Goal: Task Accomplishment & Management: Use online tool/utility

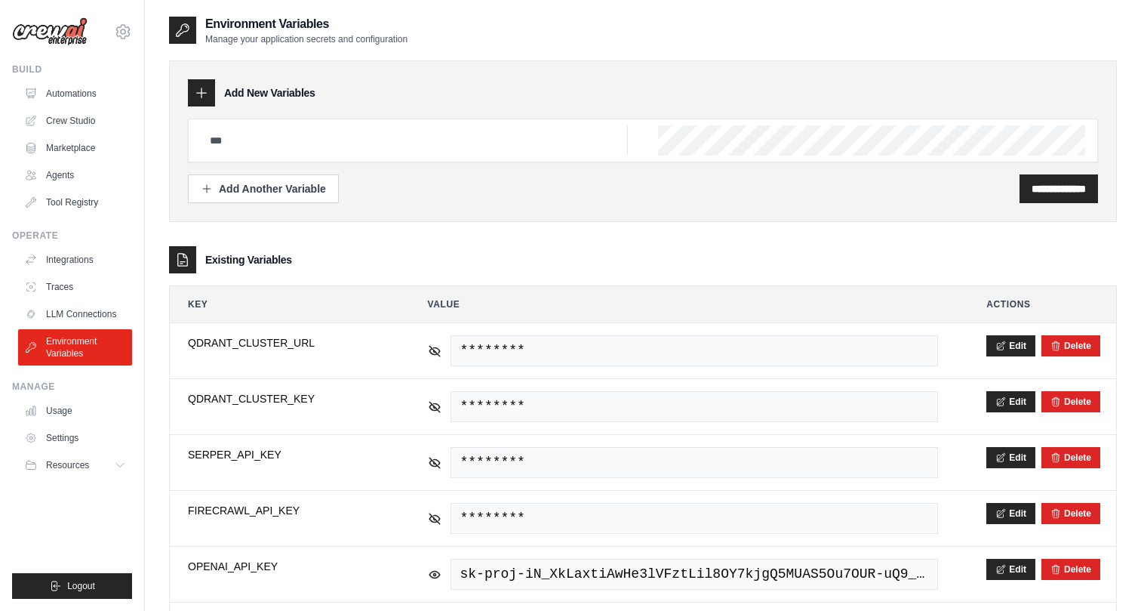
scroll to position [254, 0]
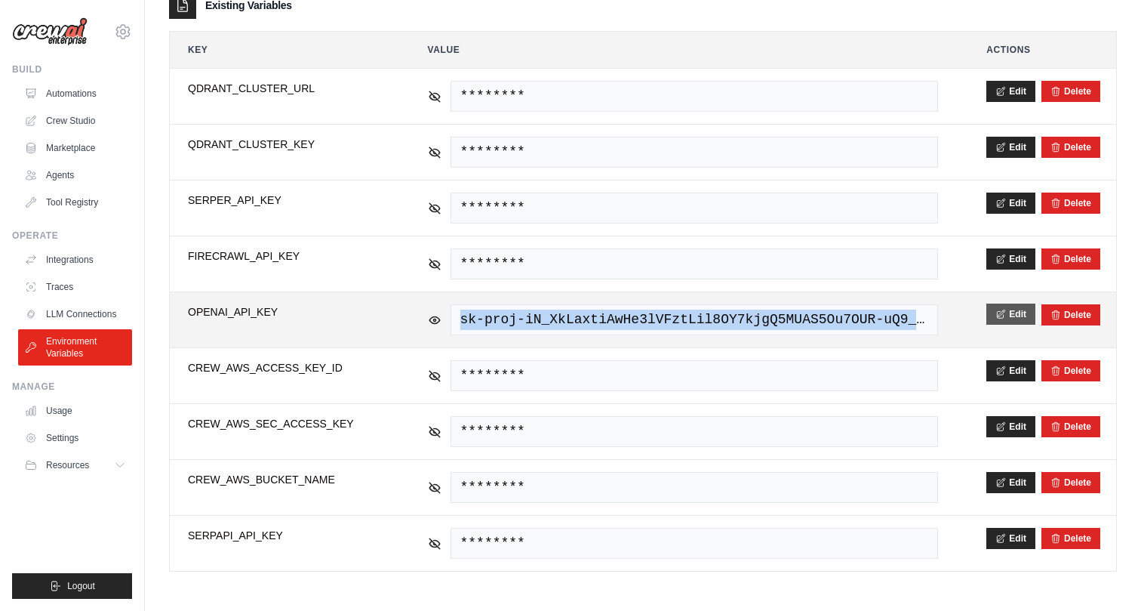
click at [1003, 308] on button "Edit" at bounding box center [1010, 313] width 49 height 21
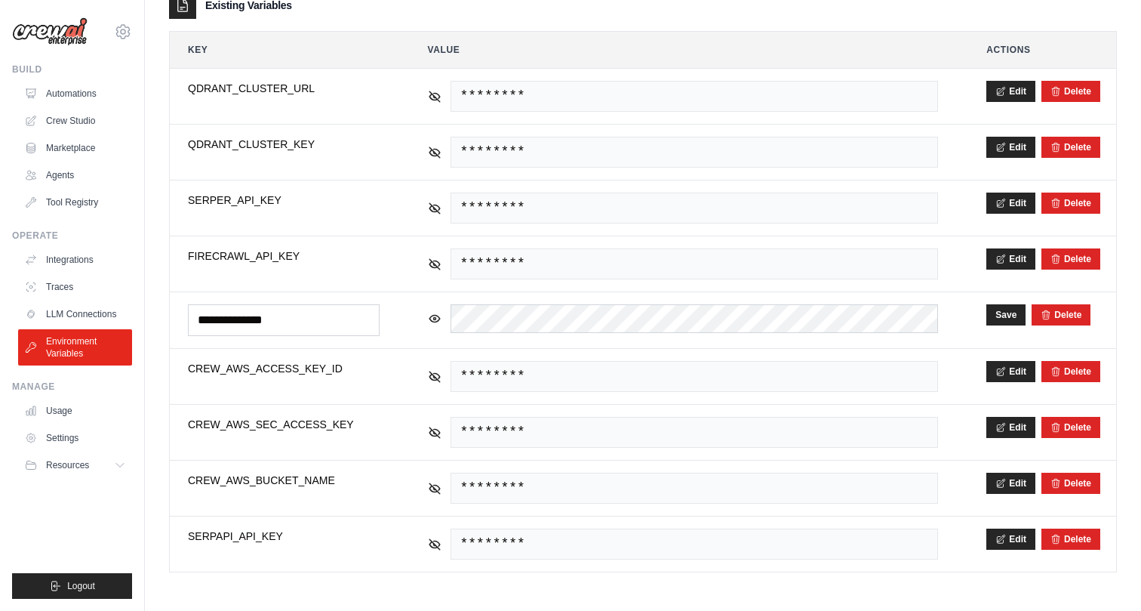
click at [976, 25] on environment-variables\a "**********" at bounding box center [643, 282] width 948 height 580
click at [100, 98] on link "Automations" at bounding box center [77, 94] width 114 height 24
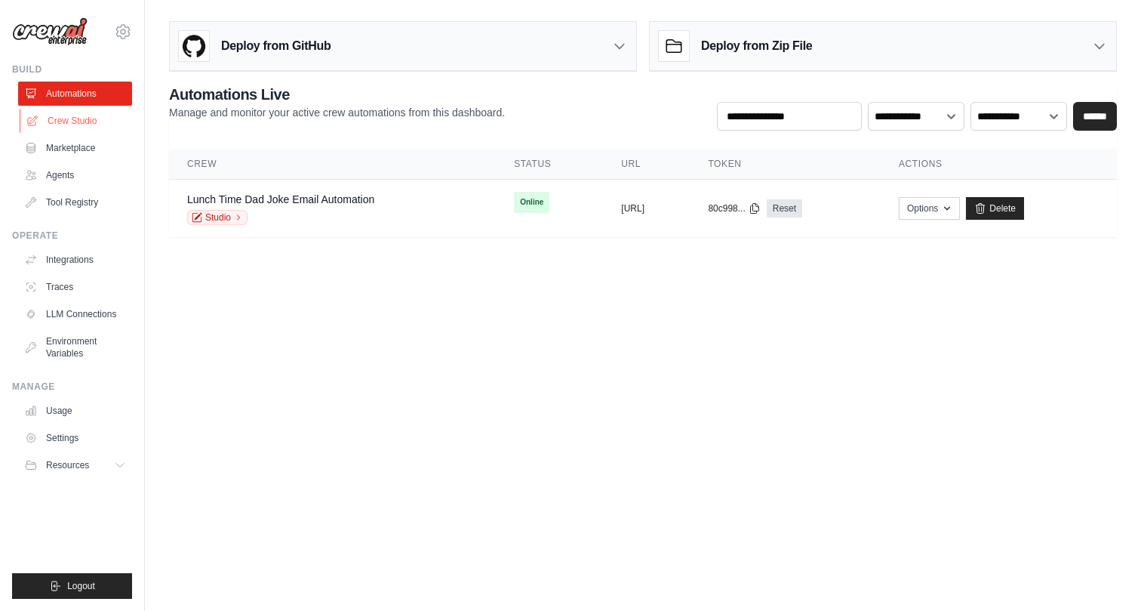
click at [78, 119] on link "Crew Studio" at bounding box center [77, 121] width 114 height 24
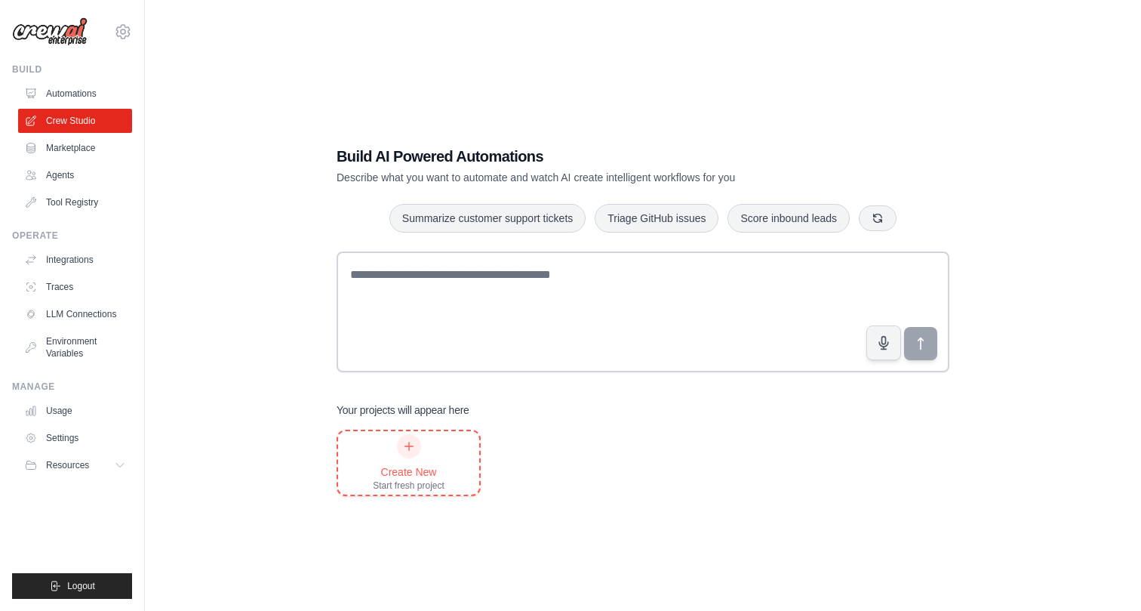
click at [413, 456] on div at bounding box center [409, 446] width 24 height 24
click at [72, 256] on link "Integrations" at bounding box center [77, 260] width 114 height 24
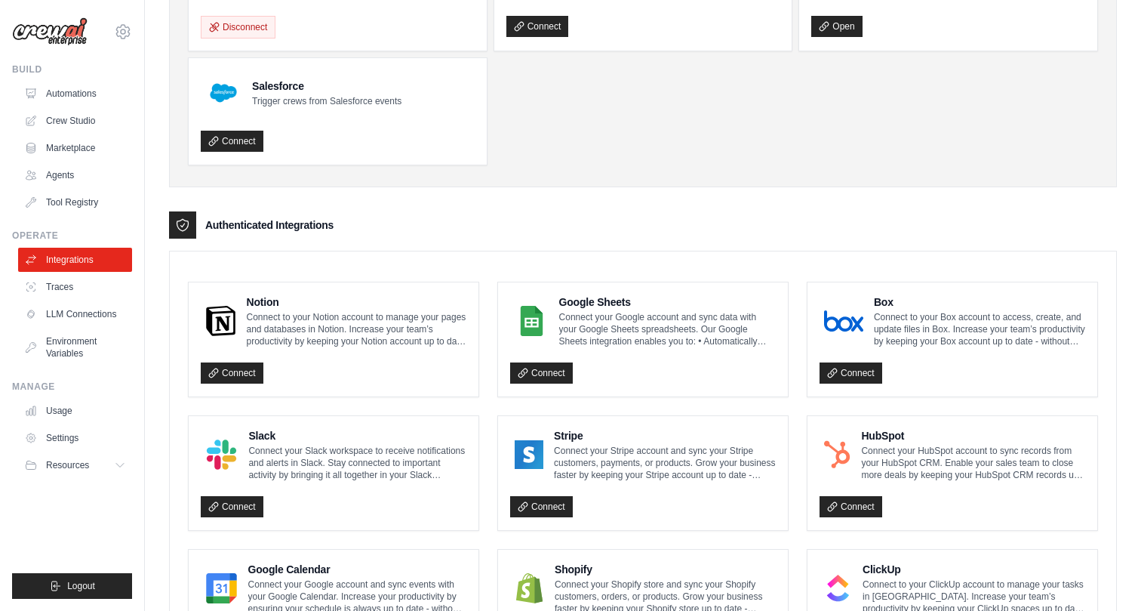
scroll to position [32, 0]
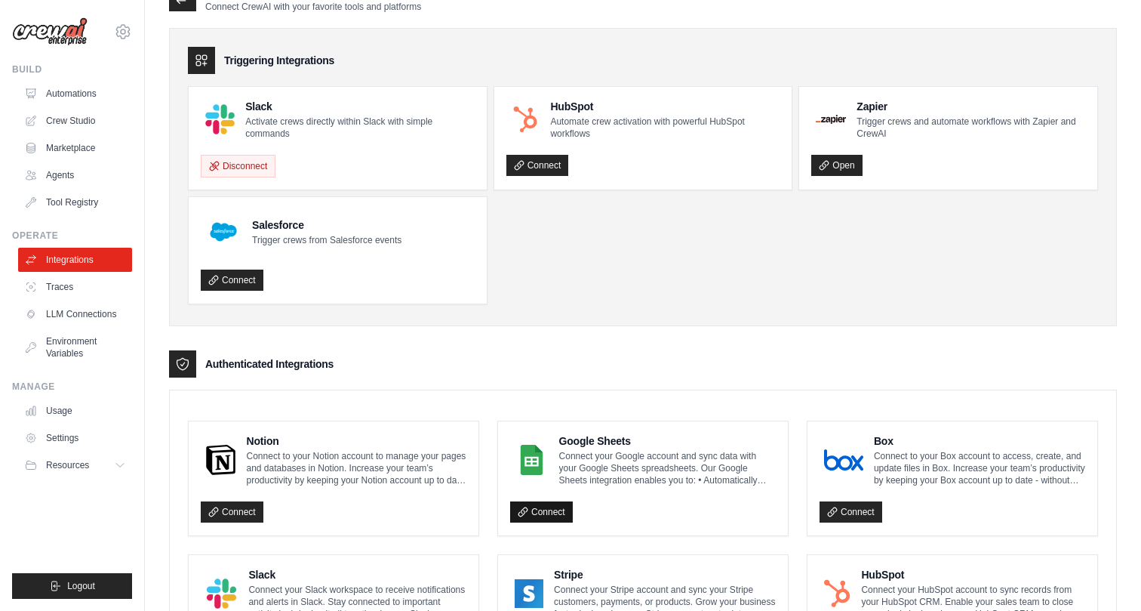
click at [561, 516] on link "Connect" at bounding box center [541, 511] width 63 height 21
click at [557, 507] on link "Connect" at bounding box center [541, 511] width 63 height 21
click at [99, 98] on link "Automations" at bounding box center [77, 94] width 114 height 24
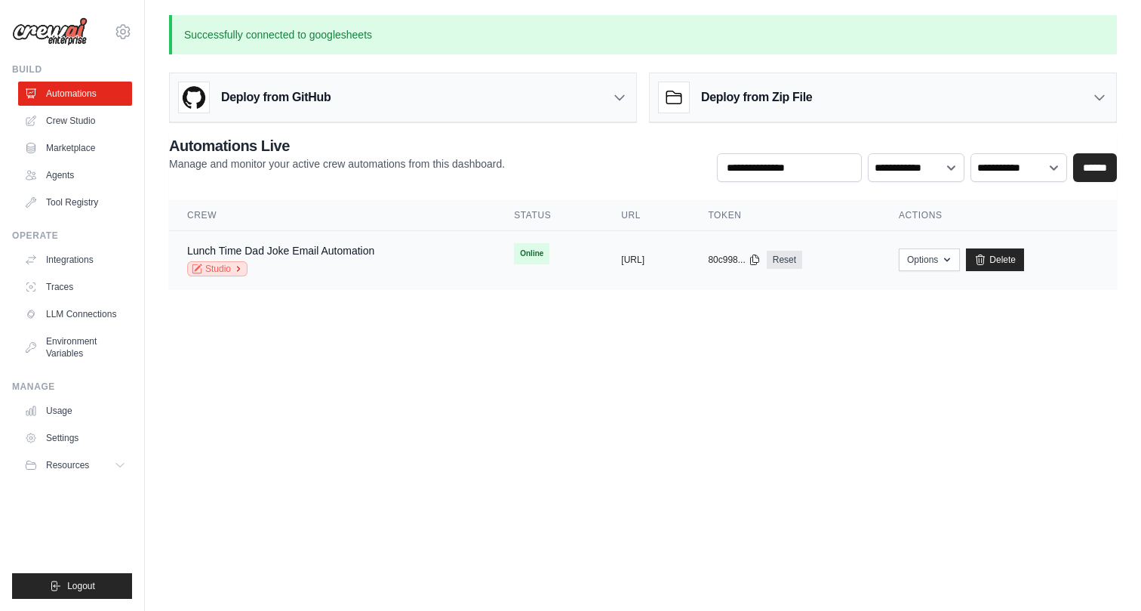
click at [239, 266] on icon at bounding box center [238, 268] width 9 height 9
click at [92, 121] on link "Crew Studio" at bounding box center [77, 121] width 114 height 24
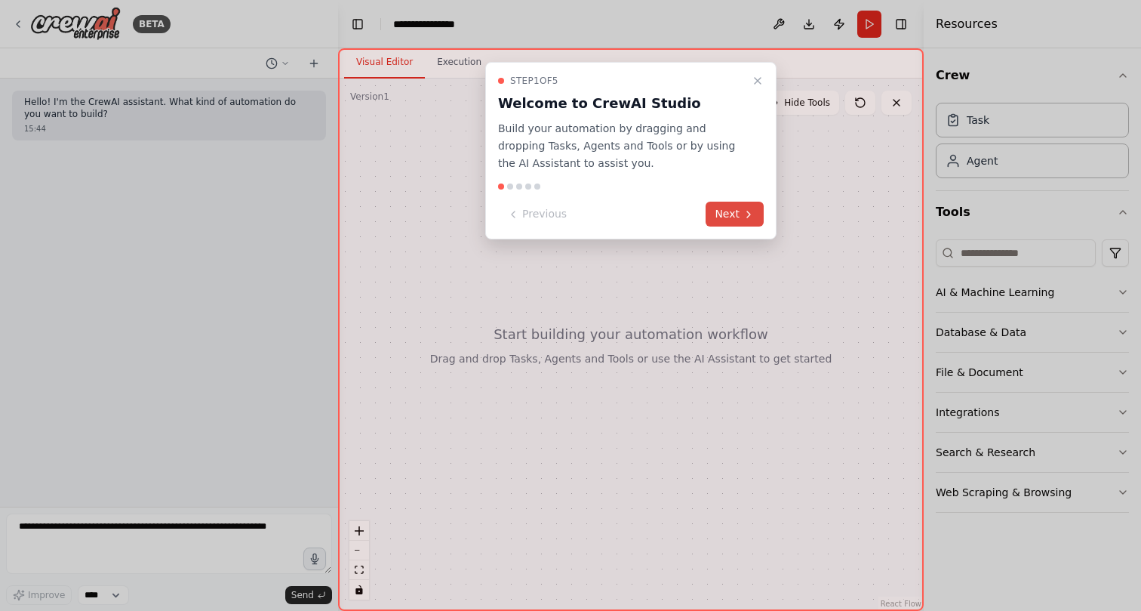
click at [749, 208] on icon at bounding box center [749, 214] width 12 height 12
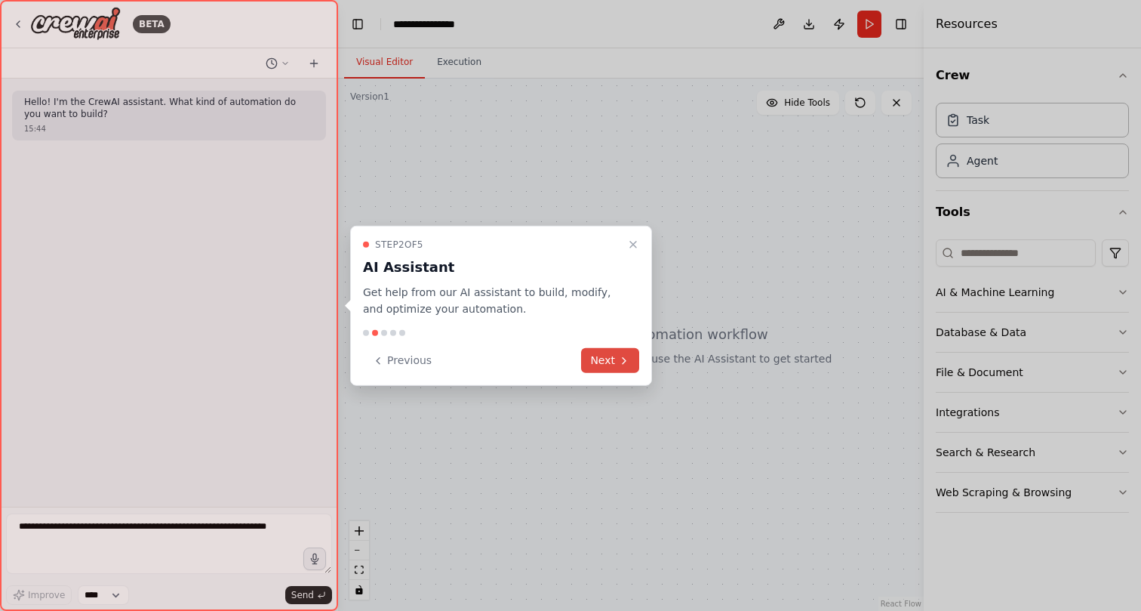
click at [604, 362] on button "Next" at bounding box center [610, 360] width 58 height 25
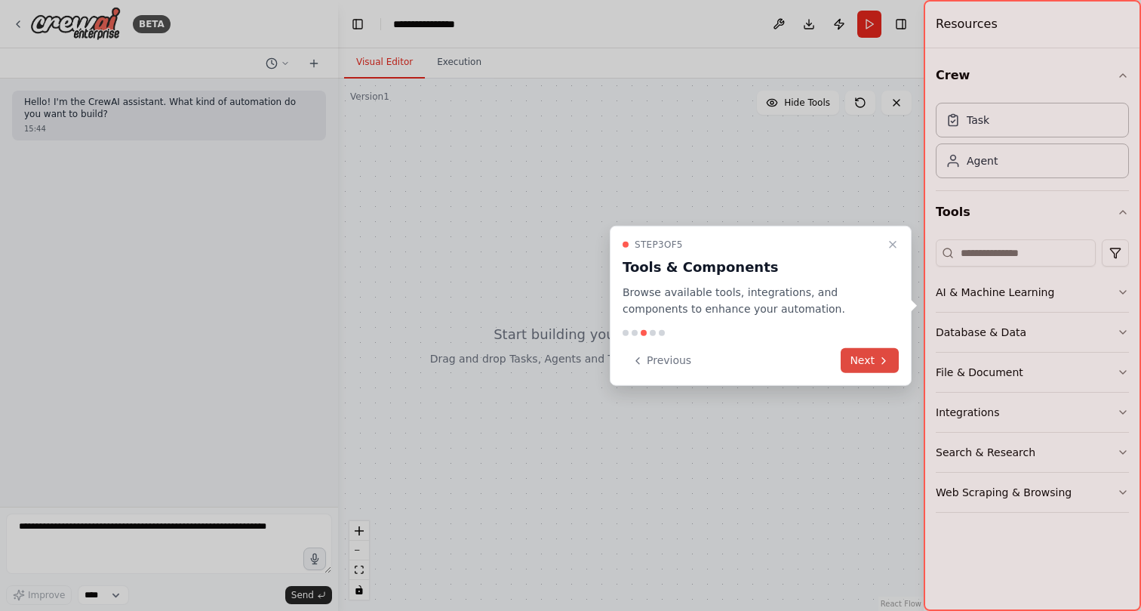
click at [888, 364] on icon at bounding box center [884, 360] width 12 height 12
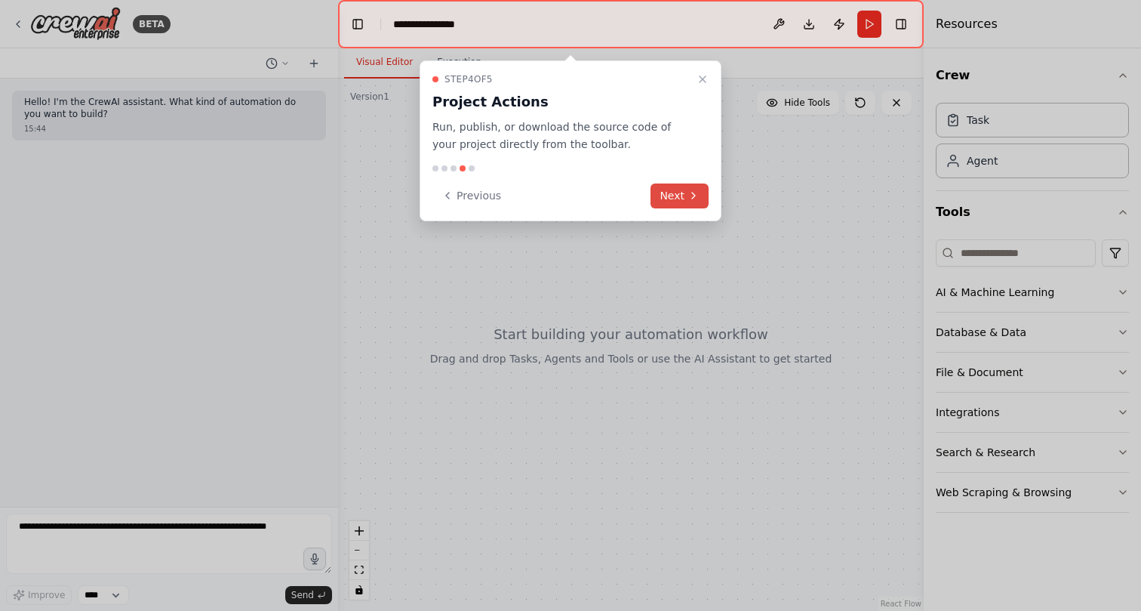
click at [688, 205] on button "Next" at bounding box center [680, 195] width 58 height 25
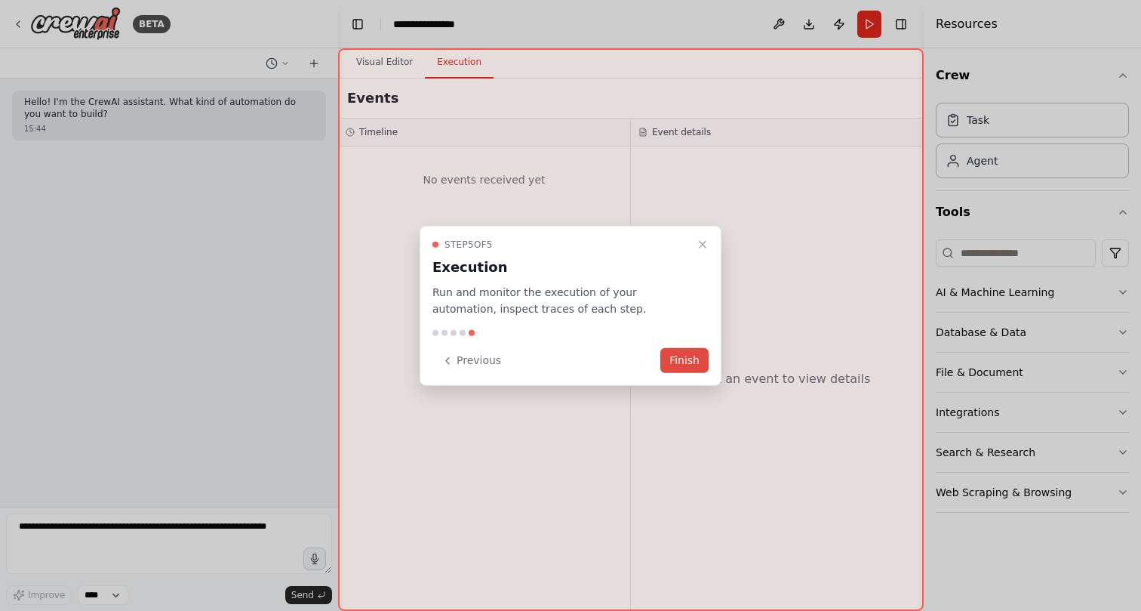
click at [679, 359] on button "Finish" at bounding box center [684, 360] width 48 height 25
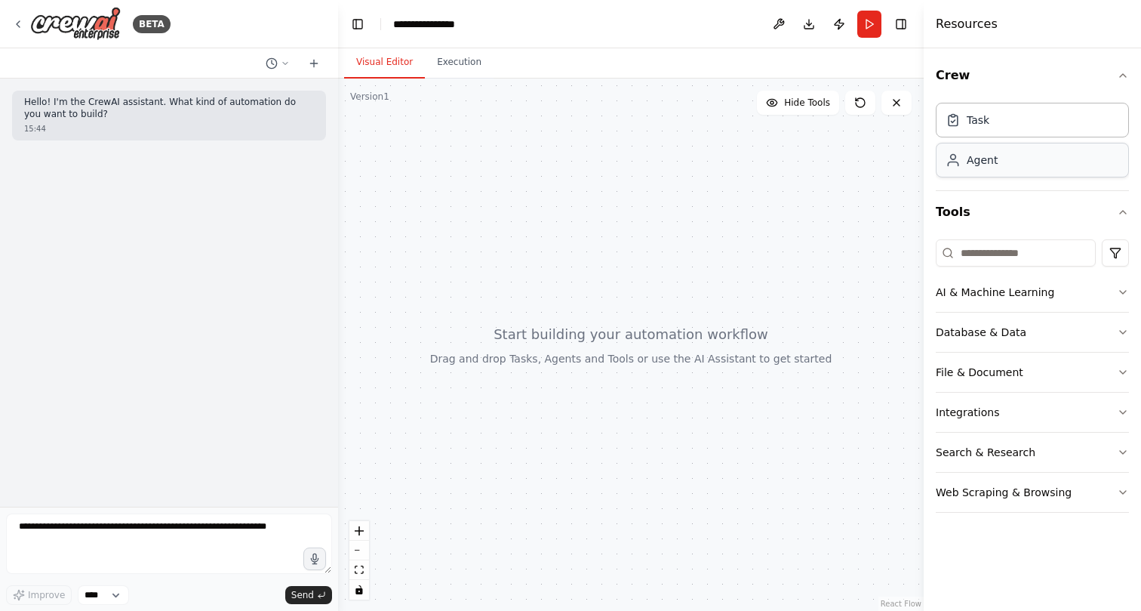
click at [985, 166] on div "Agent" at bounding box center [982, 159] width 31 height 15
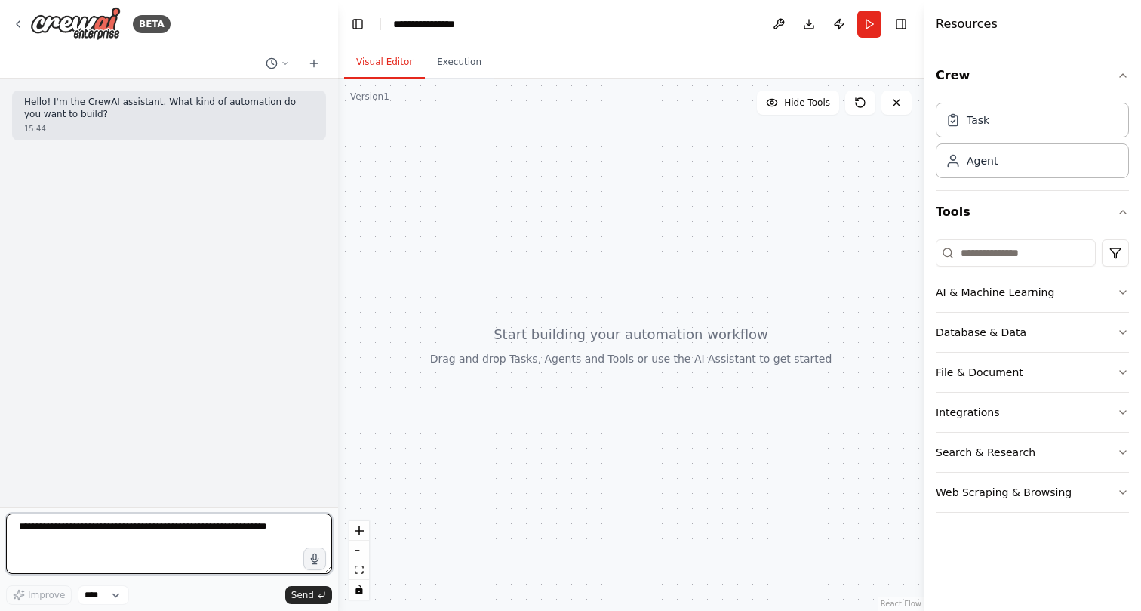
click at [228, 543] on textarea at bounding box center [169, 543] width 326 height 60
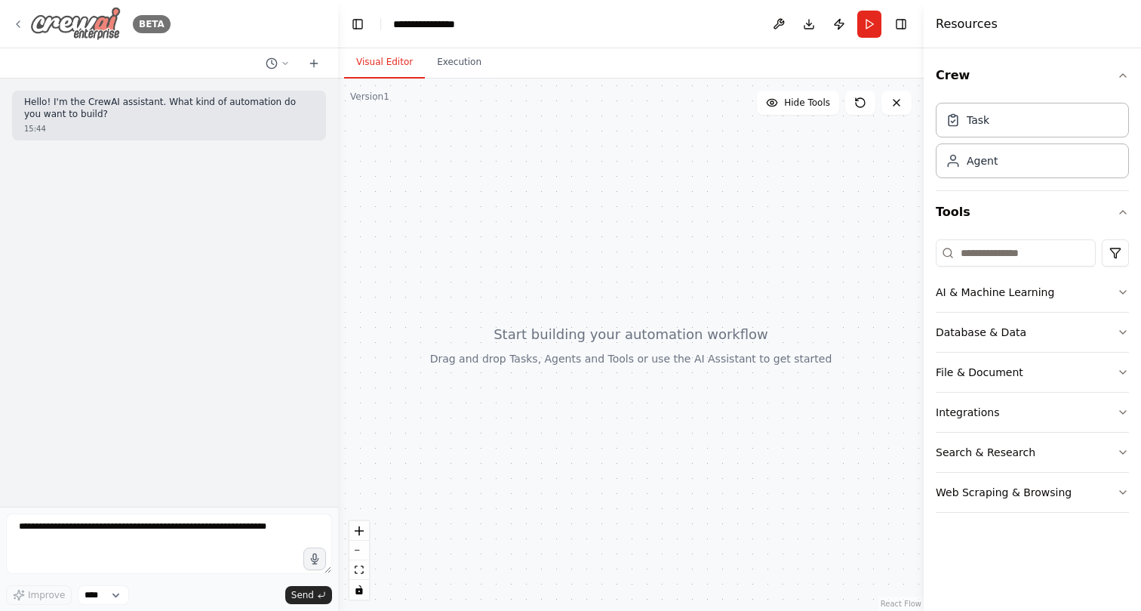
click at [12, 22] on div "BETA" at bounding box center [91, 24] width 159 height 34
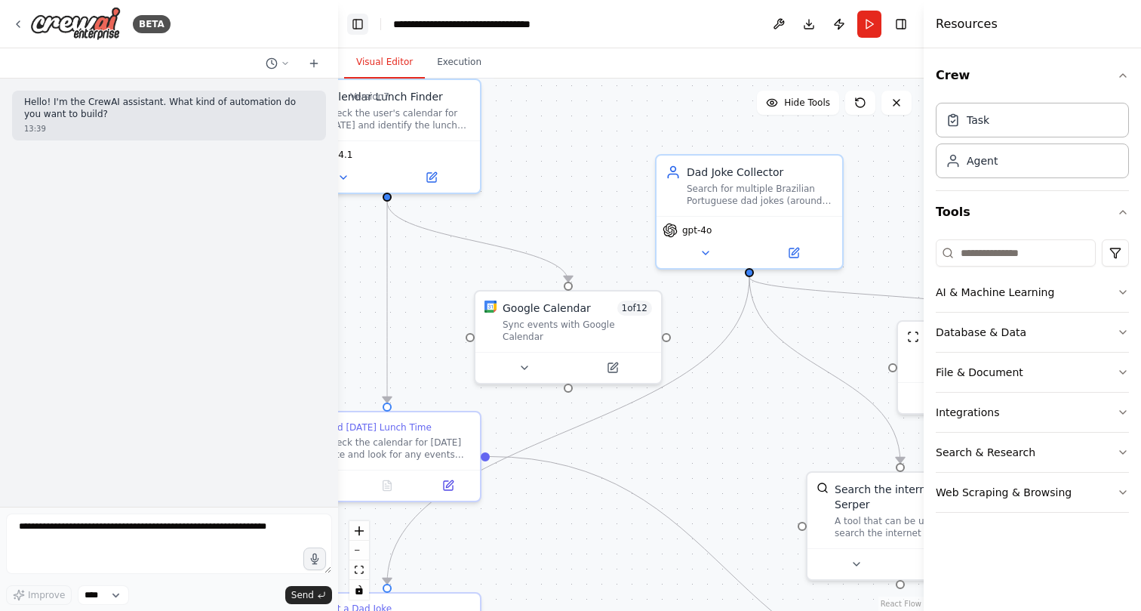
click at [359, 26] on button "Toggle Left Sidebar" at bounding box center [357, 24] width 21 height 21
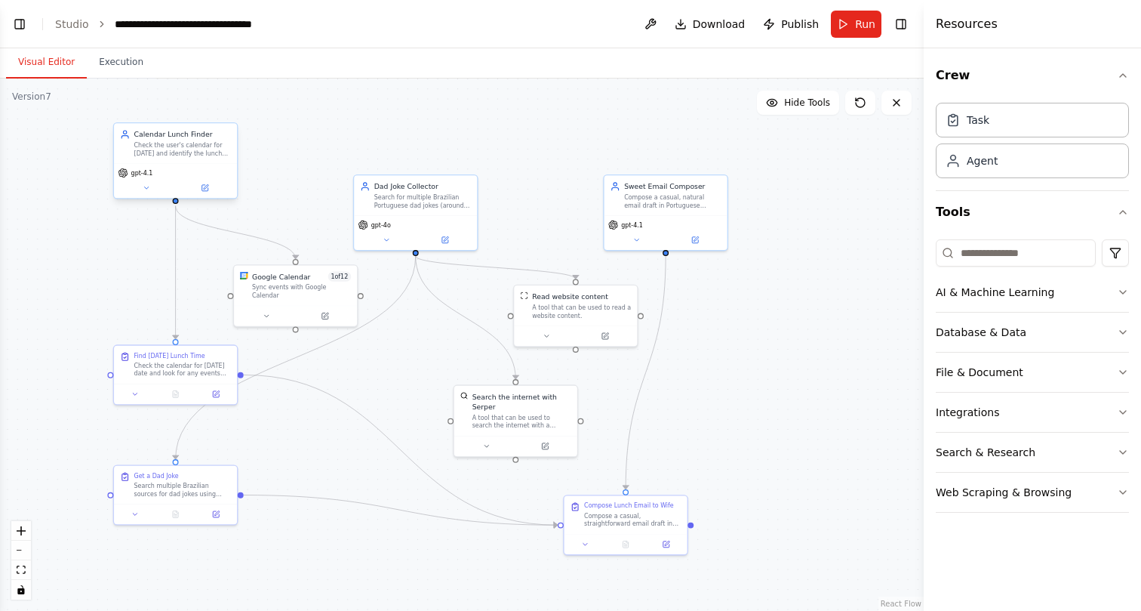
click at [195, 149] on div "Check the user's calendar for today and identify the lunch time slot, providing…" at bounding box center [182, 149] width 97 height 16
click at [25, 23] on button "Toggle Left Sidebar" at bounding box center [19, 24] width 21 height 21
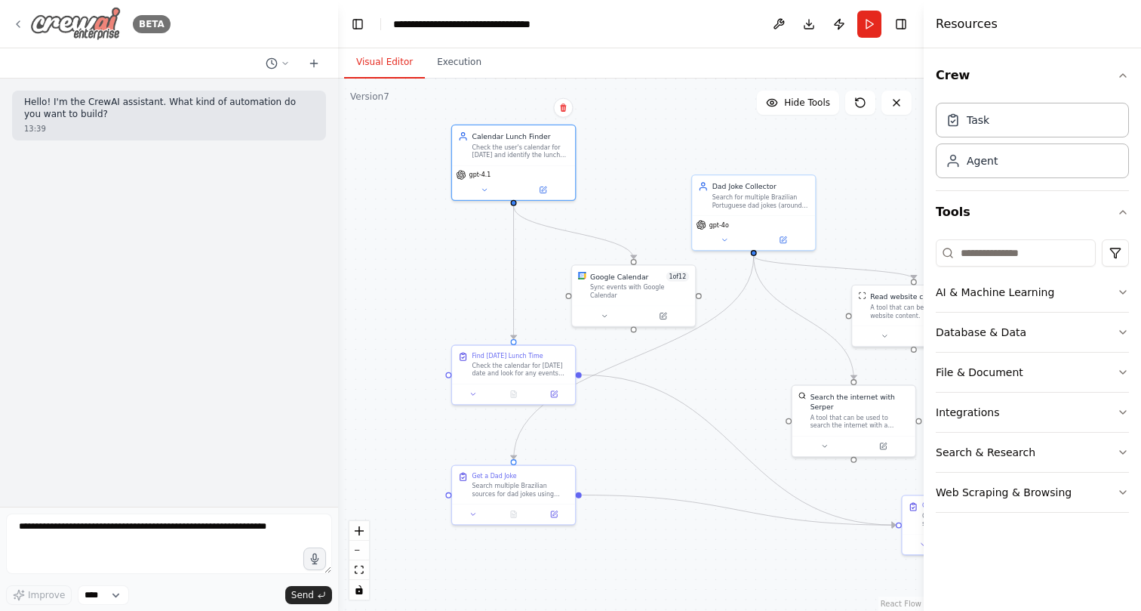
click at [19, 23] on icon at bounding box center [18, 24] width 12 height 12
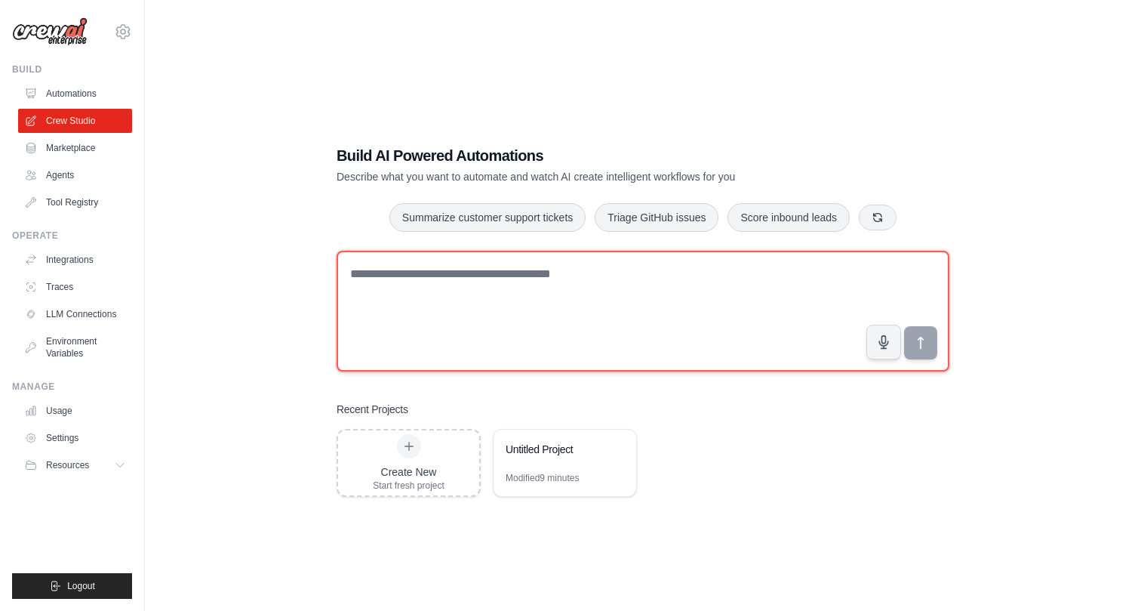
click at [544, 289] on textarea at bounding box center [643, 311] width 613 height 121
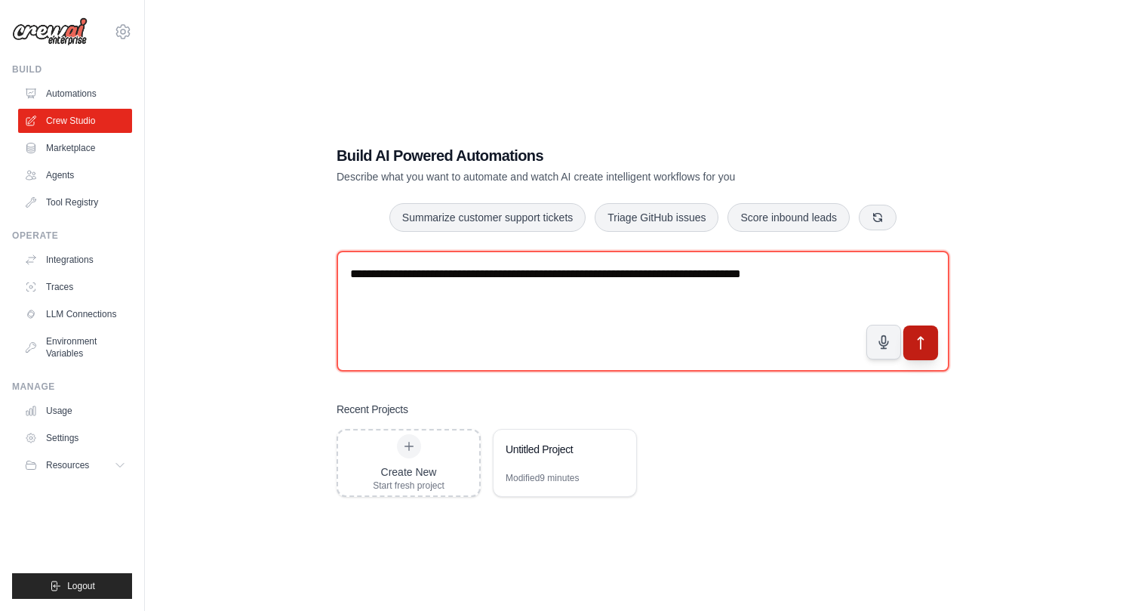
type textarea "**********"
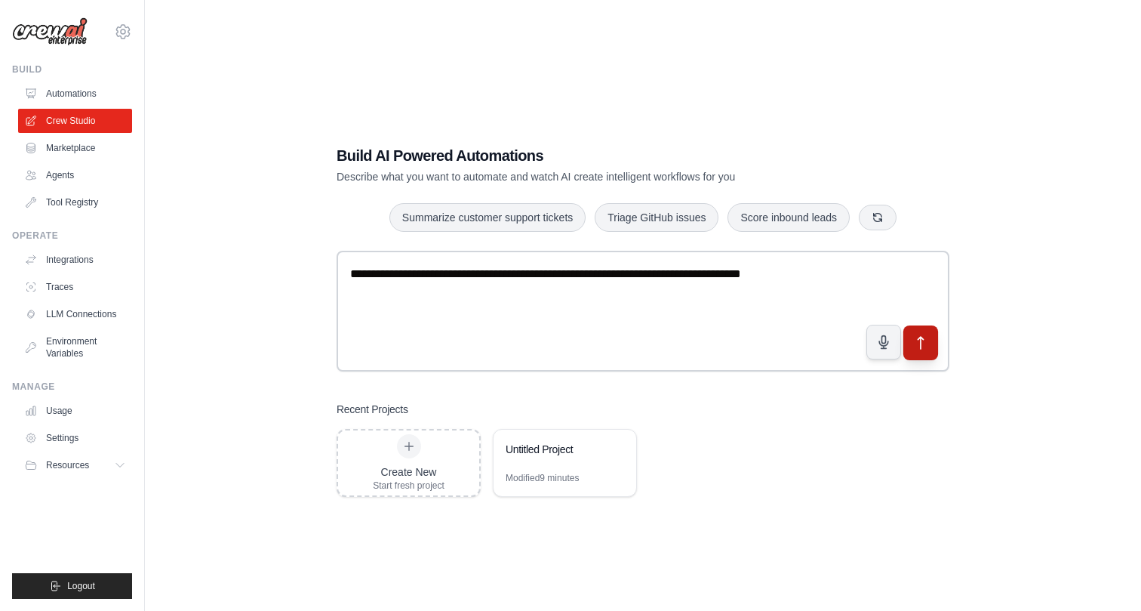
click at [913, 343] on icon "submit" at bounding box center [921, 342] width 16 height 16
click at [76, 94] on link "Automations" at bounding box center [77, 94] width 114 height 24
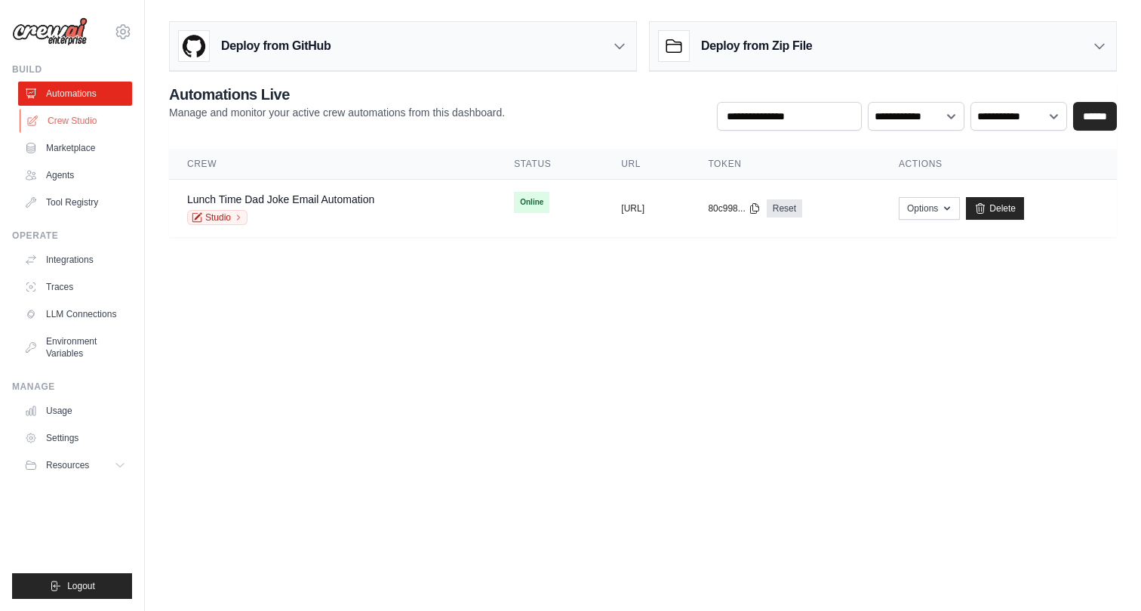
click at [74, 125] on link "Crew Studio" at bounding box center [77, 121] width 114 height 24
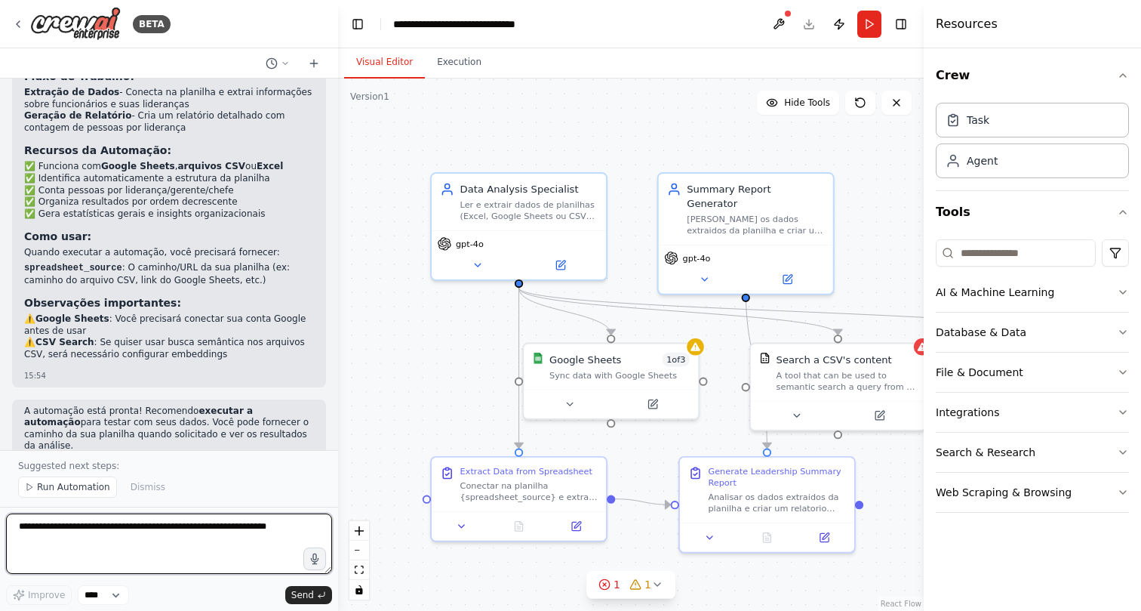
scroll to position [1110, 0]
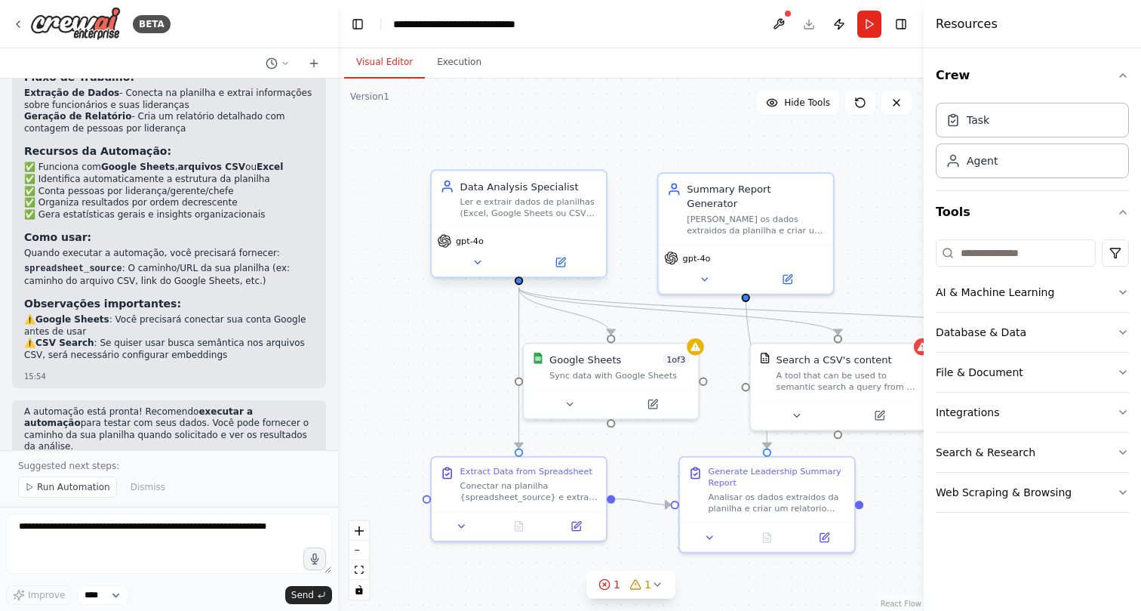
click at [512, 197] on div "Ler e extrair dados de planilhas (Excel, Google Sheets ou CSV) contendo informa…" at bounding box center [528, 207] width 137 height 23
click at [975, 327] on button "Database & Data" at bounding box center [1032, 331] width 193 height 39
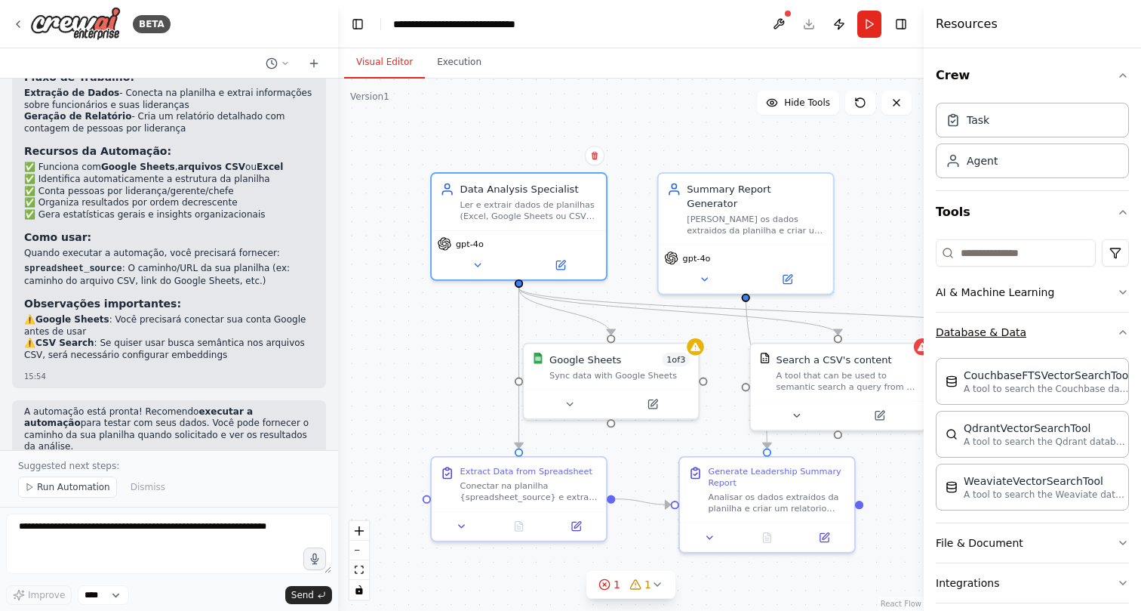
scroll to position [10, 0]
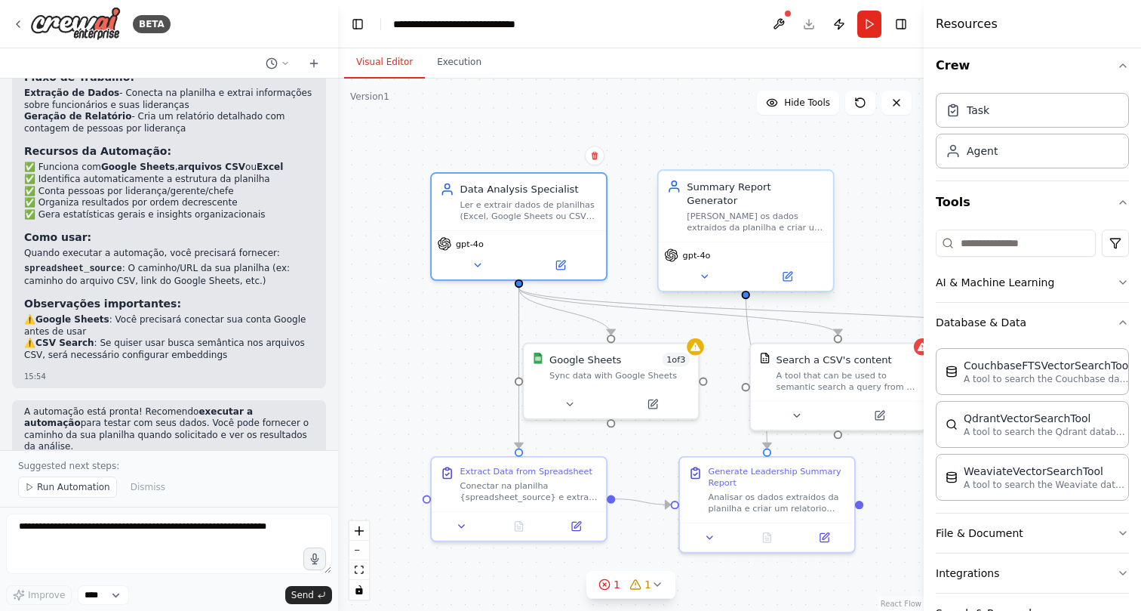
click at [737, 226] on div "Summary Report Generator Analisar os dados extraidos da planilha e criar um rel…" at bounding box center [746, 206] width 174 height 71
click at [516, 228] on div "gpt-4o" at bounding box center [519, 251] width 174 height 49
click at [563, 260] on icon at bounding box center [562, 260] width 7 height 7
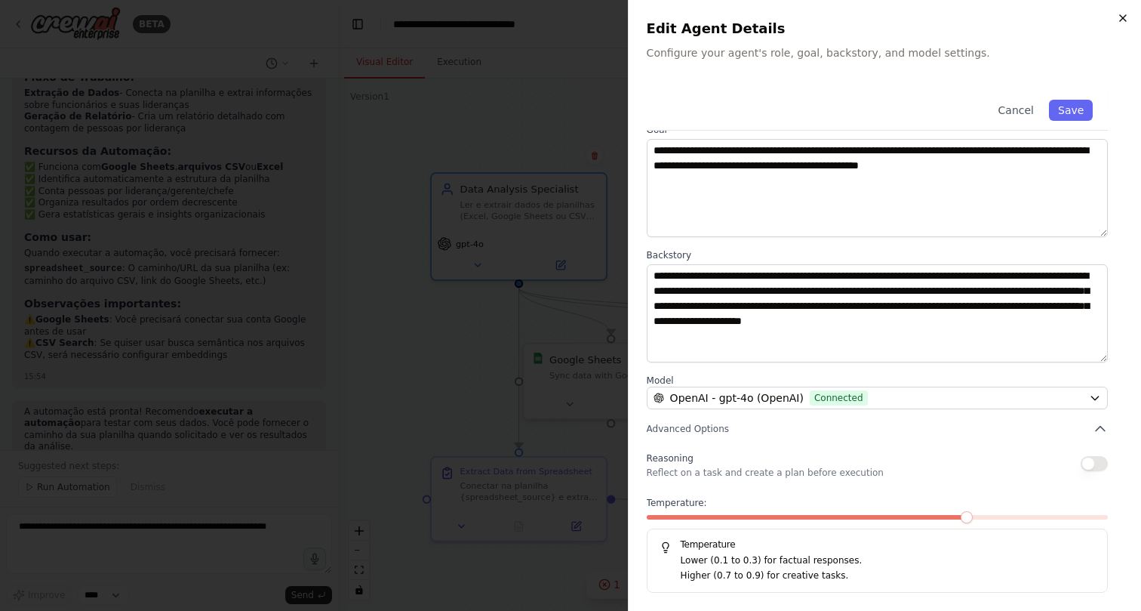
scroll to position [72, 0]
click at [1121, 19] on icon "button" at bounding box center [1123, 18] width 12 height 12
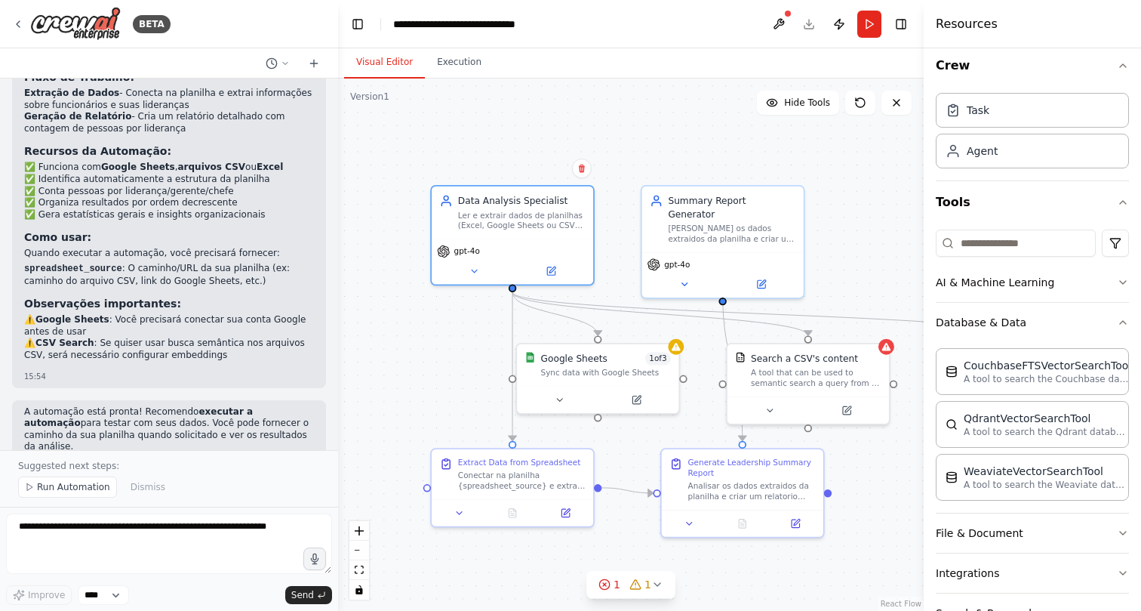
click at [876, 217] on div ".deletable-edge-delete-btn { width: 20px; height: 20px; border: 0px solid #ffff…" at bounding box center [631, 344] width 586 height 532
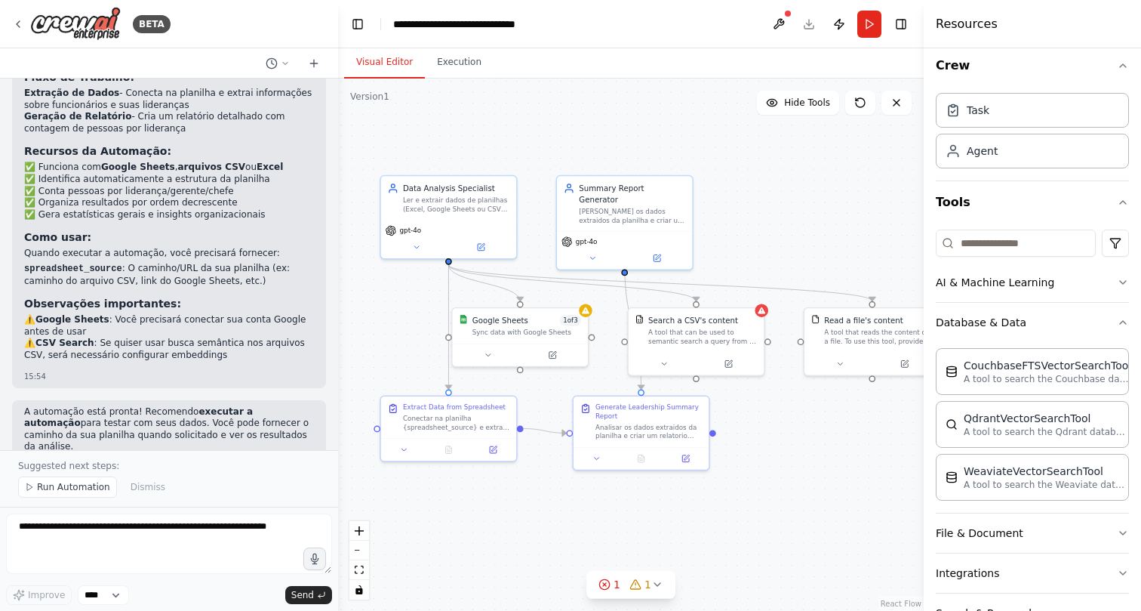
drag, startPoint x: 876, startPoint y: 217, endPoint x: 753, endPoint y: 201, distance: 124.8
click at [753, 201] on div ".deletable-edge-delete-btn { width: 20px; height: 20px; border: 0px solid #ffff…" at bounding box center [631, 344] width 586 height 532
click at [98, 490] on span "Run Automation" at bounding box center [73, 487] width 73 height 12
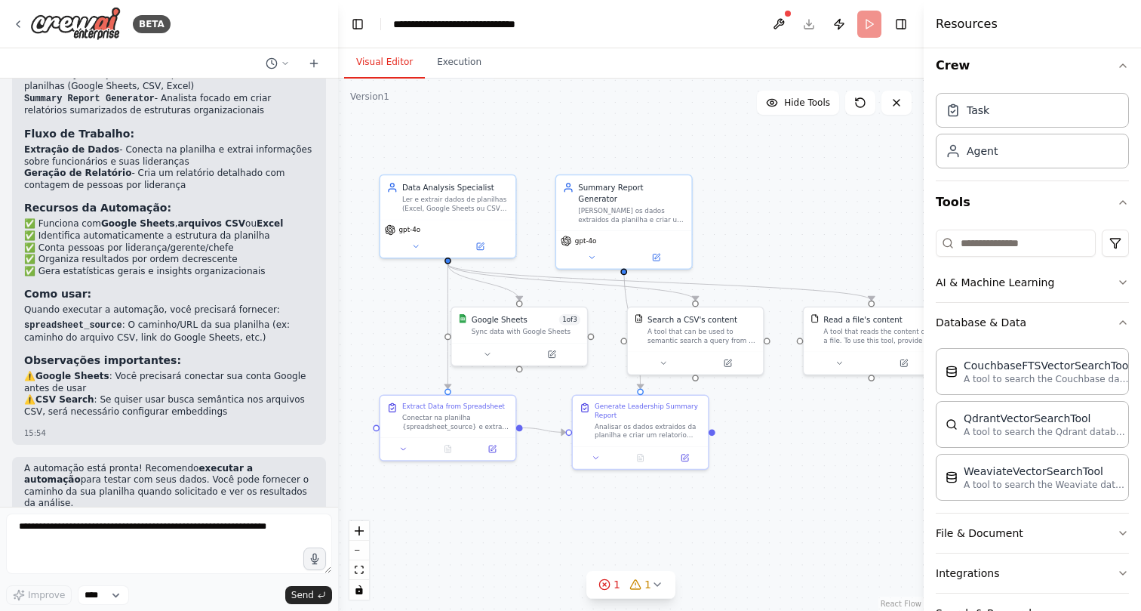
scroll to position [0, 0]
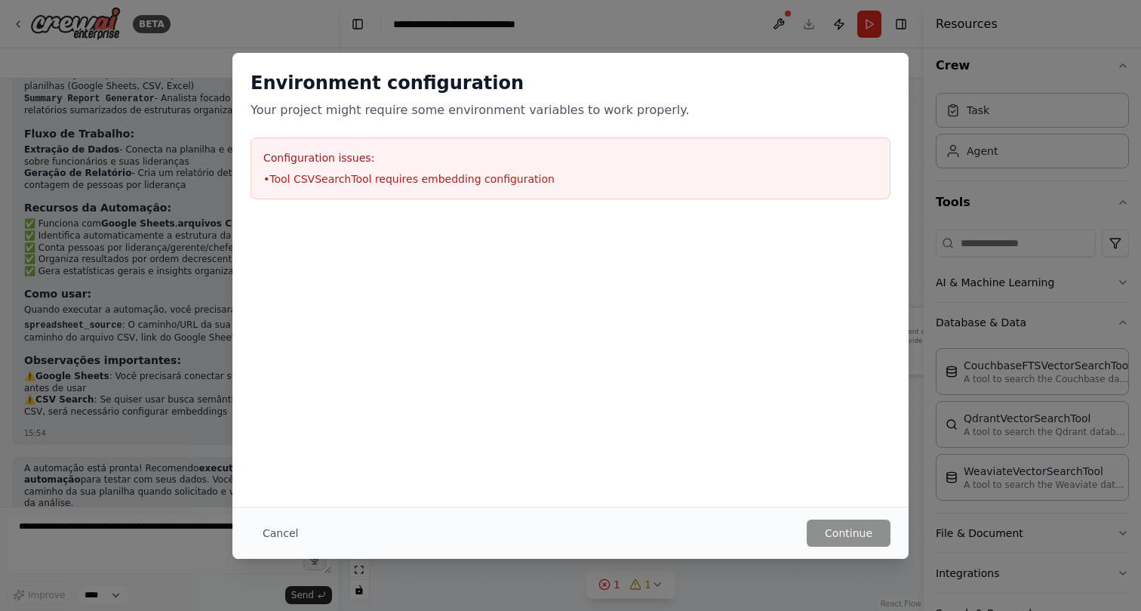
click at [386, 179] on li "• Tool CSVSearchTool requires embedding configuration" at bounding box center [570, 178] width 614 height 15
drag, startPoint x: 276, startPoint y: 183, endPoint x: 567, endPoint y: 185, distance: 290.6
click at [567, 185] on li "• Tool CSVSearchTool requires embedding configuration" at bounding box center [570, 178] width 614 height 15
click at [614, 250] on div at bounding box center [570, 292] width 676 height 151
click at [284, 548] on div "Cancel Continue" at bounding box center [570, 532] width 676 height 52
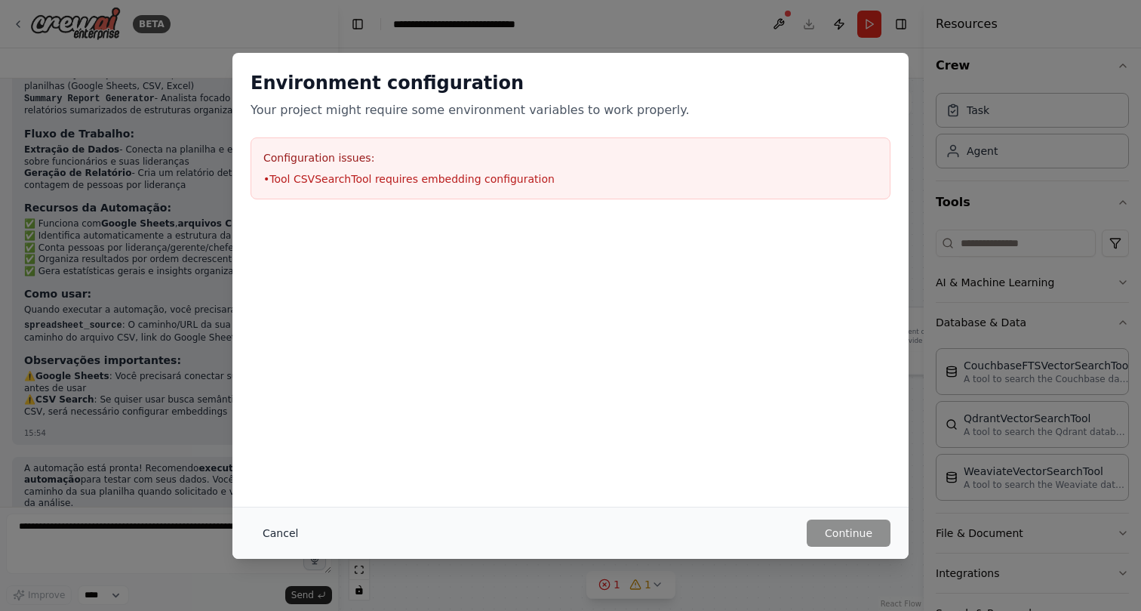
click at [287, 528] on button "Cancel" at bounding box center [281, 532] width 60 height 27
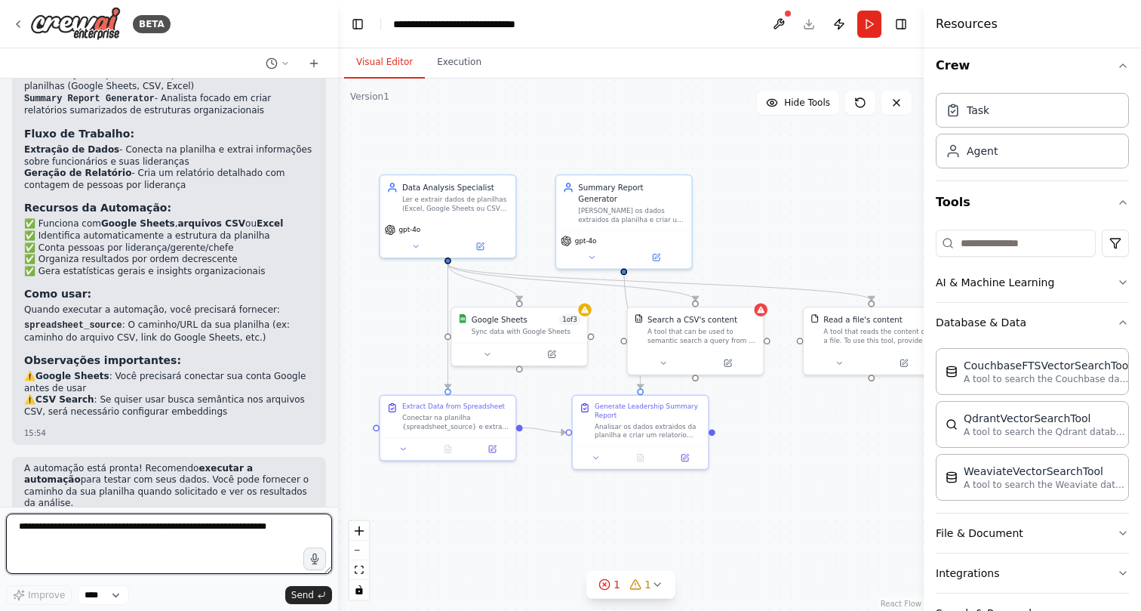
click at [246, 538] on textarea at bounding box center [169, 543] width 326 height 60
type textarea "**********"
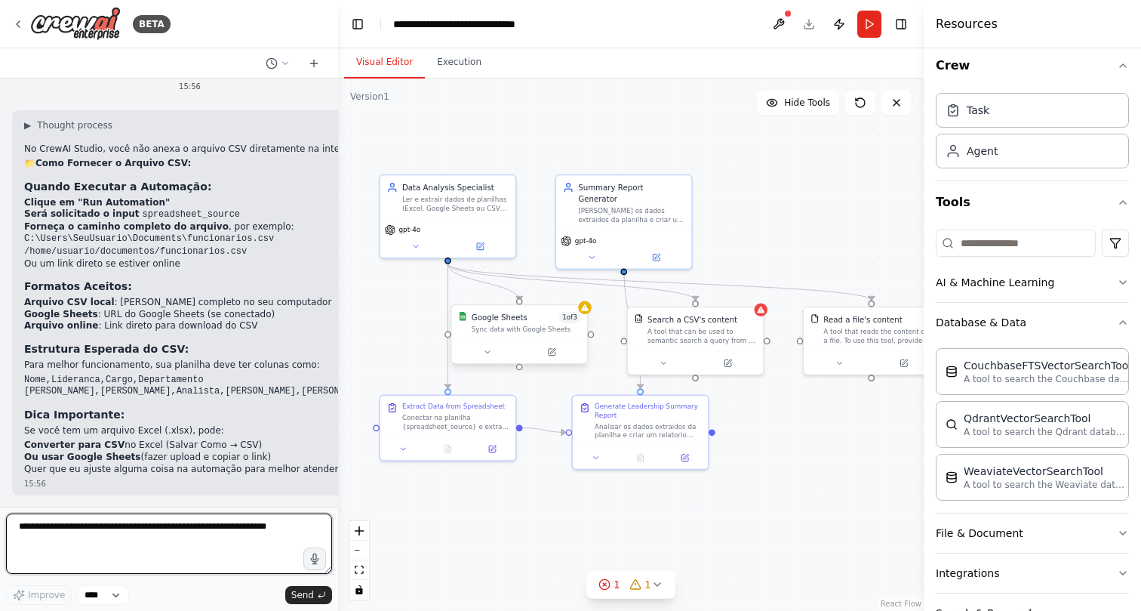
scroll to position [1535, 0]
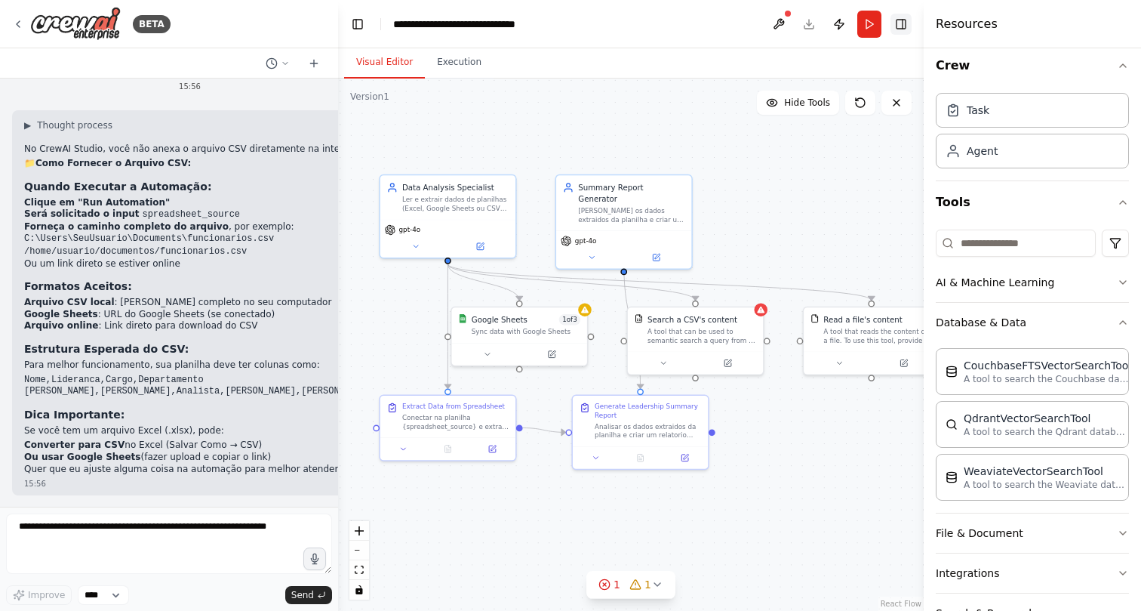
click at [906, 24] on button "Toggle Right Sidebar" at bounding box center [901, 24] width 21 height 21
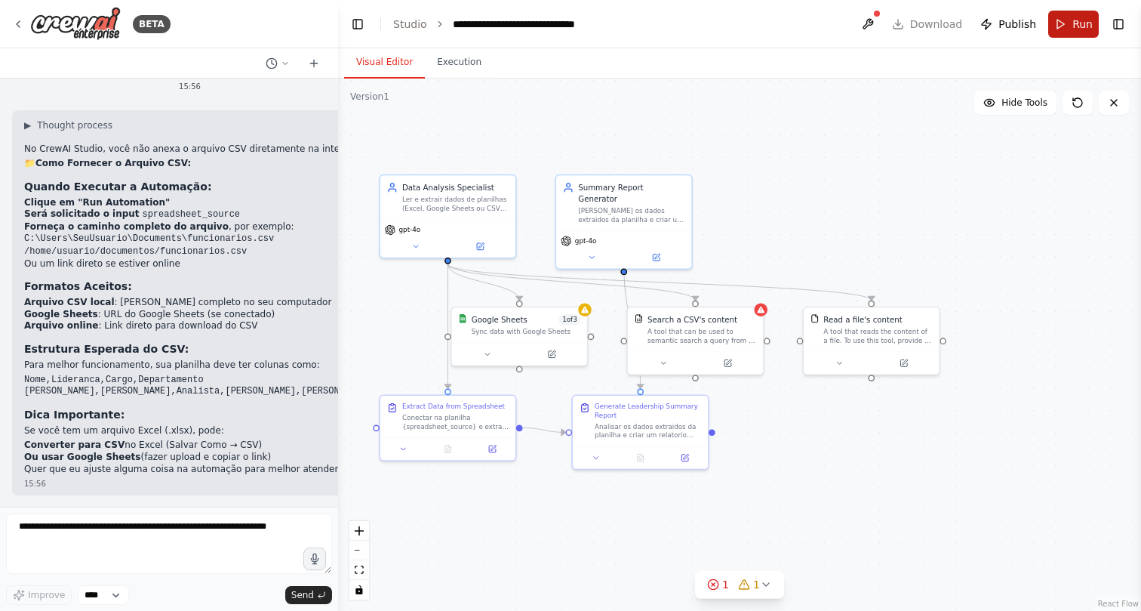
click at [1073, 23] on span "Run" at bounding box center [1083, 24] width 20 height 15
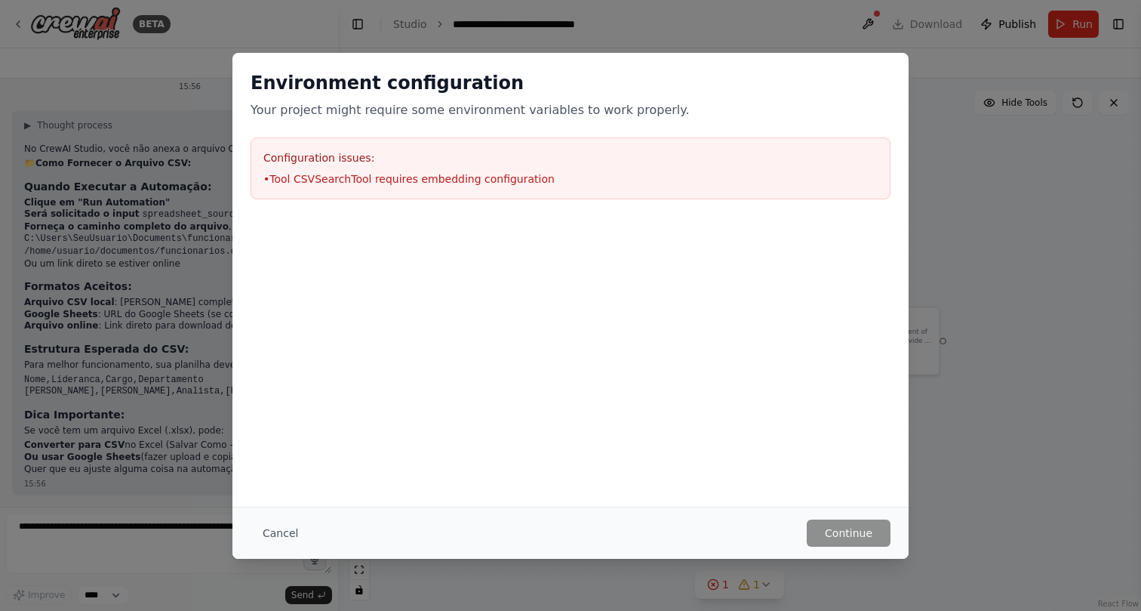
click at [428, 172] on li "• Tool CSVSearchTool requires embedding configuration" at bounding box center [570, 178] width 614 height 15
drag, startPoint x: 299, startPoint y: 171, endPoint x: 540, endPoint y: 178, distance: 240.9
click at [540, 178] on li "• Tool CSVSearchTool requires embedding configuration" at bounding box center [570, 178] width 614 height 15
click at [266, 534] on button "Cancel" at bounding box center [281, 532] width 60 height 27
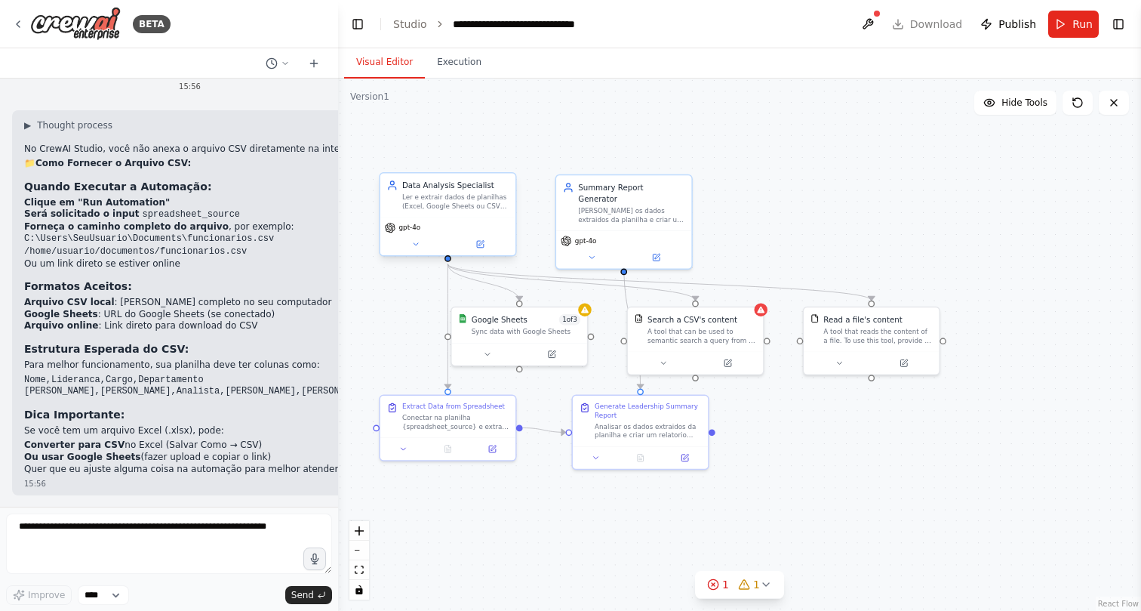
click at [473, 217] on div "gpt-4o" at bounding box center [447, 236] width 135 height 38
click at [481, 243] on icon at bounding box center [481, 243] width 5 height 5
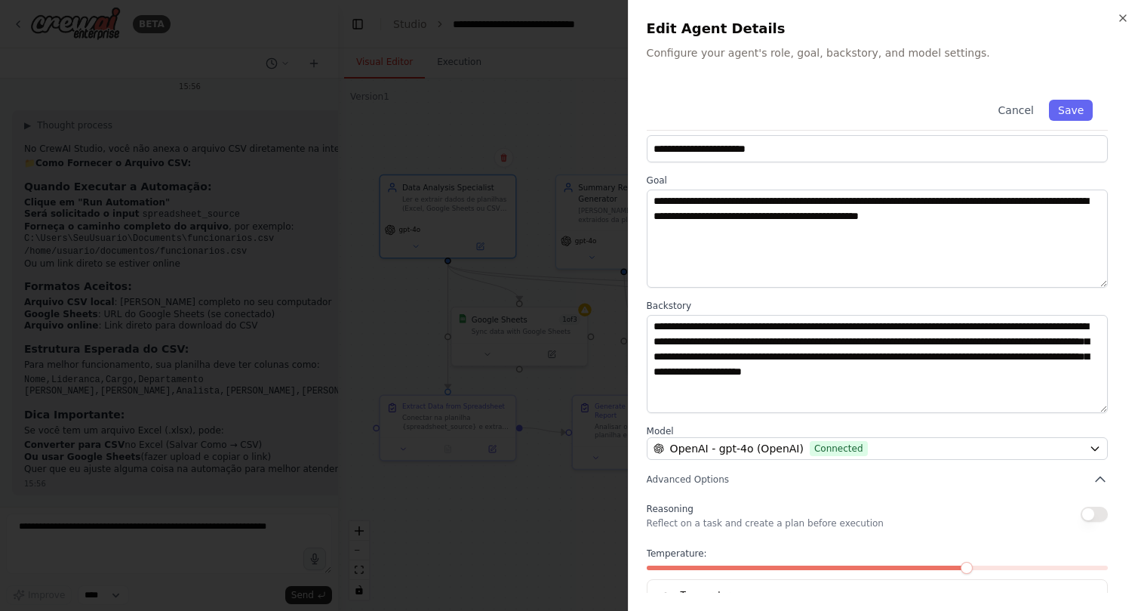
scroll to position [0, 0]
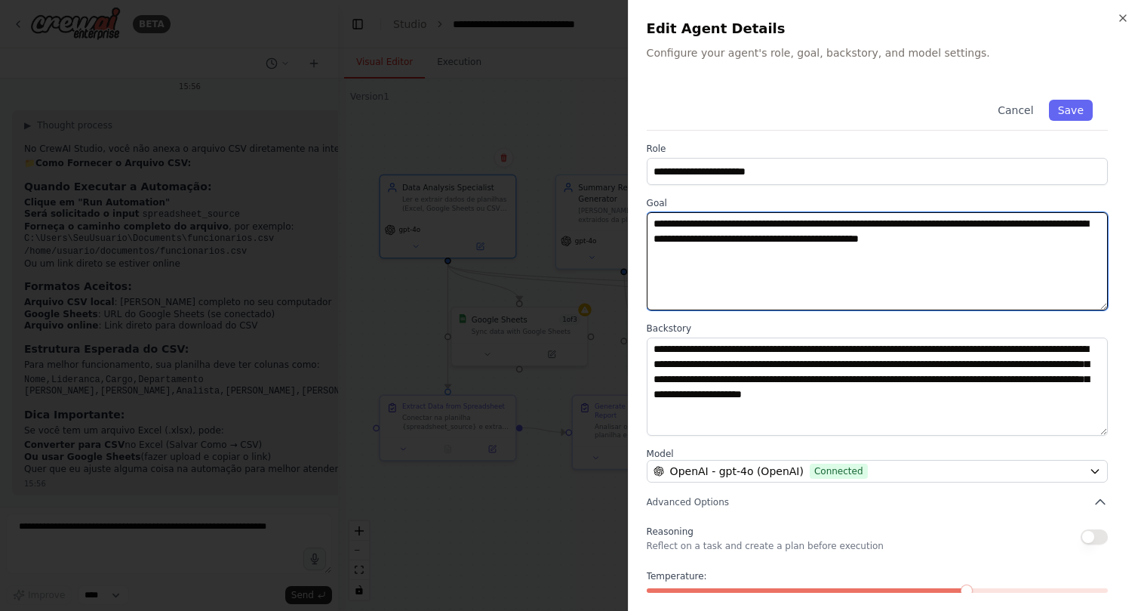
drag, startPoint x: 805, startPoint y: 223, endPoint x: 756, endPoint y: 222, distance: 49.1
click at [756, 222] on textarea "**********" at bounding box center [877, 261] width 461 height 98
click at [954, 223] on textarea "**********" at bounding box center [877, 261] width 461 height 98
paste textarea "*"
paste textarea "**********"
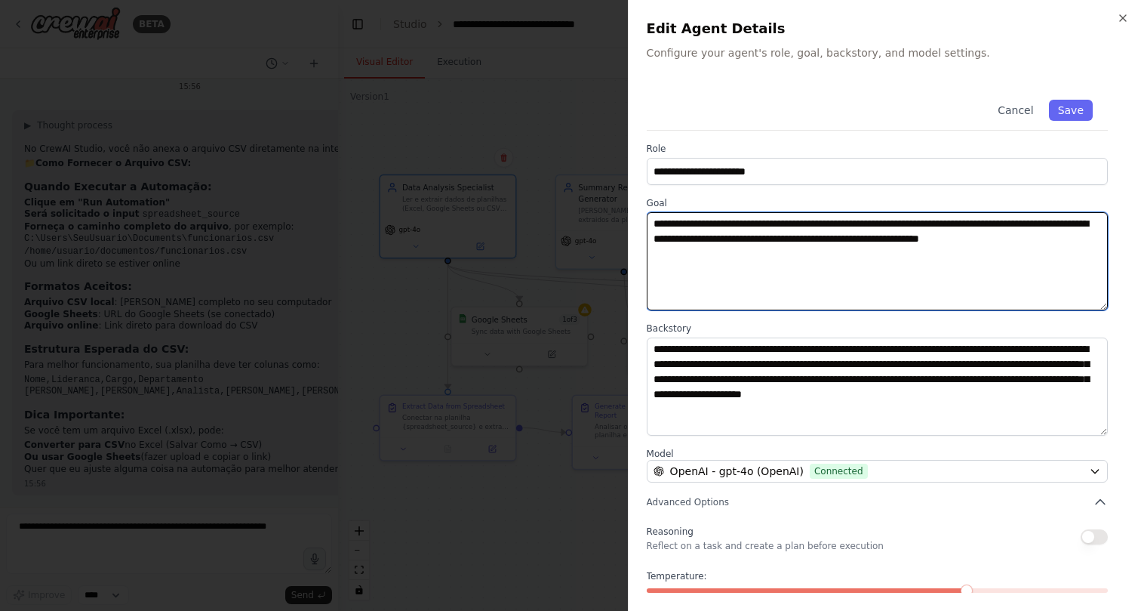
click at [704, 239] on textarea "**********" at bounding box center [877, 261] width 461 height 98
click at [774, 242] on textarea "**********" at bounding box center [877, 261] width 461 height 98
type textarea "**********"
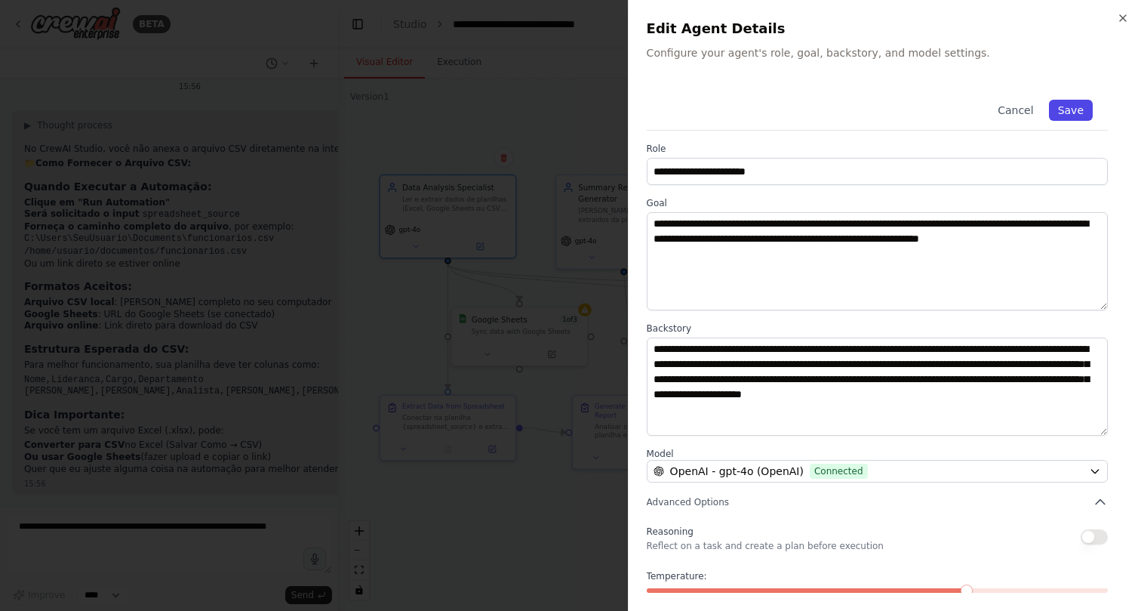
click at [1063, 109] on button "Save" at bounding box center [1071, 110] width 44 height 21
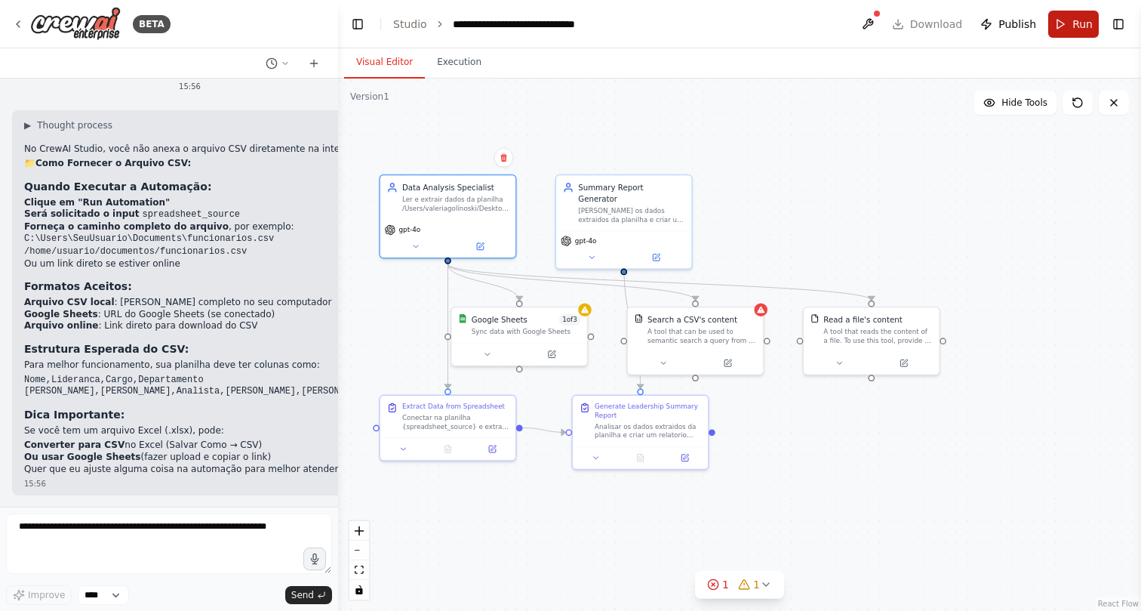
click at [1068, 27] on button "Run" at bounding box center [1073, 24] width 51 height 27
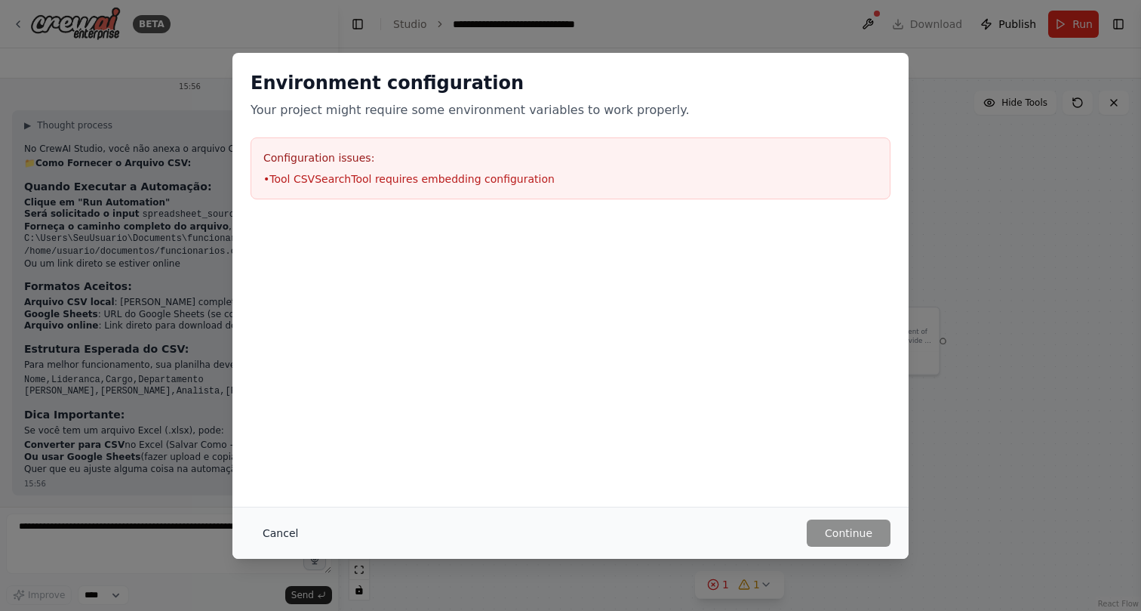
click at [288, 531] on button "Cancel" at bounding box center [281, 532] width 60 height 27
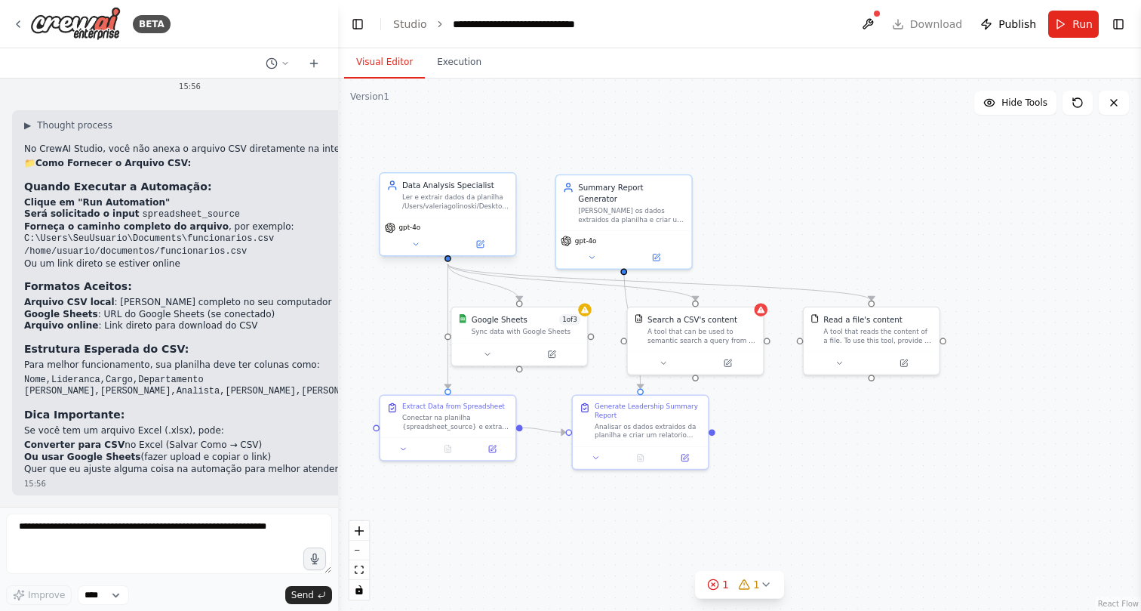
click at [471, 210] on div "Ler e extrair dados da planilha /Users/valeriagolinoski/Desktop/teste_crew.csv …" at bounding box center [455, 201] width 106 height 17
click at [481, 239] on button at bounding box center [480, 244] width 62 height 13
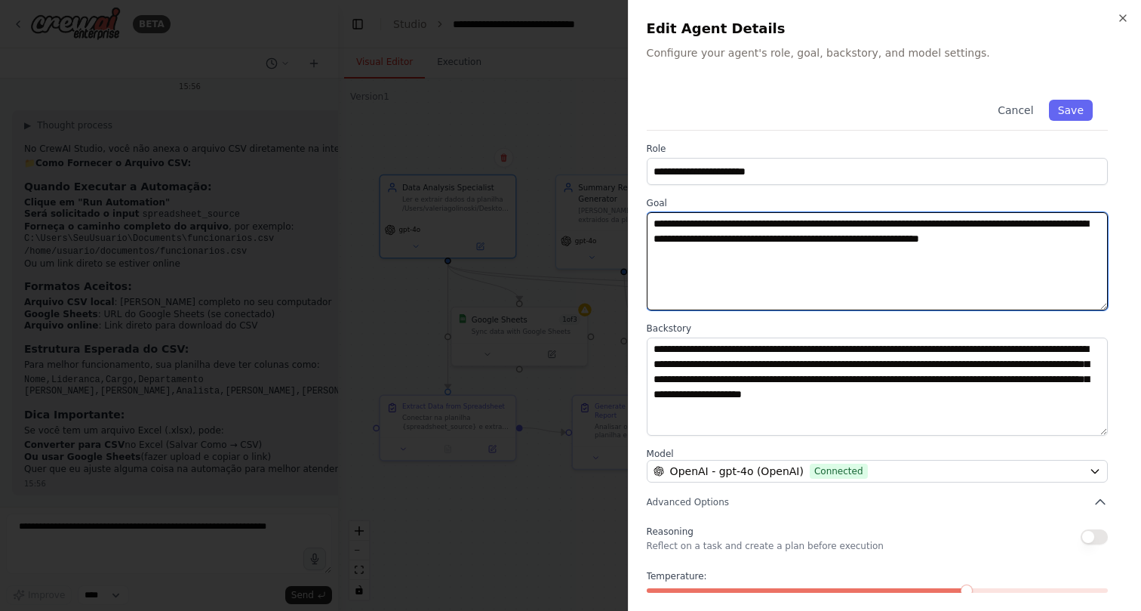
drag, startPoint x: 802, startPoint y: 222, endPoint x: 1030, endPoint y: 225, distance: 228.0
click at [1031, 225] on textarea "**********" at bounding box center [877, 261] width 461 height 98
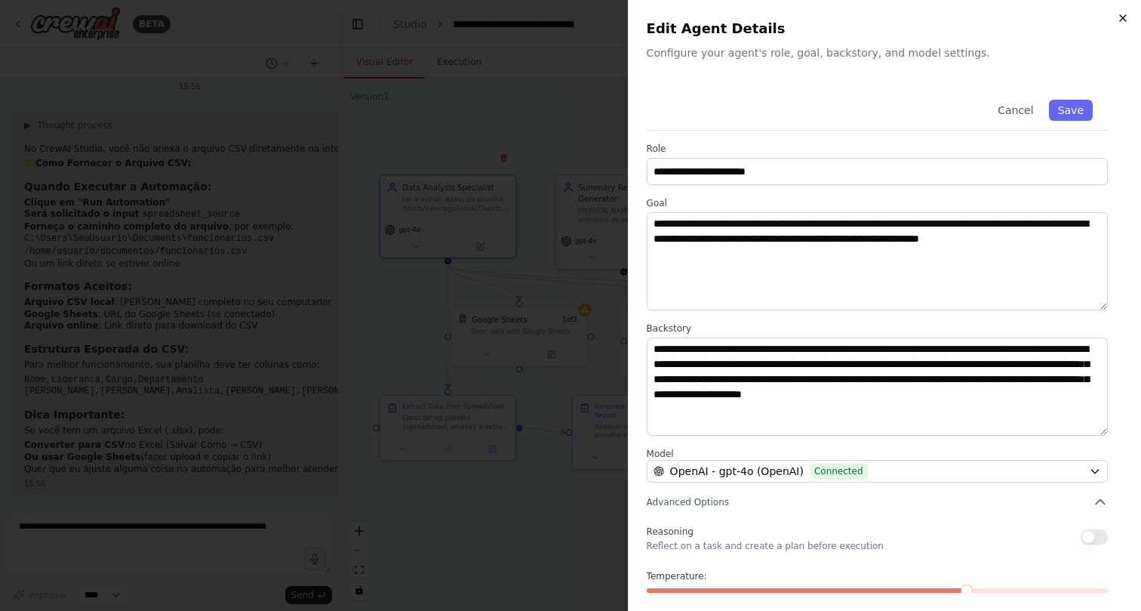
click at [1128, 17] on icon "button" at bounding box center [1123, 18] width 12 height 12
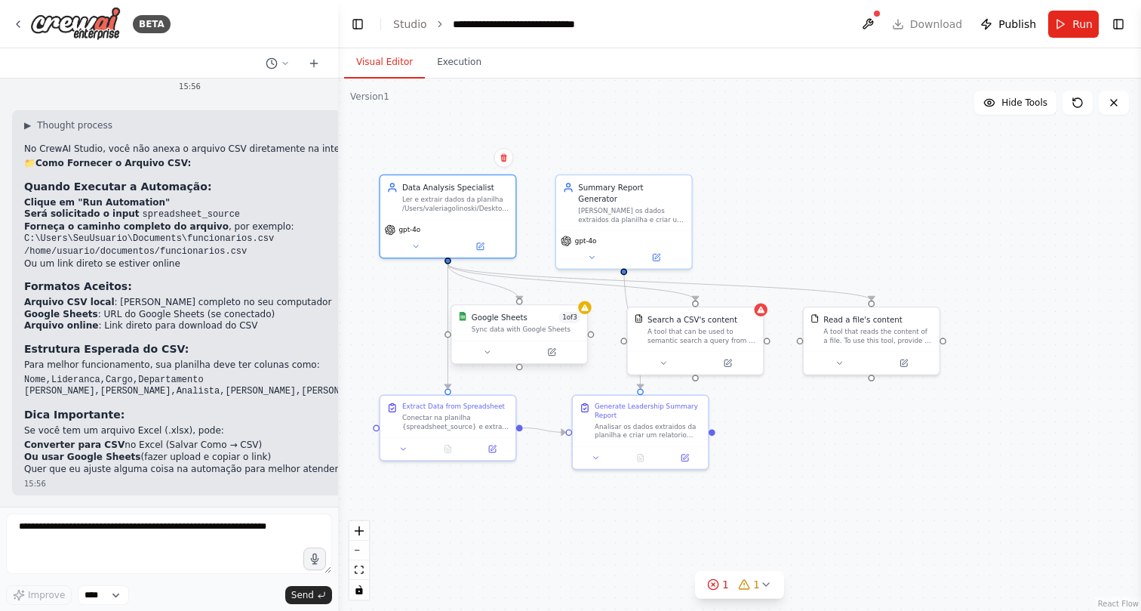
click at [543, 328] on div "Sync data with Google Sheets" at bounding box center [526, 329] width 109 height 9
click at [574, 294] on button at bounding box center [575, 290] width 20 height 20
click at [535, 290] on button "Confirm" at bounding box center [533, 290] width 54 height 18
click at [676, 325] on div "A tool that can be used to semantic search a query from a CSV's content." at bounding box center [702, 333] width 109 height 17
click at [743, 365] on button at bounding box center [733, 360] width 62 height 13
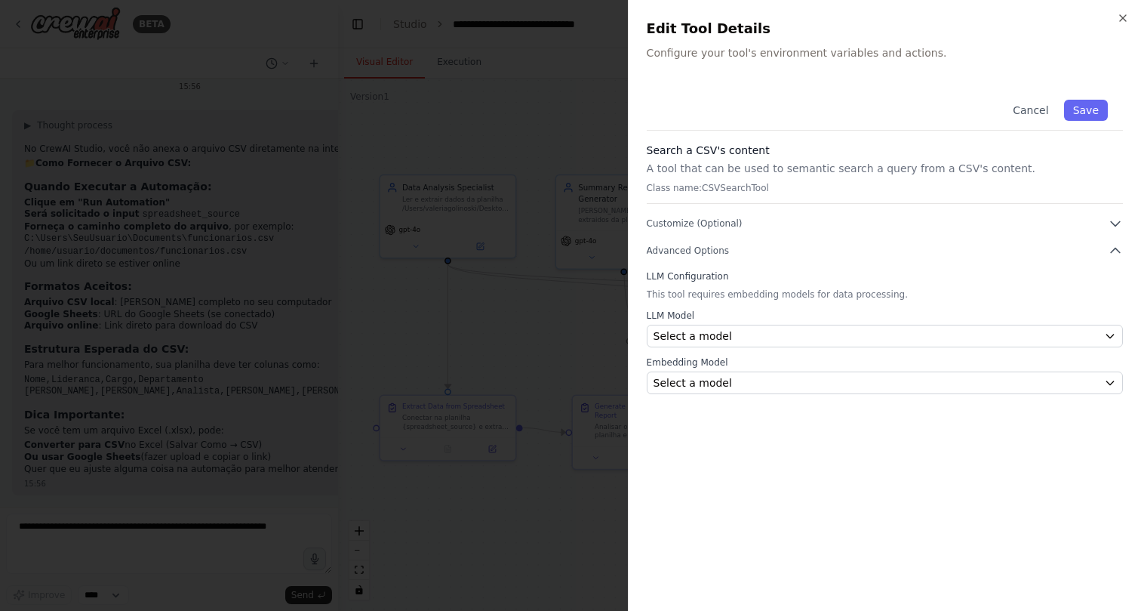
click at [839, 168] on p "A tool that can be used to semantic search a query from a CSV's content." at bounding box center [885, 168] width 476 height 15
drag, startPoint x: 648, startPoint y: 168, endPoint x: 1006, endPoint y: 169, distance: 357.8
click at [1006, 169] on p "A tool that can be used to semantic search a query from a CSV's content." at bounding box center [885, 168] width 476 height 15
click at [1023, 218] on button "Customize (Optional)" at bounding box center [885, 223] width 476 height 15
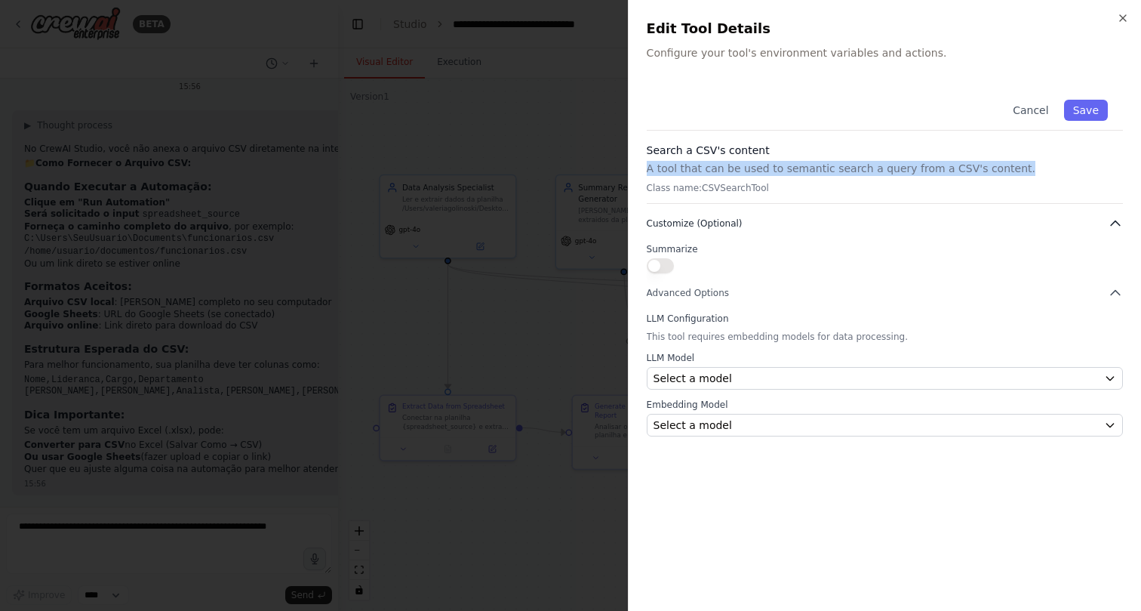
click at [1023, 218] on button "Customize (Optional)" at bounding box center [885, 223] width 476 height 15
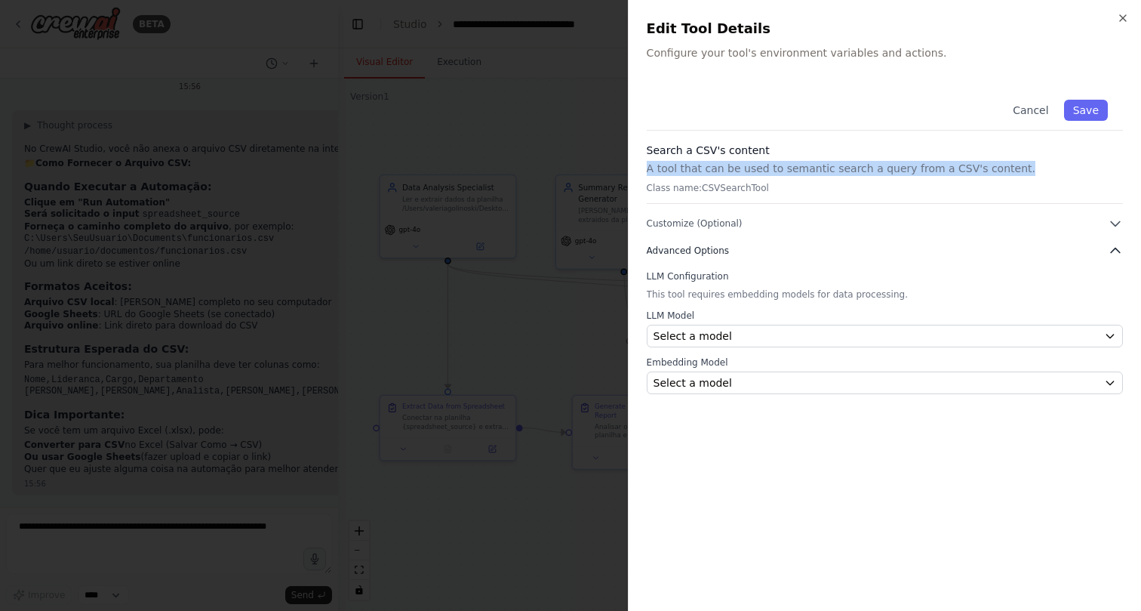
click at [1017, 245] on button "Advanced Options" at bounding box center [885, 250] width 476 height 15
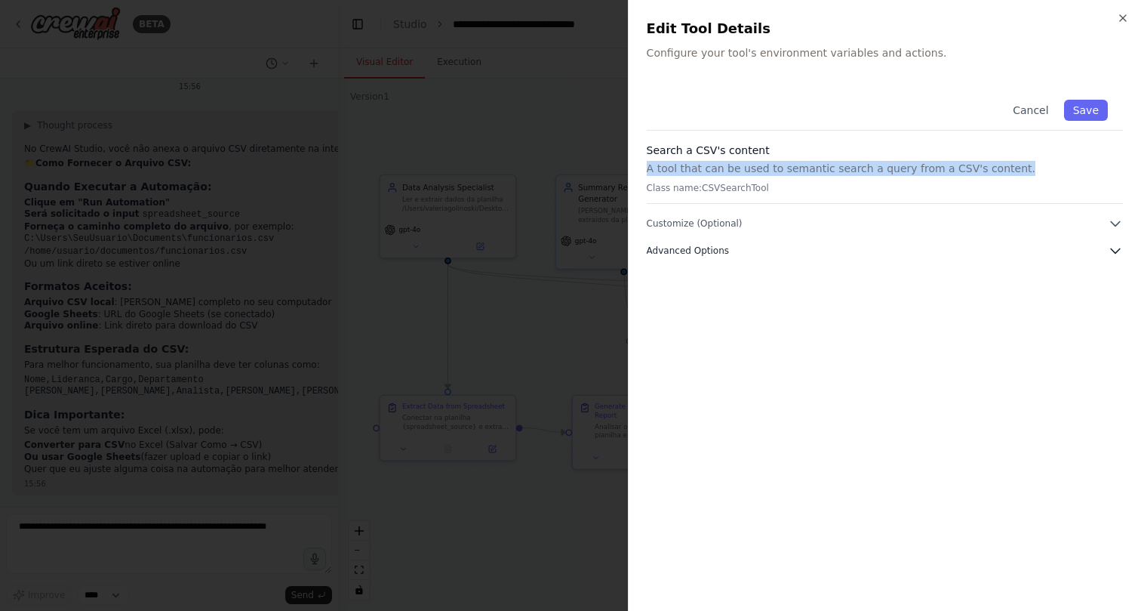
click at [1017, 245] on button "Advanced Options" at bounding box center [885, 250] width 476 height 15
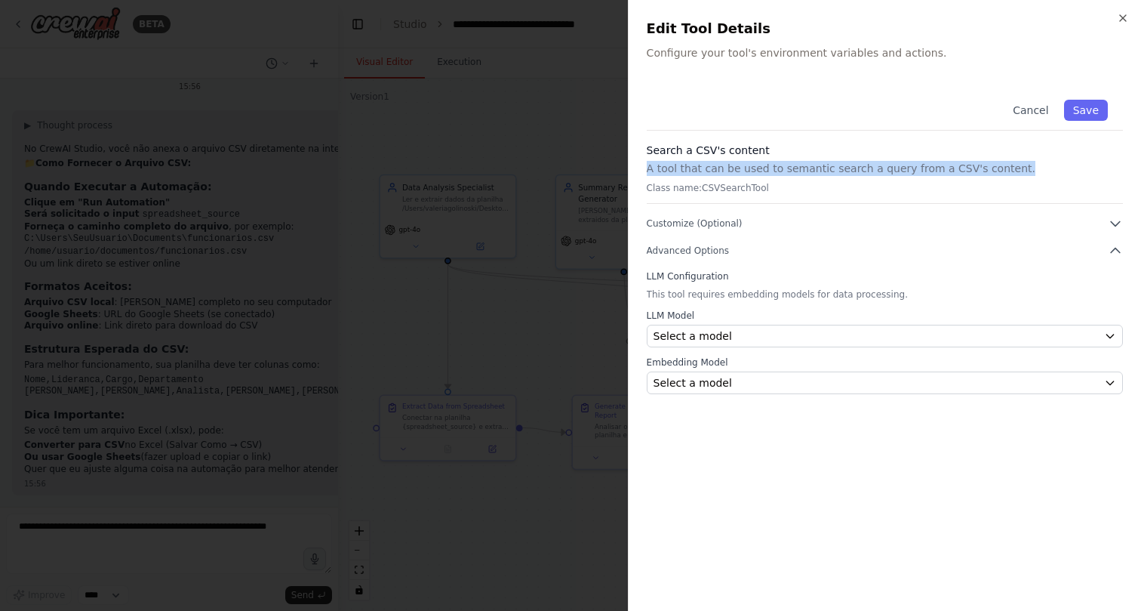
click at [1011, 174] on p "A tool that can be used to semantic search a query from a CSV's content." at bounding box center [885, 168] width 476 height 15
click at [968, 220] on button "Customize (Optional)" at bounding box center [885, 223] width 476 height 15
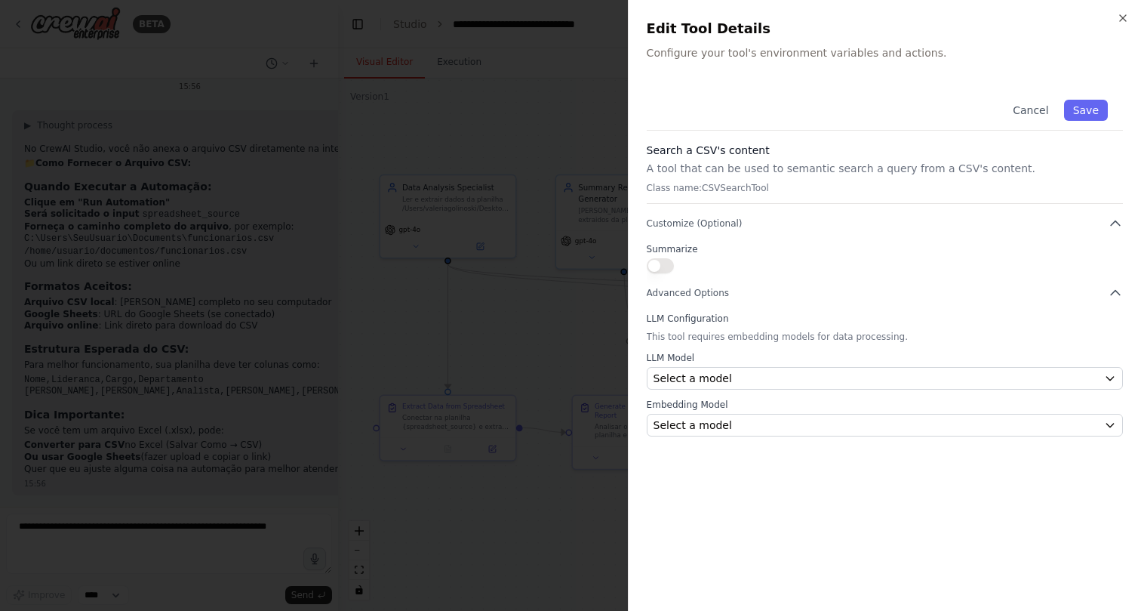
click at [663, 265] on button "button" at bounding box center [660, 265] width 27 height 15
click at [694, 291] on span "Advanced Options" at bounding box center [688, 293] width 82 height 12
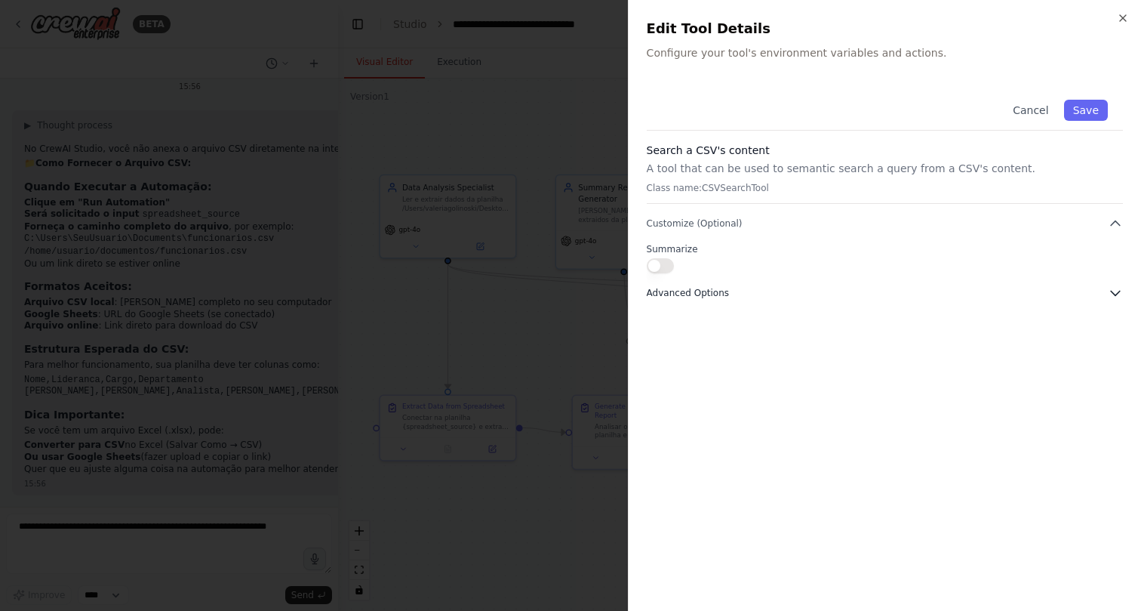
click at [694, 291] on span "Advanced Options" at bounding box center [688, 293] width 82 height 12
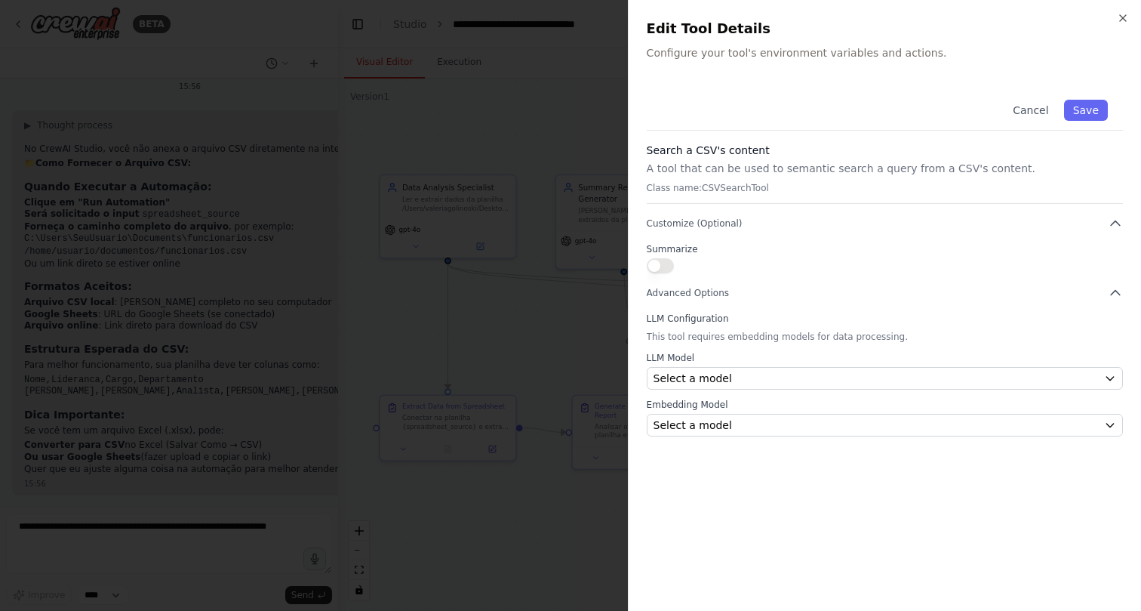
click at [706, 333] on p "This tool requires embedding models for data processing." at bounding box center [885, 337] width 476 height 12
click at [744, 421] on div "Select a model" at bounding box center [876, 424] width 445 height 15
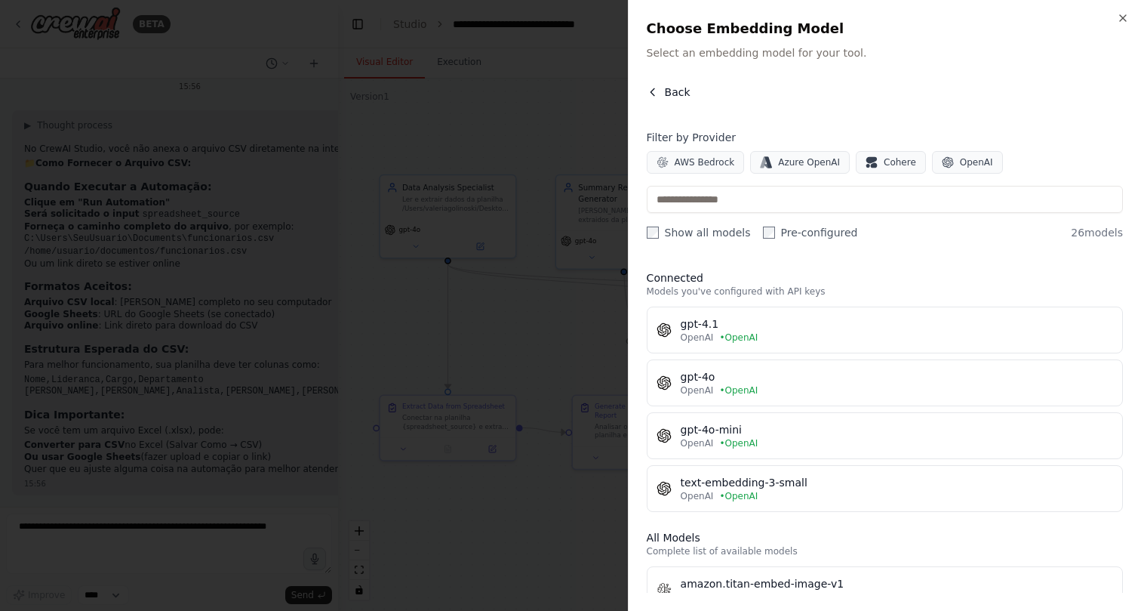
click at [656, 85] on button "Back" at bounding box center [669, 92] width 44 height 15
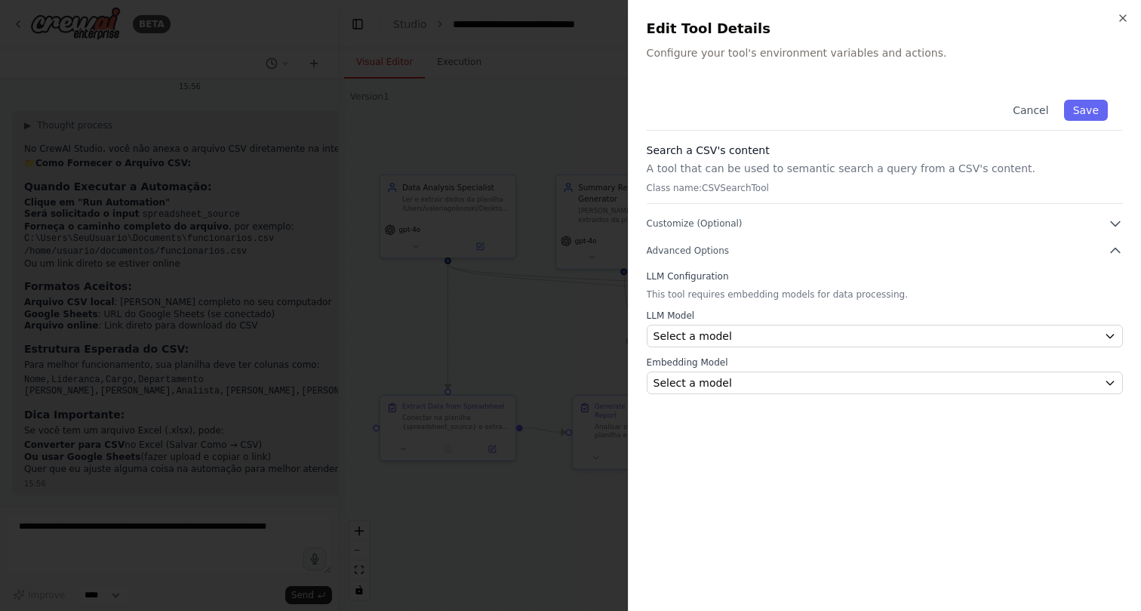
click at [709, 155] on h3 "Search a CSV's content" at bounding box center [885, 150] width 476 height 15
click at [670, 165] on p "A tool that can be used to semantic search a query from a CSV's content." at bounding box center [885, 168] width 476 height 15
click at [830, 174] on p "A tool that can be used to semantic search a query from a CSV's content." at bounding box center [885, 168] width 476 height 15
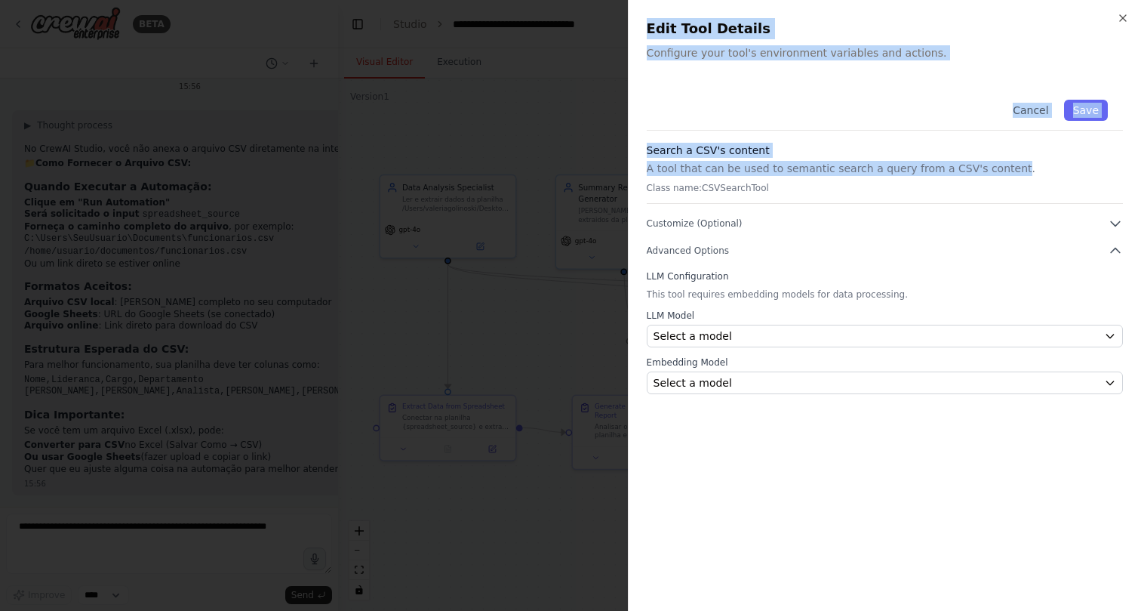
drag, startPoint x: 999, startPoint y: 169, endPoint x: 586, endPoint y: 179, distance: 413.0
click at [586, 179] on body "BETA conectar numa planilha excel e trazer sumarizado a quantidade de pessoas p…" at bounding box center [570, 305] width 1141 height 611
click at [691, 164] on p "A tool that can be used to semantic search a query from a CSV's content." at bounding box center [885, 168] width 476 height 15
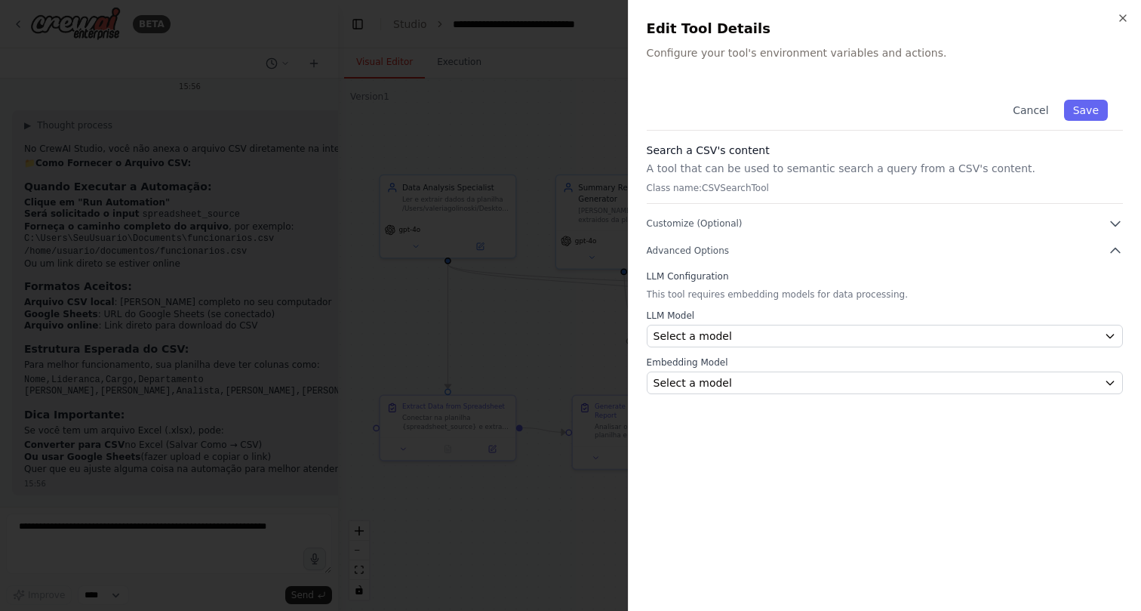
click at [685, 171] on p "A tool that can be used to semantic search a query from a CSV's content." at bounding box center [885, 168] width 476 height 15
click at [685, 227] on span "Customize (Optional)" at bounding box center [695, 223] width 96 height 12
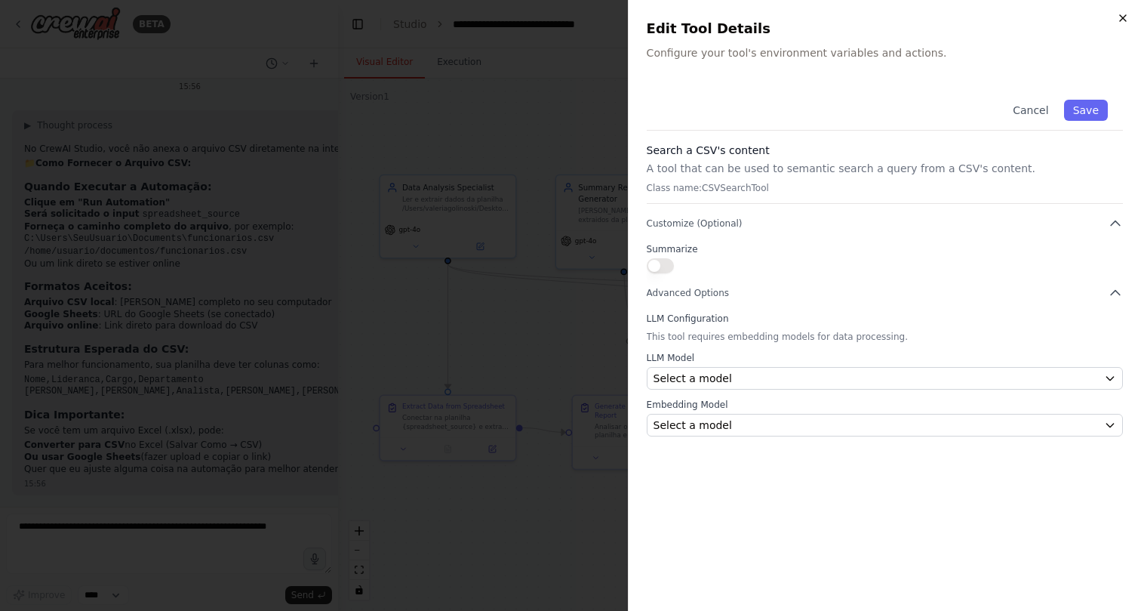
click at [1128, 21] on icon "button" at bounding box center [1123, 18] width 12 height 12
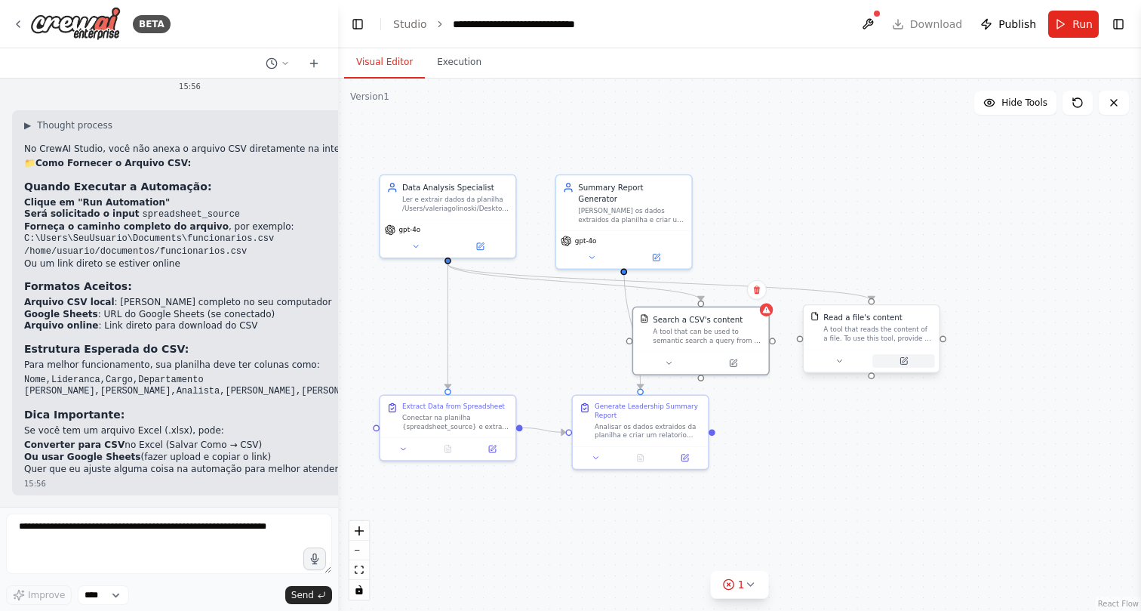
click at [901, 362] on button at bounding box center [904, 360] width 62 height 13
click at [910, 365] on button at bounding box center [910, 360] width 62 height 13
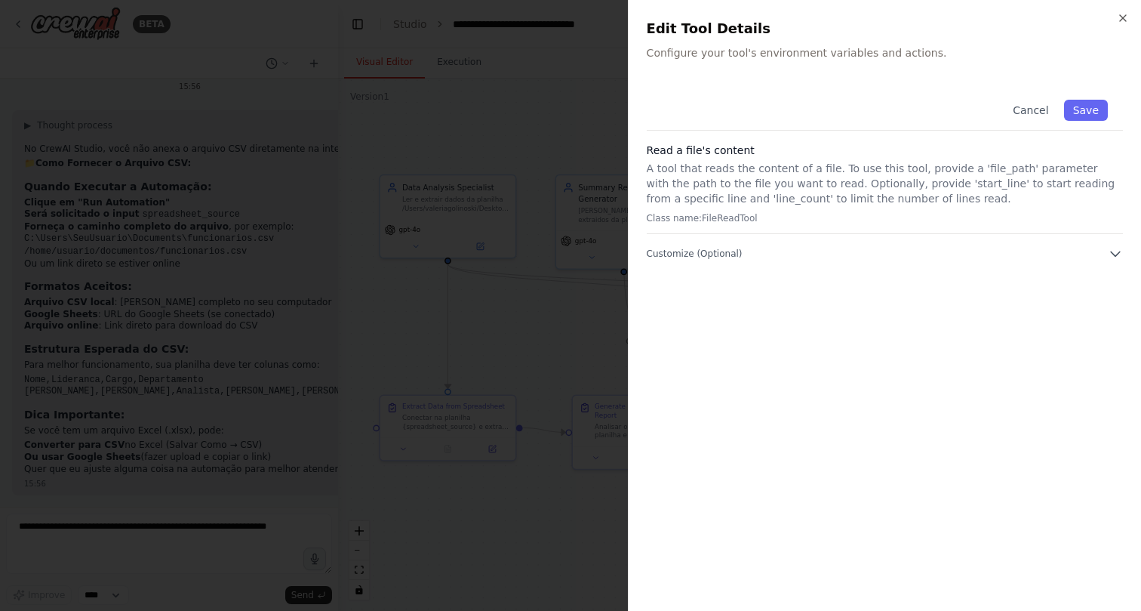
click at [920, 199] on p "A tool that reads the content of a file. To use this tool, provide a 'file_path…" at bounding box center [885, 183] width 476 height 45
click at [1125, 16] on icon "button" at bounding box center [1123, 18] width 6 height 6
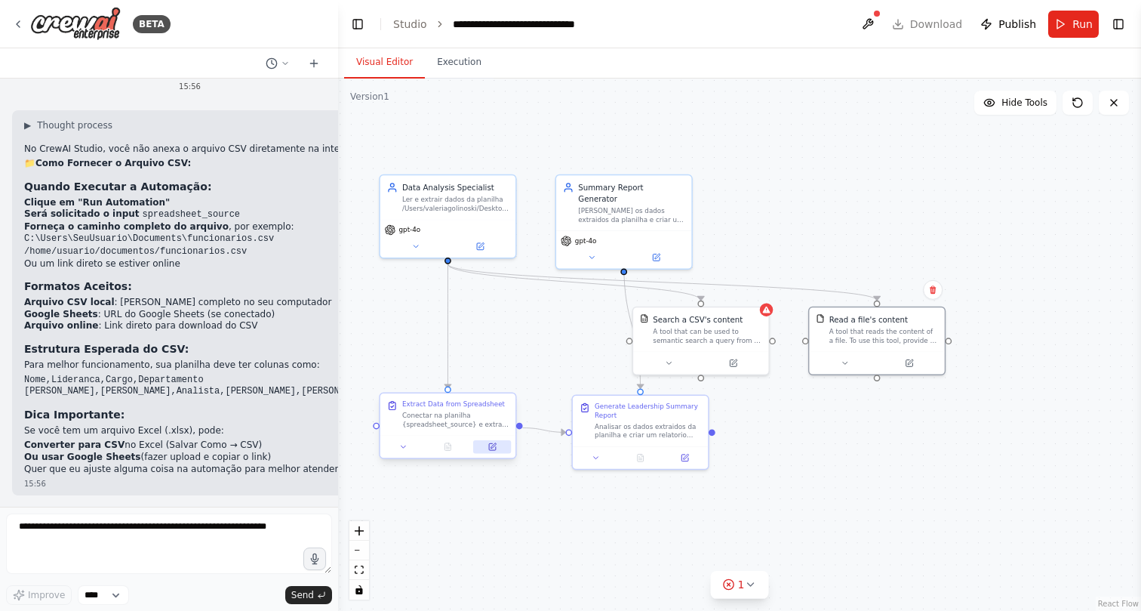
click at [493, 453] on button at bounding box center [492, 446] width 38 height 13
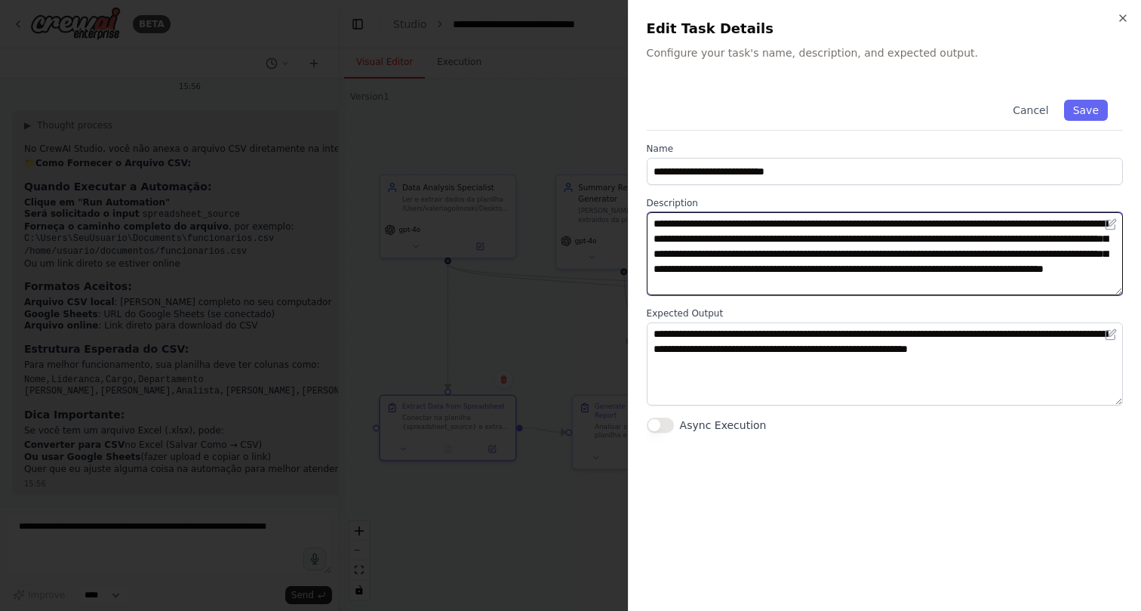
drag, startPoint x: 762, startPoint y: 224, endPoint x: 857, endPoint y: 217, distance: 95.3
click at [857, 217] on textarea "**********" at bounding box center [885, 253] width 476 height 83
paste textarea "**********"
click at [760, 222] on textarea "**********" at bounding box center [885, 253] width 476 height 83
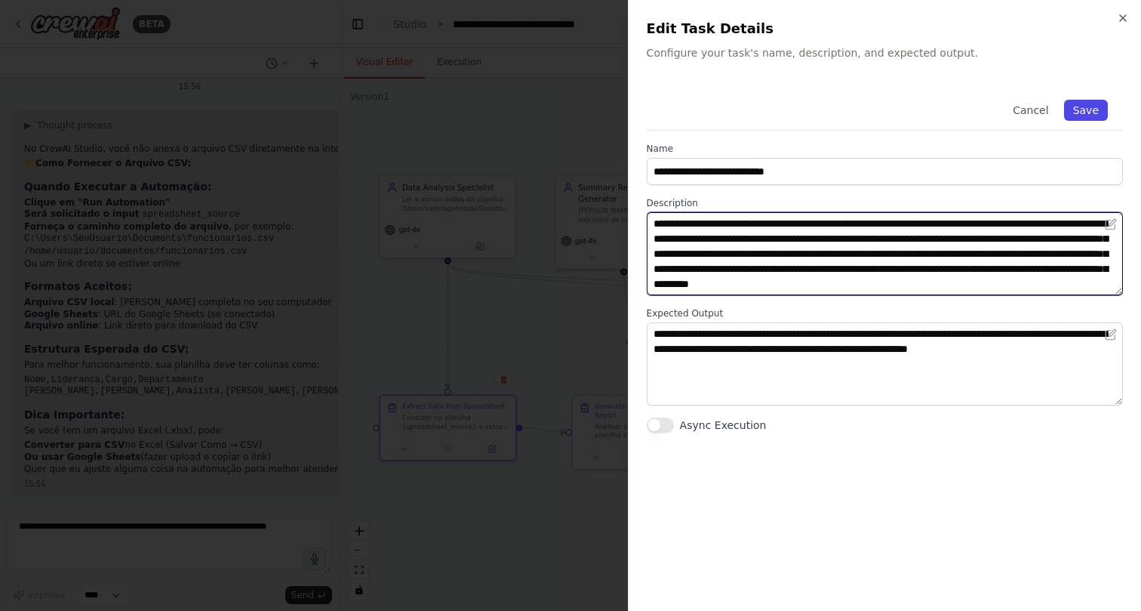
type textarea "**********"
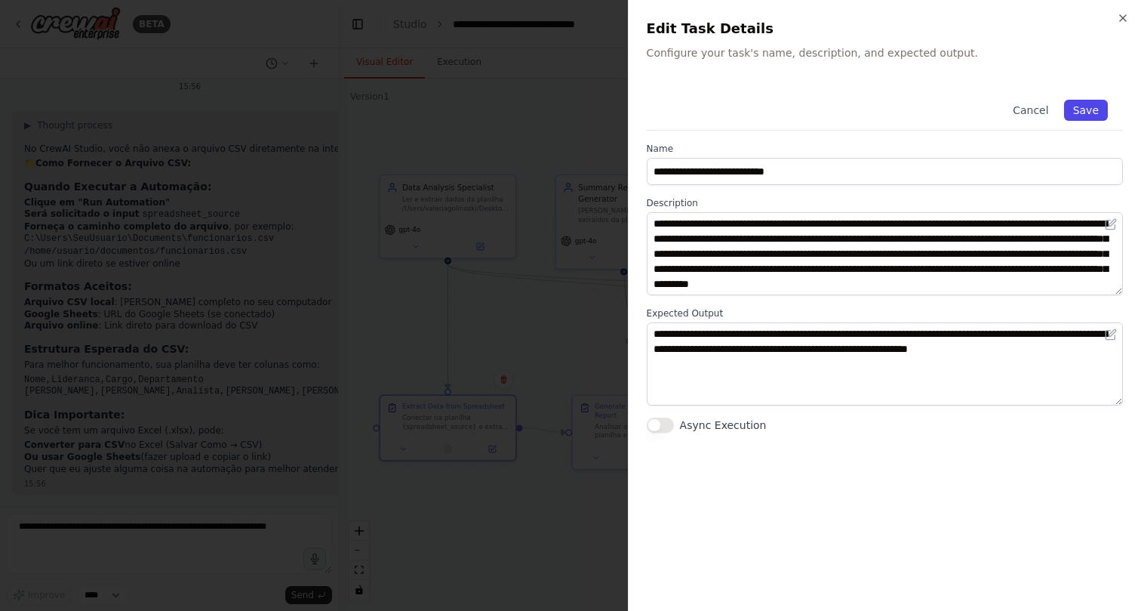
click at [1095, 110] on button "Save" at bounding box center [1086, 110] width 44 height 21
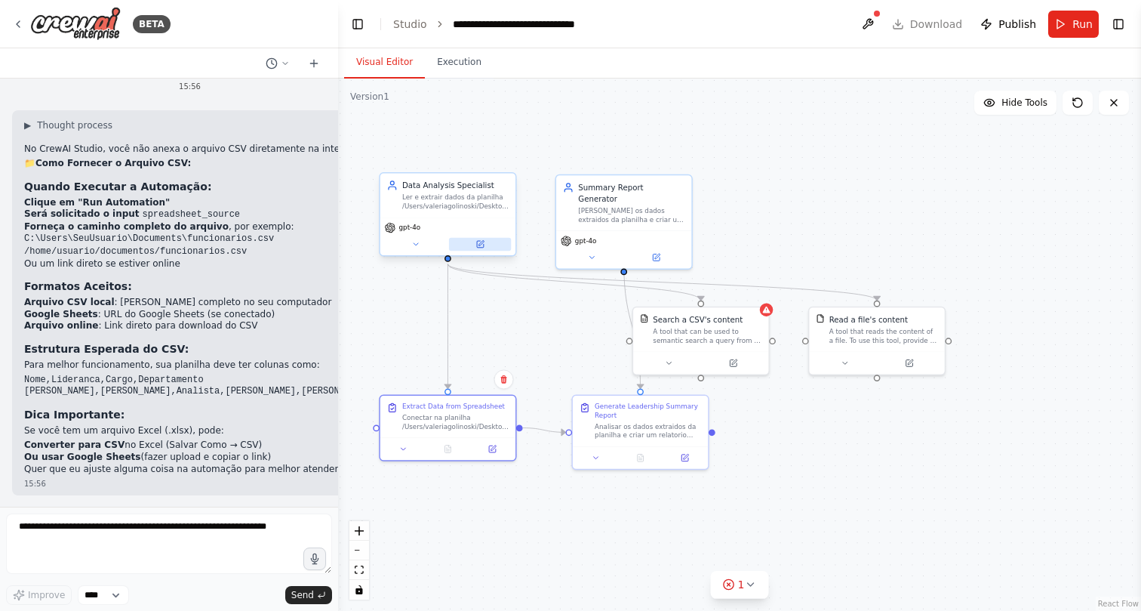
click at [482, 249] on button at bounding box center [480, 244] width 62 height 13
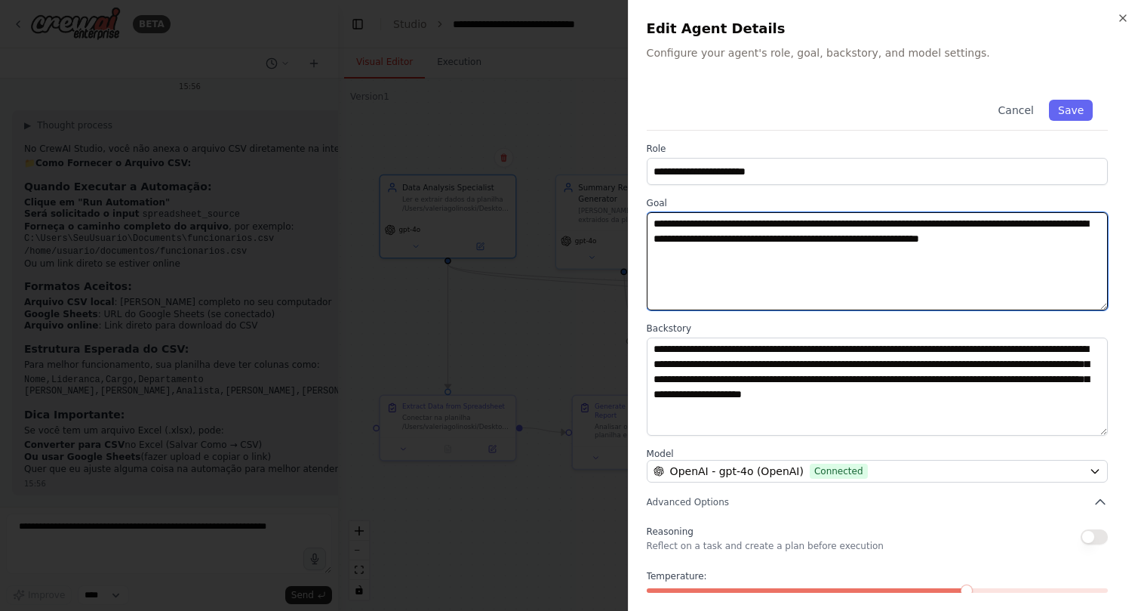
drag, startPoint x: 802, startPoint y: 223, endPoint x: 974, endPoint y: 217, distance: 171.4
click at [974, 217] on textarea "**********" at bounding box center [877, 261] width 461 height 98
click at [1033, 223] on textarea "**********" at bounding box center [877, 261] width 461 height 98
type textarea "**********"
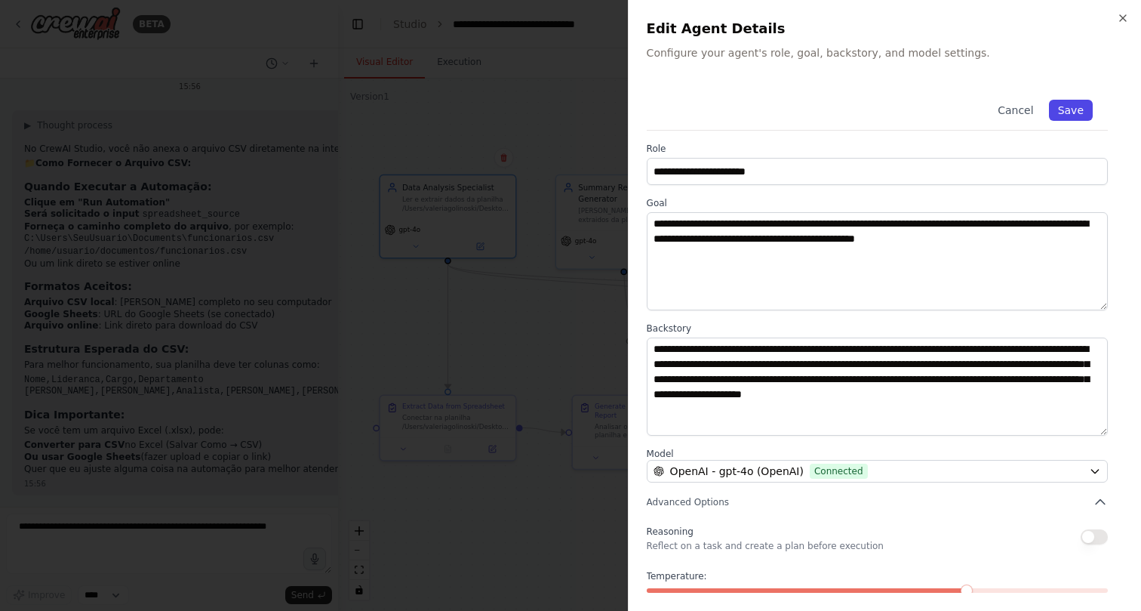
click at [1070, 118] on button "Save" at bounding box center [1071, 110] width 44 height 21
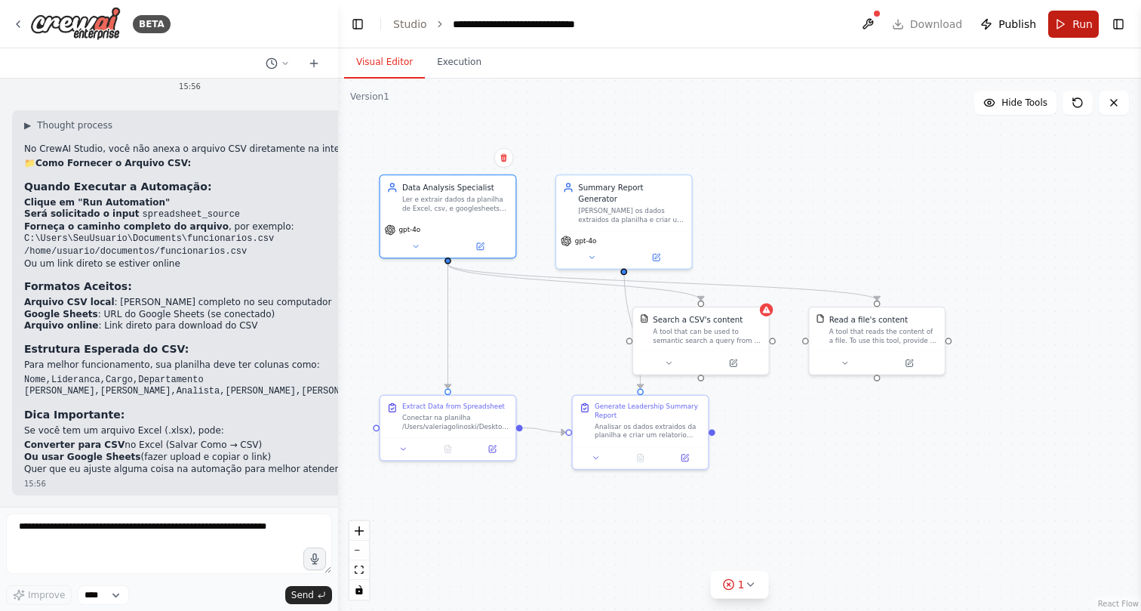
click at [1073, 28] on span "Run" at bounding box center [1083, 24] width 20 height 15
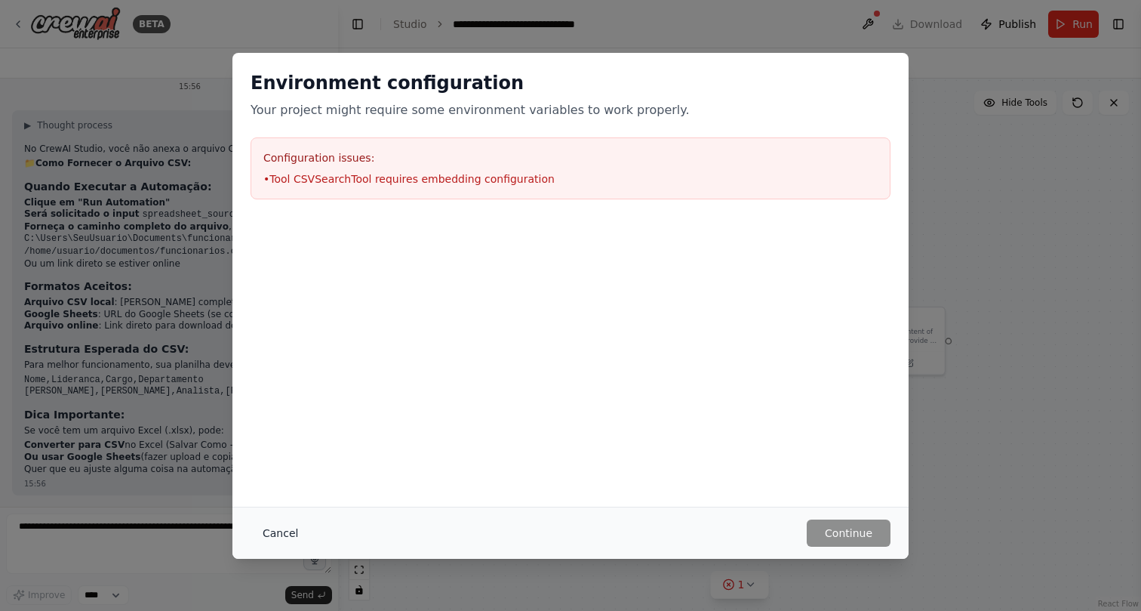
click at [275, 533] on button "Cancel" at bounding box center [281, 532] width 60 height 27
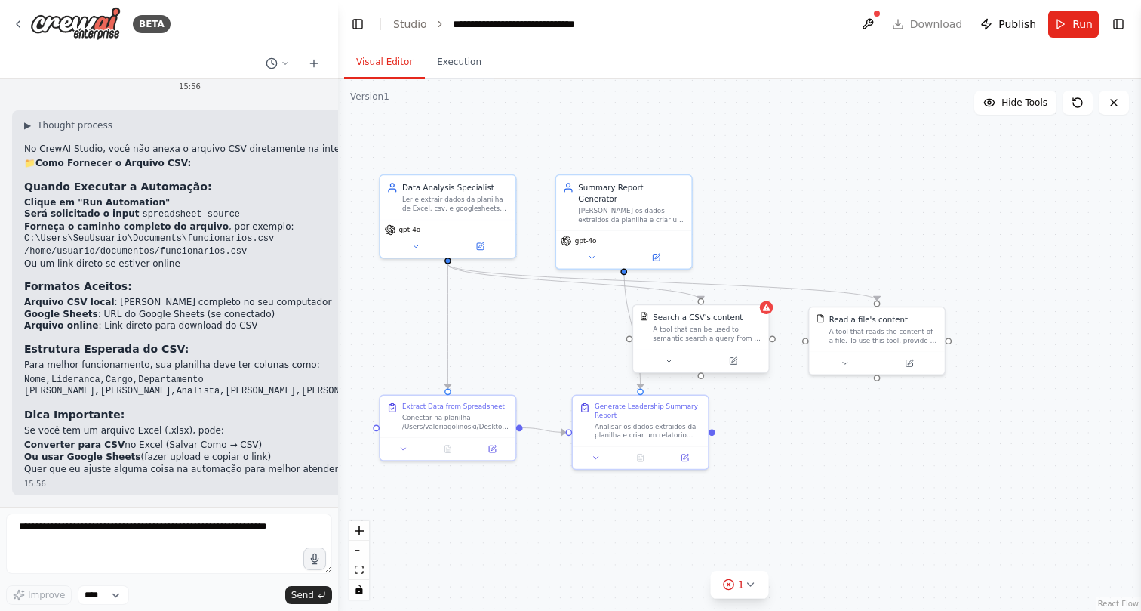
click at [738, 322] on div "Search a CSV's content" at bounding box center [698, 317] width 90 height 11
click at [770, 310] on icon at bounding box center [767, 307] width 8 height 7
click at [739, 362] on button at bounding box center [733, 360] width 62 height 13
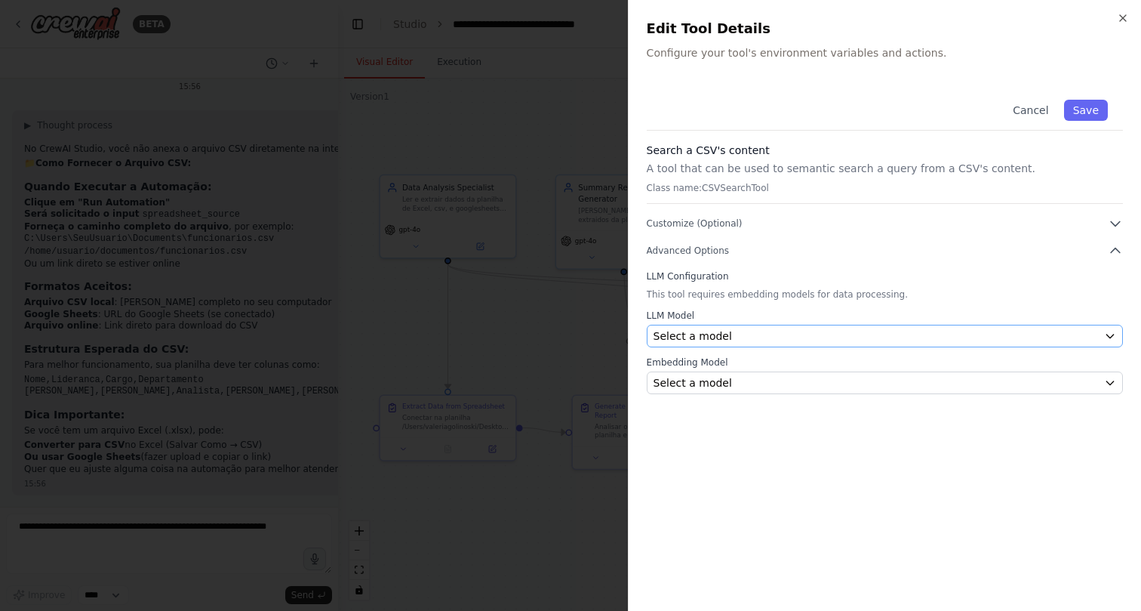
click at [749, 339] on div "Select a model" at bounding box center [876, 335] width 445 height 15
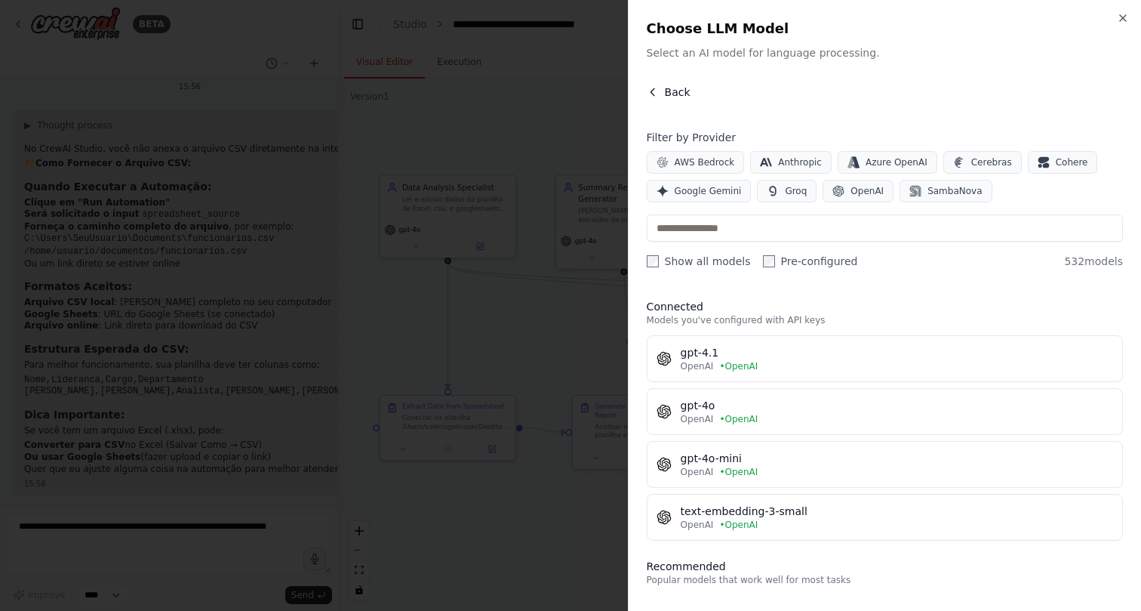
click at [651, 91] on icon "button" at bounding box center [653, 92] width 12 height 12
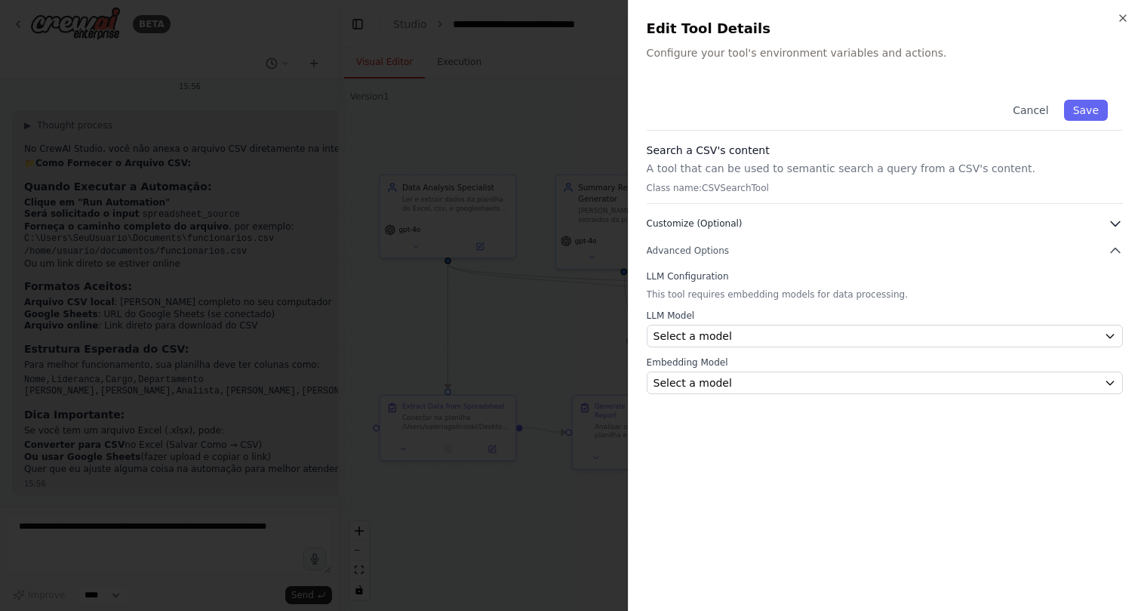
click at [1119, 225] on icon "button" at bounding box center [1115, 223] width 15 height 15
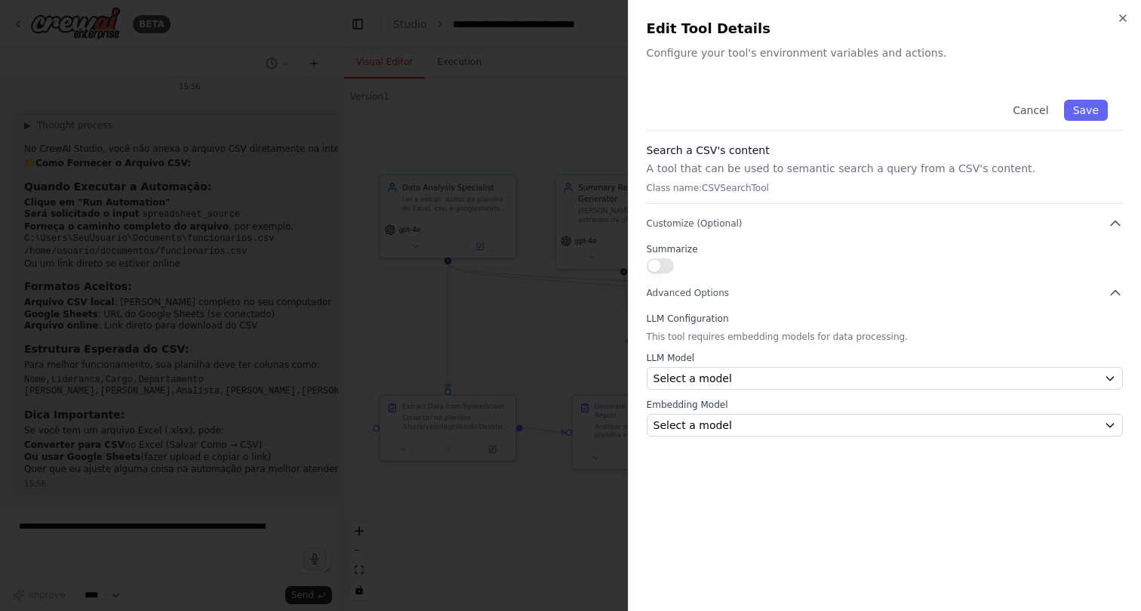
click at [971, 170] on p "A tool that can be used to semantic search a query from a CSV's content." at bounding box center [885, 168] width 476 height 15
click at [1123, 14] on icon "button" at bounding box center [1123, 18] width 12 height 12
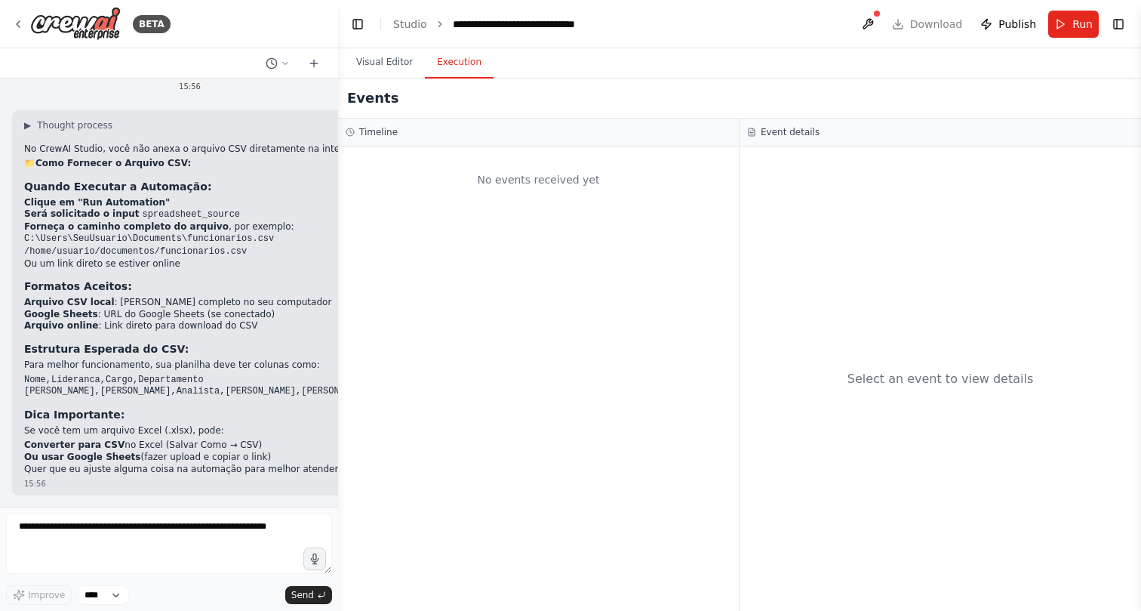
click at [465, 67] on button "Execution" at bounding box center [459, 63] width 69 height 32
click at [389, 65] on button "Visual Editor" at bounding box center [384, 63] width 81 height 32
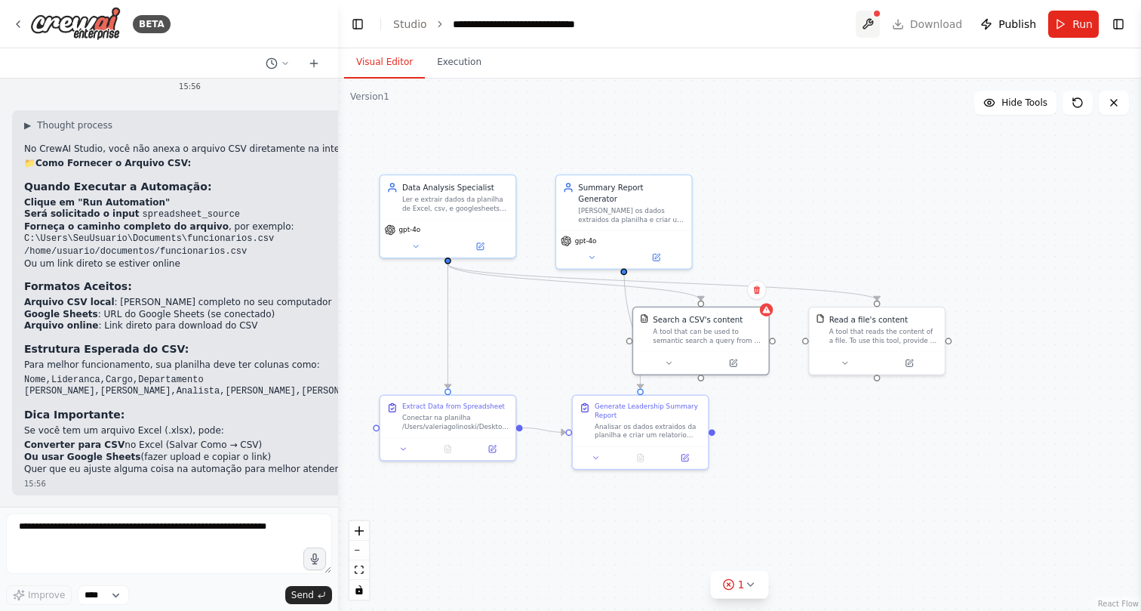
click at [868, 18] on button at bounding box center [868, 24] width 24 height 27
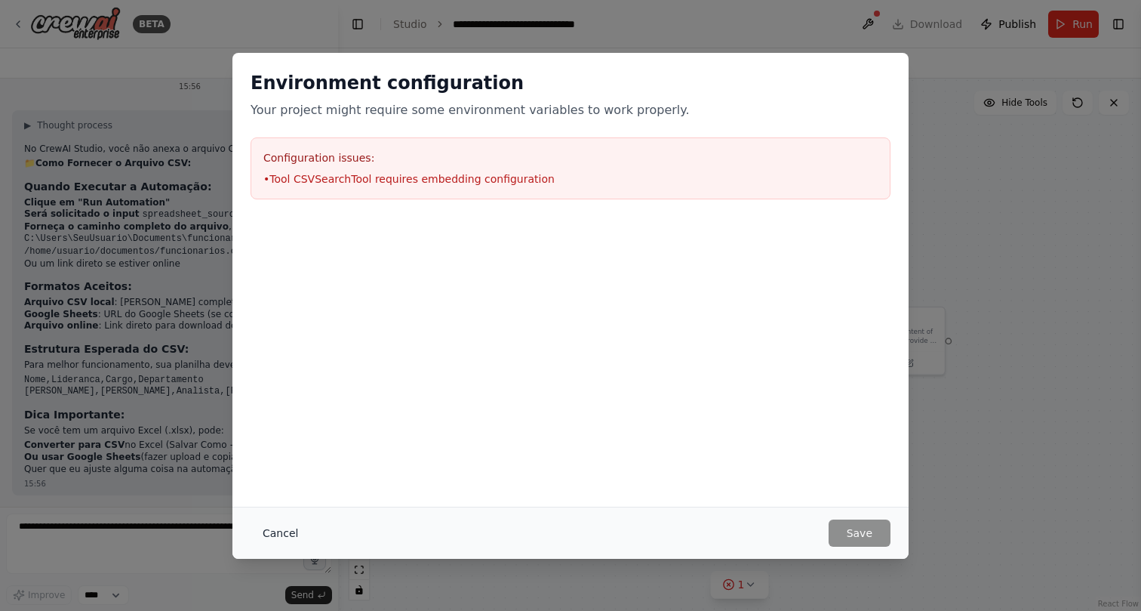
click at [283, 527] on button "Cancel" at bounding box center [281, 532] width 60 height 27
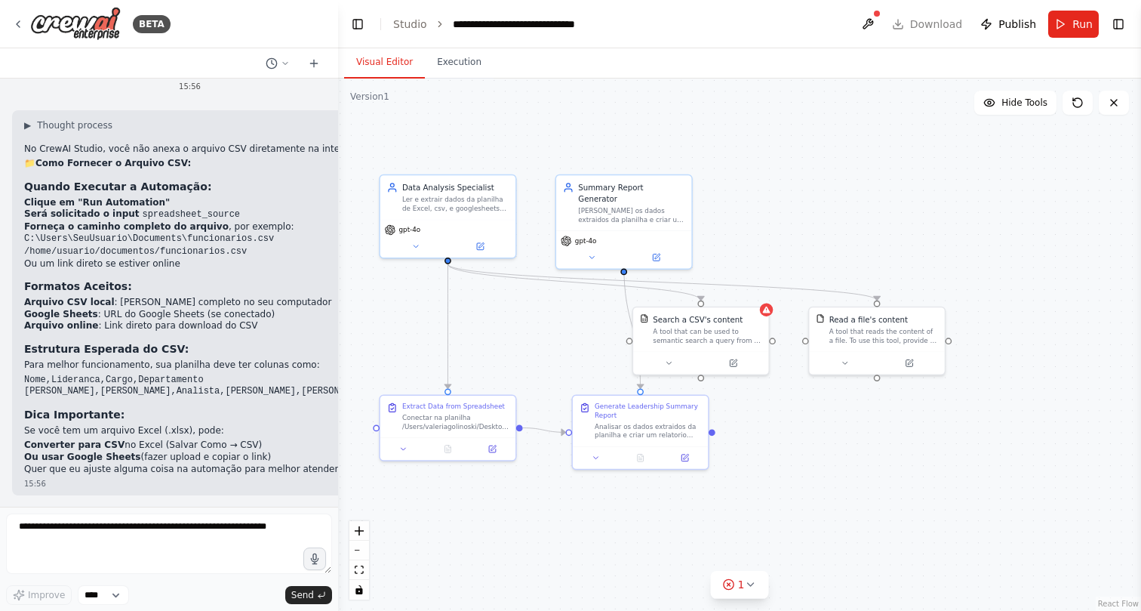
scroll to position [0, 0]
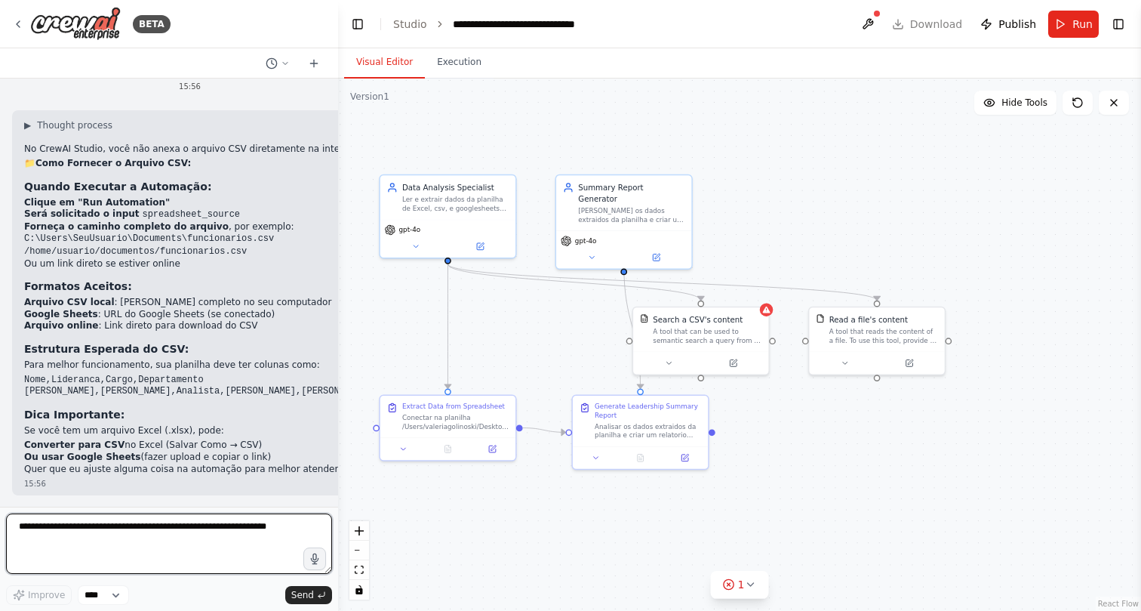
click at [208, 536] on textarea at bounding box center [169, 543] width 326 height 60
type textarea "**********"
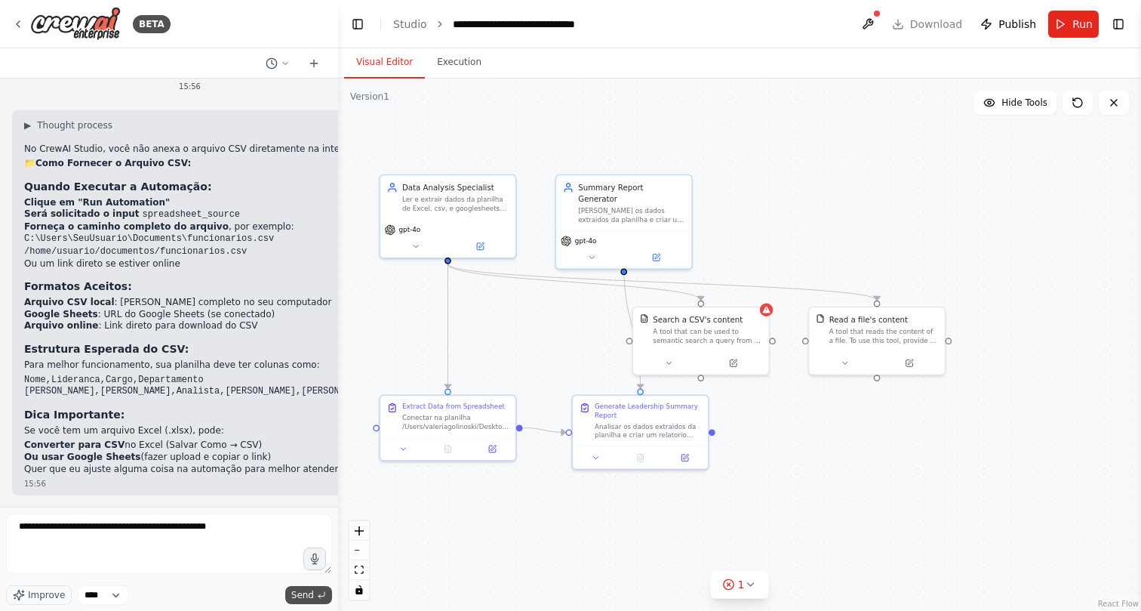
click at [307, 586] on button "Send" at bounding box center [308, 595] width 47 height 18
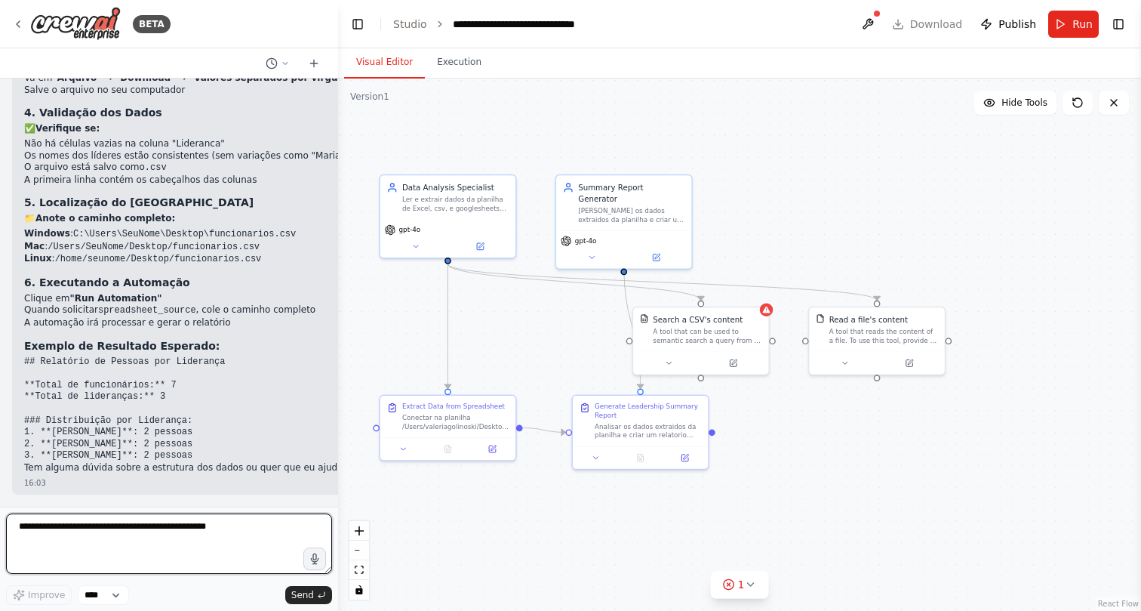
scroll to position [2416, 0]
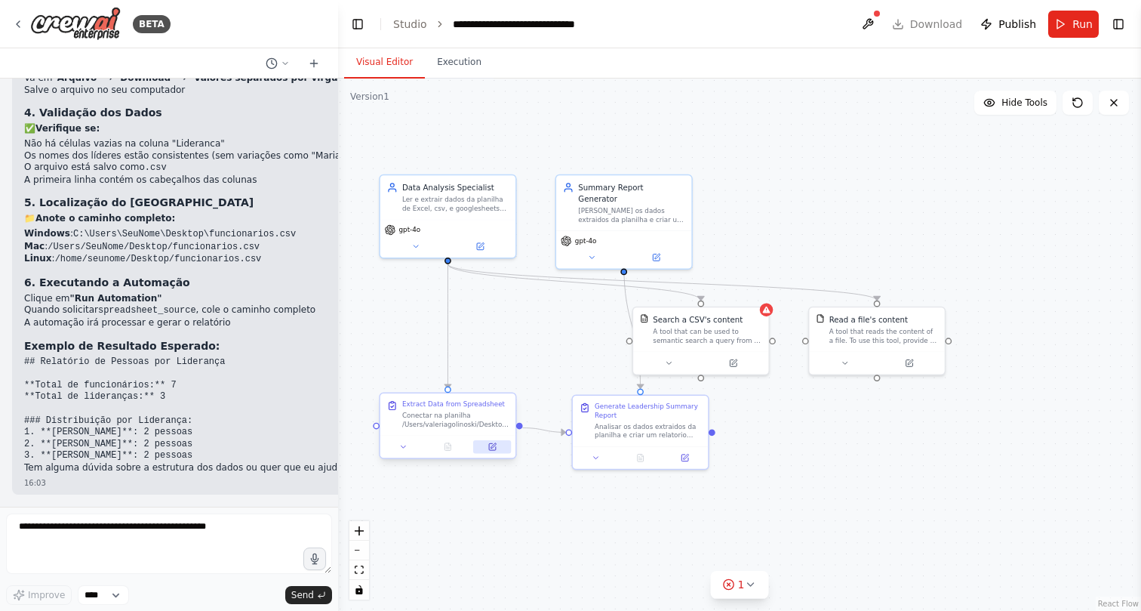
click at [492, 445] on icon at bounding box center [492, 446] width 7 height 7
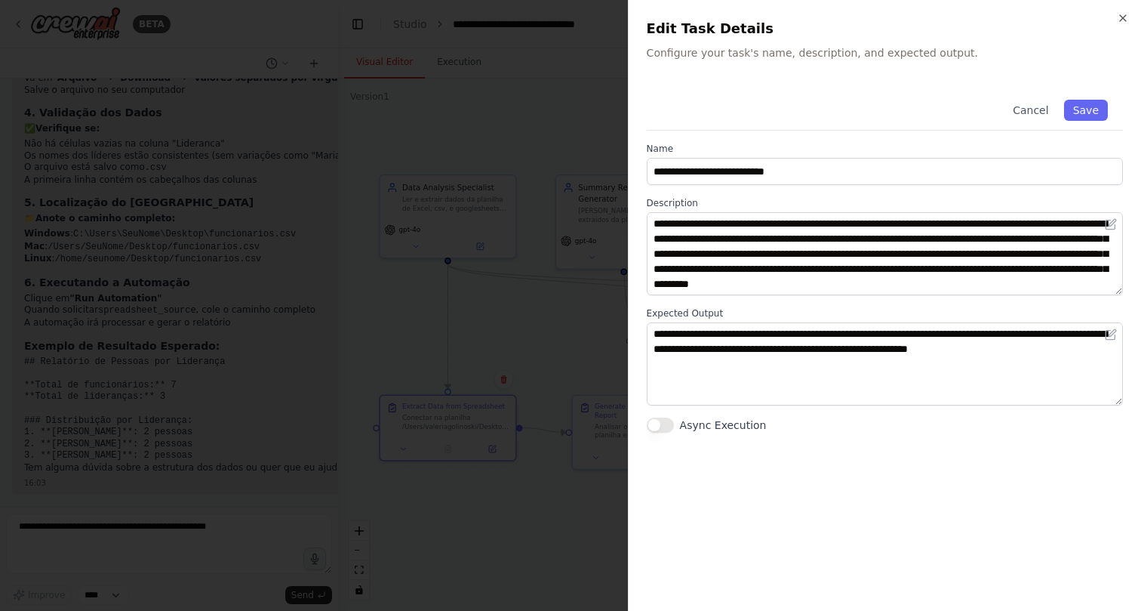
scroll to position [15, 0]
click at [1042, 115] on button "Cancel" at bounding box center [1031, 110] width 54 height 21
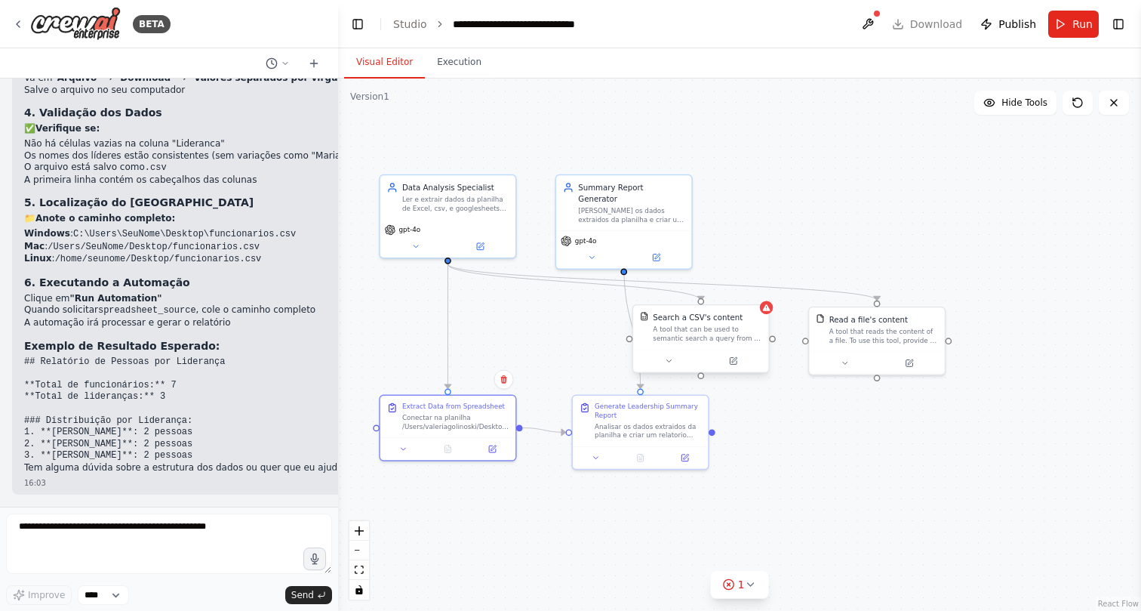
click at [718, 326] on div "A tool that can be used to semantic search a query from a CSV's content." at bounding box center [707, 333] width 109 height 17
click at [670, 362] on icon at bounding box center [668, 360] width 9 height 9
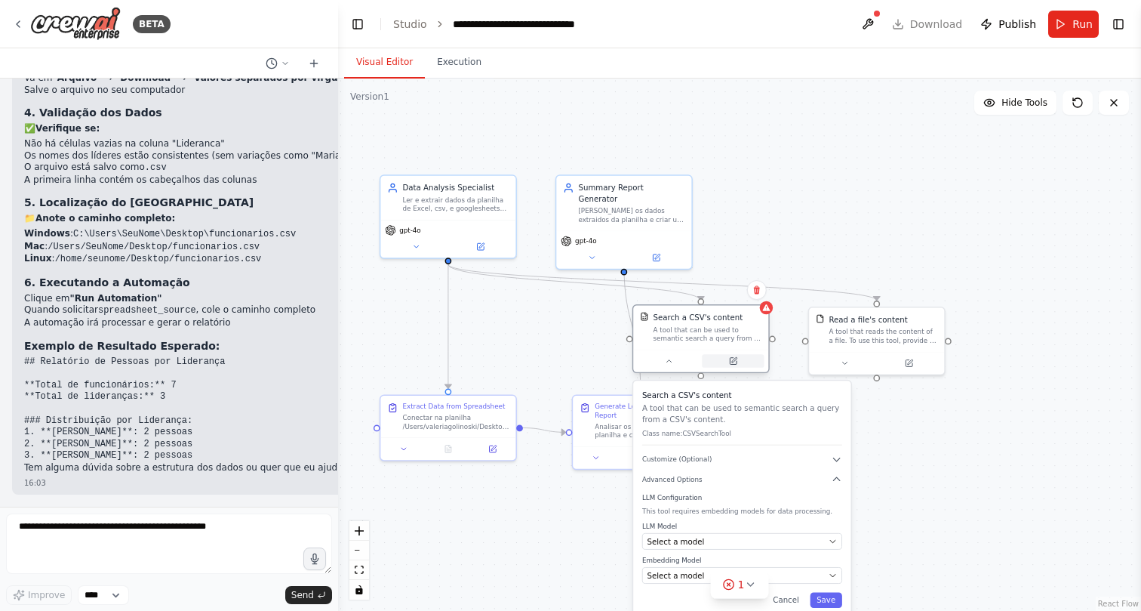
click at [734, 362] on icon at bounding box center [733, 361] width 7 height 7
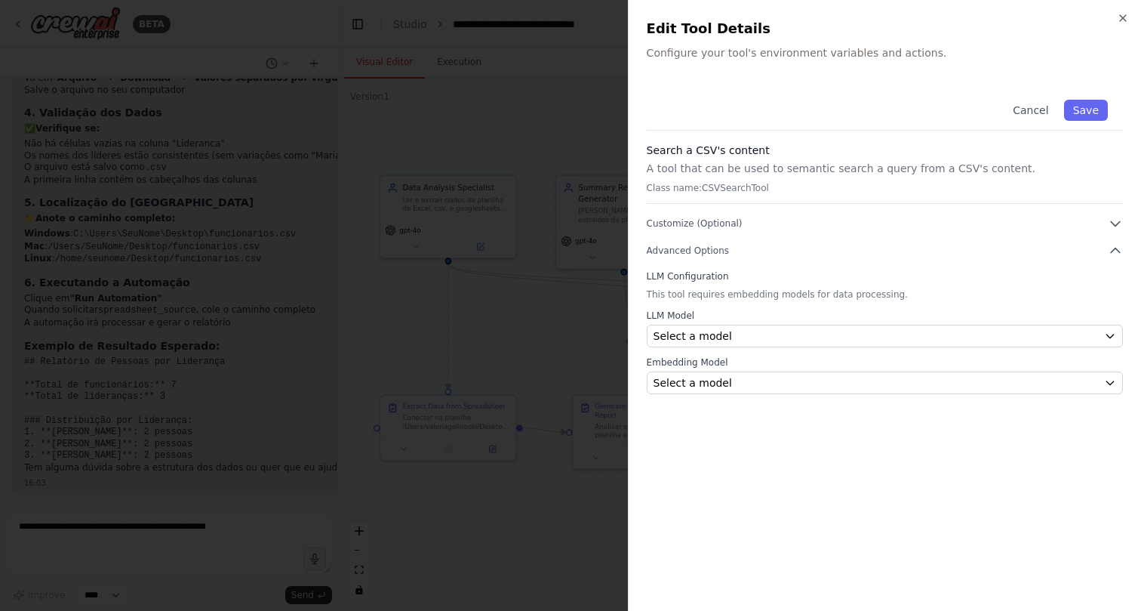
click at [782, 288] on p "This tool requires embedding models for data processing." at bounding box center [885, 294] width 476 height 12
drag, startPoint x: 658, startPoint y: 157, endPoint x: 786, endPoint y: 159, distance: 128.3
click at [786, 159] on div "Search a CSV's content A tool that can be used to semantic search a query from …" at bounding box center [885, 173] width 476 height 61
drag, startPoint x: 765, startPoint y: 186, endPoint x: 709, endPoint y: 186, distance: 55.1
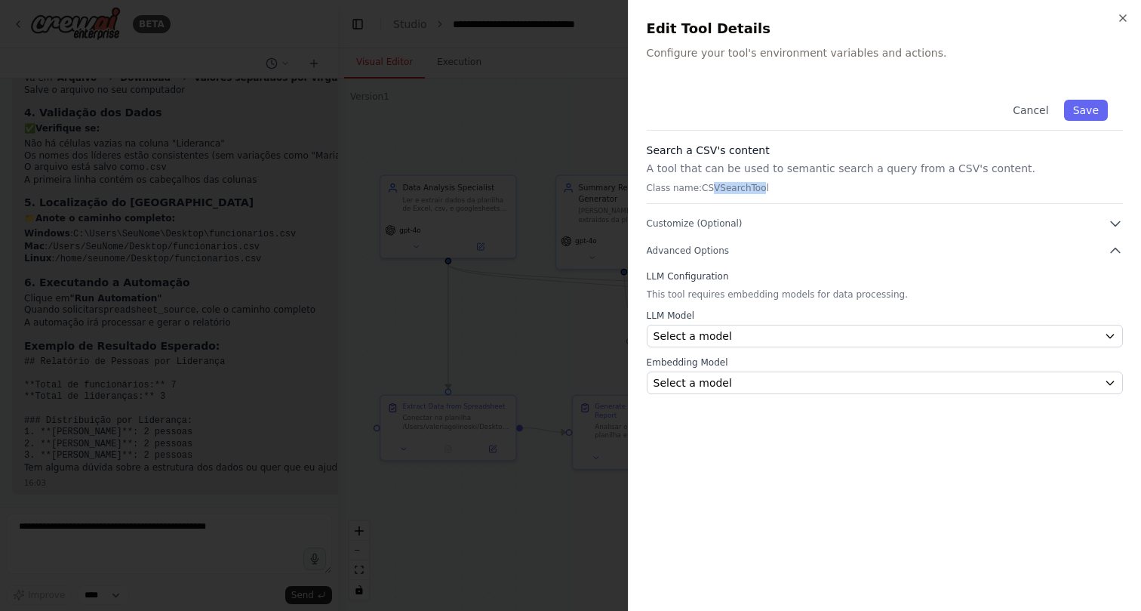
click at [709, 186] on p "Class name: CSVSearchTool" at bounding box center [885, 188] width 476 height 12
click at [1125, 15] on icon "button" at bounding box center [1123, 18] width 12 height 12
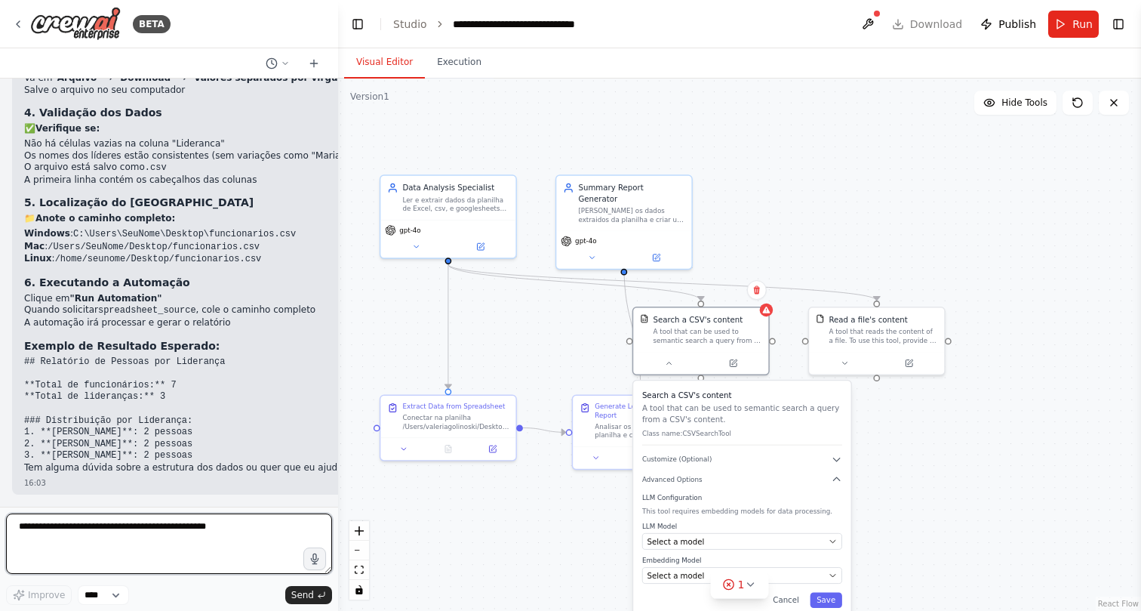
click at [170, 538] on textarea "**********" at bounding box center [169, 543] width 326 height 60
type textarea "**********"
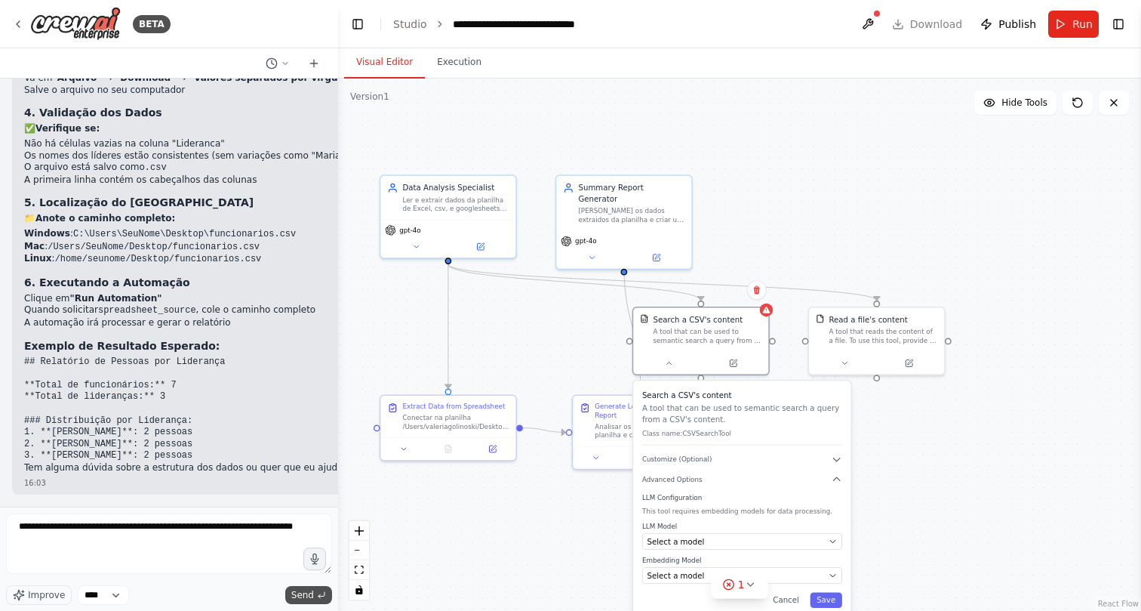
click at [324, 591] on icon "submit" at bounding box center [321, 594] width 9 height 9
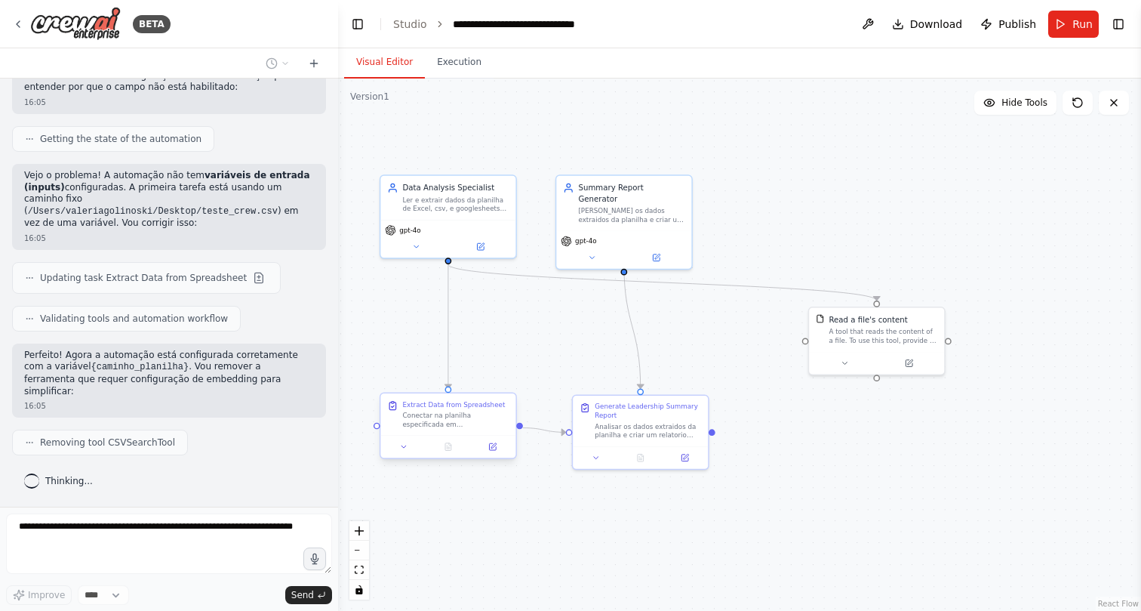
scroll to position [2956, 0]
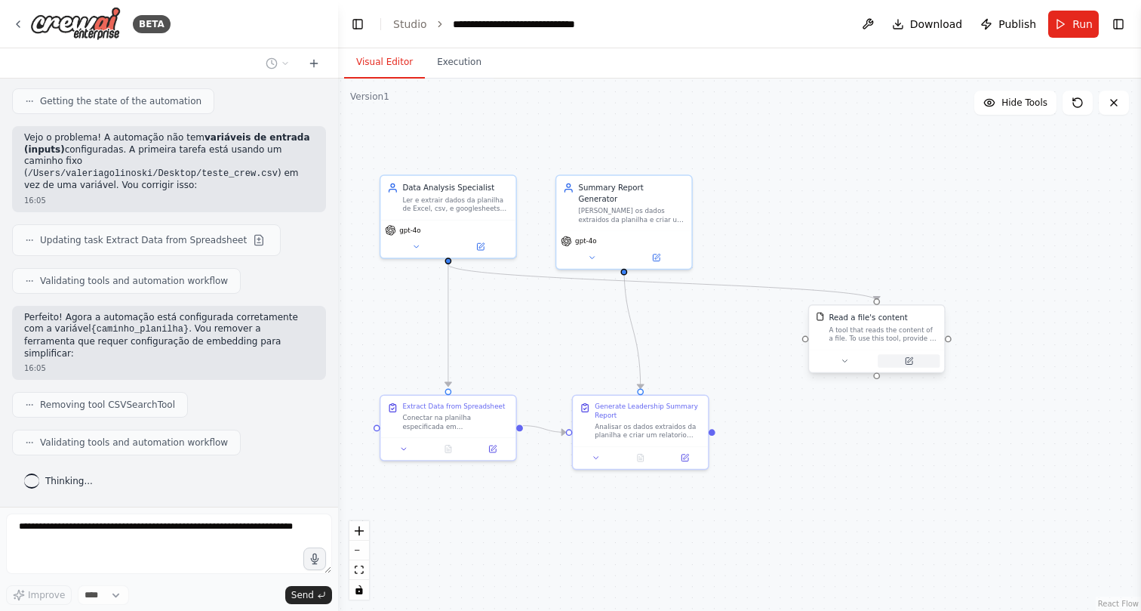
click at [911, 363] on icon at bounding box center [909, 361] width 7 height 7
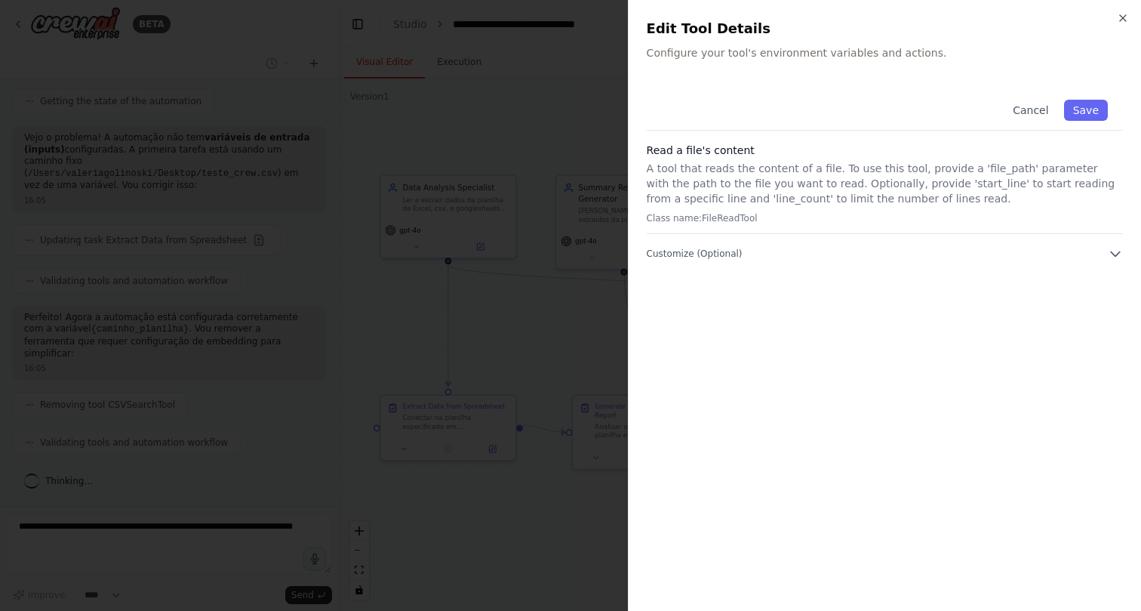
click at [830, 189] on p "A tool that reads the content of a file. To use this tool, provide a 'file_path…" at bounding box center [885, 183] width 476 height 45
drag, startPoint x: 697, startPoint y: 217, endPoint x: 759, endPoint y: 217, distance: 61.1
click at [759, 217] on p "Class name: FileReadTool" at bounding box center [885, 218] width 476 height 12
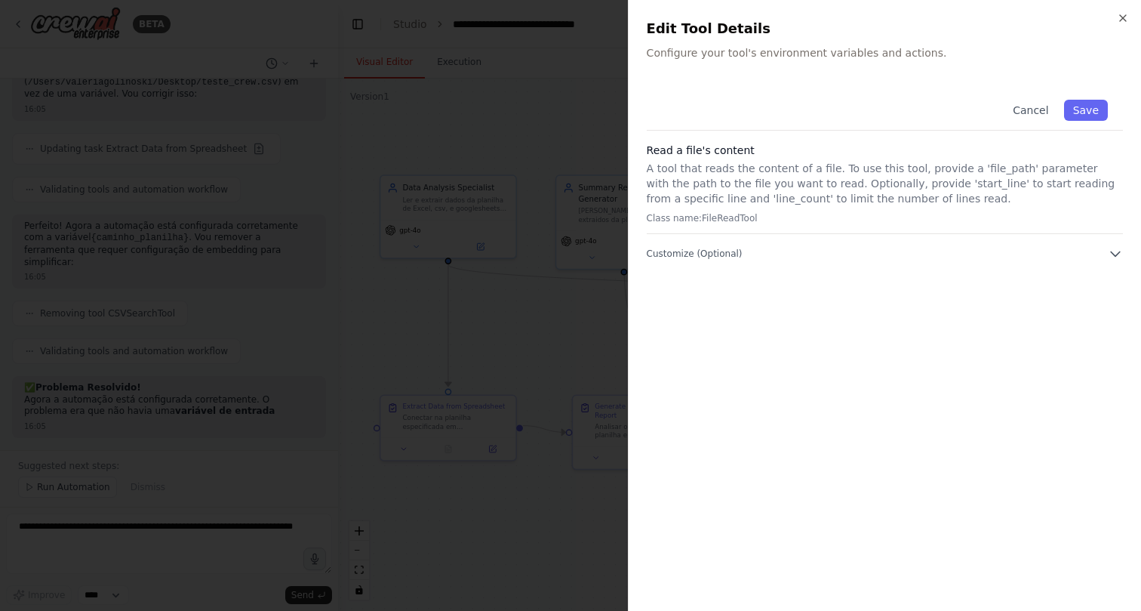
click at [762, 265] on div "Cancel Save Read a file's content A tool that reads the content of a file. To u…" at bounding box center [885, 339] width 476 height 508
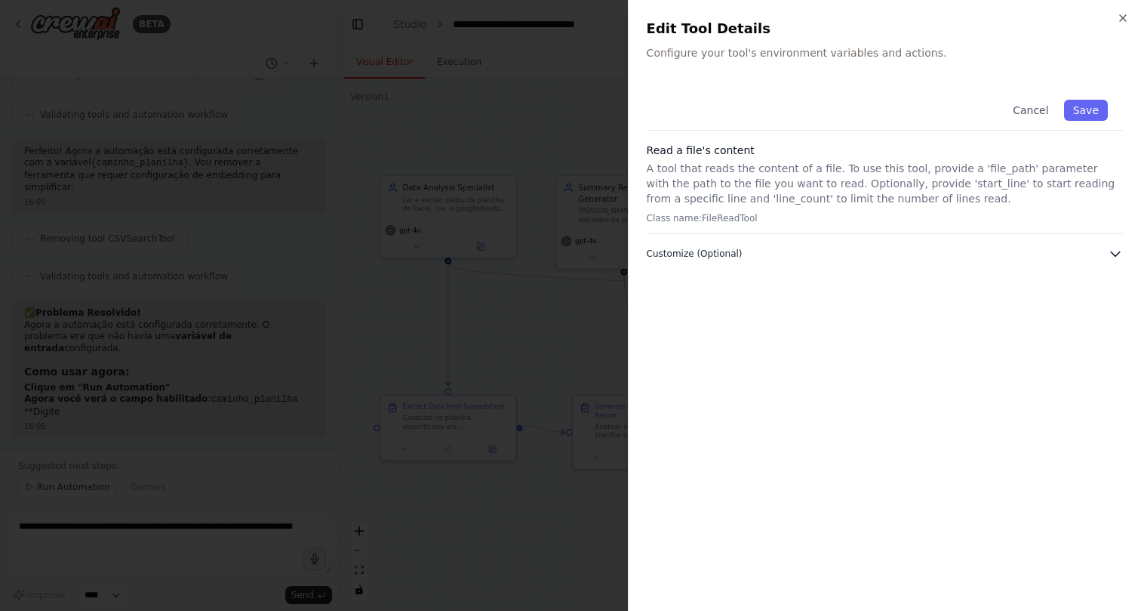
click at [762, 257] on button "Customize (Optional)" at bounding box center [885, 253] width 476 height 15
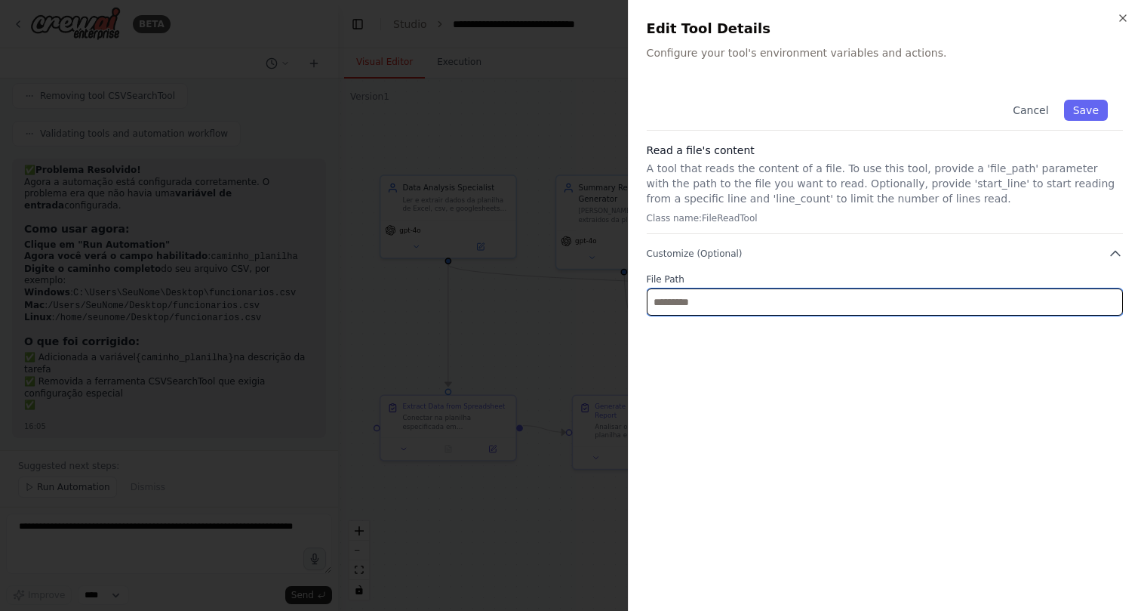
click at [891, 297] on input "text" at bounding box center [885, 301] width 476 height 27
paste input "**********"
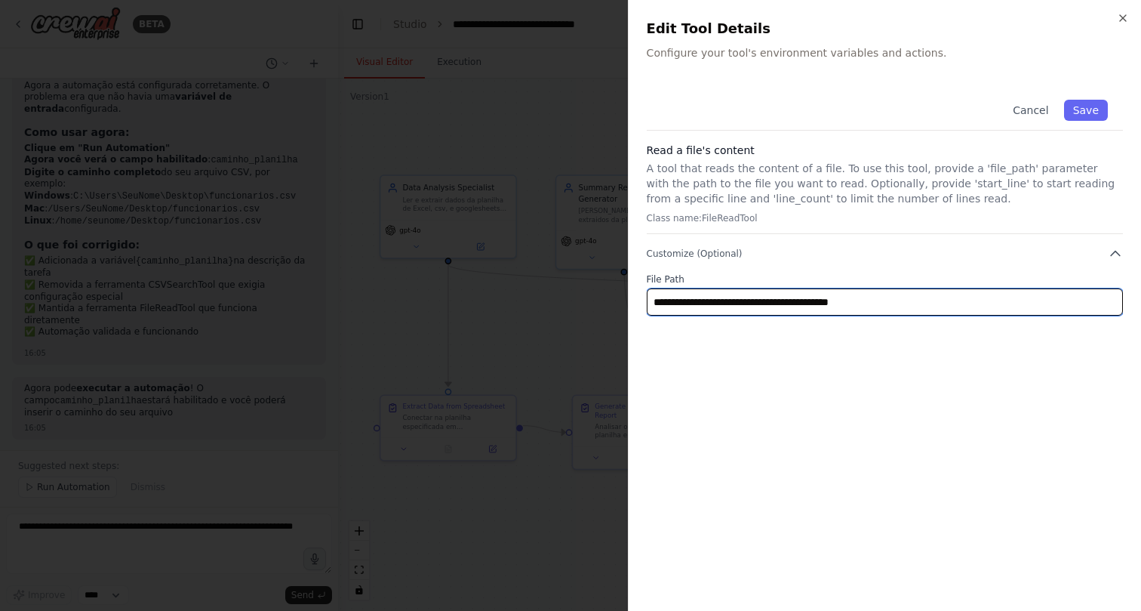
scroll to position [3314, 0]
type input "**********"
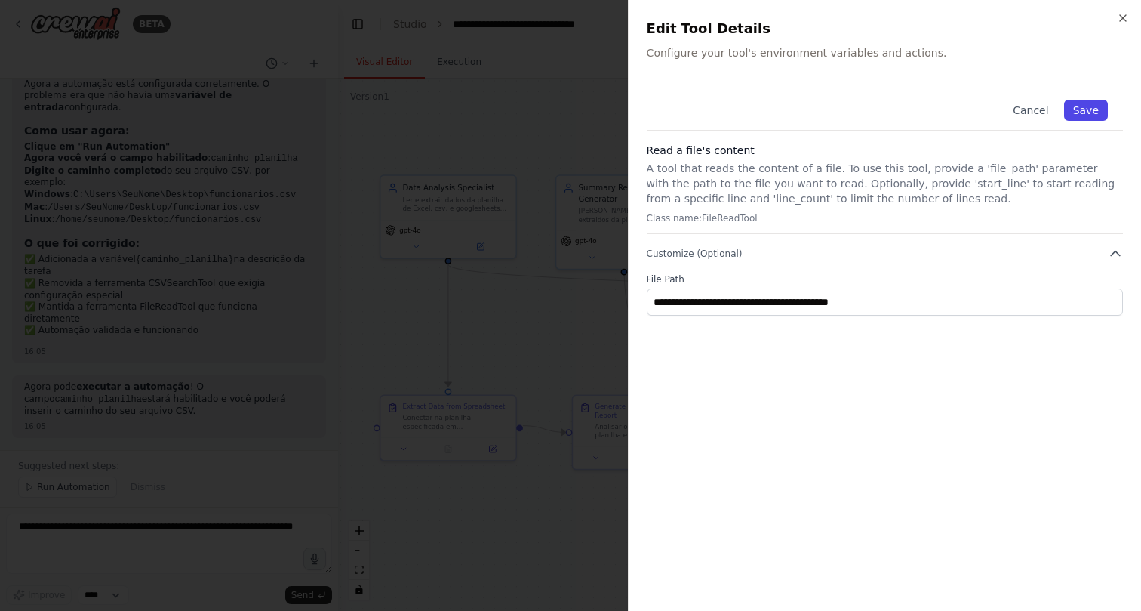
click at [1081, 114] on button "Save" at bounding box center [1086, 110] width 44 height 21
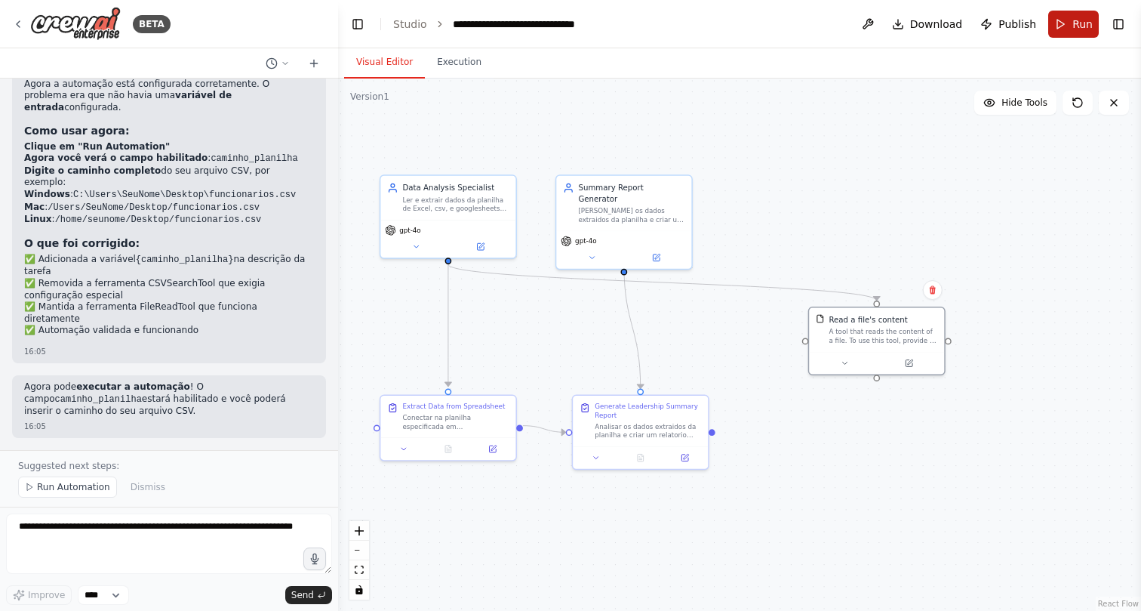
click at [1061, 19] on button "Run" at bounding box center [1073, 24] width 51 height 27
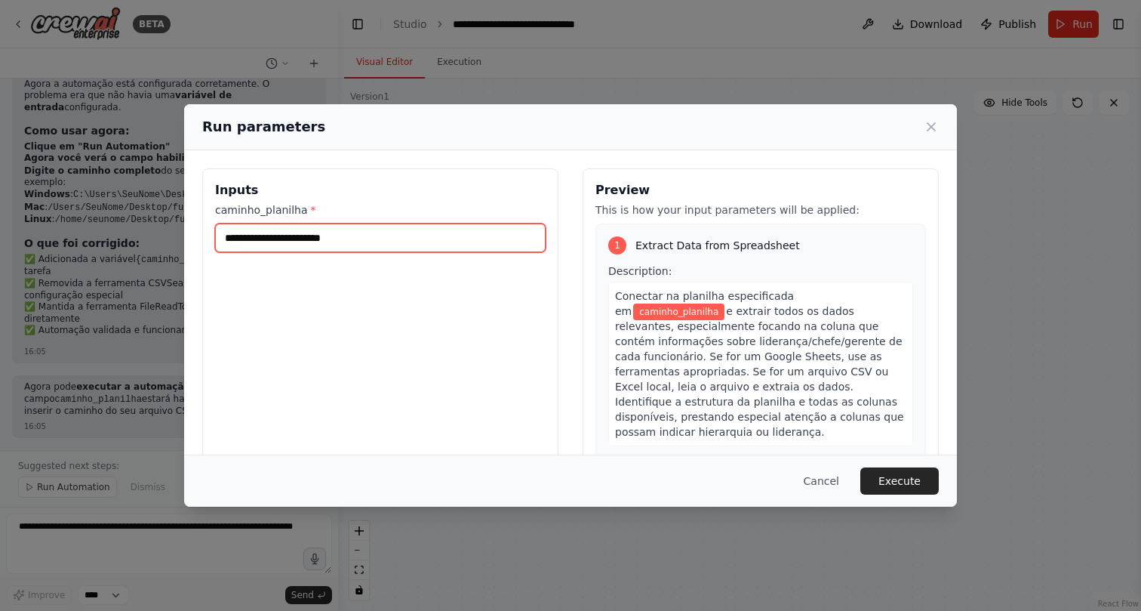
click at [406, 236] on input "caminho_planilha *" at bounding box center [380, 237] width 331 height 29
paste input "**********"
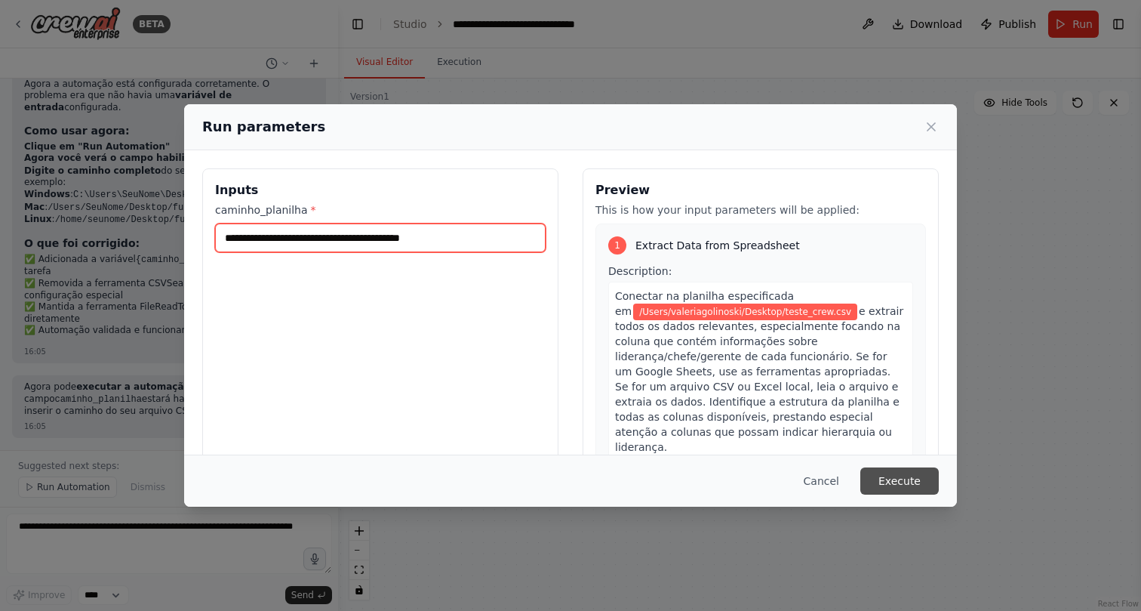
type input "**********"
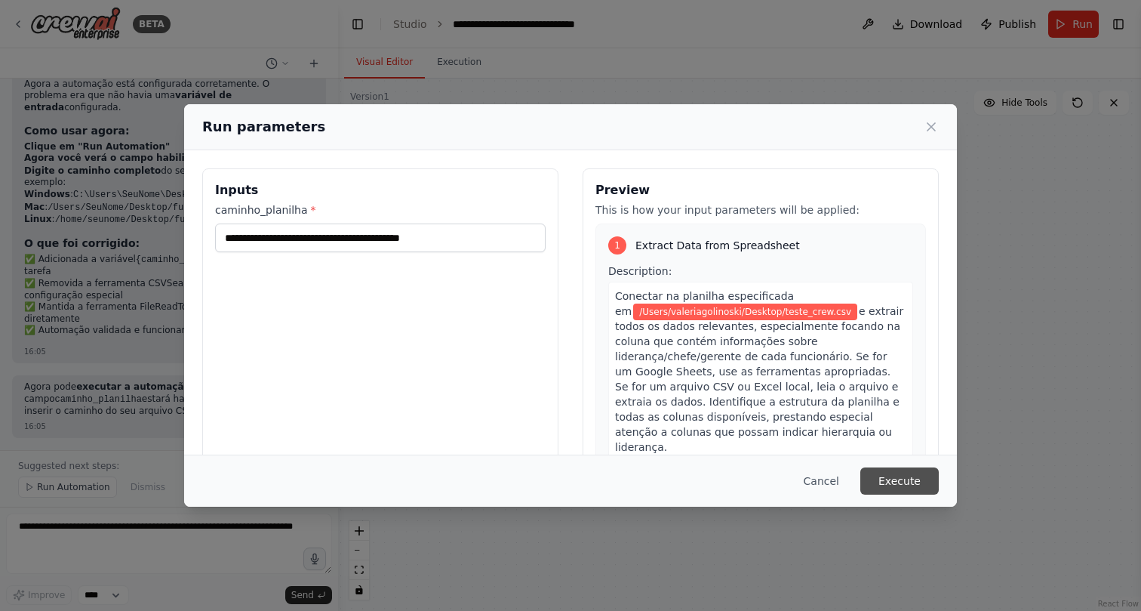
click at [900, 491] on button "Execute" at bounding box center [899, 480] width 78 height 27
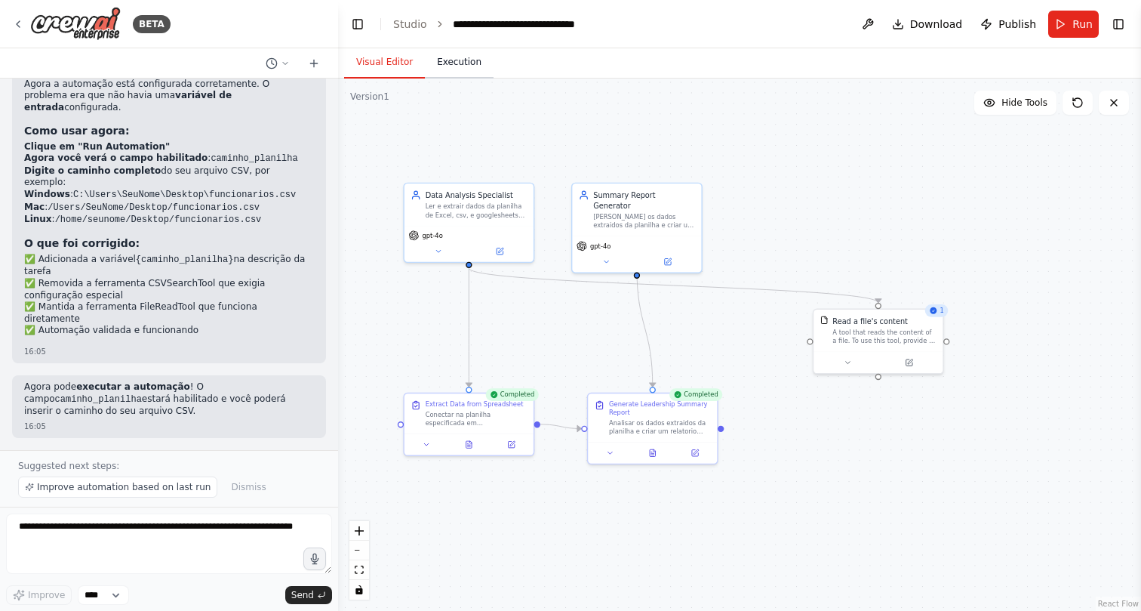
click at [460, 69] on button "Execution" at bounding box center [459, 63] width 69 height 32
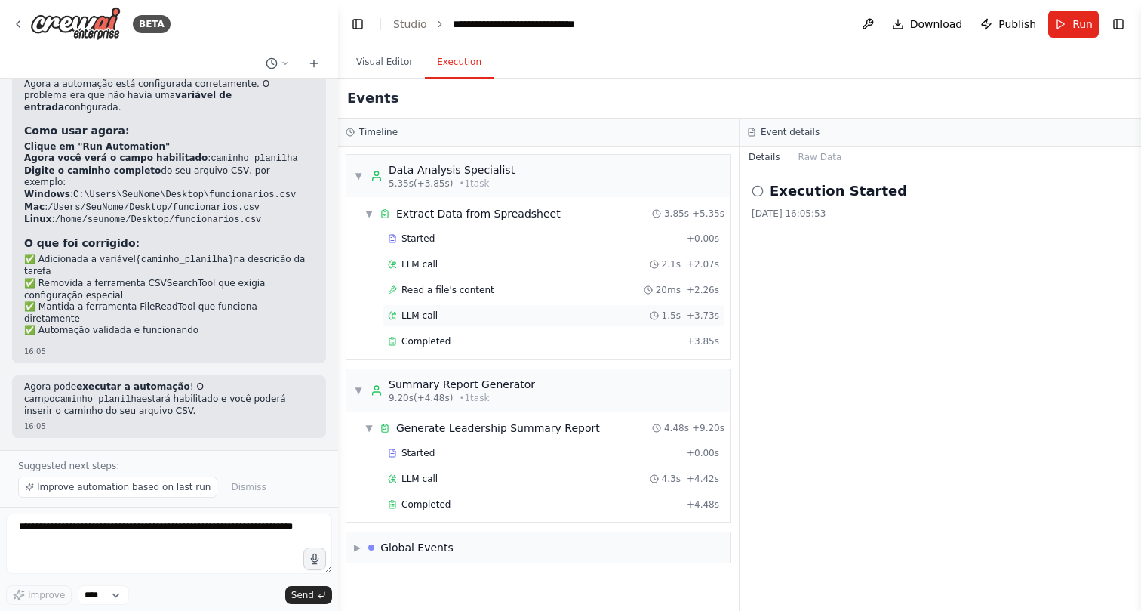
scroll to position [0, 0]
click at [814, 162] on button "Raw Data" at bounding box center [820, 156] width 62 height 21
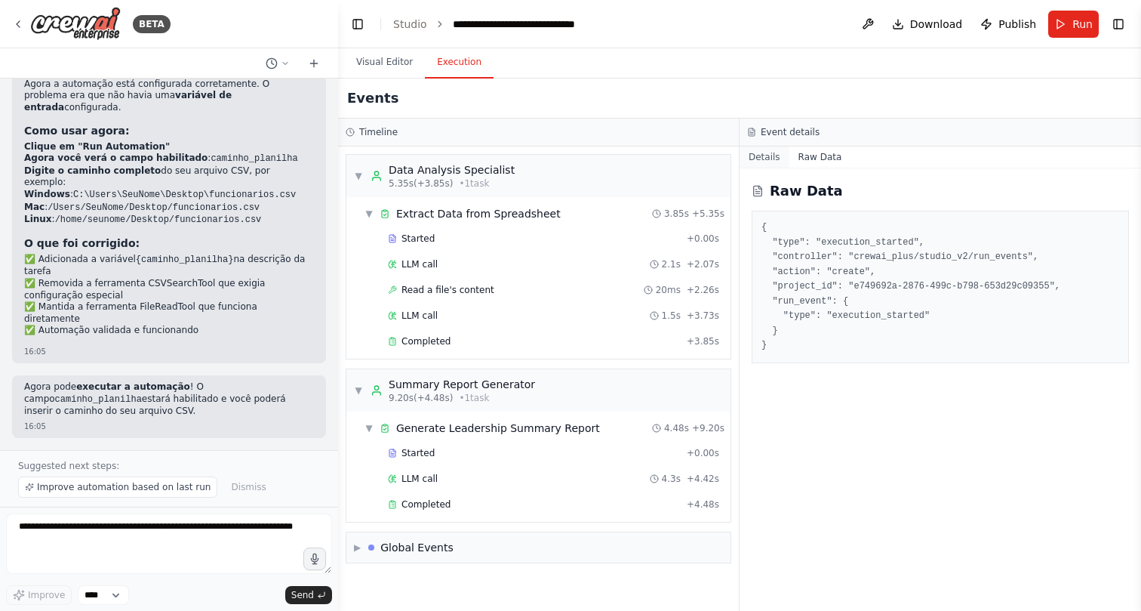
click at [760, 157] on button "Details" at bounding box center [765, 156] width 50 height 21
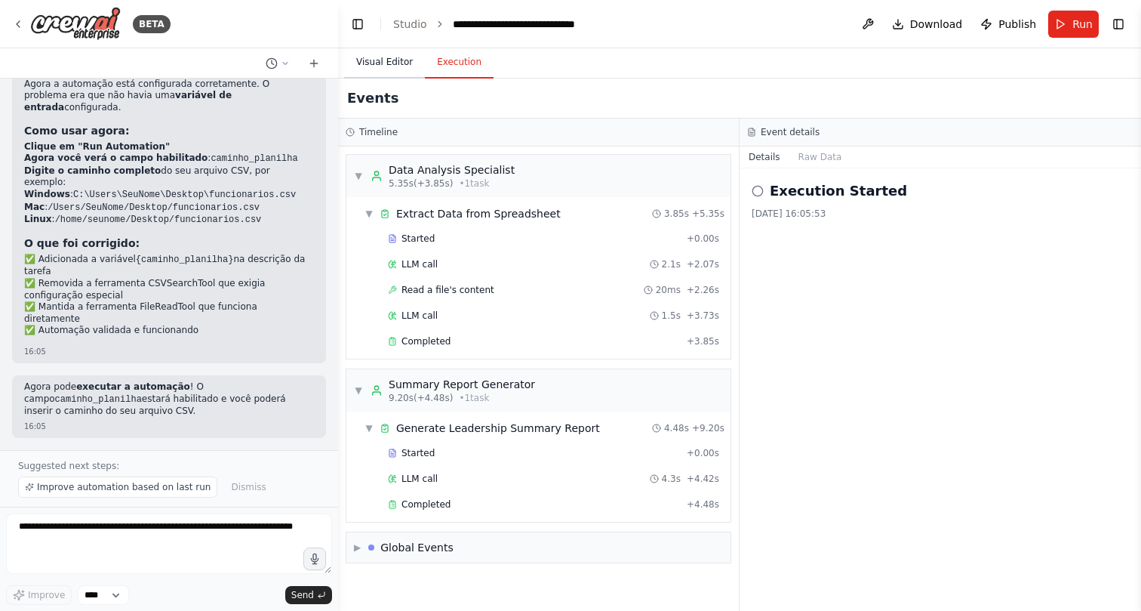
click at [403, 58] on button "Visual Editor" at bounding box center [384, 63] width 81 height 32
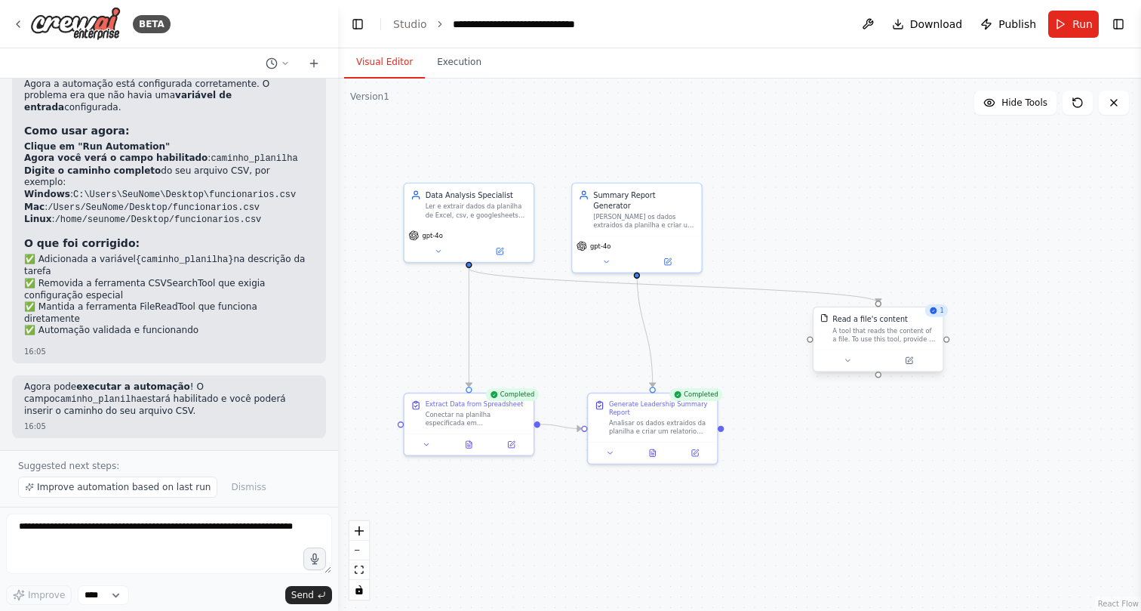
click at [904, 332] on div "A tool that reads the content of a file. To use this tool, provide a 'file_path…" at bounding box center [885, 334] width 104 height 17
click at [910, 359] on icon at bounding box center [910, 359] width 5 height 5
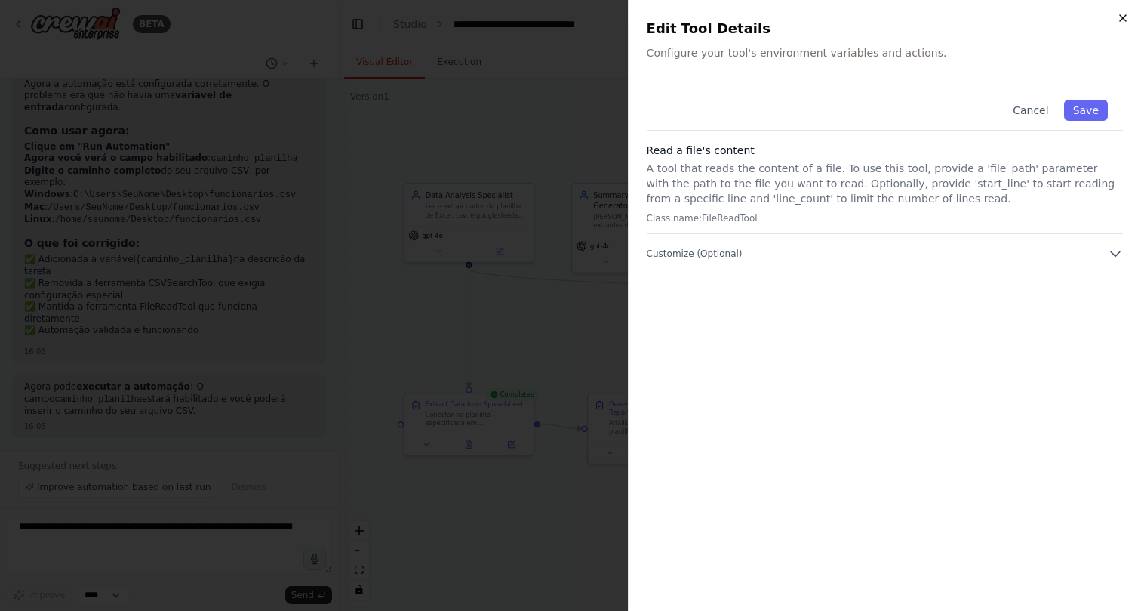
click at [1121, 22] on icon "button" at bounding box center [1123, 18] width 12 height 12
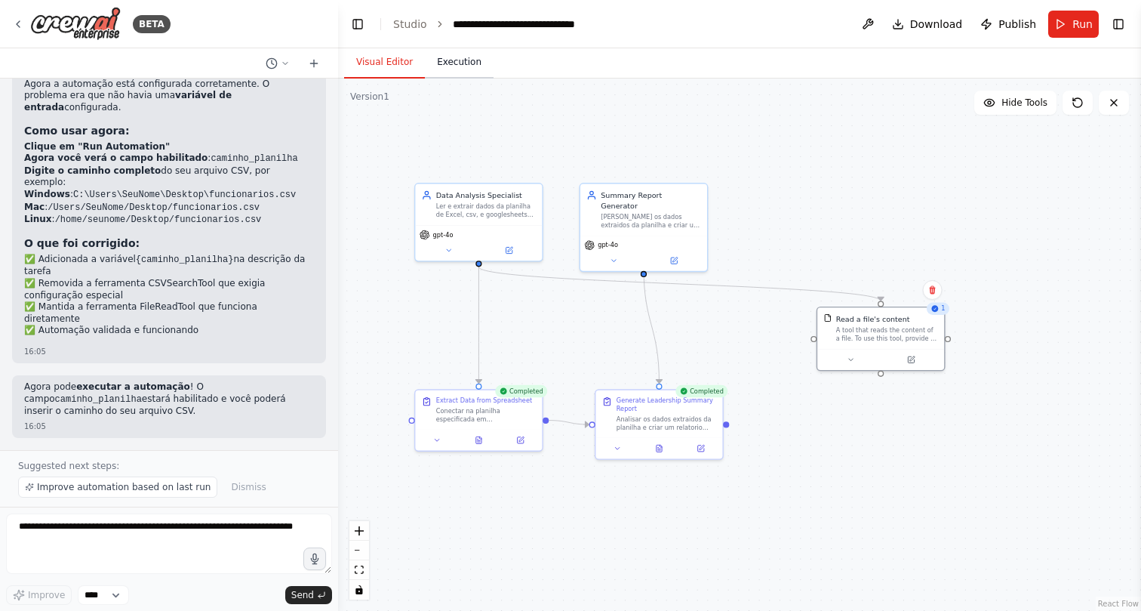
click at [454, 58] on button "Execution" at bounding box center [459, 63] width 69 height 32
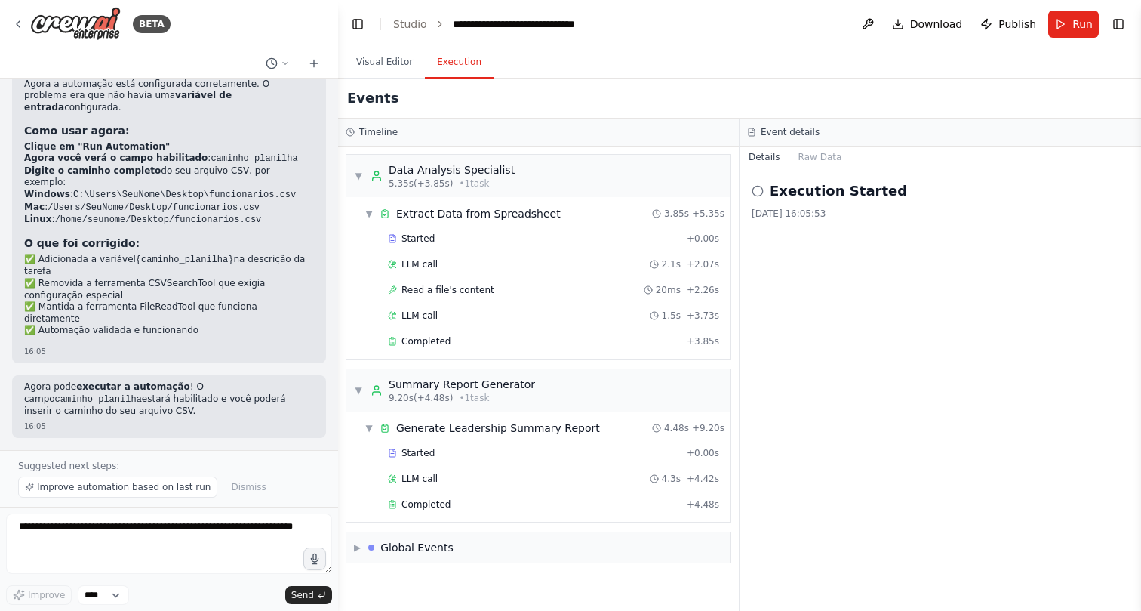
click at [758, 195] on icon at bounding box center [758, 191] width 12 height 12
click at [826, 152] on button "Raw Data" at bounding box center [820, 156] width 62 height 21
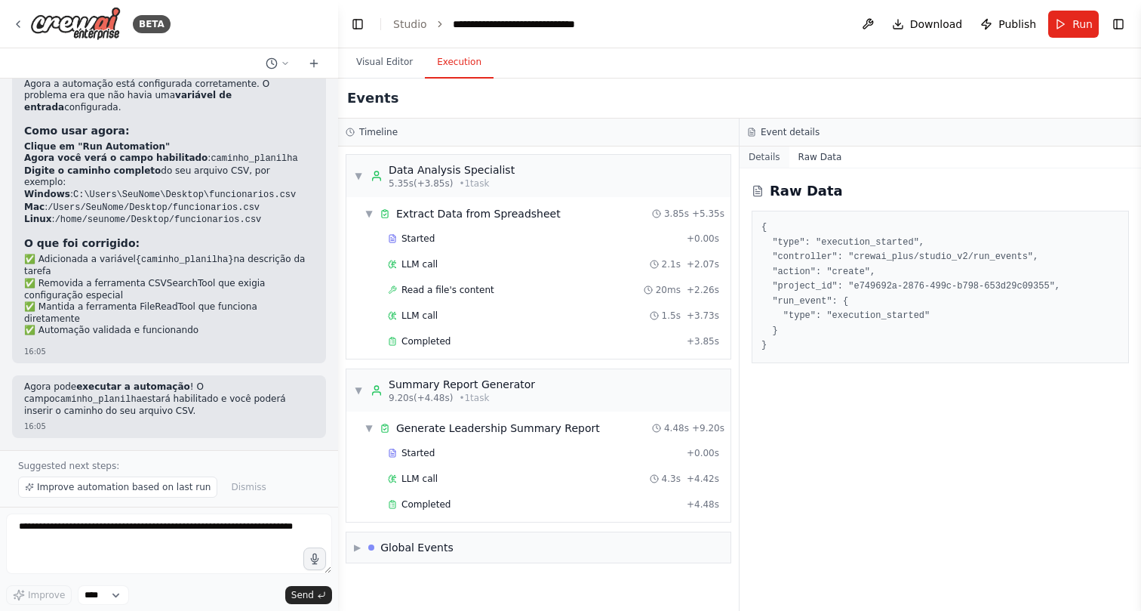
click at [759, 162] on button "Details" at bounding box center [765, 156] width 50 height 21
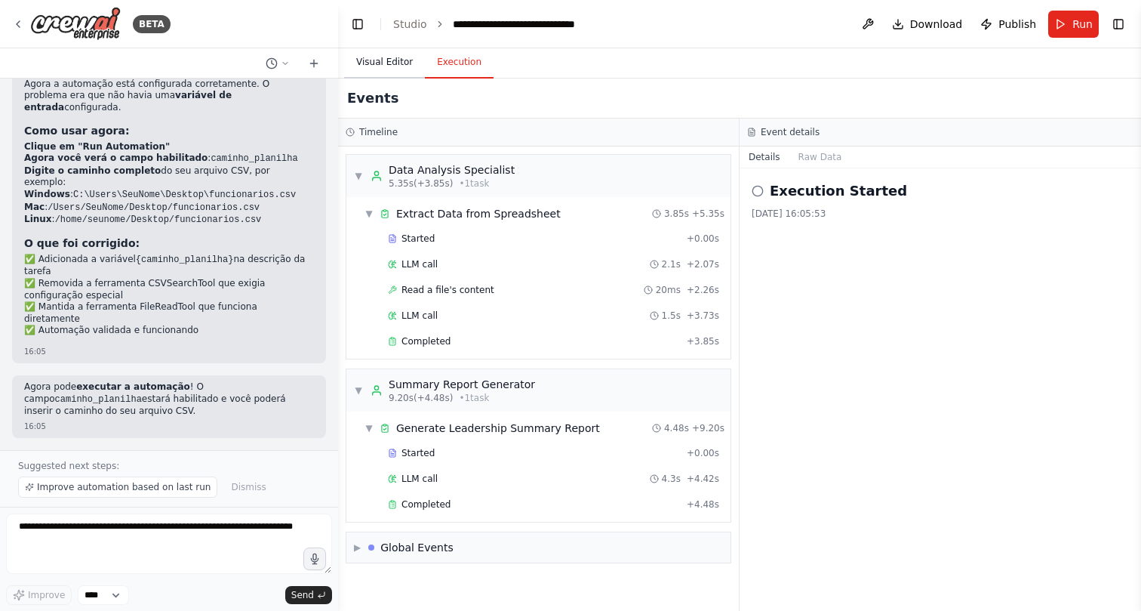
click at [396, 68] on button "Visual Editor" at bounding box center [384, 63] width 81 height 32
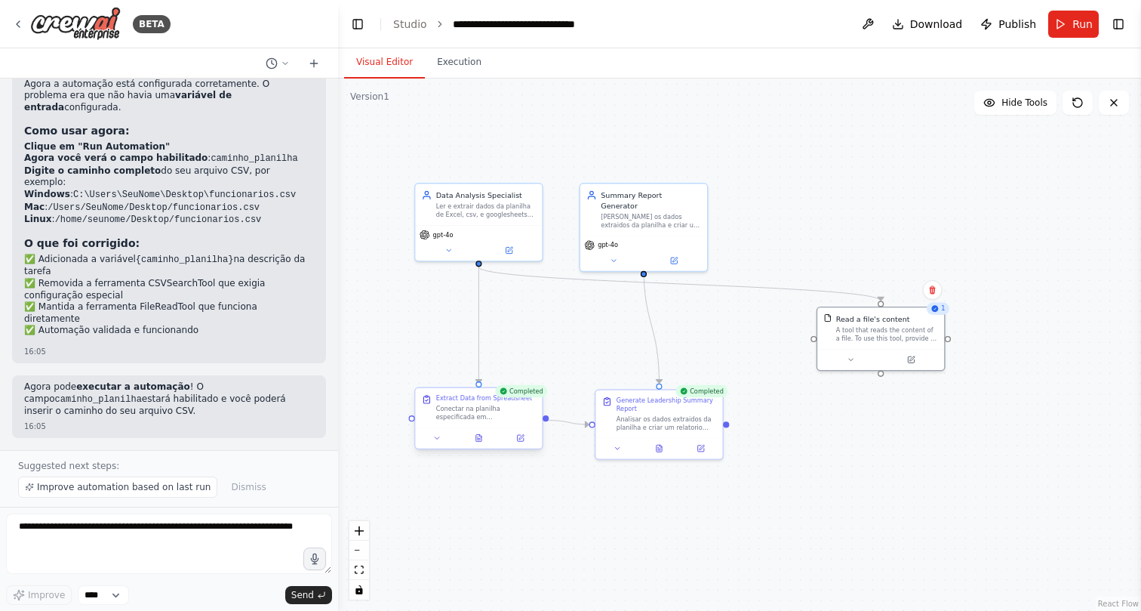
click at [515, 406] on div "Conectar na planilha especificada em {caminho_planilha} e extrair todos os dado…" at bounding box center [486, 413] width 100 height 17
click at [586, 346] on div ".deletable-edge-delete-btn { width: 20px; height: 20px; border: 0px solid #ffff…" at bounding box center [739, 344] width 803 height 532
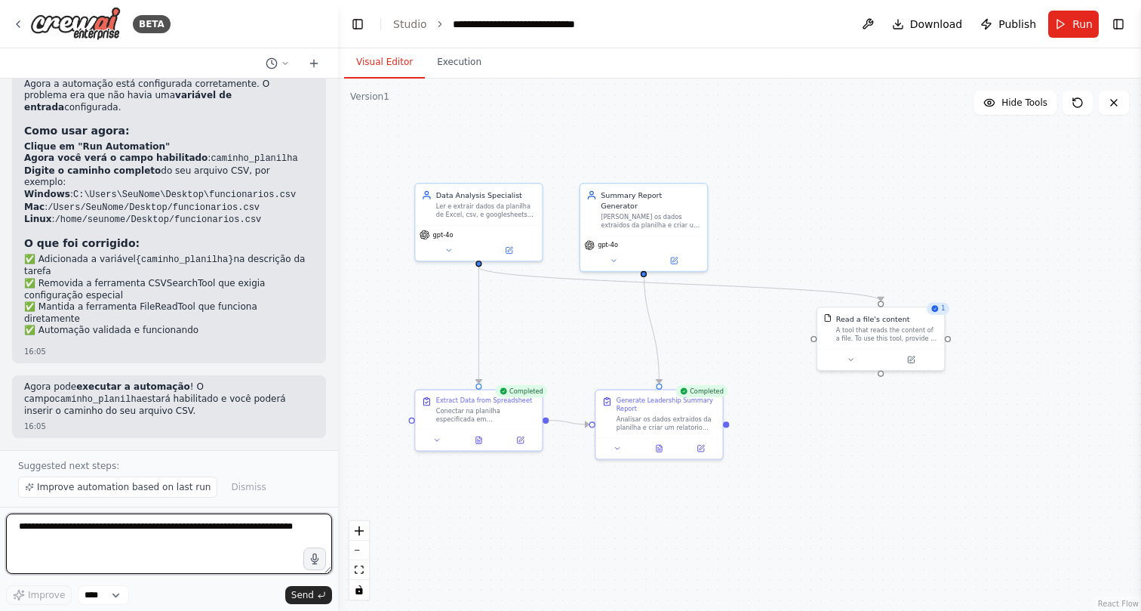
click at [179, 559] on textarea "**********" at bounding box center [169, 543] width 326 height 60
type textarea "**********"
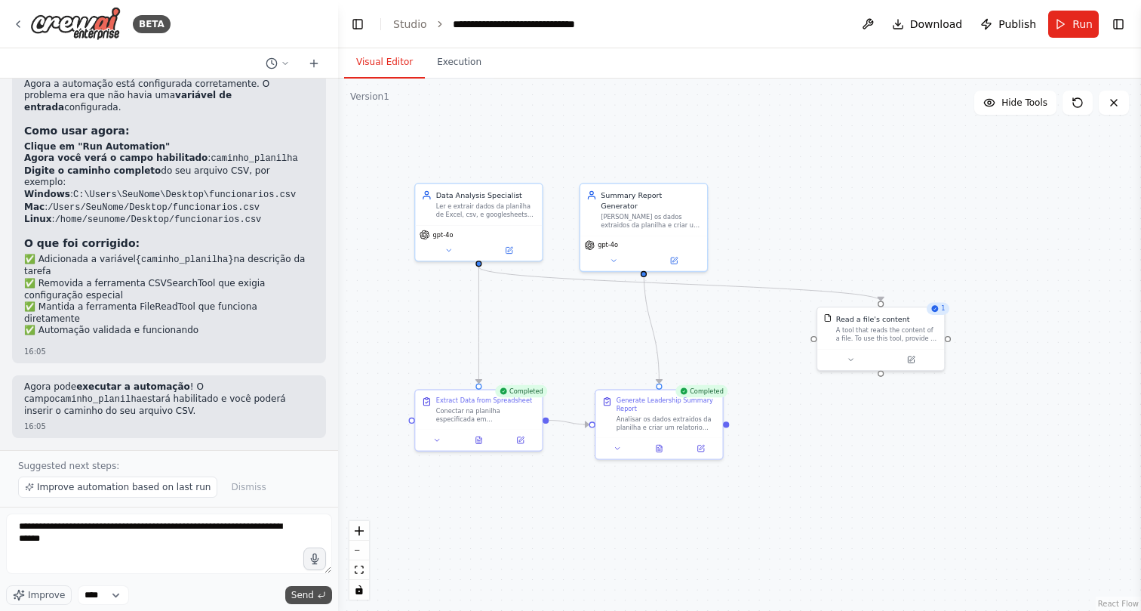
click at [305, 589] on span "Send" at bounding box center [302, 595] width 23 height 12
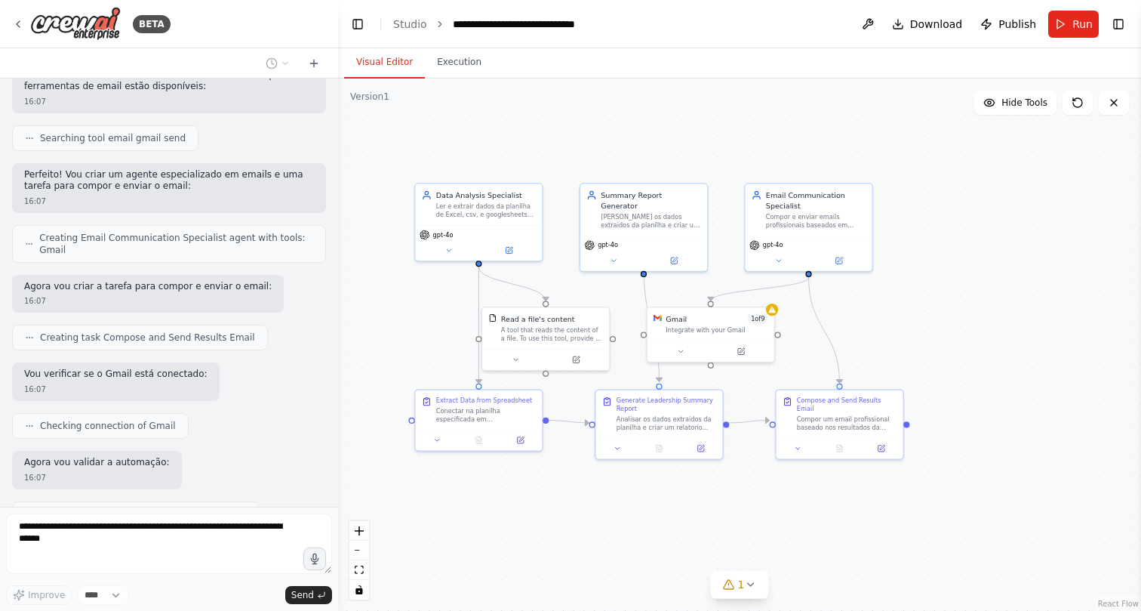
scroll to position [3869, 0]
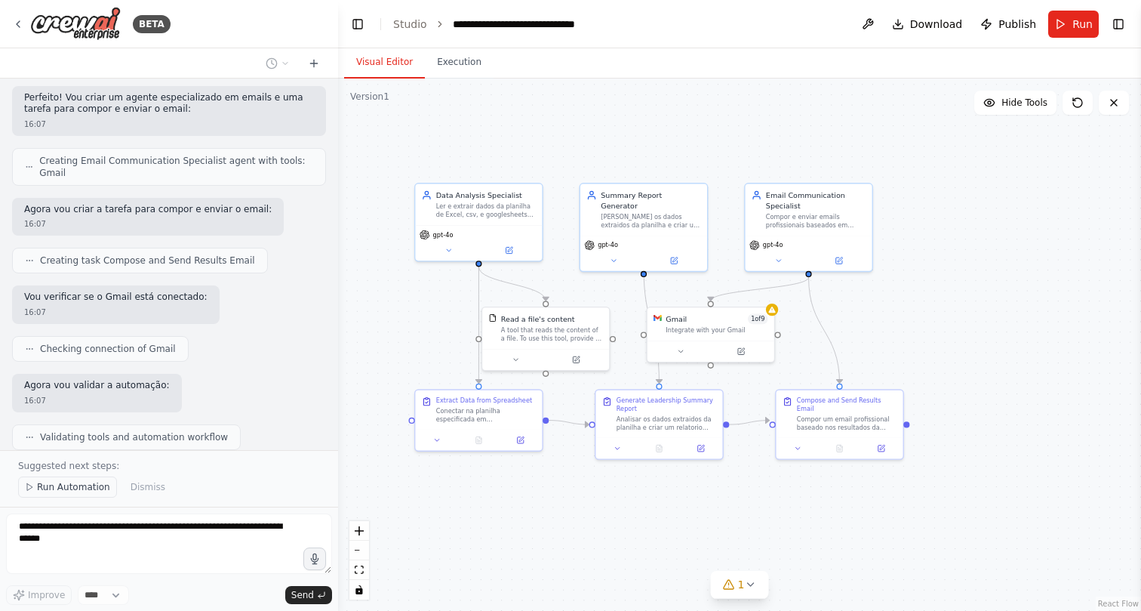
click at [74, 482] on span "Run Automation" at bounding box center [73, 487] width 73 height 12
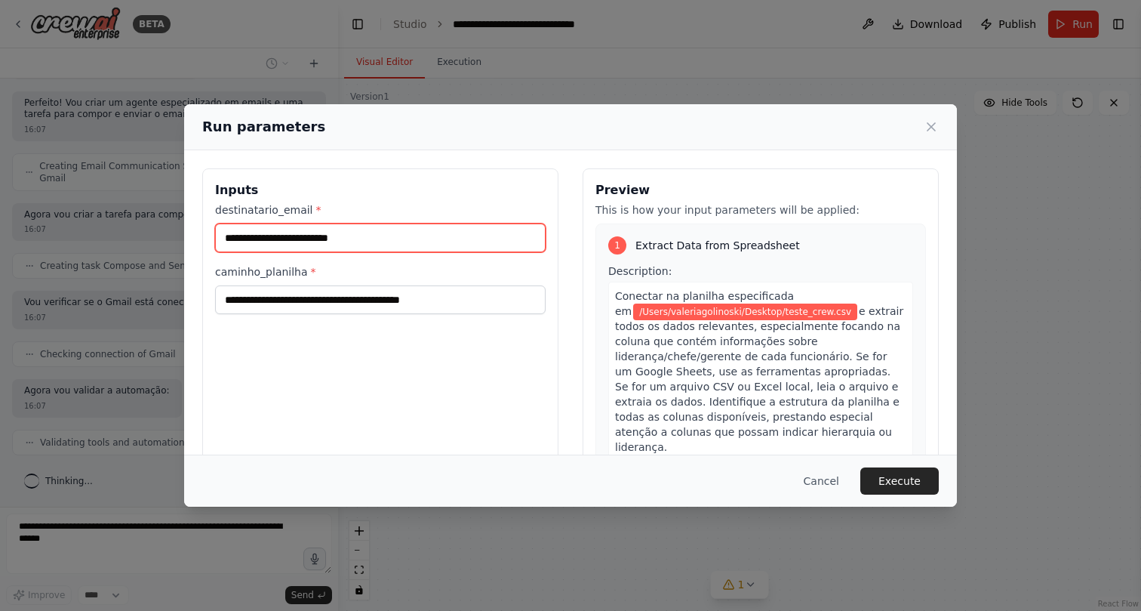
click at [386, 248] on input "destinatario_email *" at bounding box center [380, 237] width 331 height 29
type input "**********"
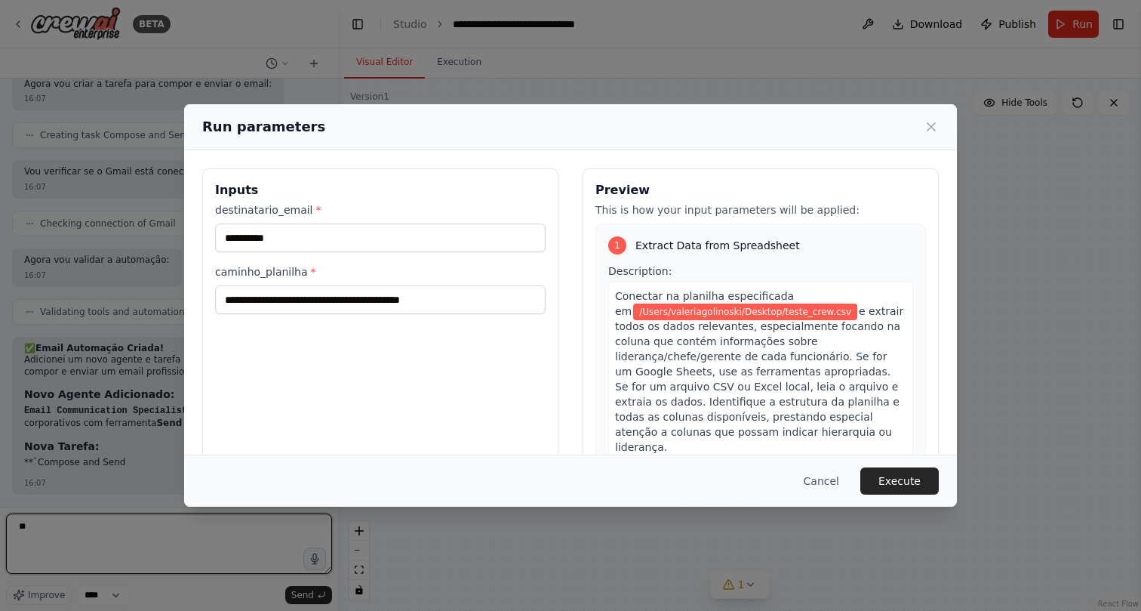
type textarea "*"
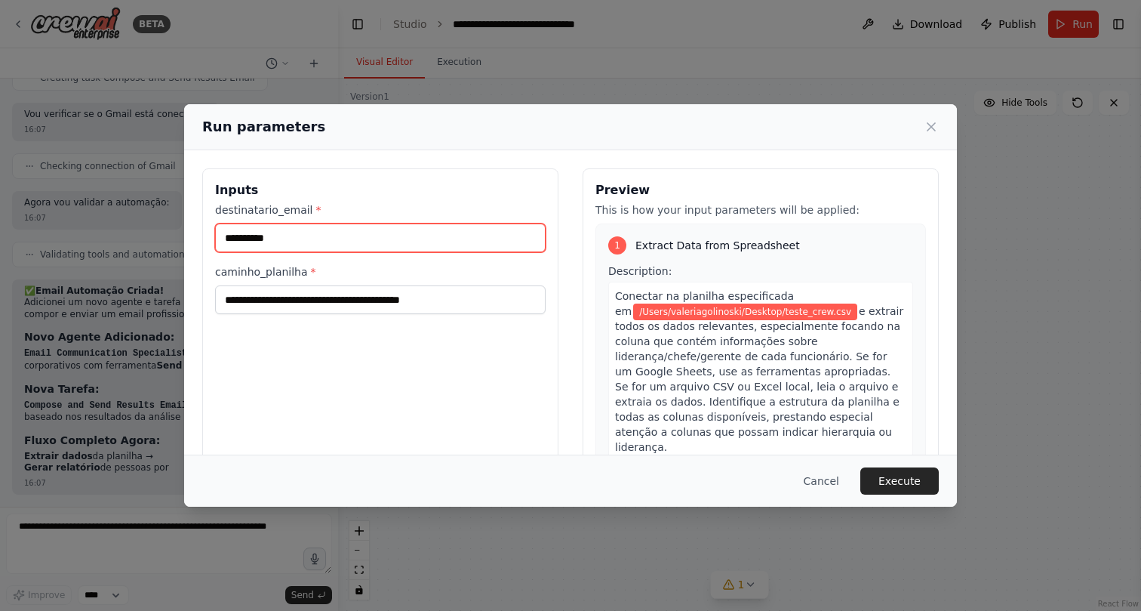
click at [356, 228] on input "**********" at bounding box center [380, 237] width 331 height 29
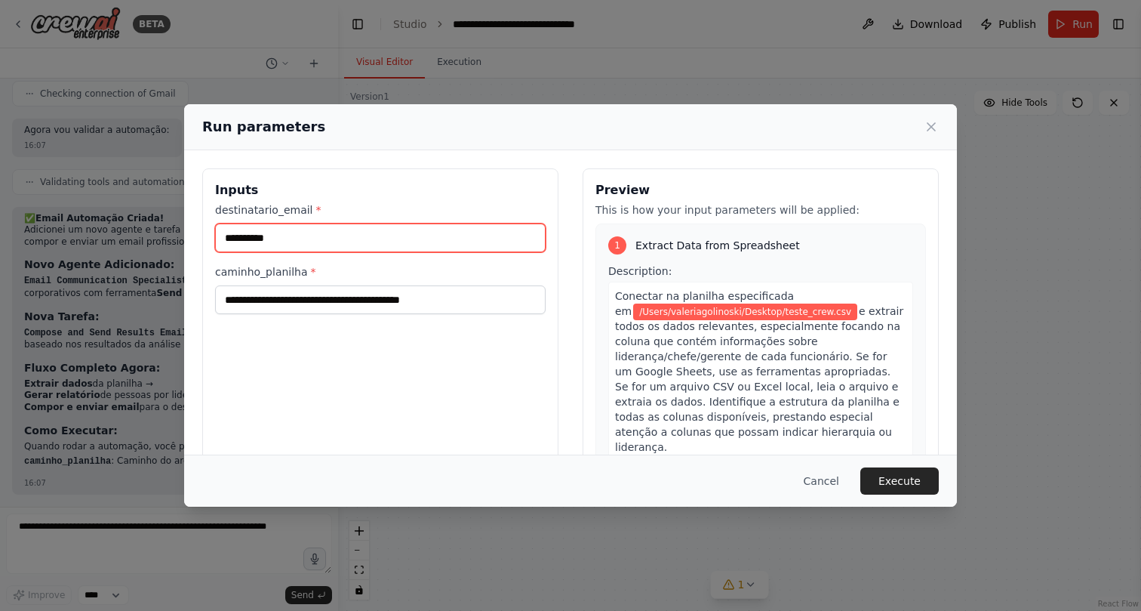
click at [356, 237] on input "**********" at bounding box center [380, 237] width 331 height 29
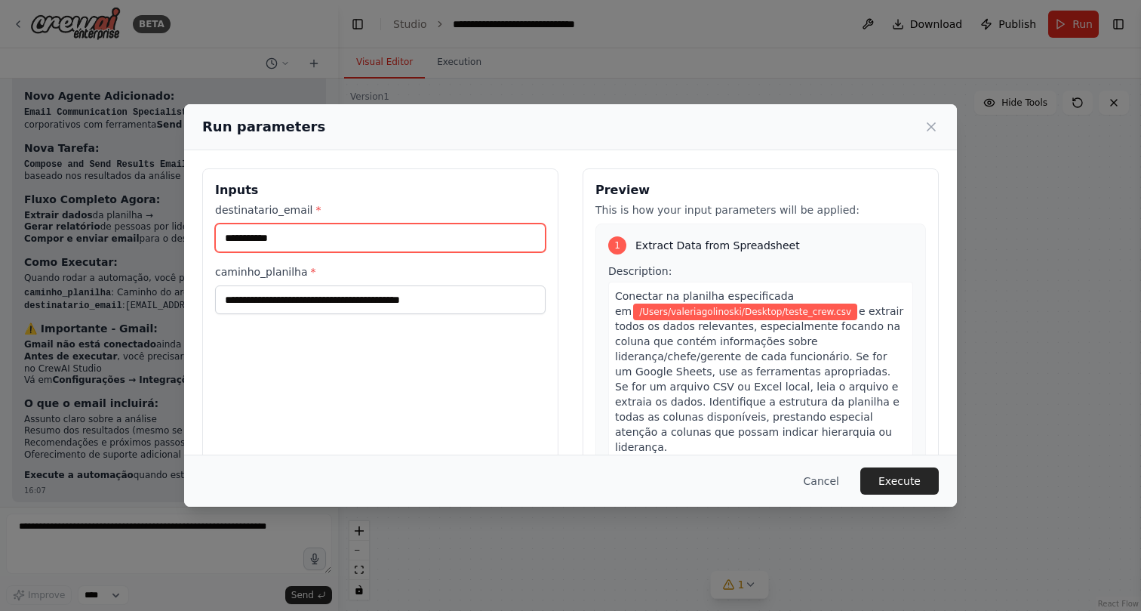
scroll to position [4304, 0]
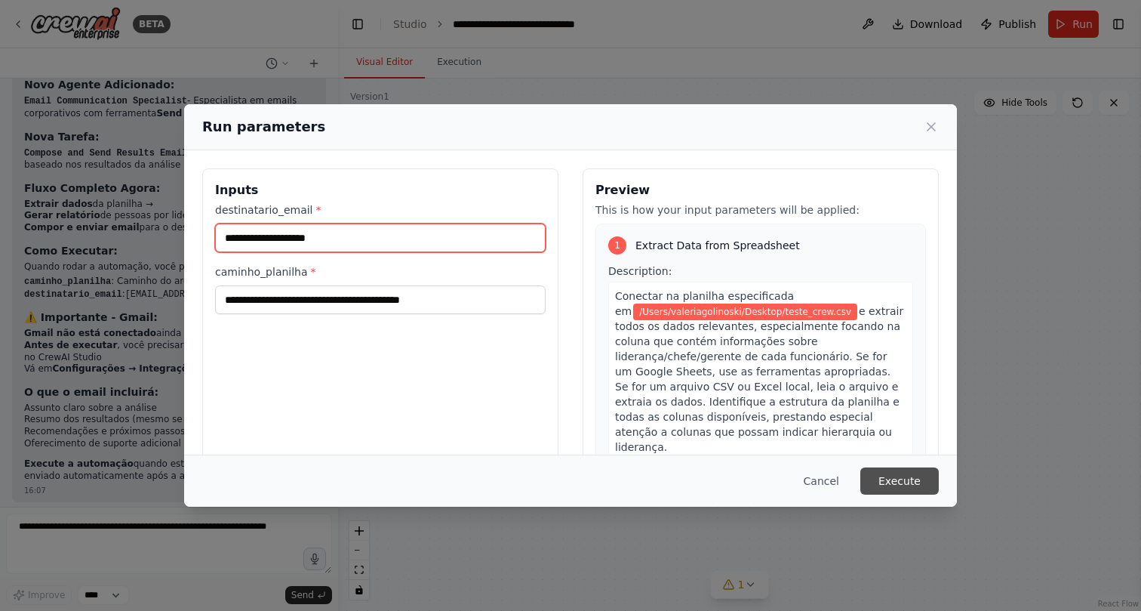
type input "**********"
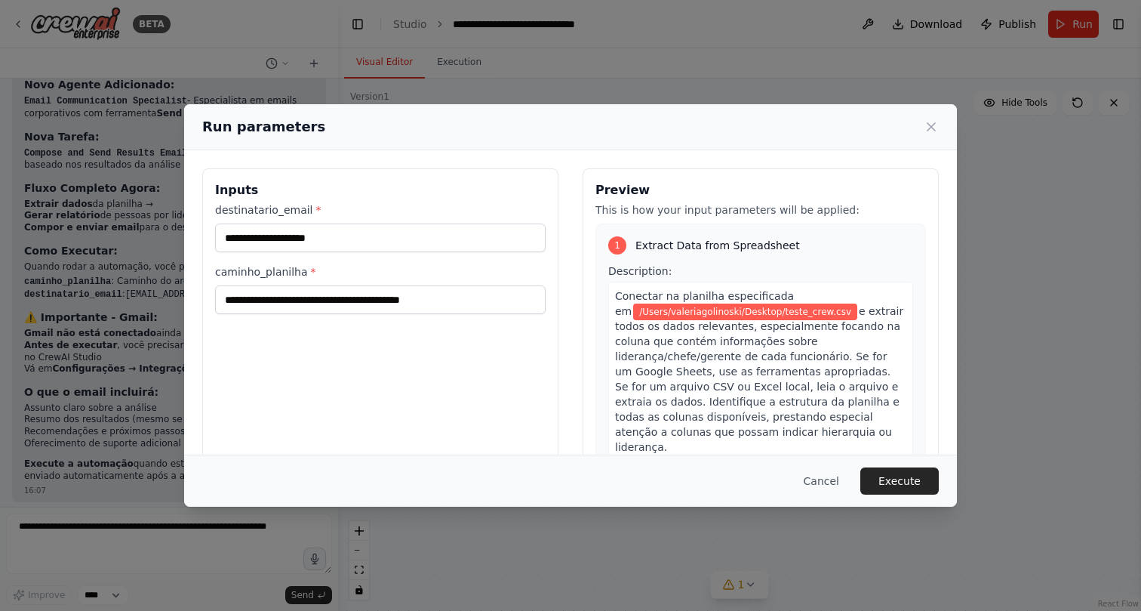
click at [902, 487] on button "Execute" at bounding box center [899, 480] width 78 height 27
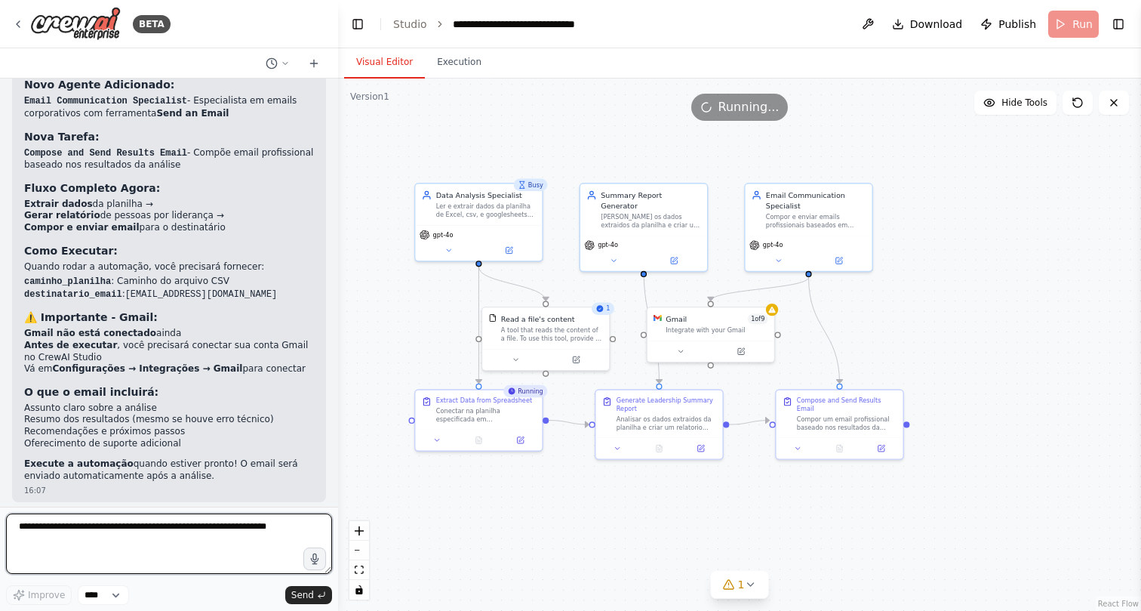
click at [163, 524] on textarea at bounding box center [169, 543] width 326 height 60
type textarea "*"
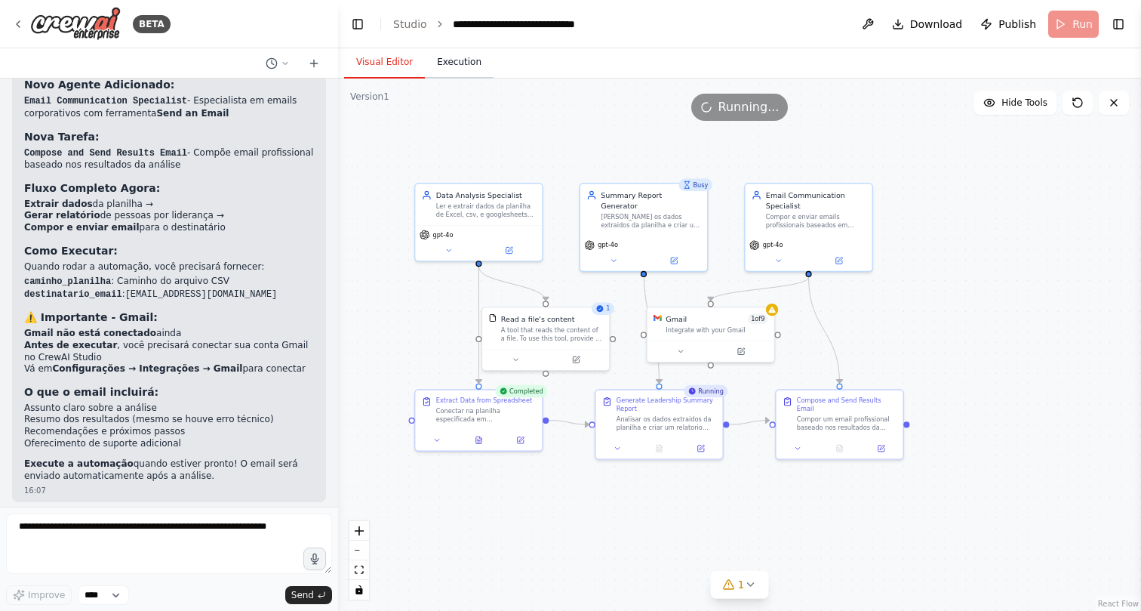
click at [454, 60] on button "Execution" at bounding box center [459, 63] width 69 height 32
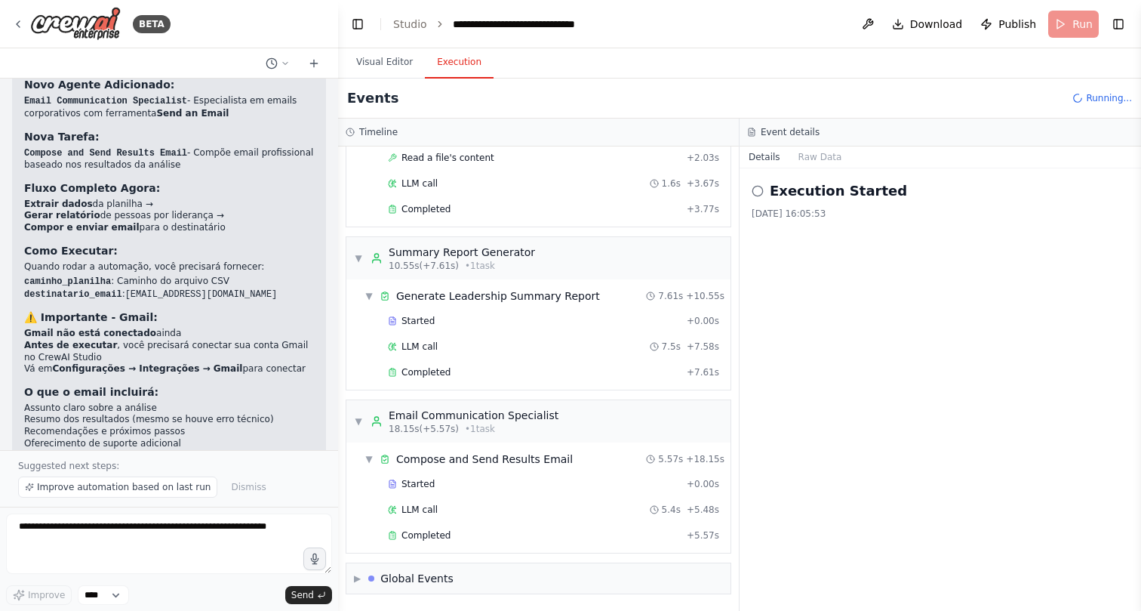
scroll to position [0, 0]
click at [524, 571] on div "▶ Global Events" at bounding box center [538, 578] width 384 height 30
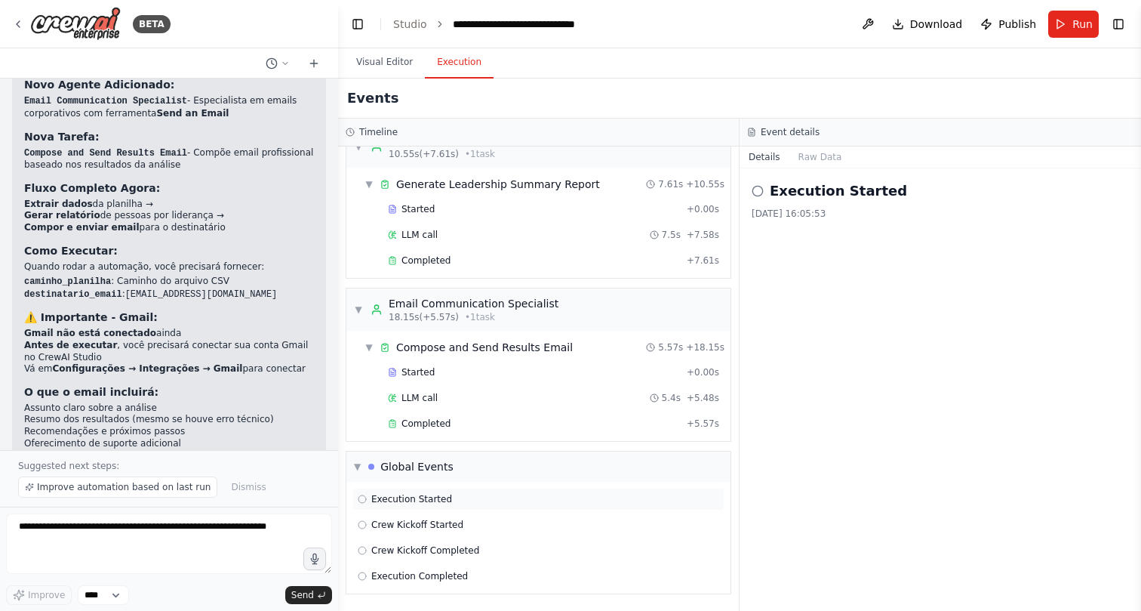
scroll to position [244, 0]
click at [398, 579] on span "Execution Completed" at bounding box center [419, 576] width 97 height 12
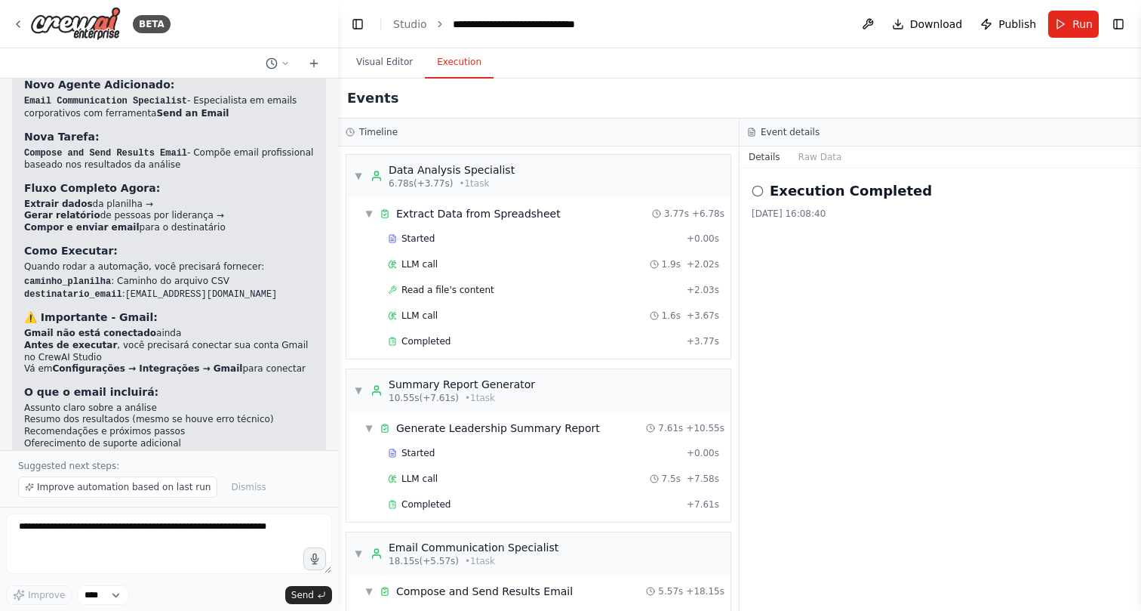
scroll to position [0, 0]
click at [386, 66] on button "Visual Editor" at bounding box center [384, 63] width 81 height 32
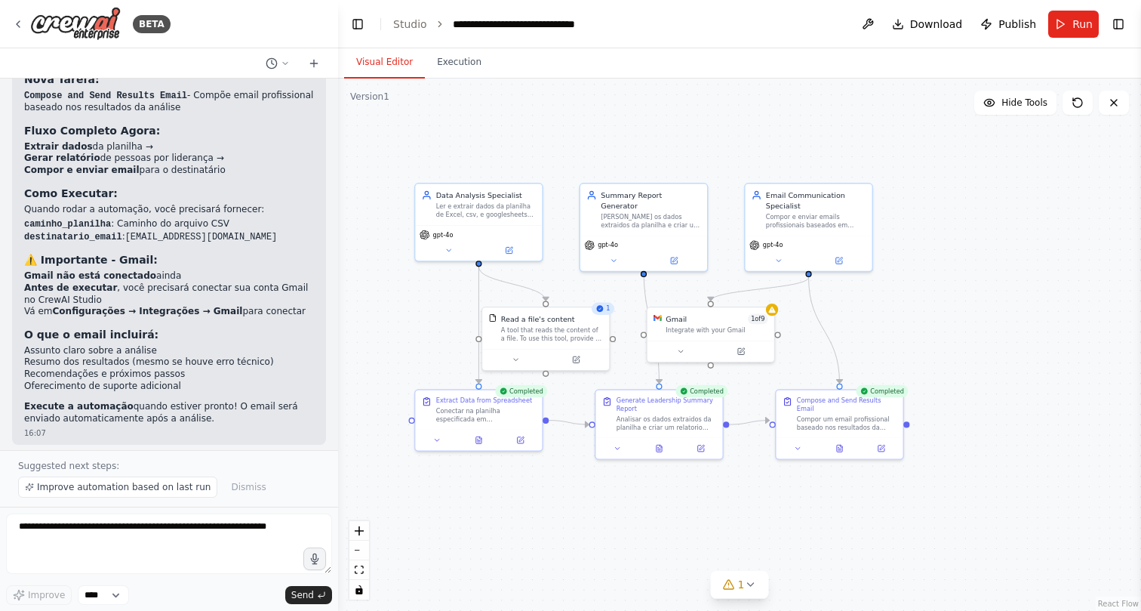
scroll to position [4360, 0]
click at [10, 21] on div "BETA" at bounding box center [169, 24] width 338 height 48
click at [11, 21] on div "BETA" at bounding box center [169, 24] width 338 height 48
click at [16, 22] on icon at bounding box center [18, 24] width 12 height 12
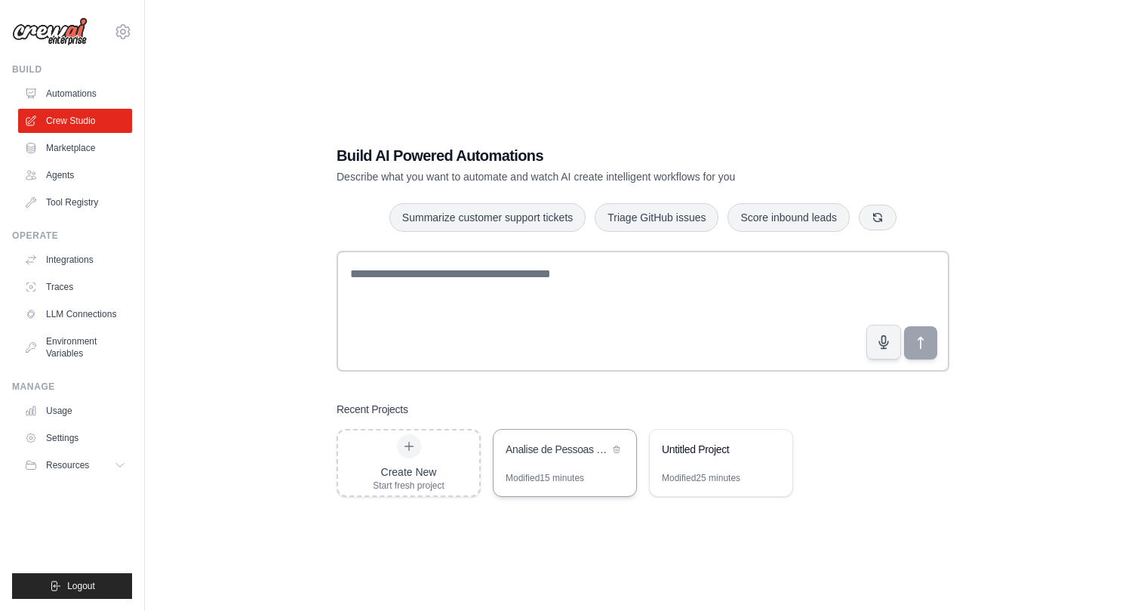
click at [548, 460] on div "Analise de Pessoas por Lideranca" at bounding box center [565, 450] width 143 height 42
click at [66, 97] on link "Automations" at bounding box center [77, 94] width 114 height 24
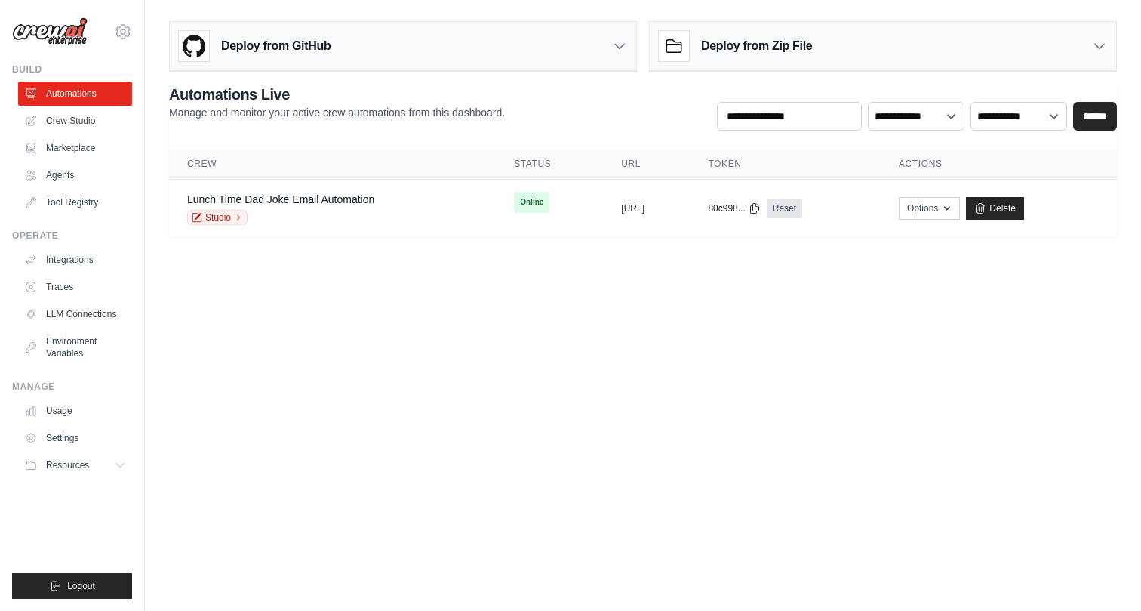
click at [257, 273] on body "[EMAIL_ADDRESS][DOMAIN_NAME] ABI - GenAI Bootcamp ✓ Your organization Settings …" at bounding box center [570, 305] width 1141 height 611
click at [78, 124] on link "Crew Studio" at bounding box center [77, 121] width 114 height 24
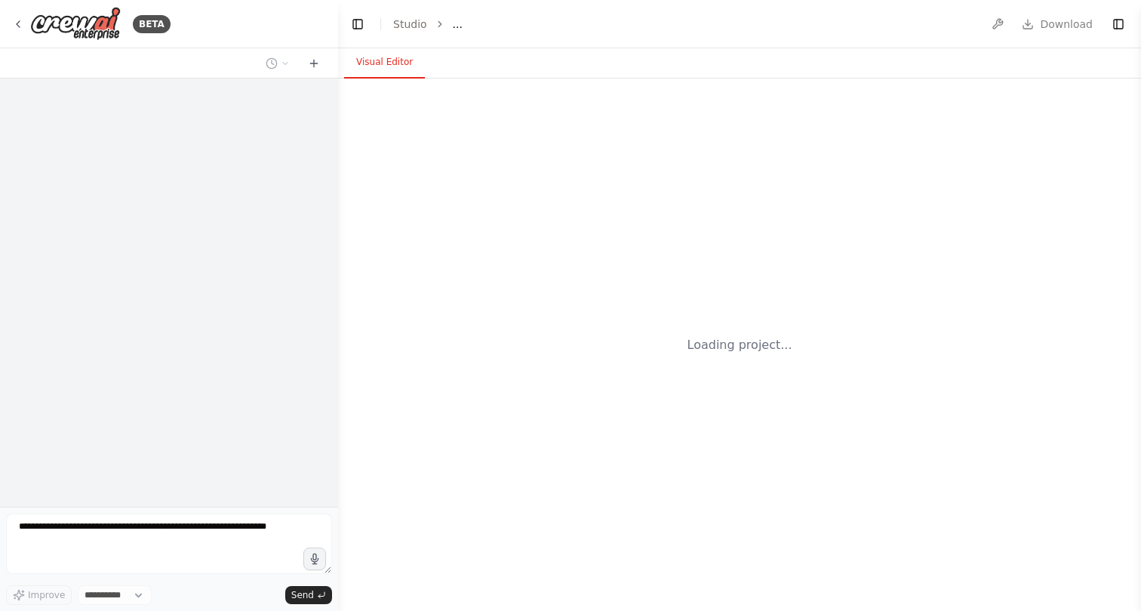
select select "****"
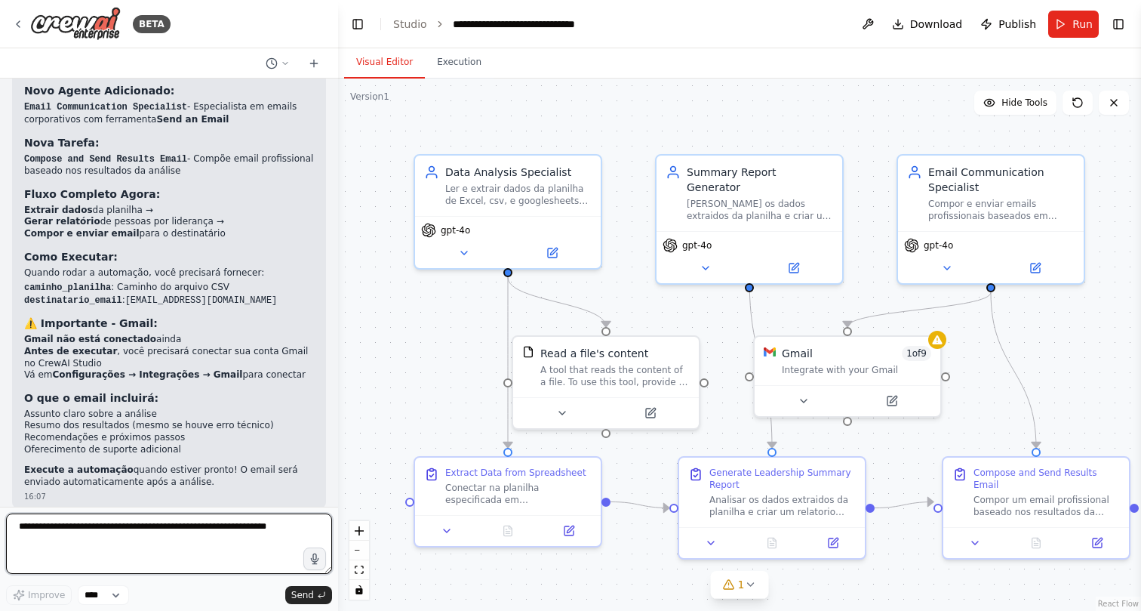
click at [248, 538] on textarea at bounding box center [169, 543] width 326 height 60
type textarea "**********"
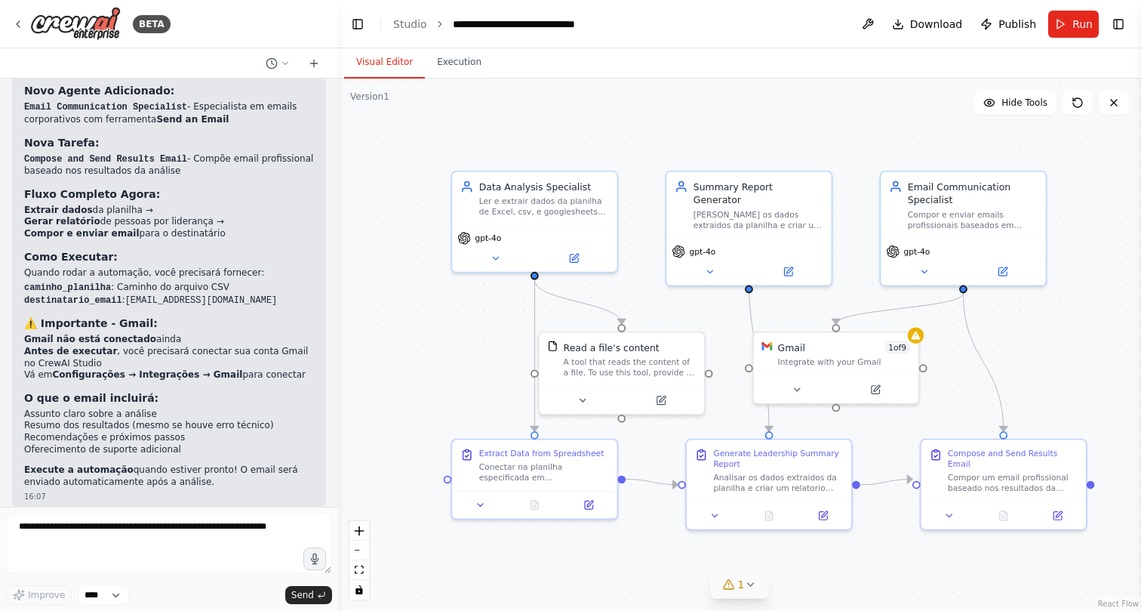
click at [743, 594] on button "1" at bounding box center [740, 585] width 58 height 28
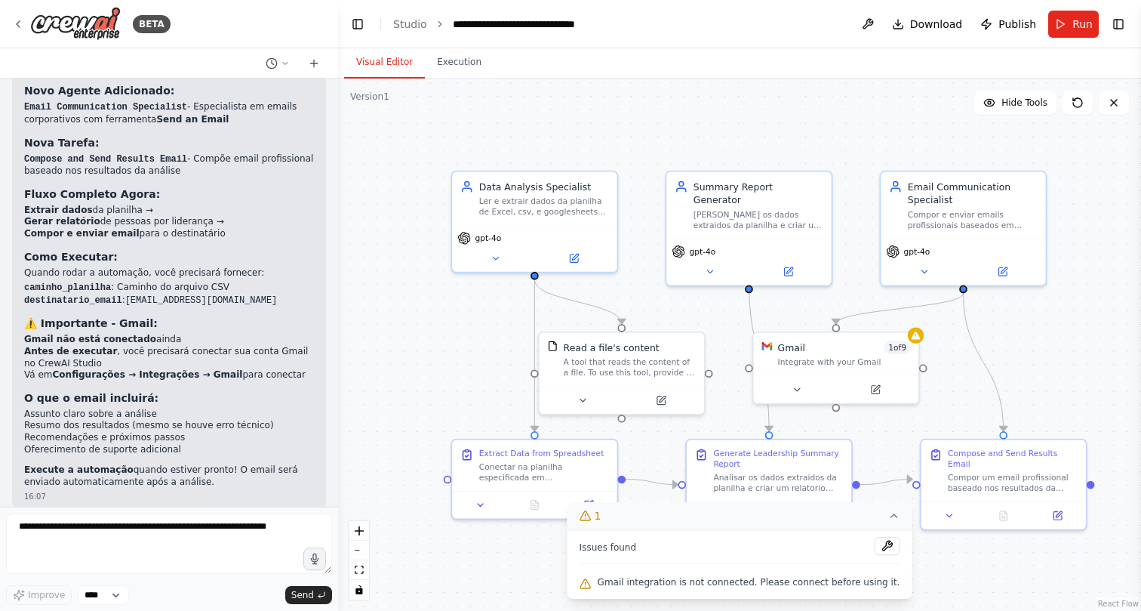
click at [888, 518] on icon at bounding box center [894, 515] width 12 height 12
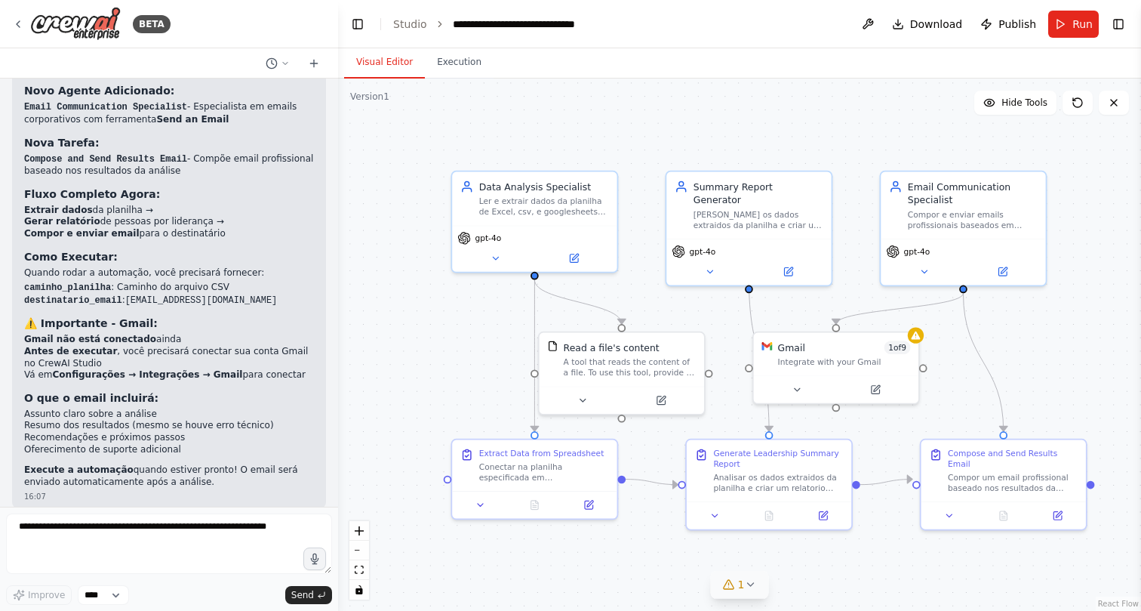
click at [908, 540] on div ".deletable-edge-delete-btn { width: 20px; height: 20px; border: 0px solid #ffff…" at bounding box center [739, 344] width 803 height 532
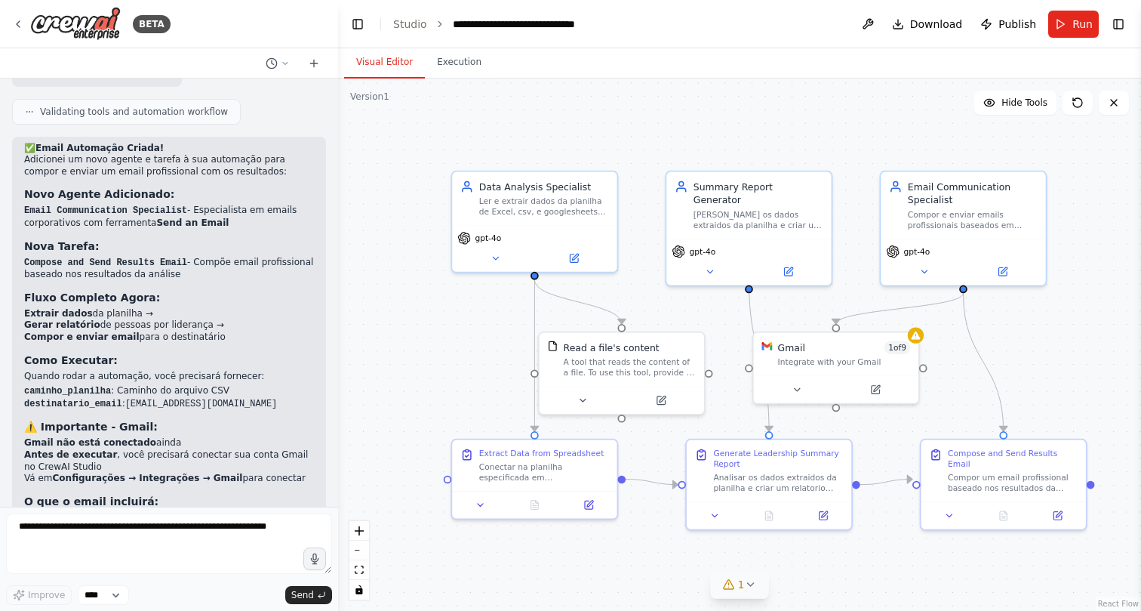
scroll to position [4159, 0]
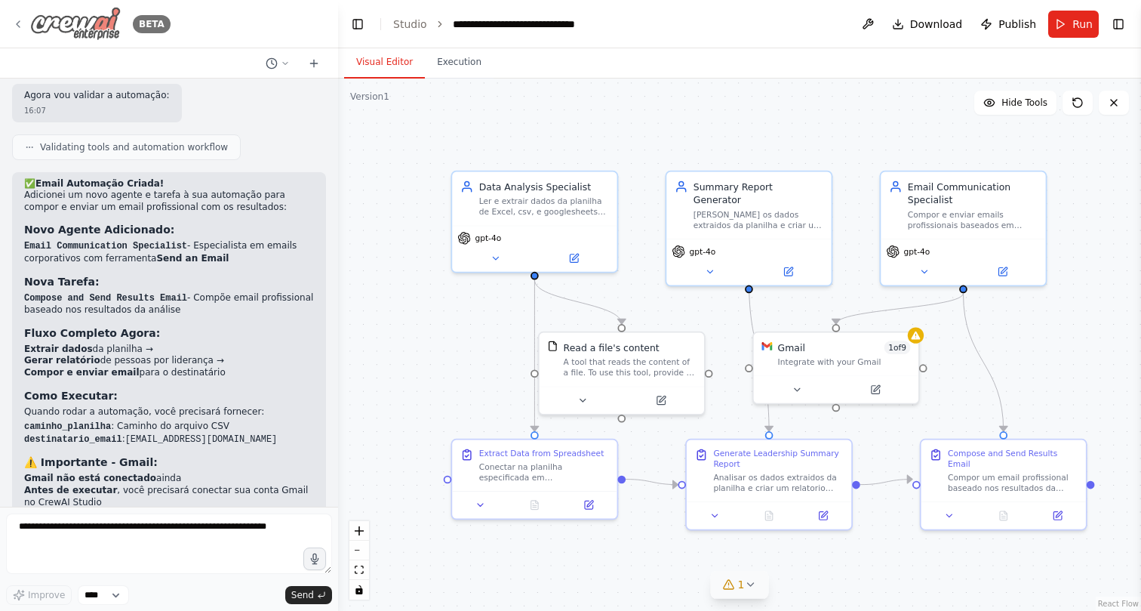
click at [20, 21] on icon at bounding box center [18, 24] width 12 height 12
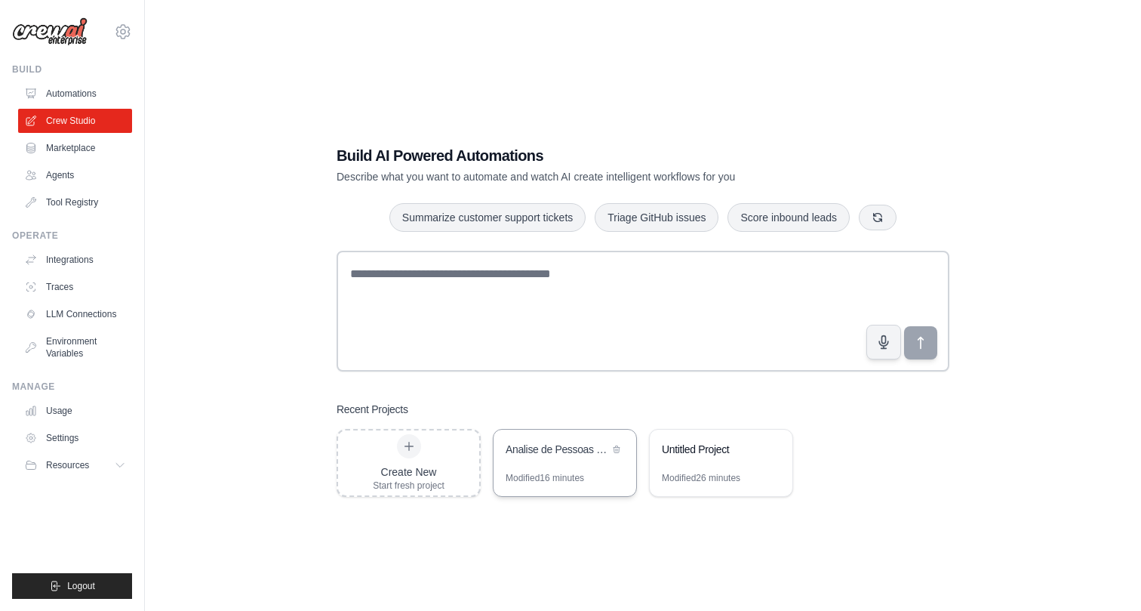
click at [617, 476] on div "Modified 16 minutes" at bounding box center [565, 484] width 143 height 24
click at [72, 92] on link "Automations" at bounding box center [77, 94] width 114 height 24
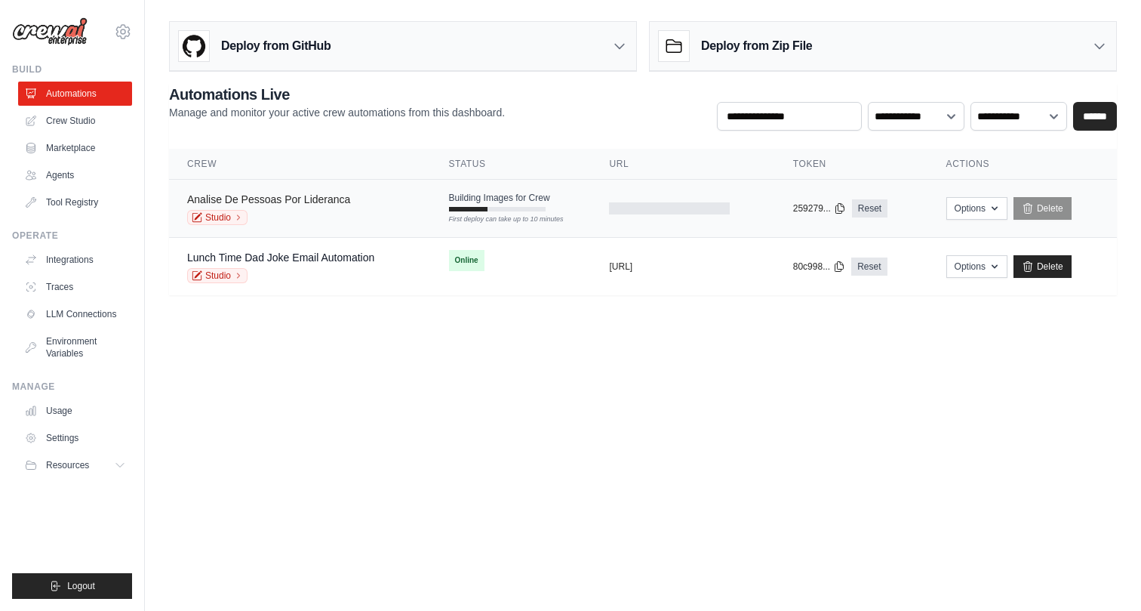
click at [278, 202] on link "Analise De Pessoas Por Lideranca" at bounding box center [268, 199] width 163 height 12
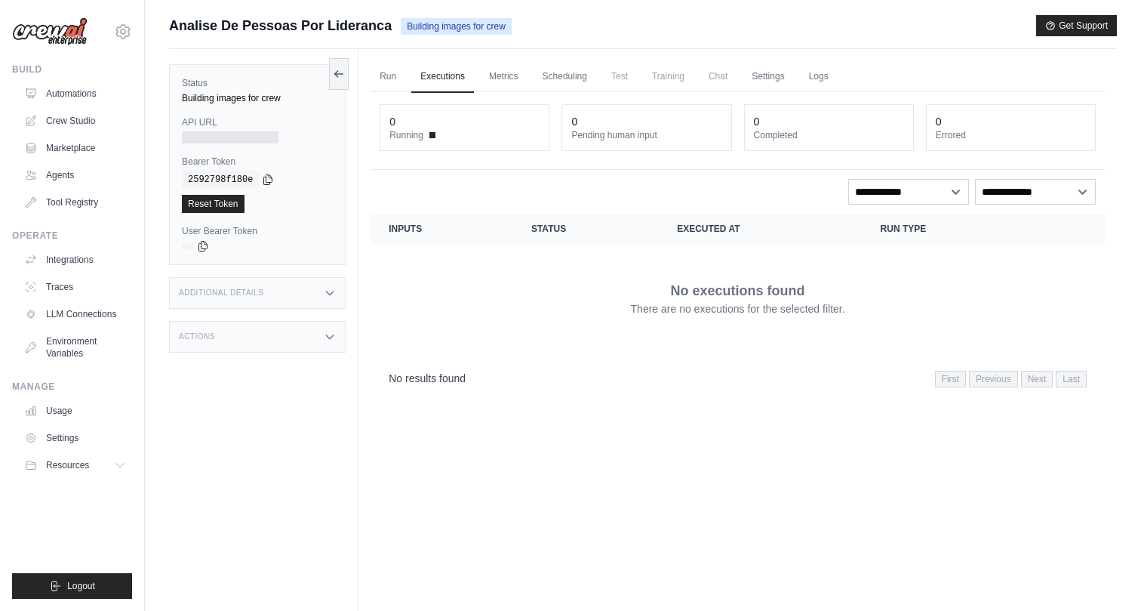
click at [728, 78] on span "Chat" at bounding box center [718, 76] width 37 height 30
click at [338, 78] on icon at bounding box center [339, 73] width 12 height 12
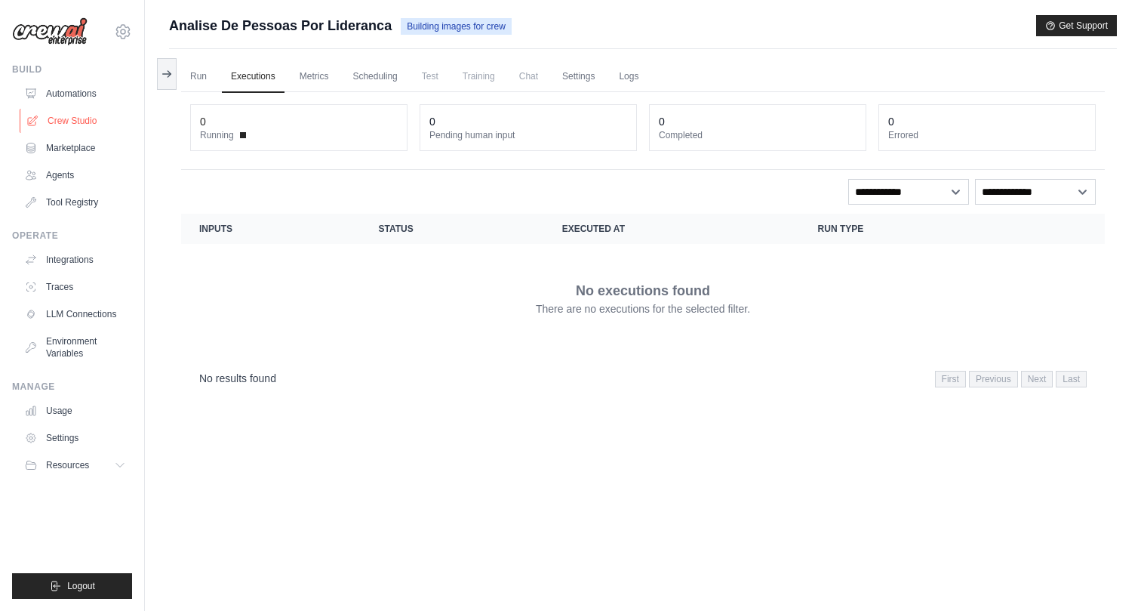
click at [79, 130] on link "Crew Studio" at bounding box center [77, 121] width 114 height 24
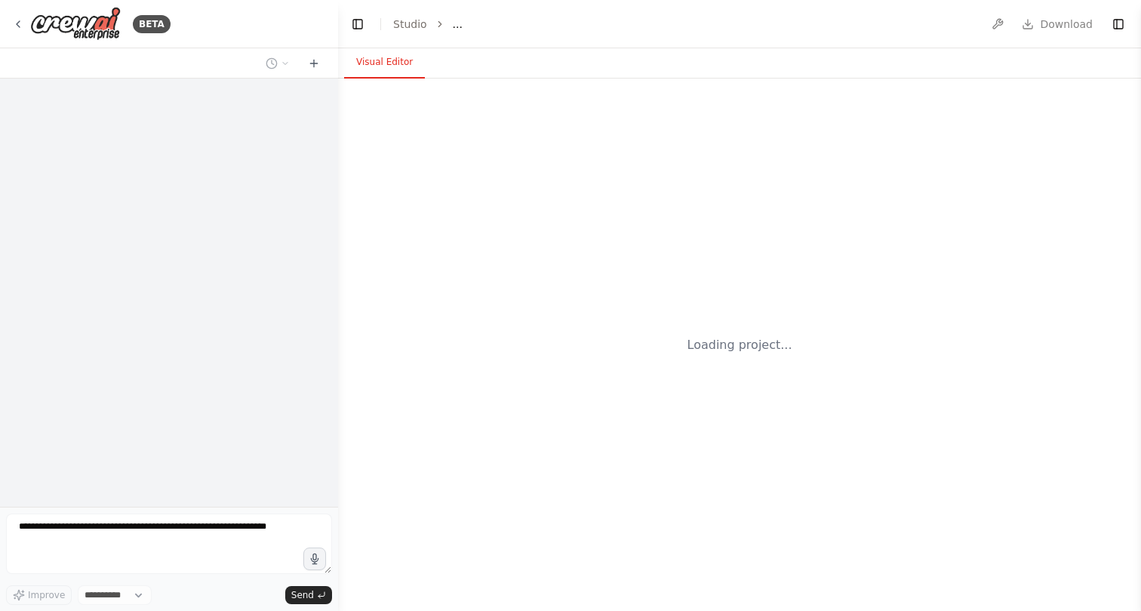
select select "****"
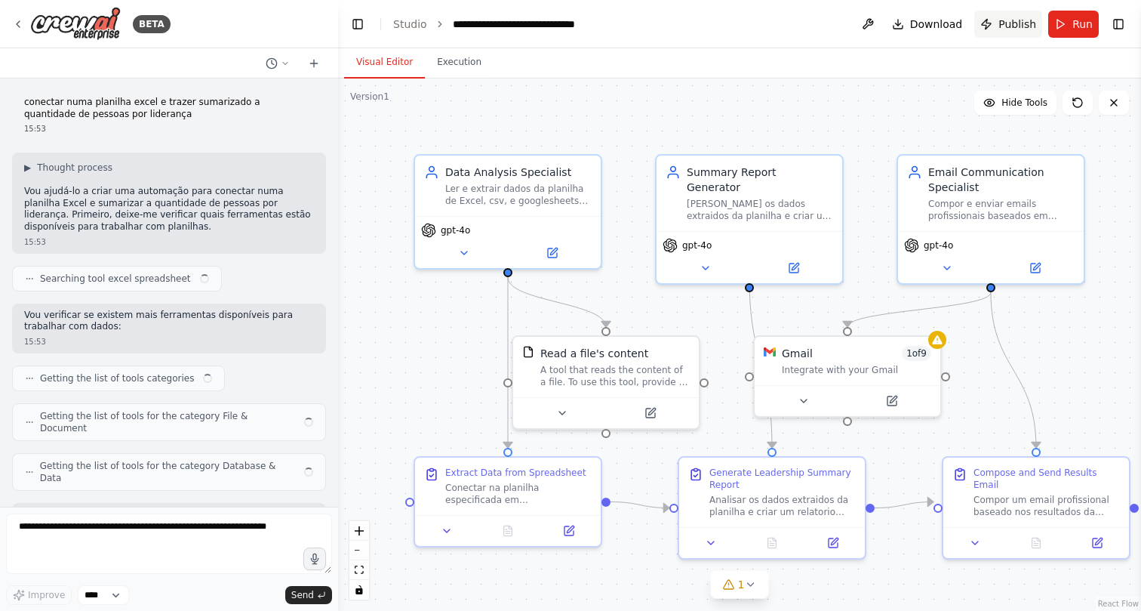
scroll to position [4298, 0]
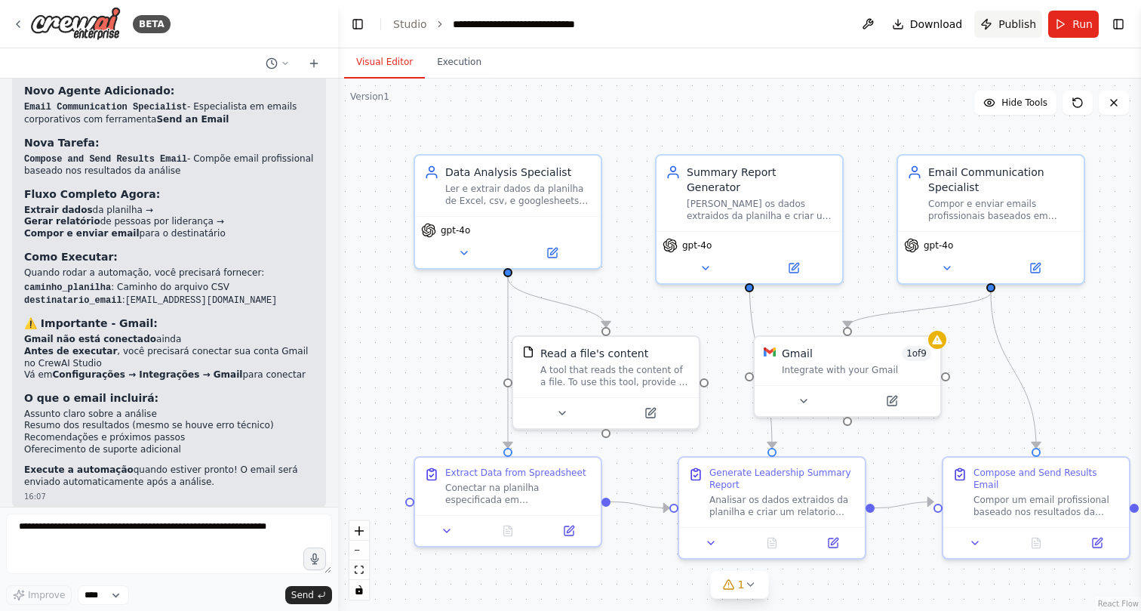
click at [1021, 32] on button "Publish" at bounding box center [1008, 24] width 68 height 27
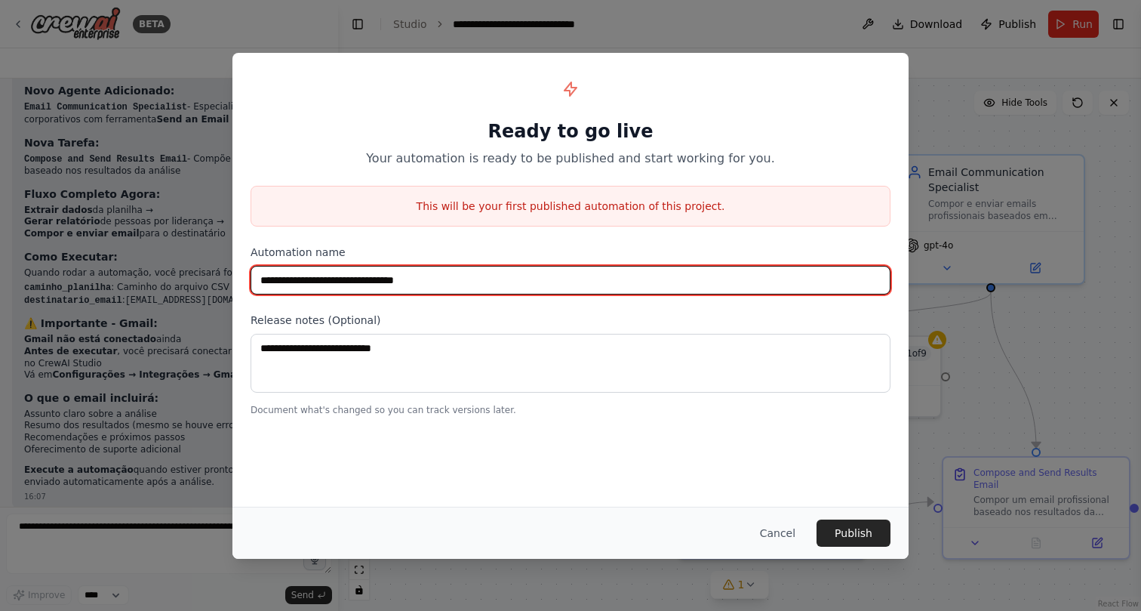
click at [491, 277] on input "**********" at bounding box center [571, 280] width 640 height 29
type input "**********"
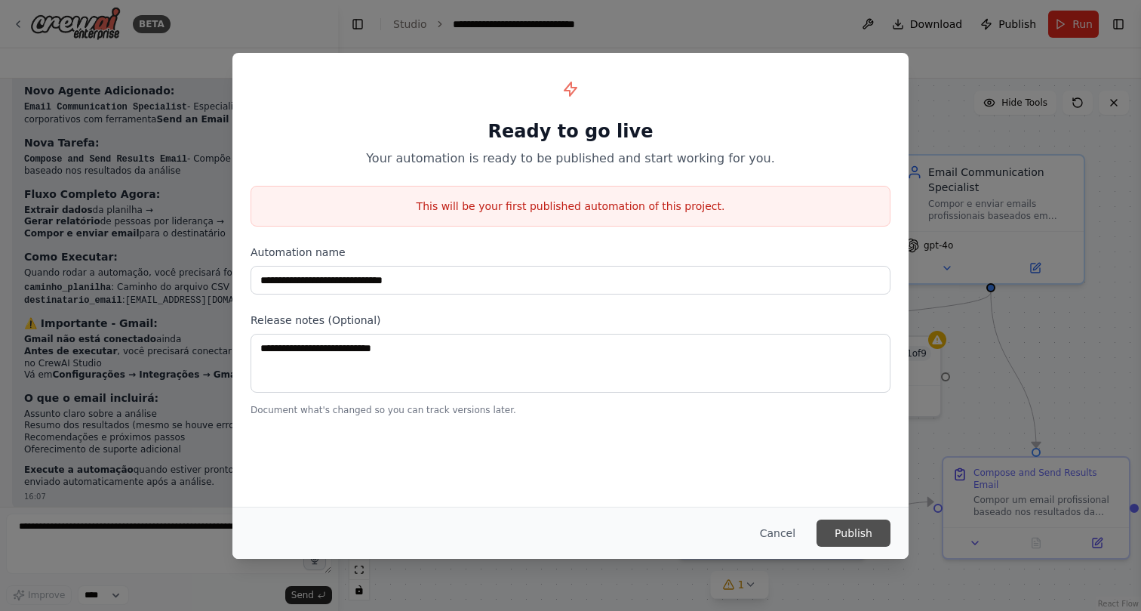
drag, startPoint x: 491, startPoint y: 319, endPoint x: 841, endPoint y: 531, distance: 409.2
click at [841, 531] on button "Publish" at bounding box center [854, 532] width 74 height 27
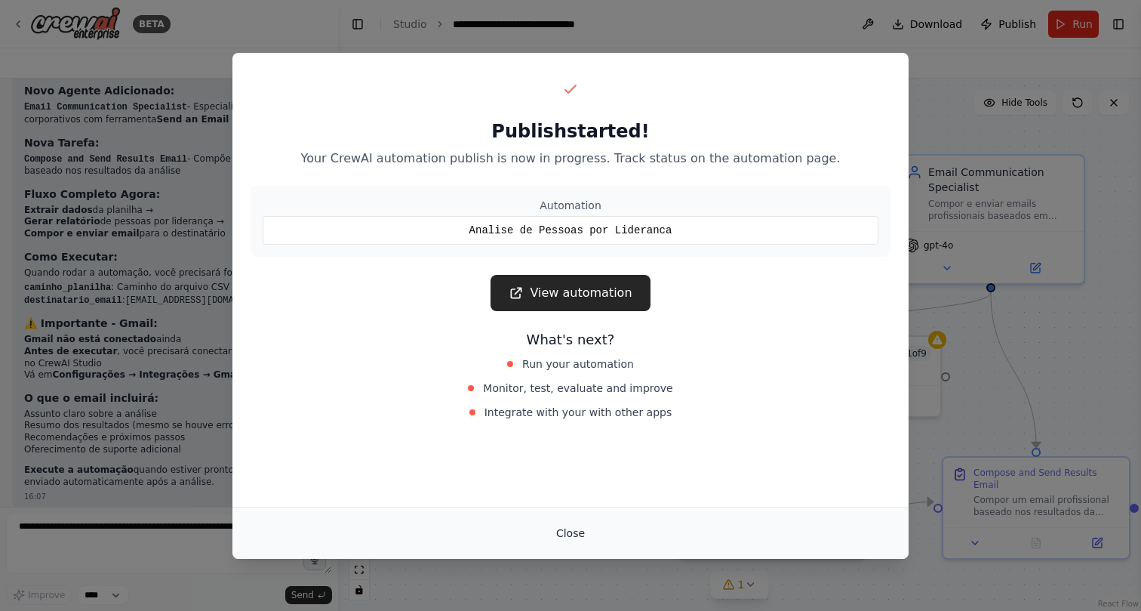
click at [556, 528] on button "Close" at bounding box center [570, 532] width 53 height 27
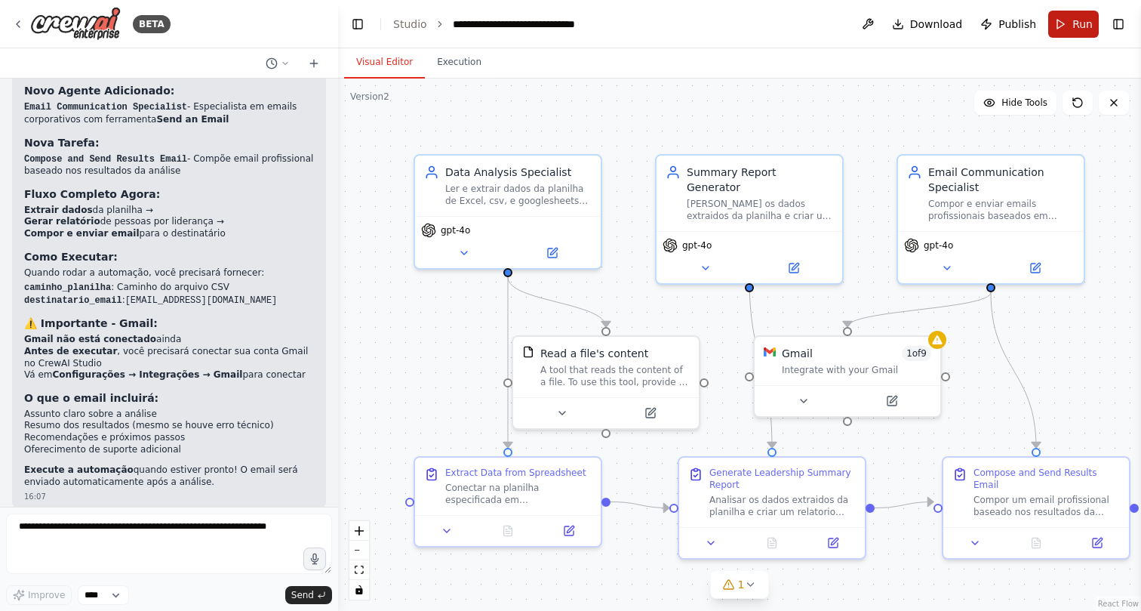
click at [1080, 23] on span "Run" at bounding box center [1083, 24] width 20 height 15
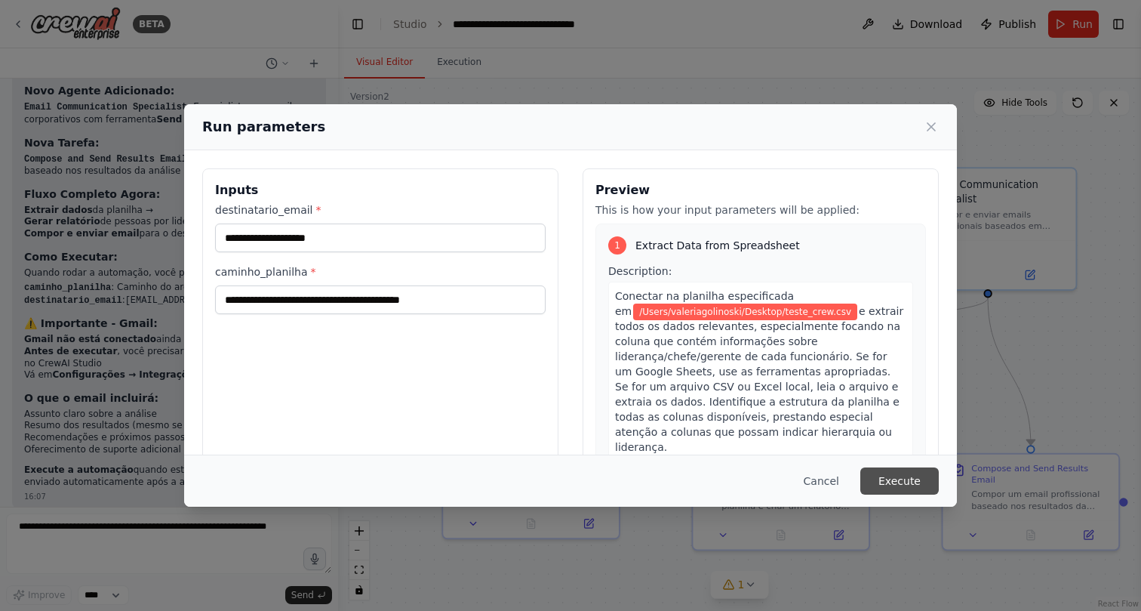
click at [871, 476] on button "Execute" at bounding box center [899, 480] width 78 height 27
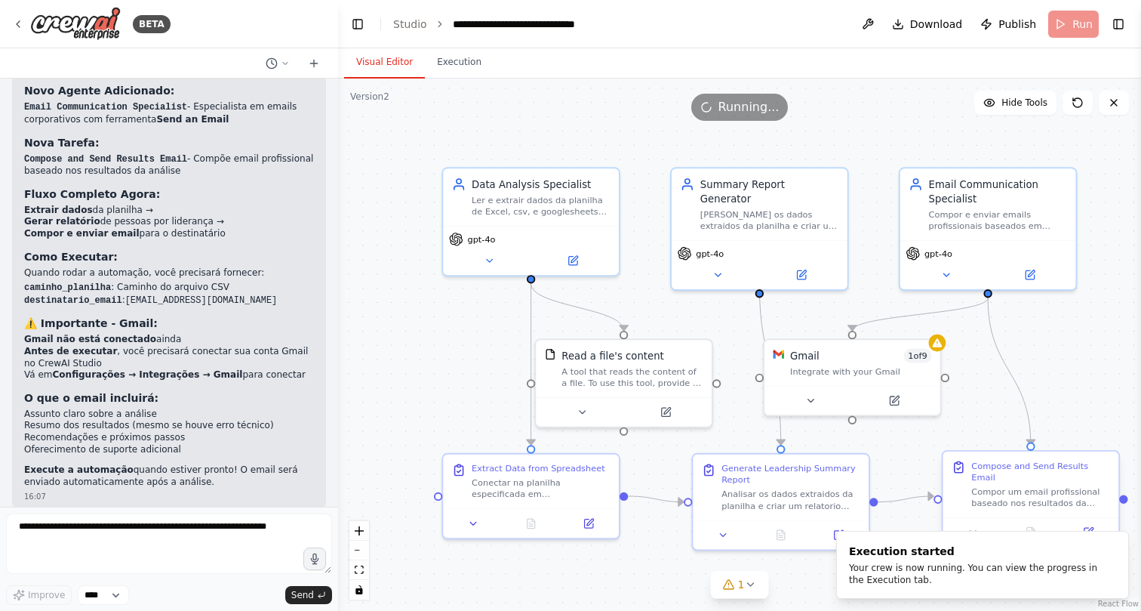
click at [1004, 468] on div "Compose and Send Results Email" at bounding box center [1040, 471] width 139 height 23
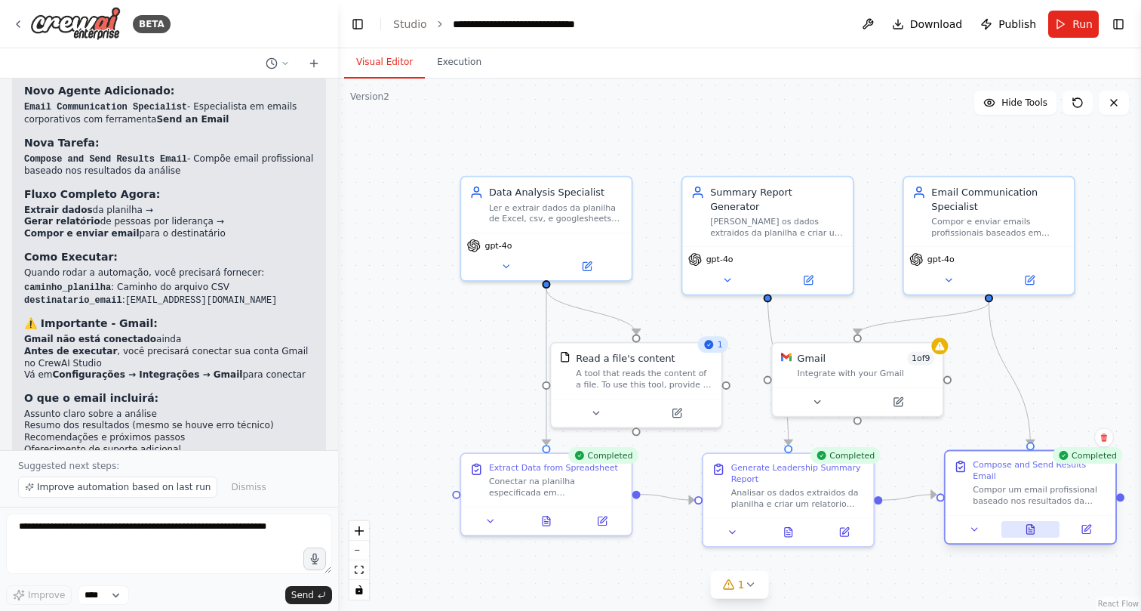
click at [1033, 525] on icon at bounding box center [1031, 529] width 8 height 9
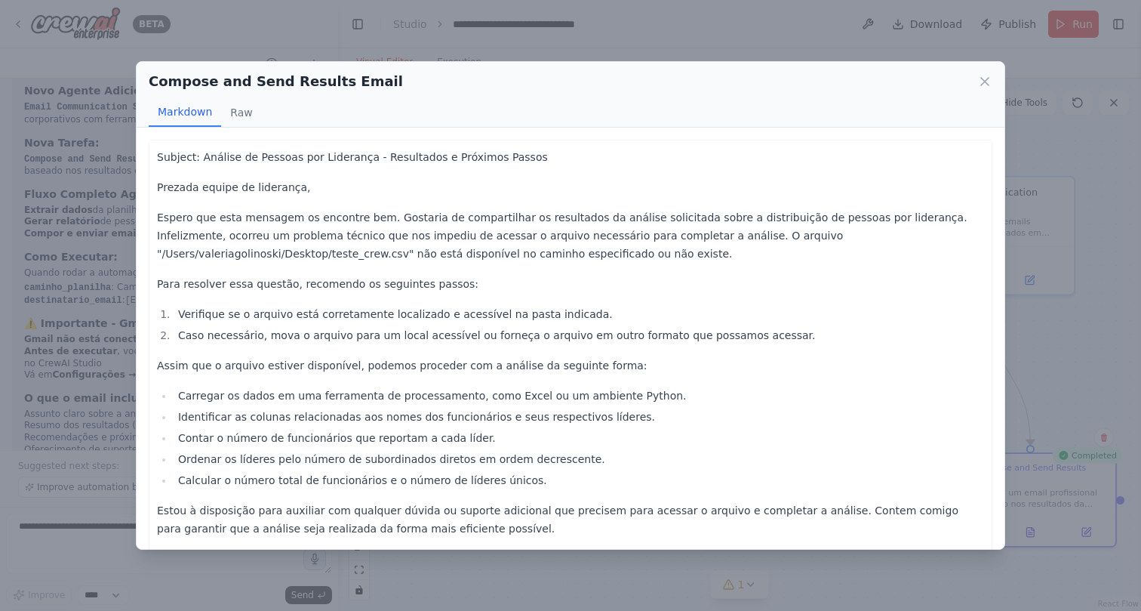
scroll to position [2, 0]
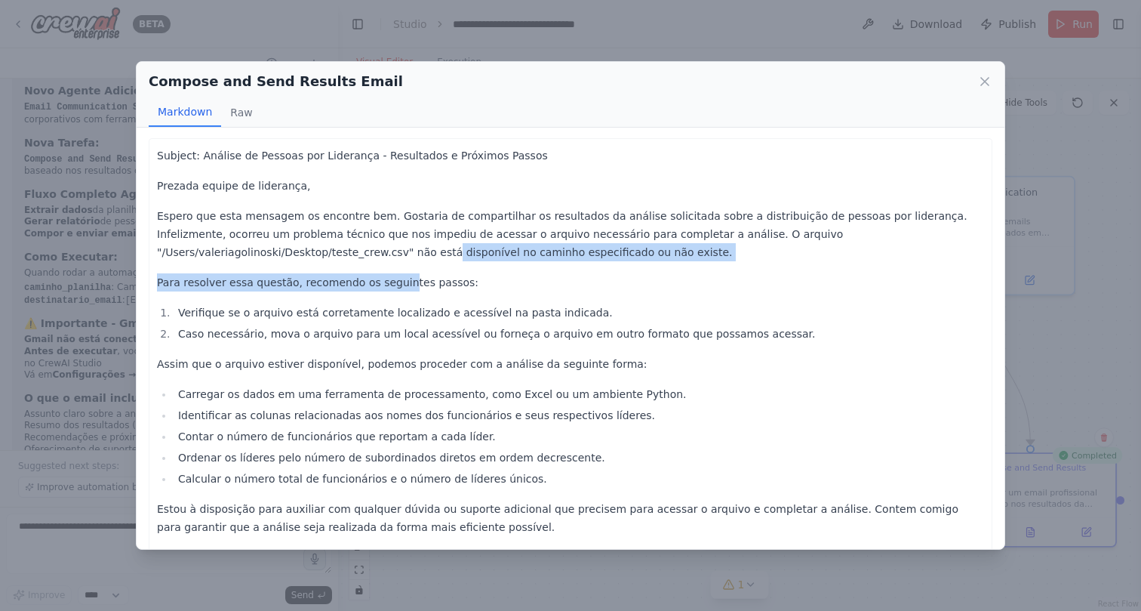
drag, startPoint x: 177, startPoint y: 254, endPoint x: 398, endPoint y: 272, distance: 221.9
click at [398, 272] on div "Subject: Análise de Pessoas por Liderança - Resultados e Próximos Passos Prezad…" at bounding box center [570, 386] width 827 height 480
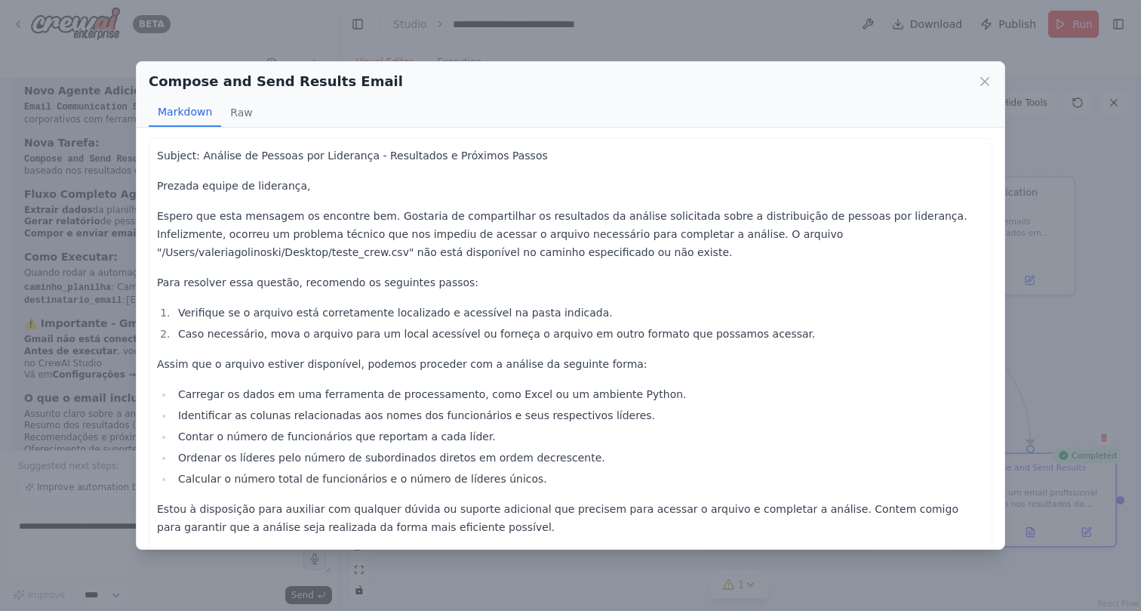
click at [398, 273] on p "Para resolver essa questão, recomendo os seguintes passos:" at bounding box center [570, 282] width 827 height 18
drag, startPoint x: 724, startPoint y: 229, endPoint x: 938, endPoint y: 230, distance: 214.4
click at [938, 231] on p "Espero que esta mensagem os encontre bem. Gostaria de compartilhar os resultado…" at bounding box center [570, 234] width 827 height 54
click at [938, 230] on p "Espero que esta mensagem os encontre bem. Gostaria de compartilhar os resultado…" at bounding box center [570, 234] width 827 height 54
drag, startPoint x: 728, startPoint y: 235, endPoint x: 854, endPoint y: 232, distance: 126.1
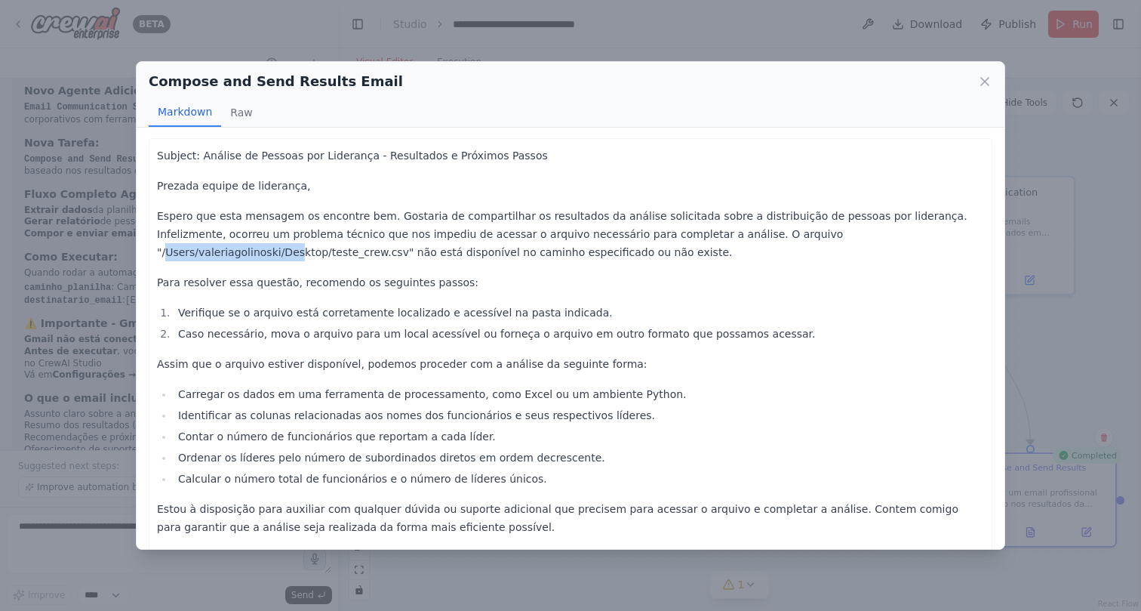
click at [854, 232] on p "Espero que esta mensagem os encontre bem. Gostaria de compartilhar os resultado…" at bounding box center [570, 234] width 827 height 54
click at [848, 242] on p "Espero que esta mensagem os encontre bem. Gostaria de compartilhar os resultado…" at bounding box center [570, 234] width 827 height 54
click at [980, 84] on icon at bounding box center [984, 81] width 15 height 15
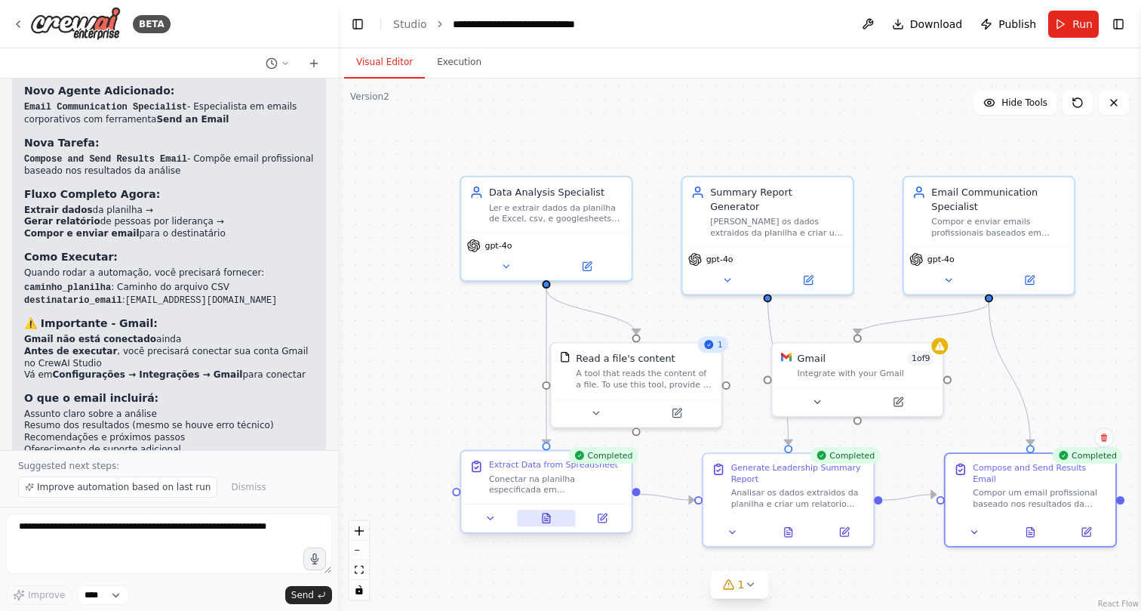
click at [549, 522] on icon at bounding box center [547, 517] width 8 height 9
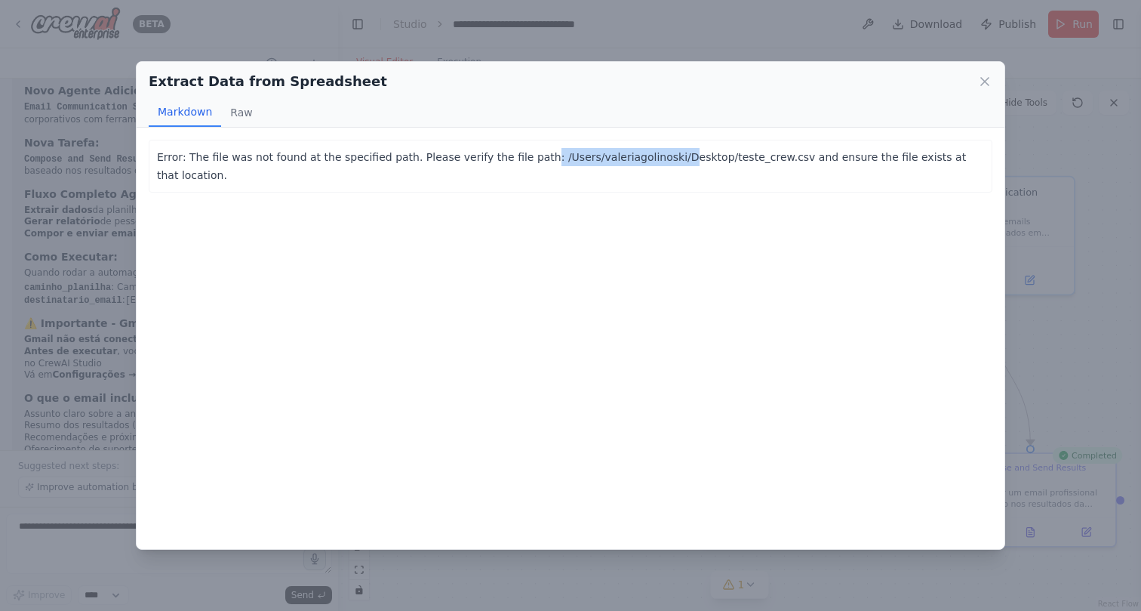
drag, startPoint x: 525, startPoint y: 159, endPoint x: 654, endPoint y: 159, distance: 129.1
click at [654, 159] on p "Error: The file was not found at the specified path. Please verify the file pat…" at bounding box center [570, 166] width 827 height 36
click at [982, 85] on icon at bounding box center [985, 82] width 8 height 8
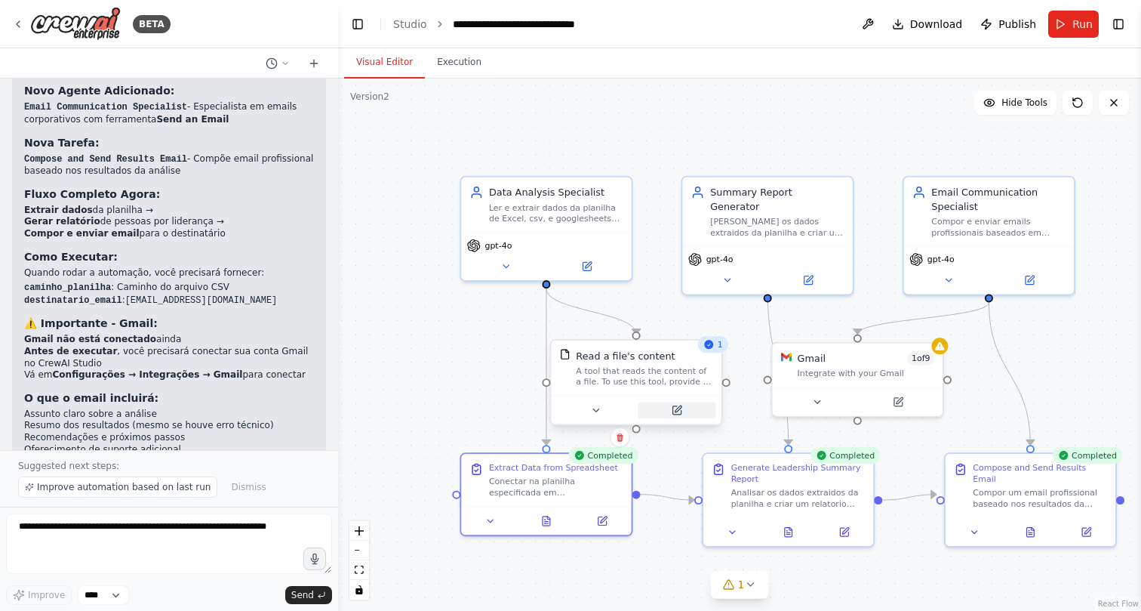
click at [679, 410] on icon at bounding box center [678, 408] width 7 height 7
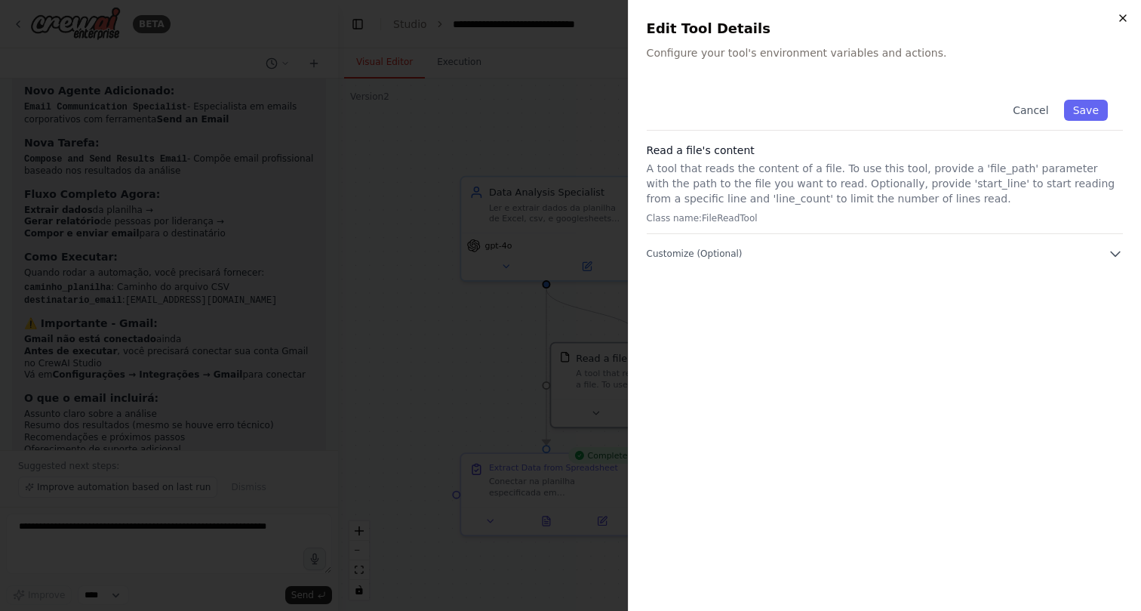
click at [1118, 19] on icon "button" at bounding box center [1123, 18] width 12 height 12
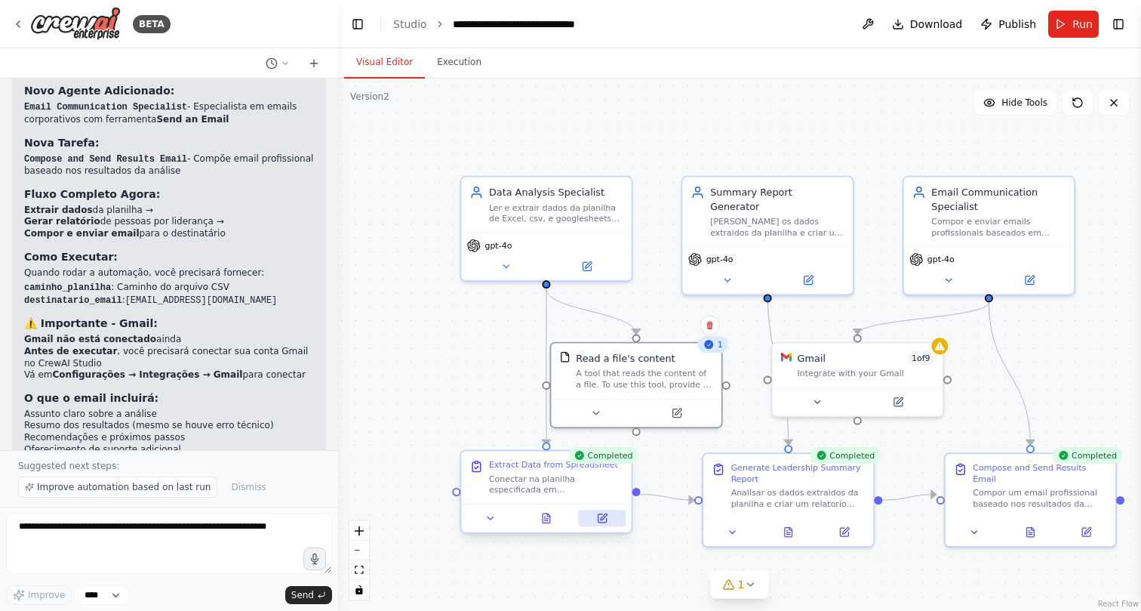
click at [592, 512] on button at bounding box center [602, 517] width 48 height 17
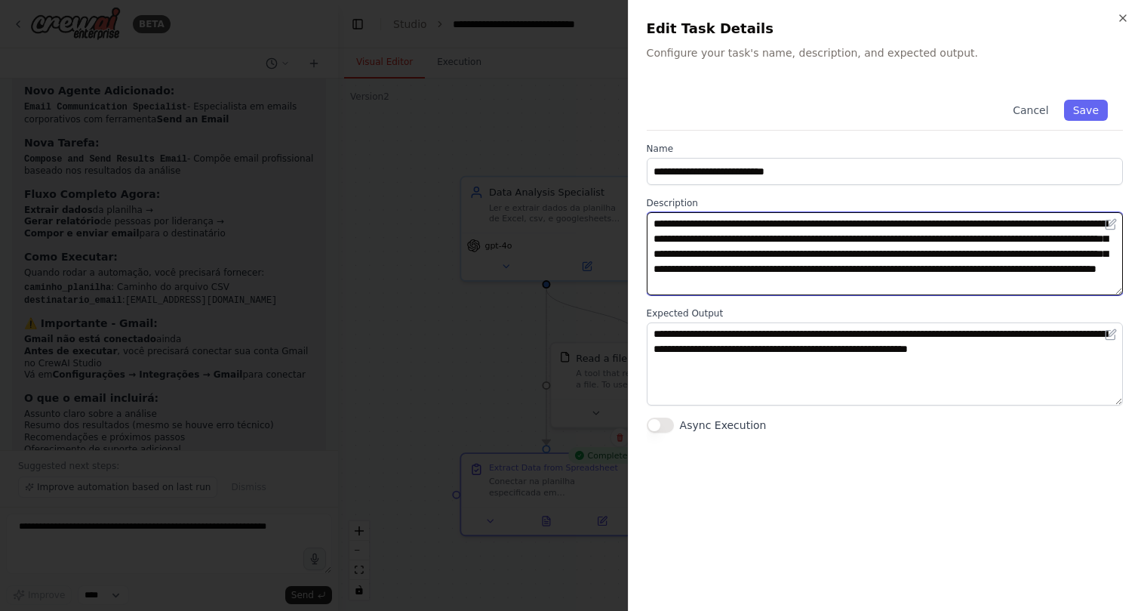
drag, startPoint x: 841, startPoint y: 221, endPoint x: 925, endPoint y: 222, distance: 83.8
click at [926, 222] on textarea "**********" at bounding box center [885, 253] width 476 height 83
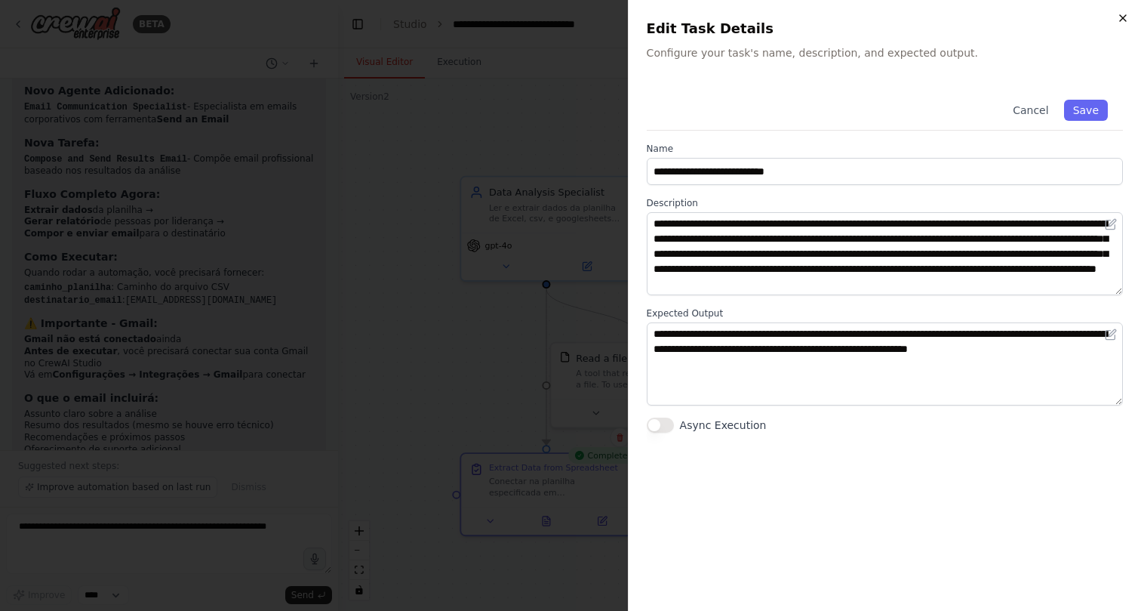
click at [1123, 15] on icon "button" at bounding box center [1123, 18] width 12 height 12
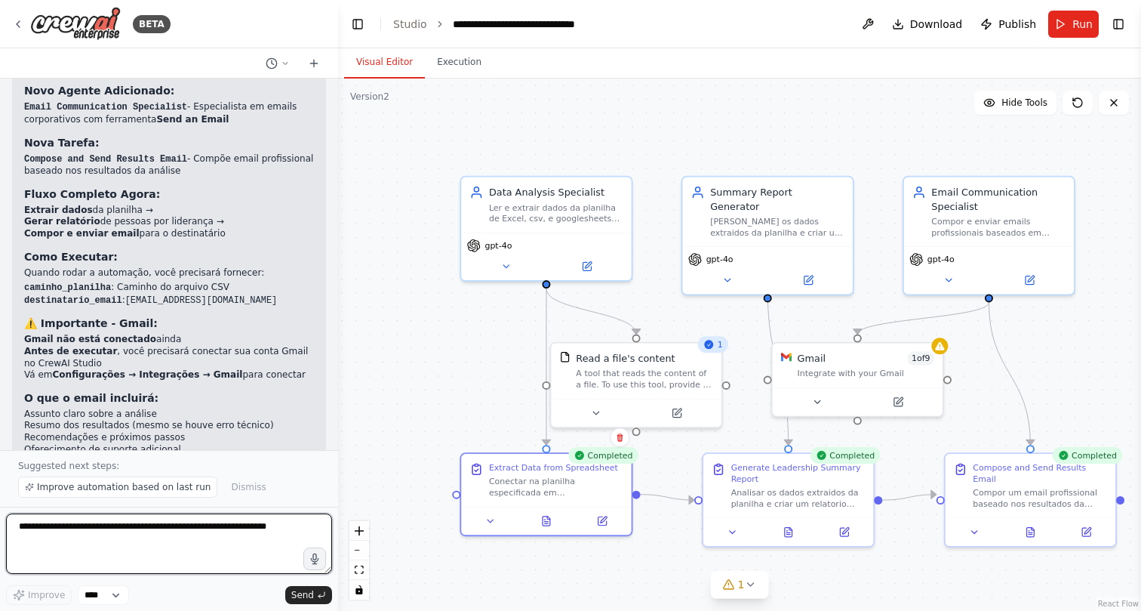
click at [108, 556] on textarea at bounding box center [169, 543] width 326 height 60
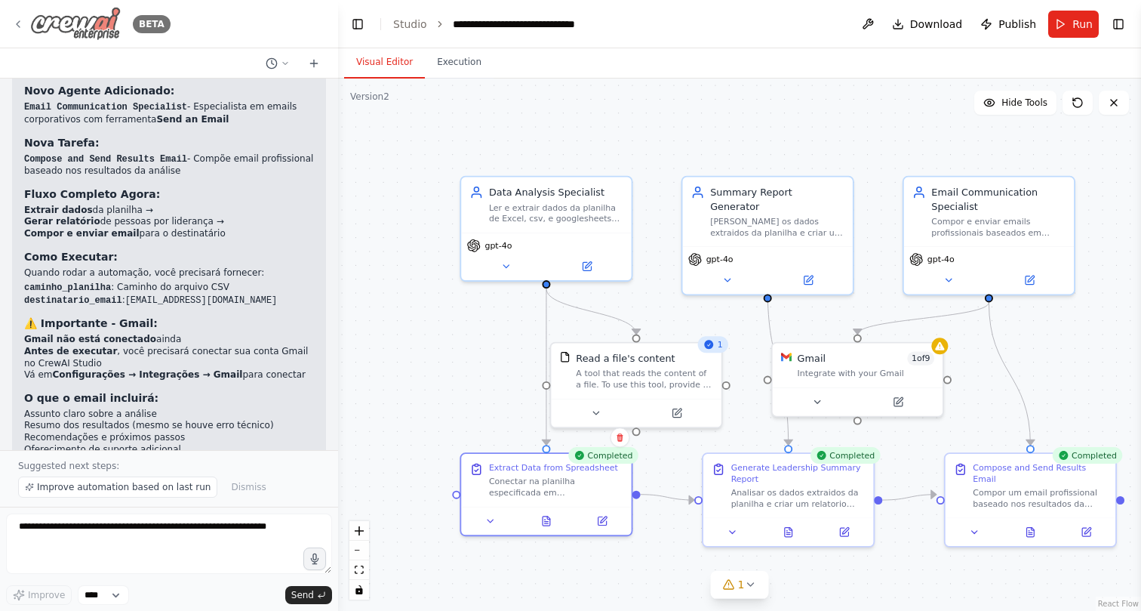
click at [18, 19] on icon at bounding box center [18, 24] width 12 height 12
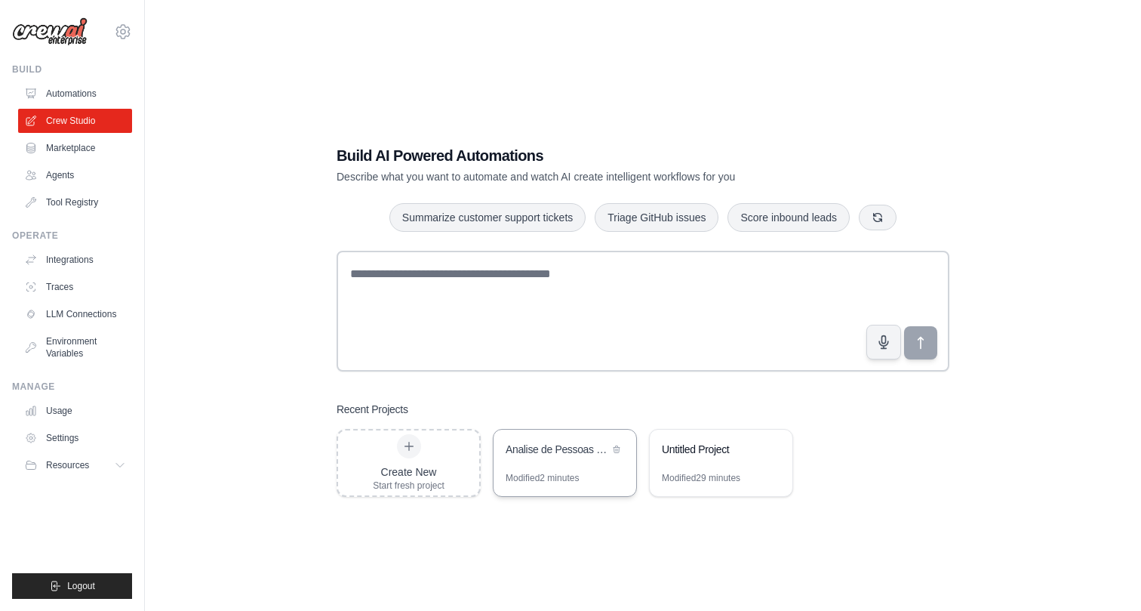
click at [559, 445] on div "Analise de Pessoas por Lideranca" at bounding box center [557, 449] width 103 height 15
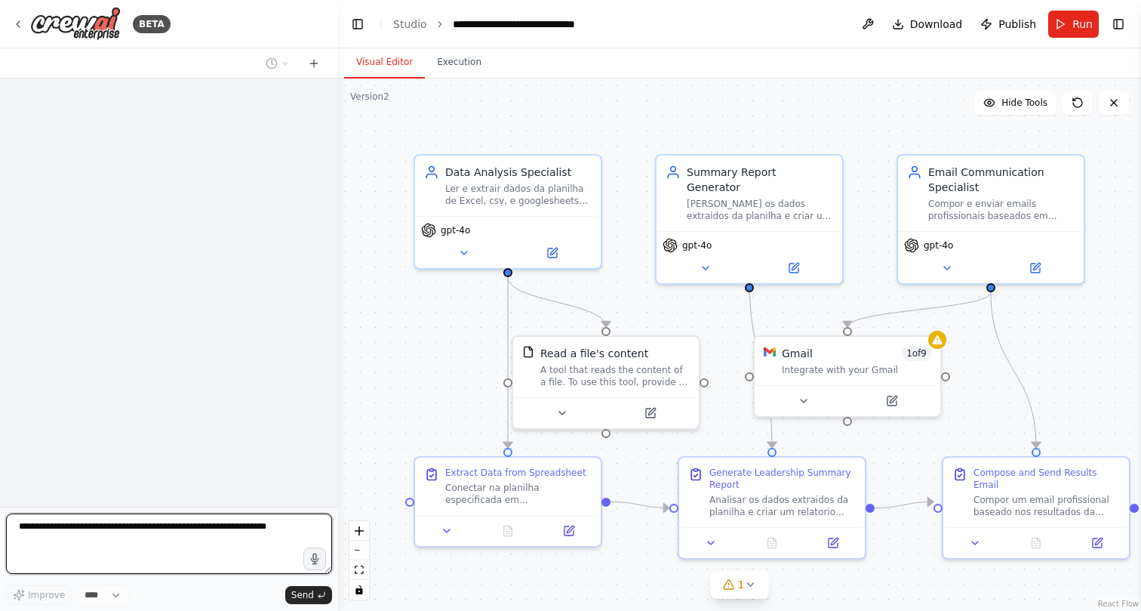
click at [193, 541] on textarea at bounding box center [169, 543] width 326 height 60
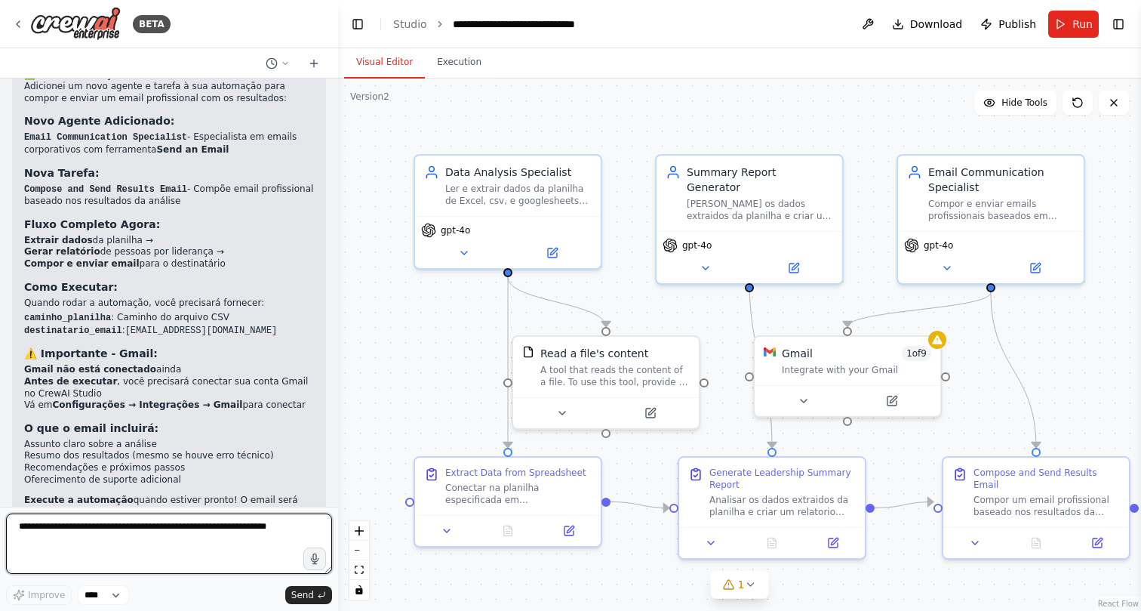
click at [193, 541] on textarea at bounding box center [169, 543] width 326 height 60
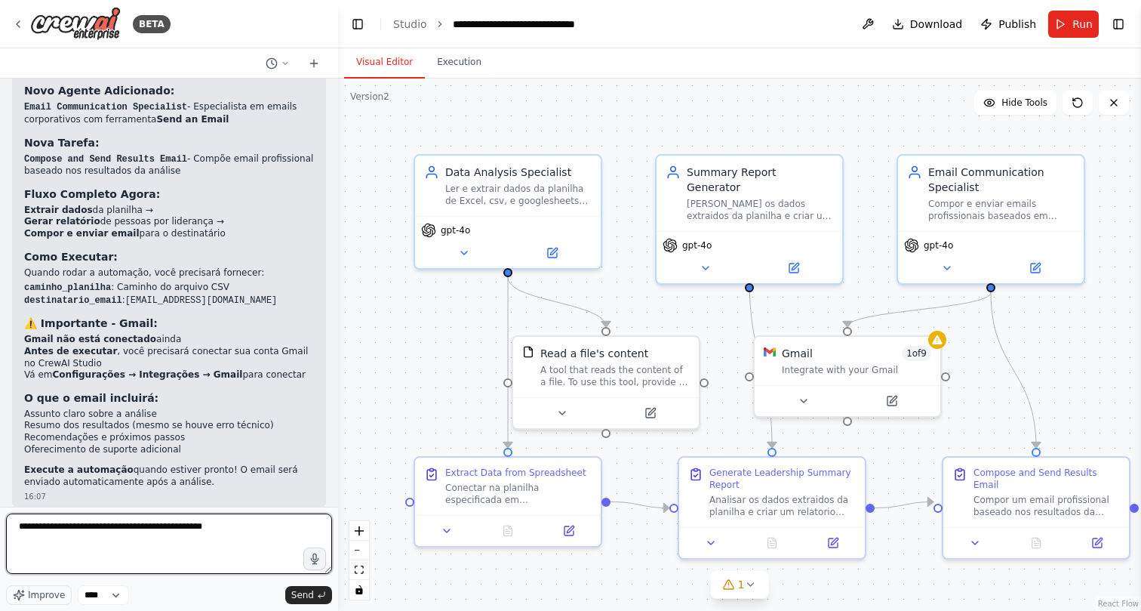
type textarea "**********"
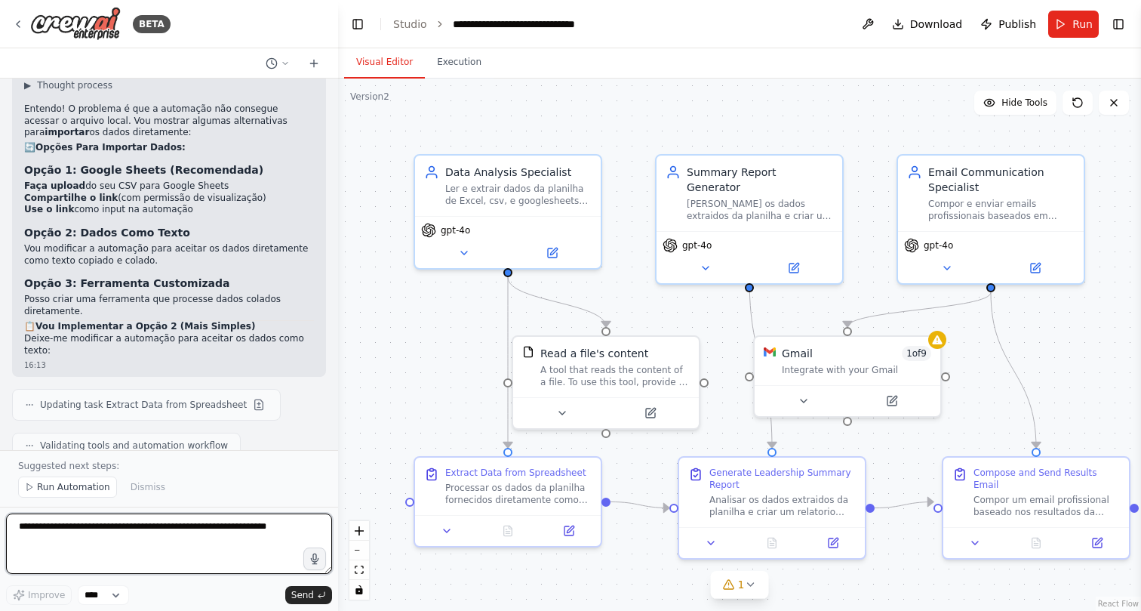
scroll to position [4819, 0]
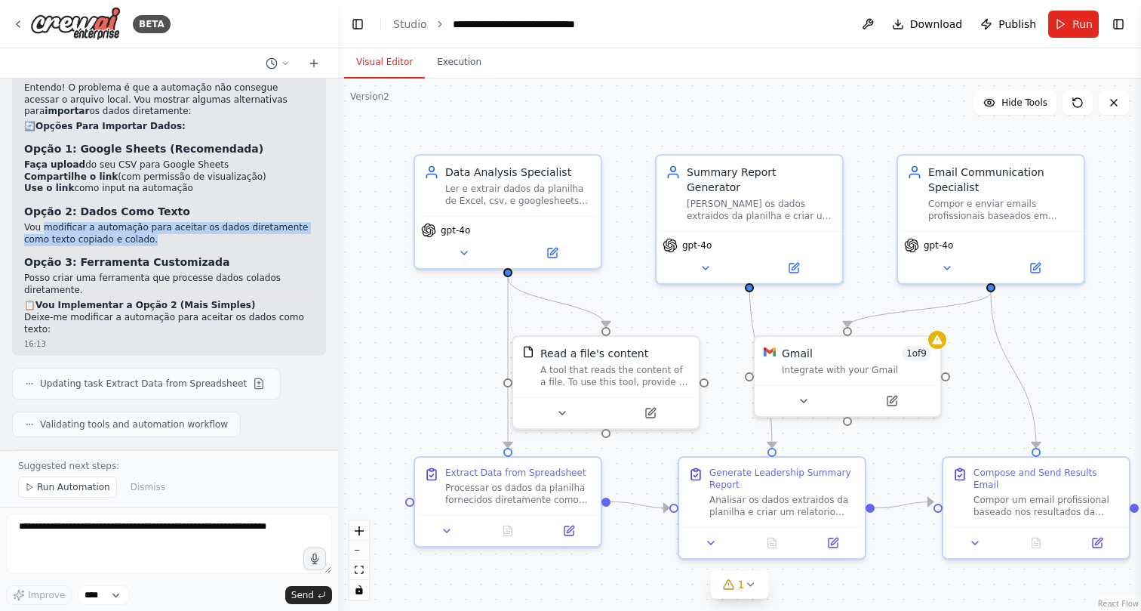
drag, startPoint x: 45, startPoint y: 215, endPoint x: 206, endPoint y: 231, distance: 162.3
click at [206, 231] on p "Vou modificar a automação para aceitar os dados diretamente como texto copiado …" at bounding box center [169, 233] width 290 height 23
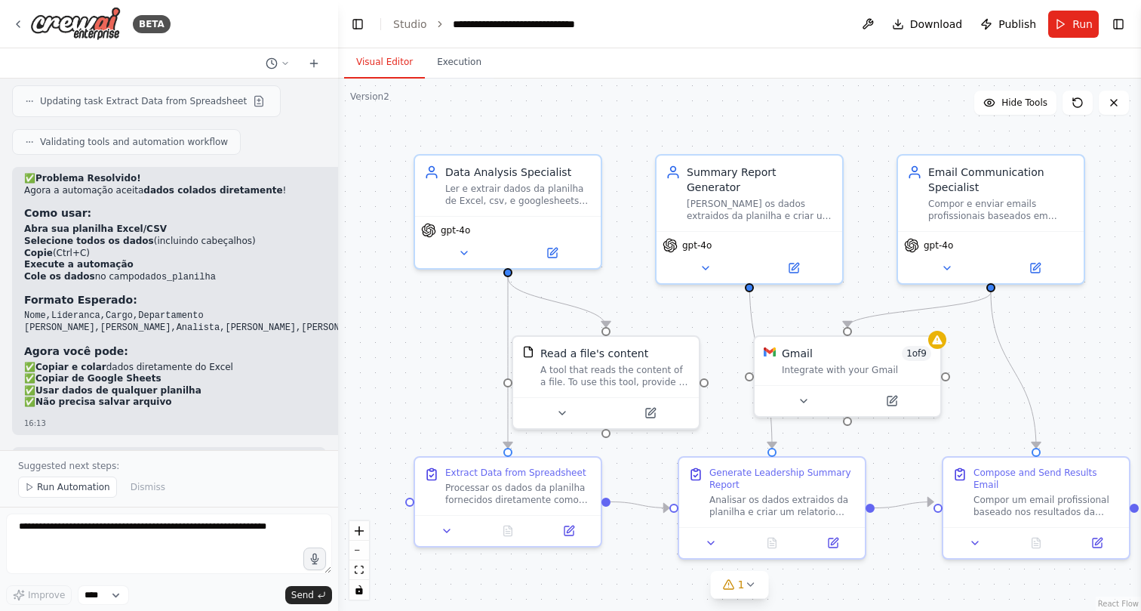
scroll to position [5117, 0]
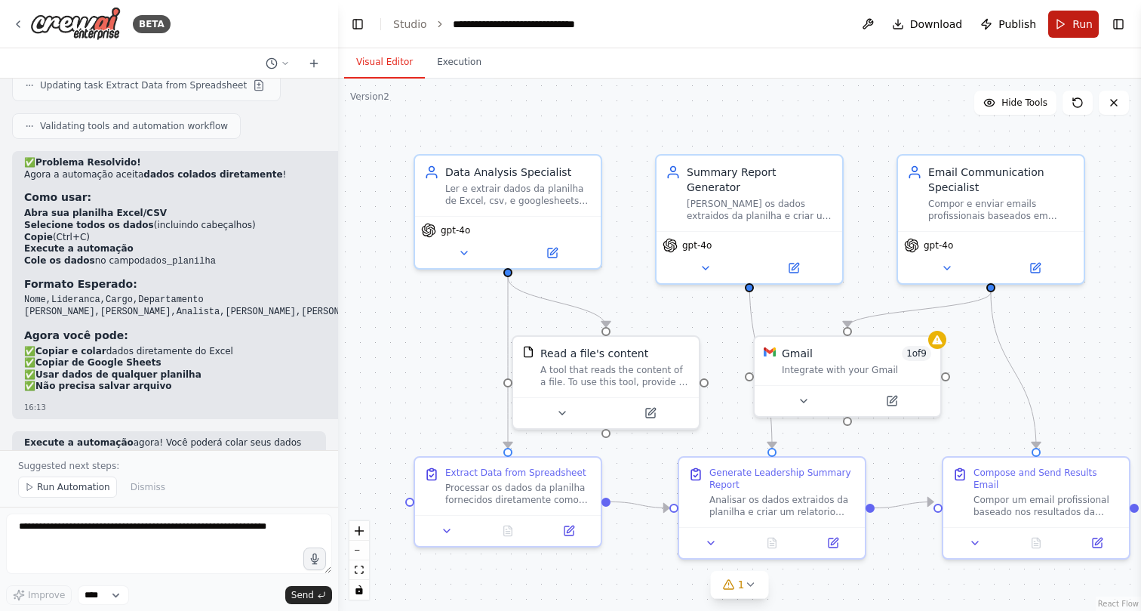
click at [1070, 26] on button "Run" at bounding box center [1073, 24] width 51 height 27
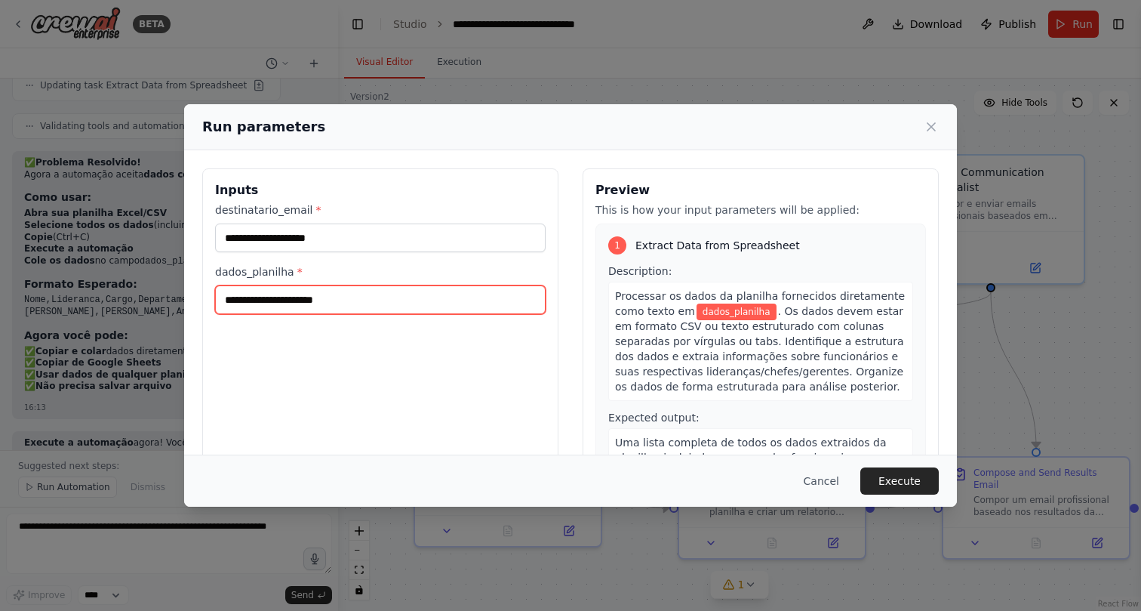
click at [413, 303] on input "dados_planilha *" at bounding box center [380, 299] width 331 height 29
paste input "**********"
type input "**********"
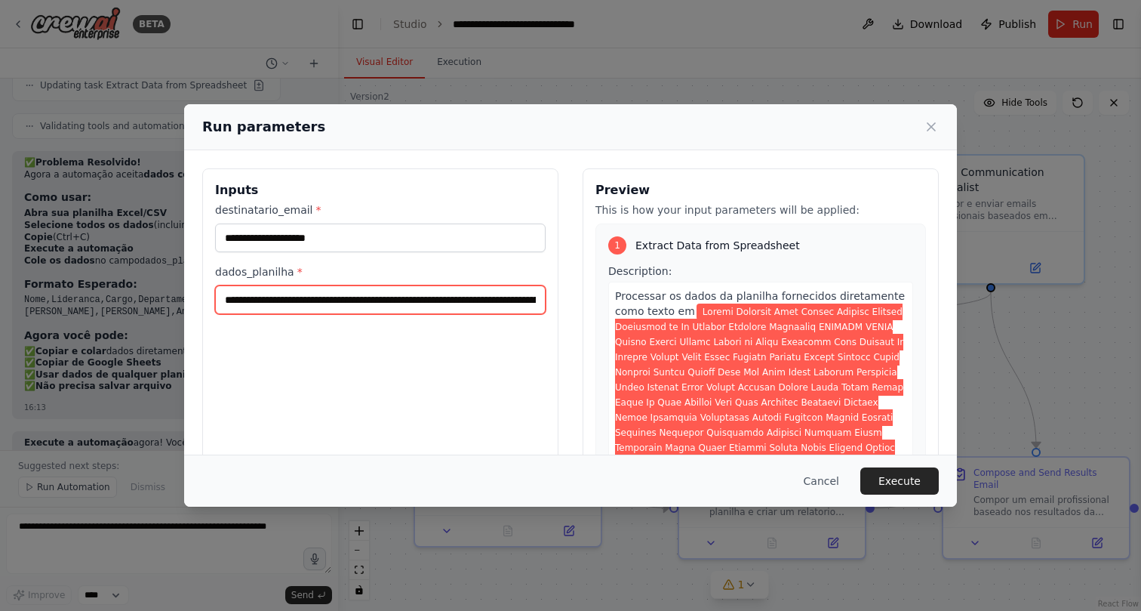
scroll to position [0, 0]
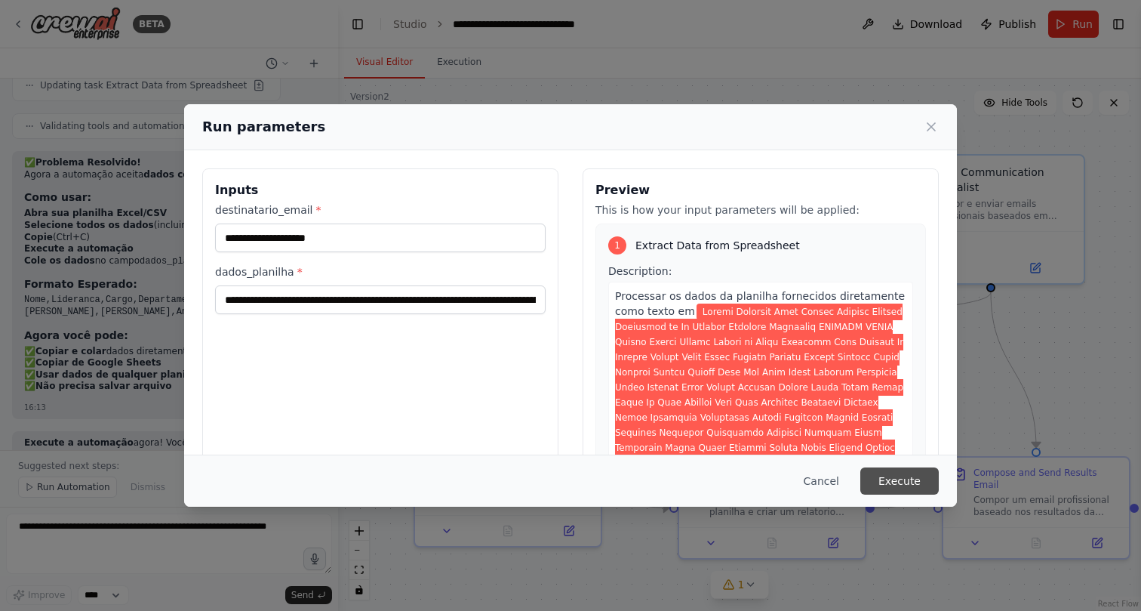
click at [899, 483] on button "Execute" at bounding box center [899, 480] width 78 height 27
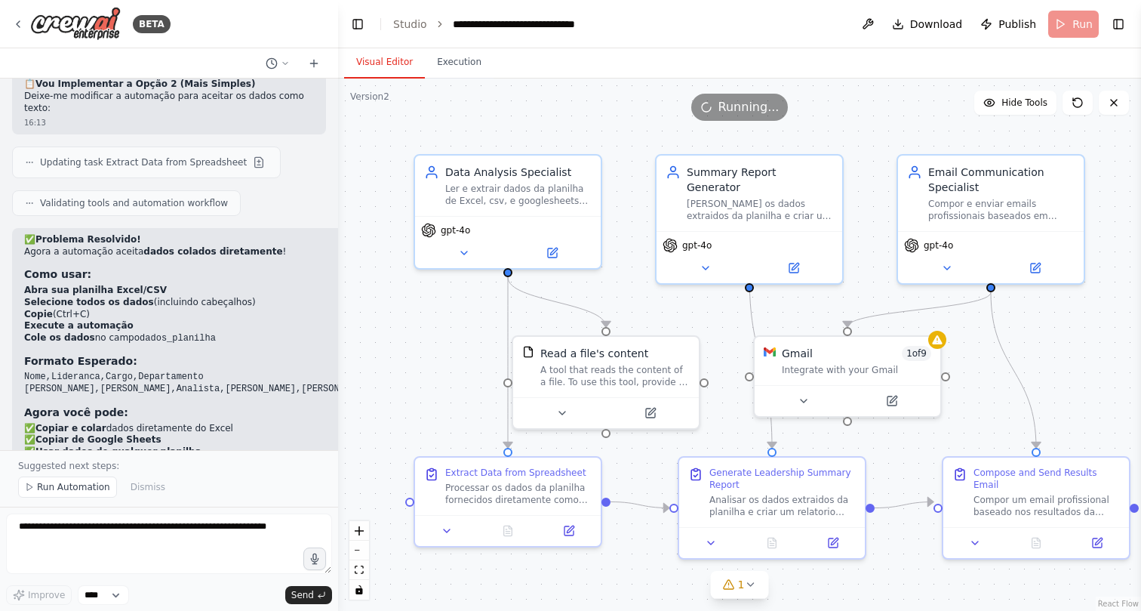
scroll to position [5071, 0]
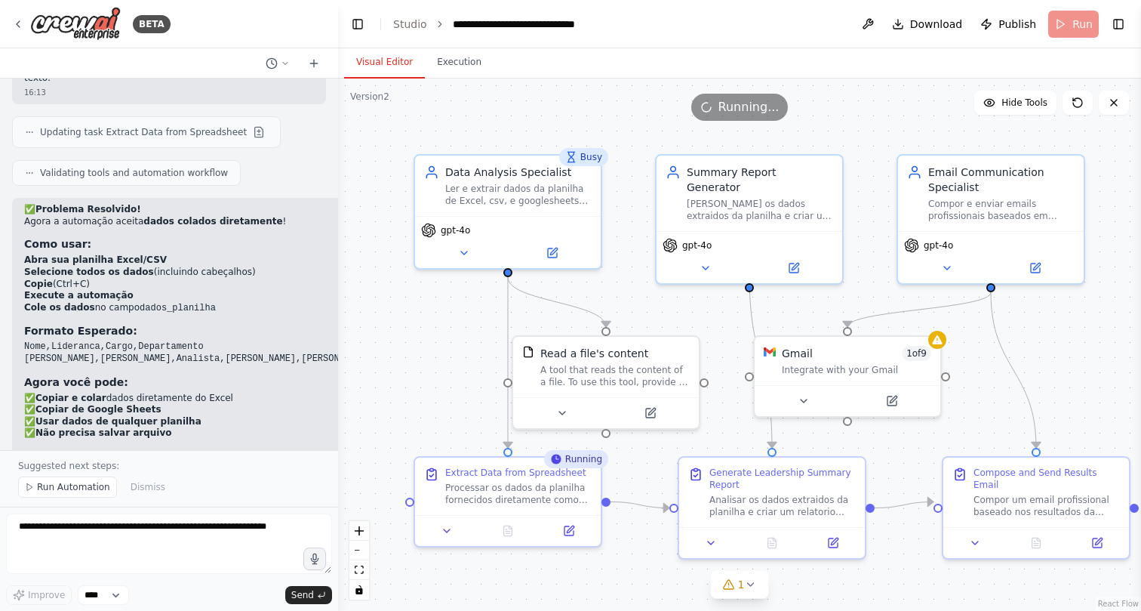
click at [853, 125] on div ".deletable-edge-delete-btn { width: 20px; height: 20px; border: 0px solid #ffff…" at bounding box center [739, 344] width 803 height 532
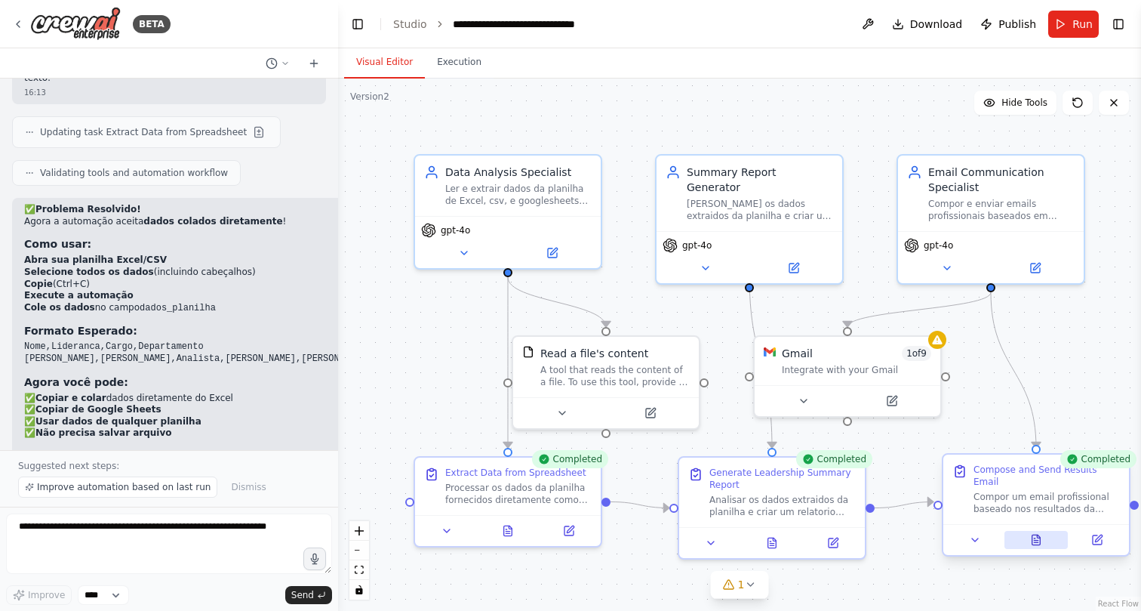
click at [1042, 535] on button at bounding box center [1037, 540] width 64 height 18
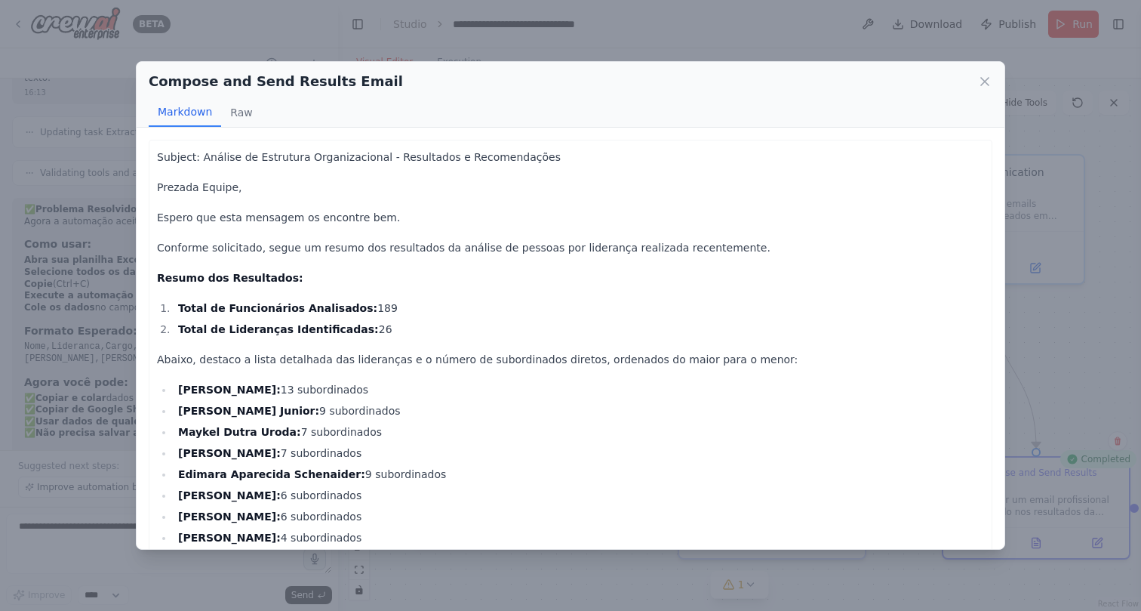
scroll to position [0, 0]
drag, startPoint x: 221, startPoint y: 157, endPoint x: 362, endPoint y: 155, distance: 141.2
click at [362, 155] on p "Subject: Análise de Estrutura Organizacional - Resultados e Recomendações" at bounding box center [570, 157] width 827 height 18
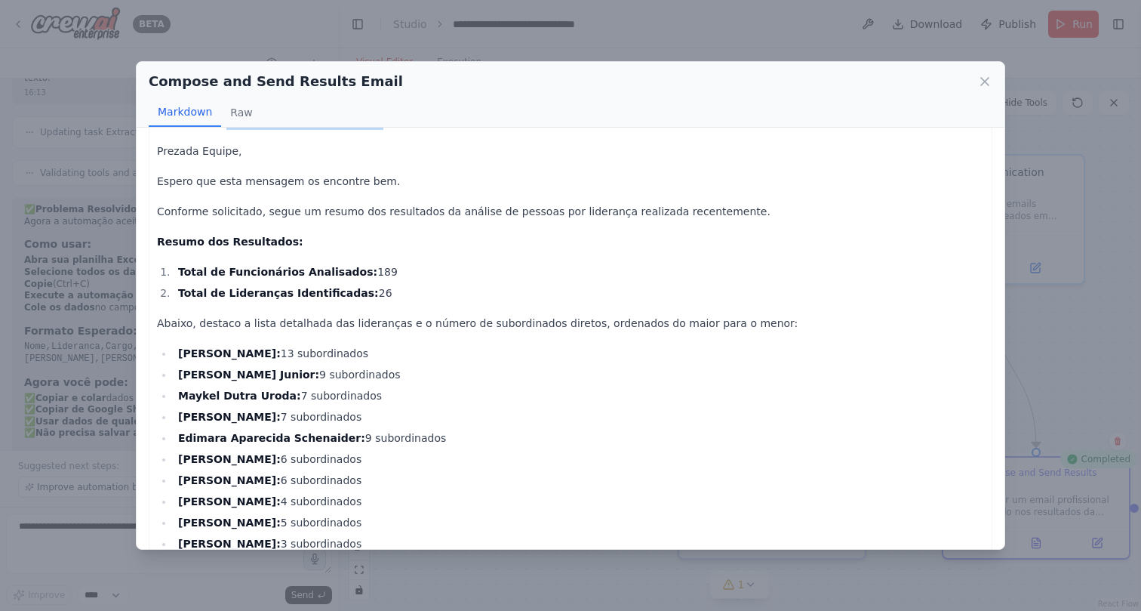
scroll to position [41, 0]
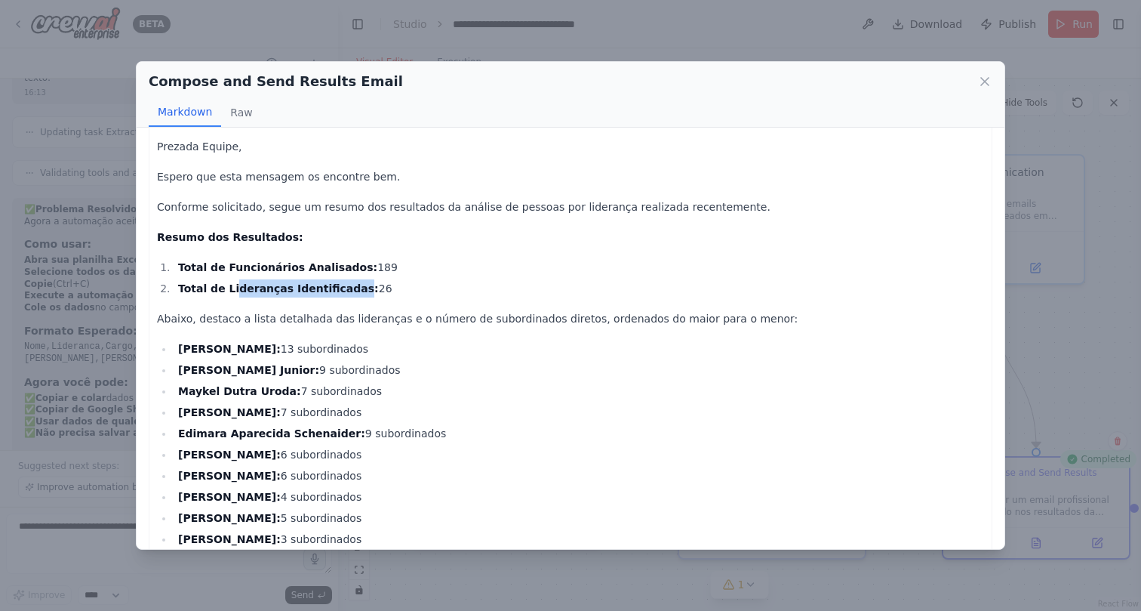
drag, startPoint x: 230, startPoint y: 288, endPoint x: 343, endPoint y: 288, distance: 113.2
click at [343, 288] on strong "Total de Lideranças Identificadas:" at bounding box center [278, 288] width 201 height 12
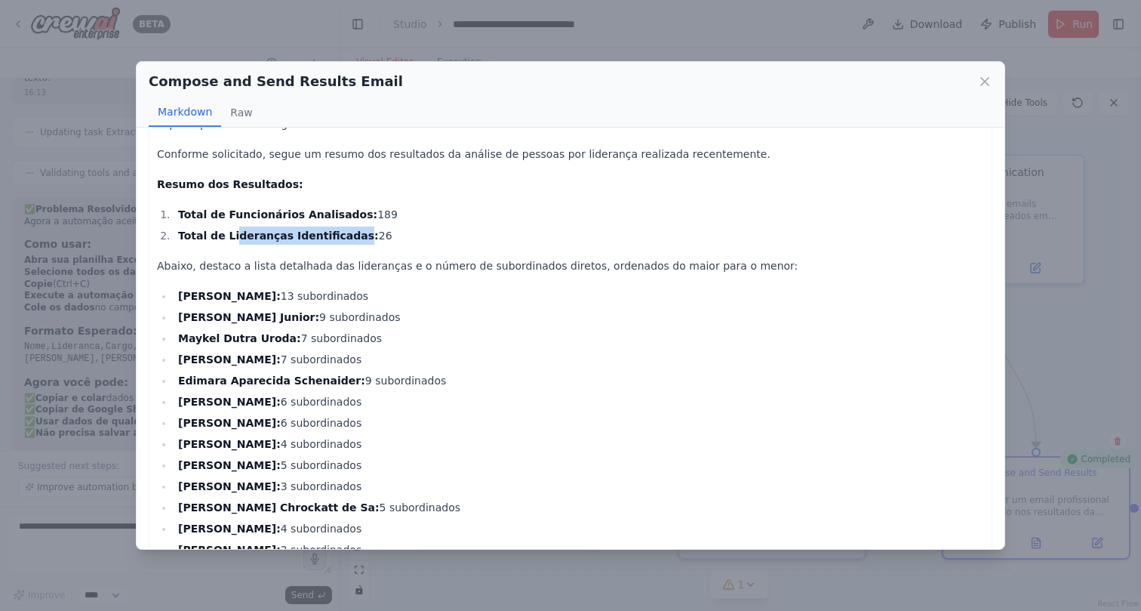
scroll to position [94, 0]
drag, startPoint x: 215, startPoint y: 297, endPoint x: 399, endPoint y: 295, distance: 183.4
click at [399, 295] on li "[PERSON_NAME]: 13 subordinados" at bounding box center [579, 295] width 811 height 18
click at [223, 310] on strong "[PERSON_NAME] Junior:" at bounding box center [248, 316] width 141 height 12
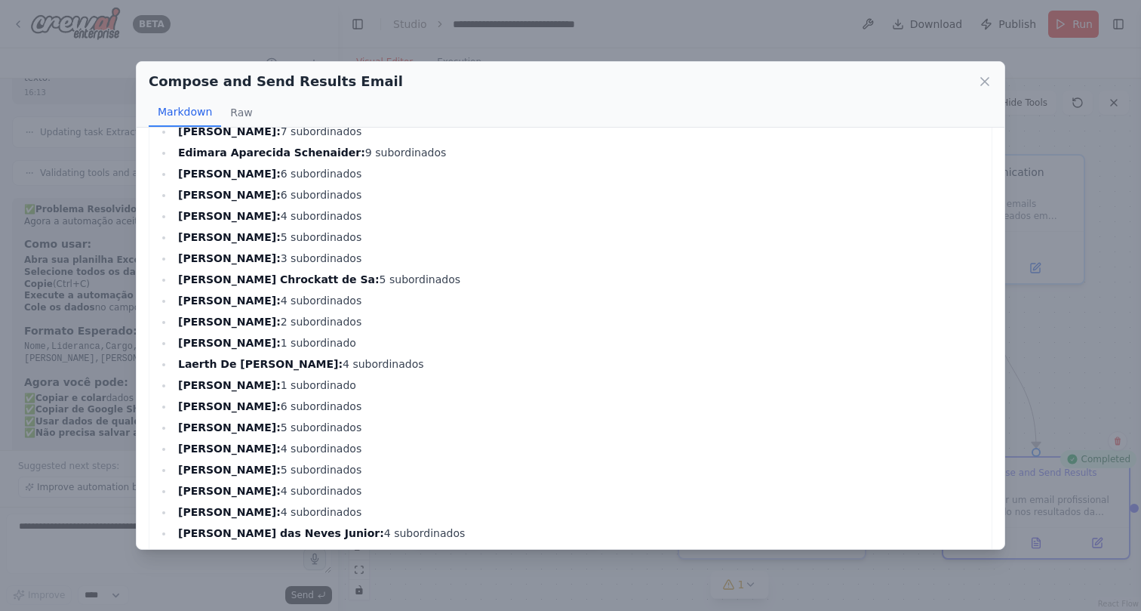
scroll to position [335, 0]
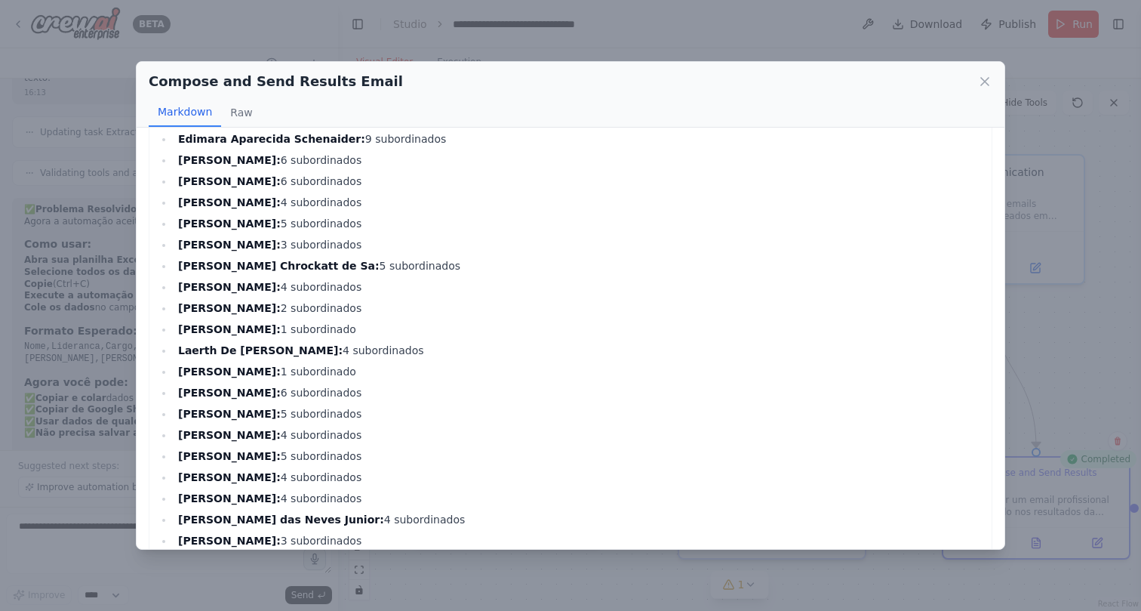
click at [490, 401] on li "[PERSON_NAME]: 6 subordinados" at bounding box center [579, 392] width 811 height 18
click at [490, 393] on li "[PERSON_NAME]: 6 subordinados" at bounding box center [579, 392] width 811 height 18
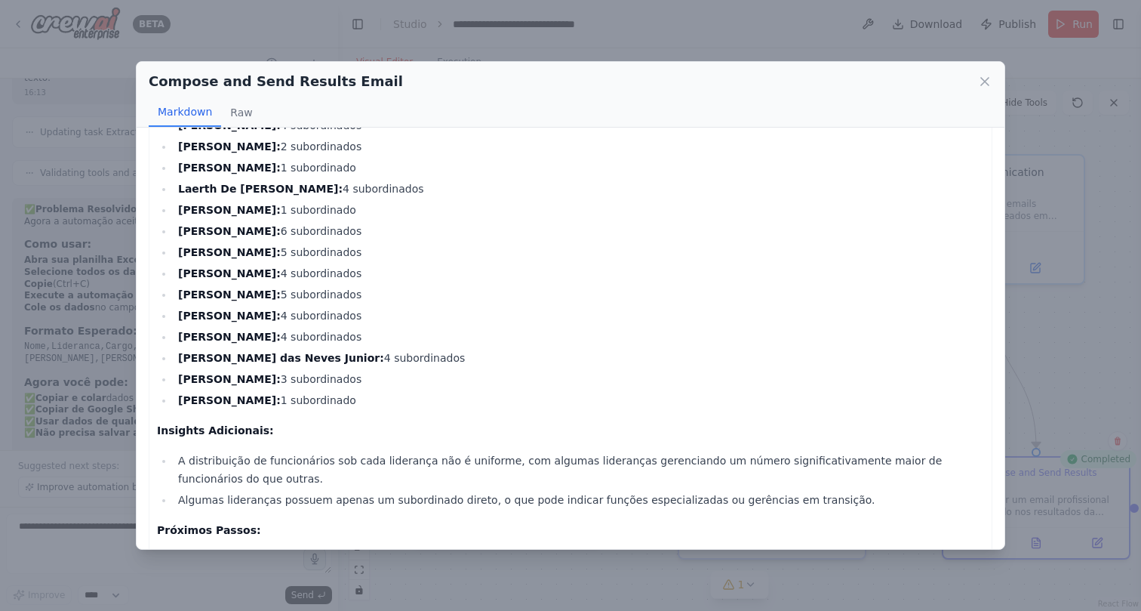
scroll to position [537, 0]
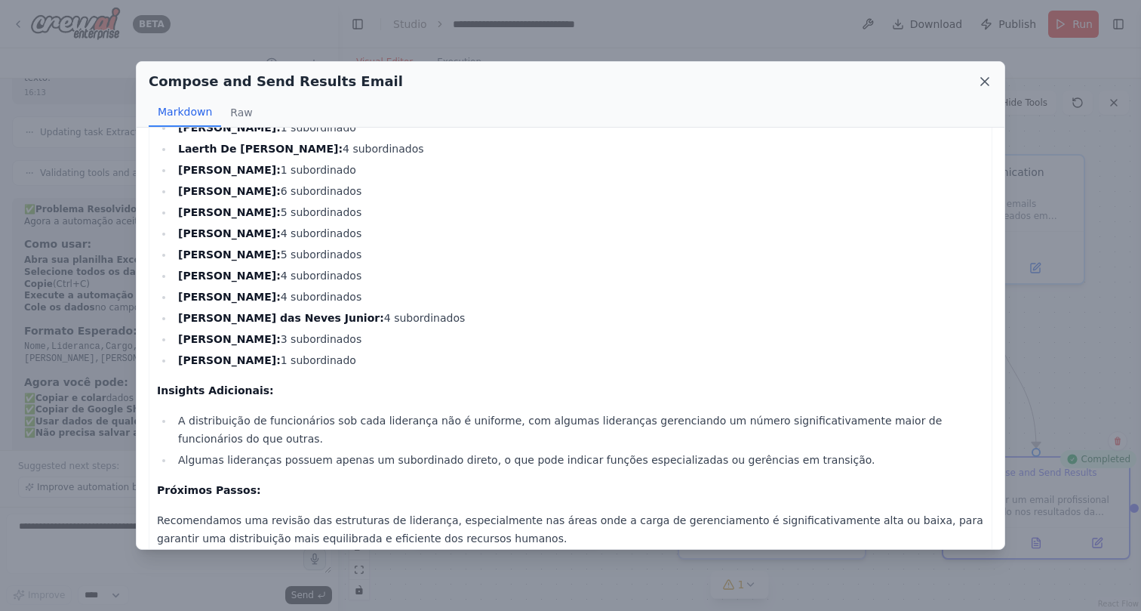
click at [991, 83] on icon at bounding box center [984, 81] width 15 height 15
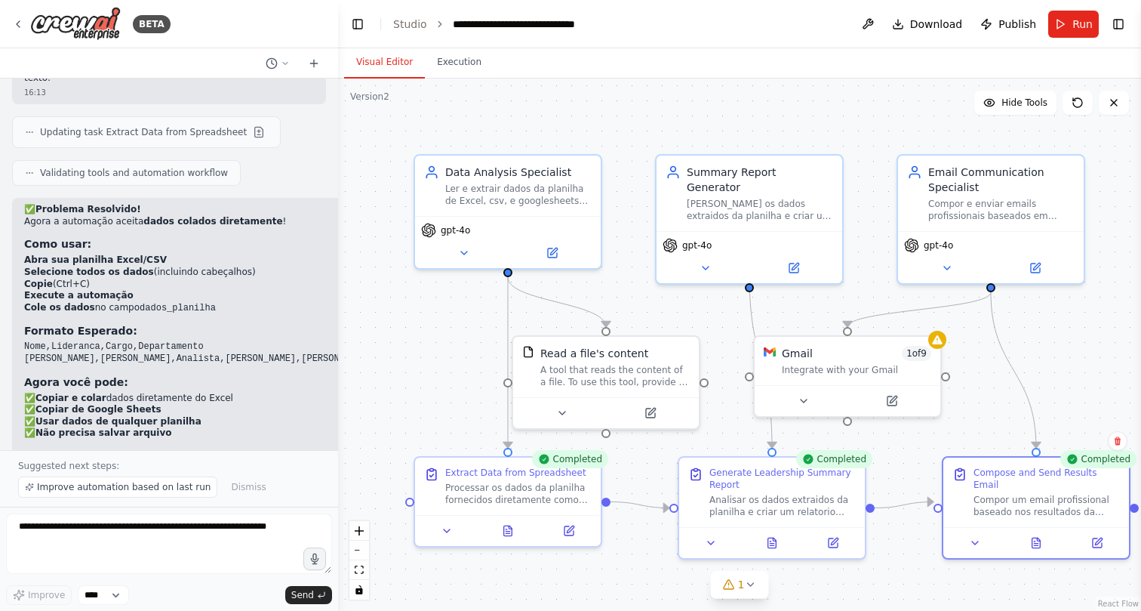
click at [466, 356] on div ".deletable-edge-delete-btn { width: 20px; height: 20px; border: 0px solid #ffff…" at bounding box center [739, 344] width 803 height 532
click at [442, 359] on div ".deletable-edge-delete-btn { width: 20px; height: 20px; border: 0px solid #ffff…" at bounding box center [739, 344] width 803 height 532
click at [419, 366] on div ".deletable-edge-delete-btn { width: 20px; height: 20px; border: 0px solid #ffff…" at bounding box center [739, 344] width 803 height 532
click at [423, 361] on div ".deletable-edge-delete-btn { width: 20px; height: 20px; border: 0px solid #ffff…" at bounding box center [739, 344] width 803 height 532
click at [402, 388] on div ".deletable-edge-delete-btn { width: 20px; height: 20px; border: 0px solid #ffff…" at bounding box center [739, 344] width 803 height 532
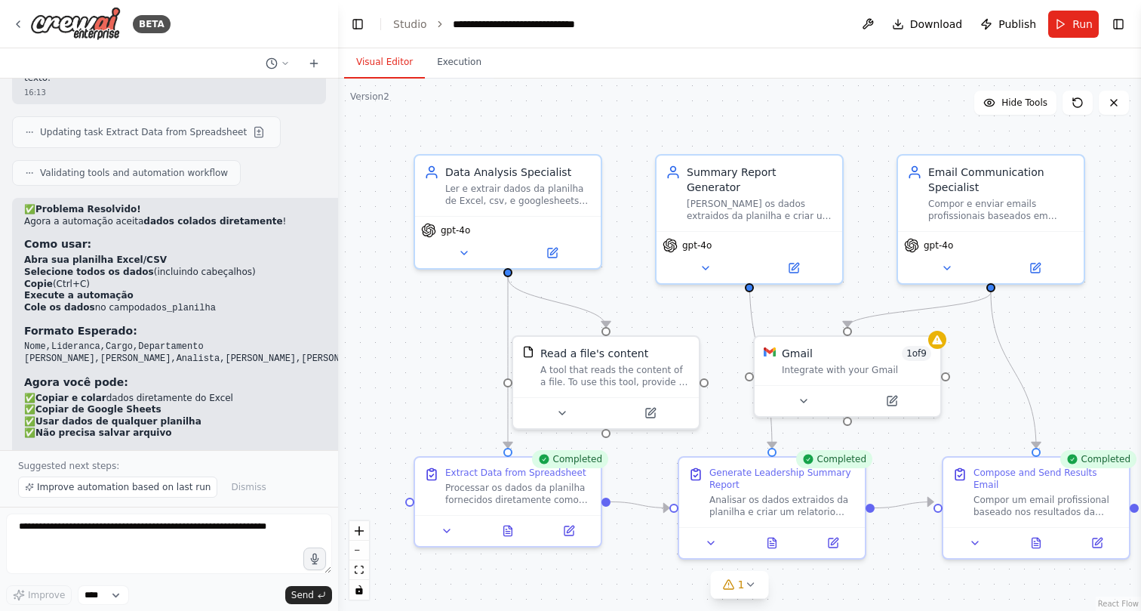
click at [417, 365] on div ".deletable-edge-delete-btn { width: 20px; height: 20px; border: 0px solid #ffff…" at bounding box center [739, 344] width 803 height 532
click at [429, 335] on div ".deletable-edge-delete-btn { width: 20px; height: 20px; border: 0px solid #ffff…" at bounding box center [739, 344] width 803 height 532
click at [422, 342] on div ".deletable-edge-delete-btn { width: 20px; height: 20px; border: 0px solid #ffff…" at bounding box center [739, 344] width 803 height 532
click at [439, 374] on div ".deletable-edge-delete-btn { width: 20px; height: 20px; border: 0px solid #ffff…" at bounding box center [739, 344] width 803 height 532
click at [420, 373] on div ".deletable-edge-delete-btn { width: 20px; height: 20px; border: 0px solid #ffff…" at bounding box center [739, 344] width 803 height 532
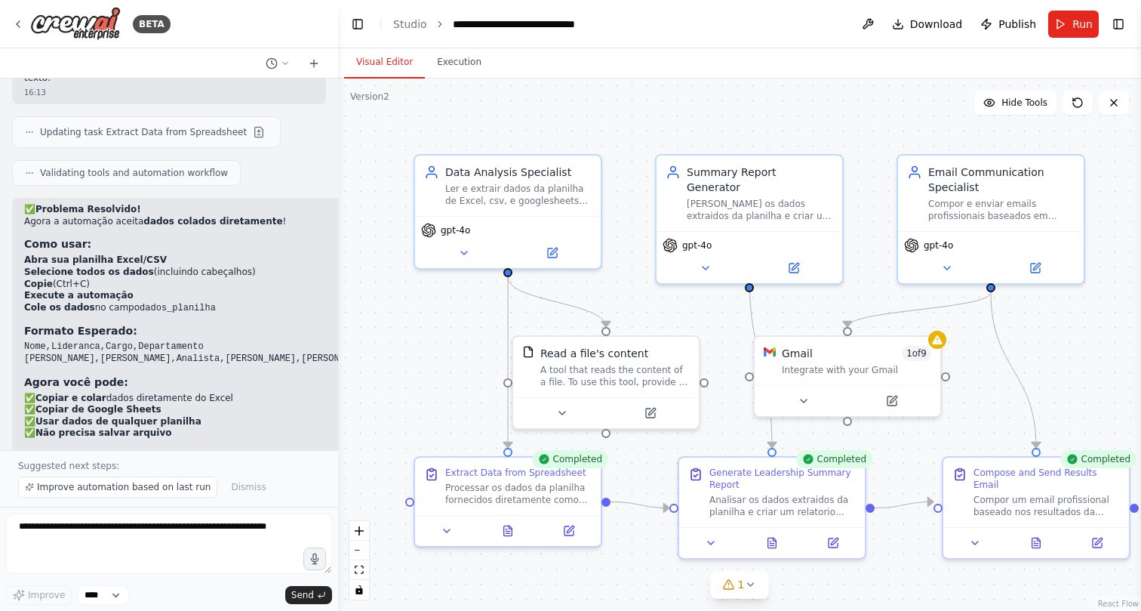
click at [432, 352] on div ".deletable-edge-delete-btn { width: 20px; height: 20px; border: 0px solid #ffff…" at bounding box center [739, 344] width 803 height 532
click at [417, 357] on div ".deletable-edge-delete-btn { width: 20px; height: 20px; border: 0px solid #ffff…" at bounding box center [739, 344] width 803 height 532
click at [450, 54] on button "Execution" at bounding box center [459, 63] width 69 height 32
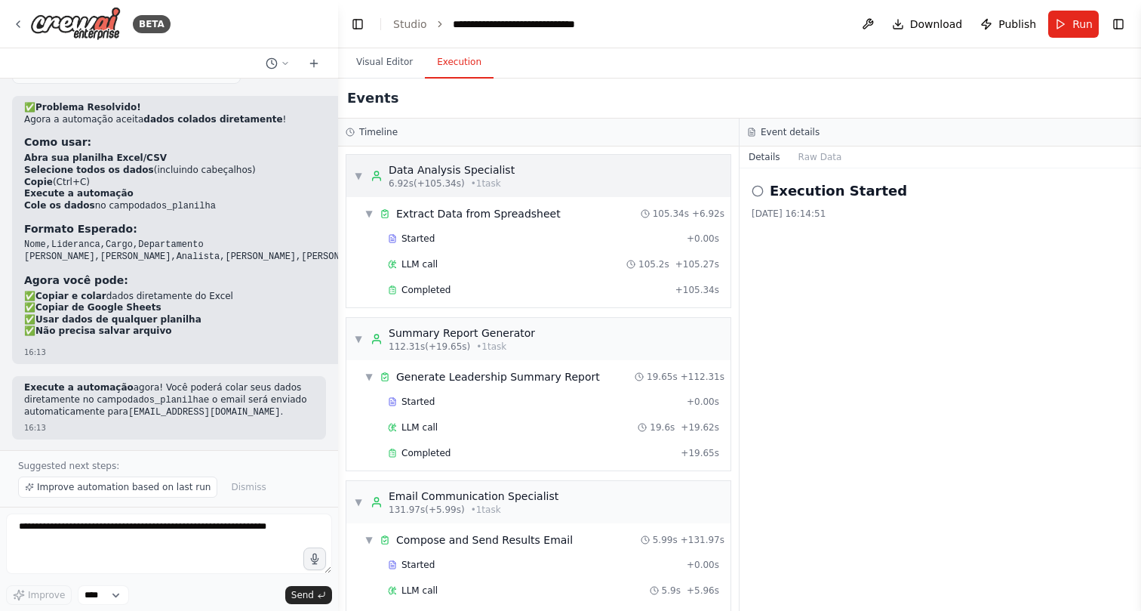
scroll to position [0, 0]
click at [396, 66] on button "Visual Editor" at bounding box center [384, 63] width 81 height 32
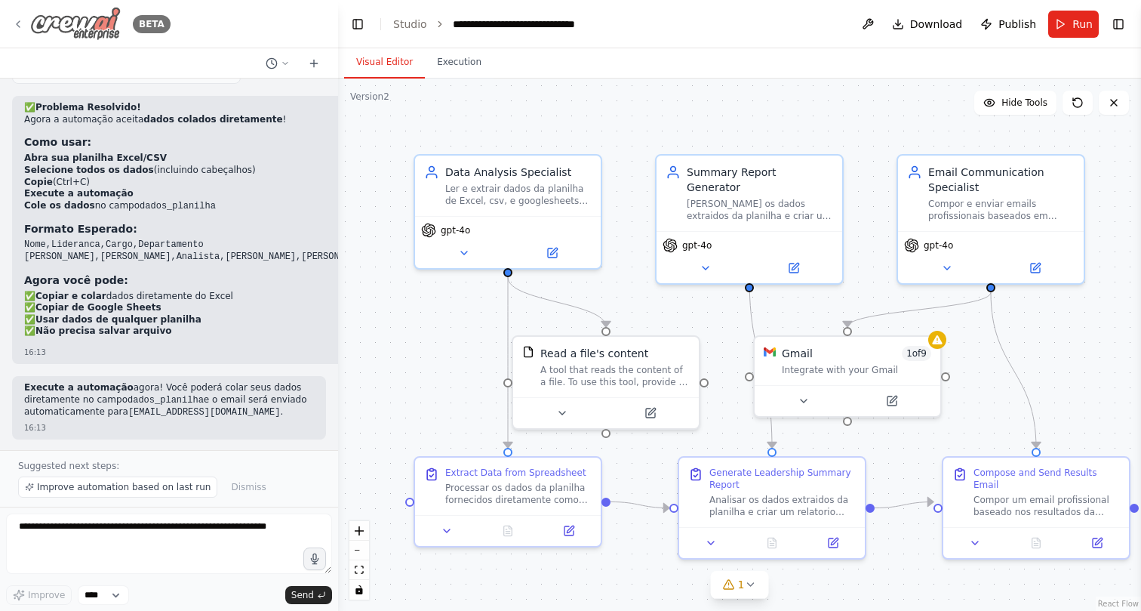
click at [14, 27] on icon at bounding box center [18, 24] width 12 height 12
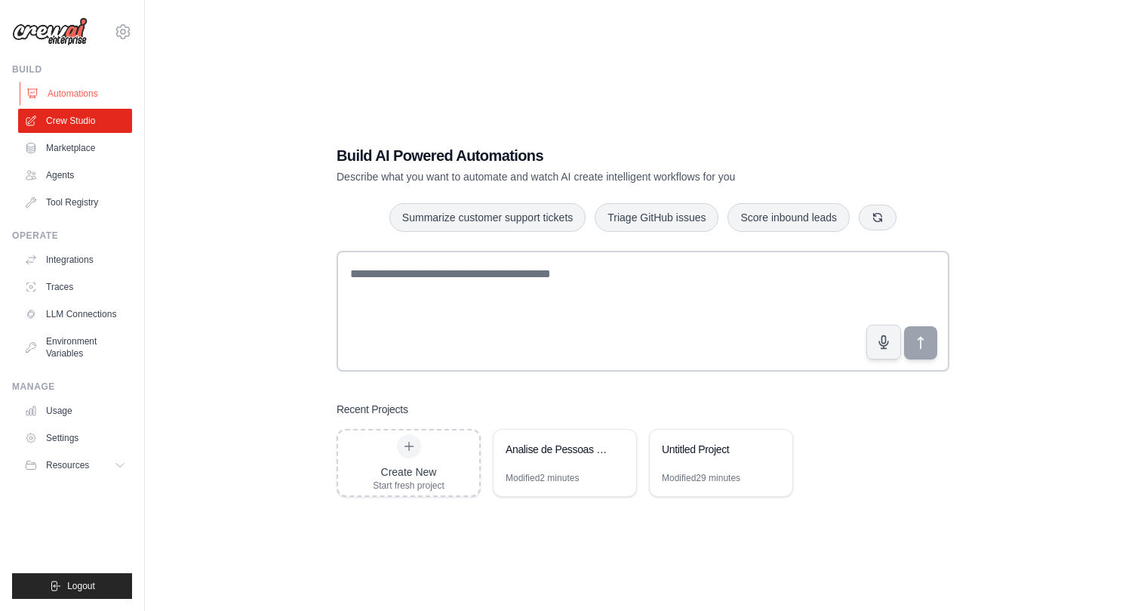
click at [62, 90] on link "Automations" at bounding box center [77, 94] width 114 height 24
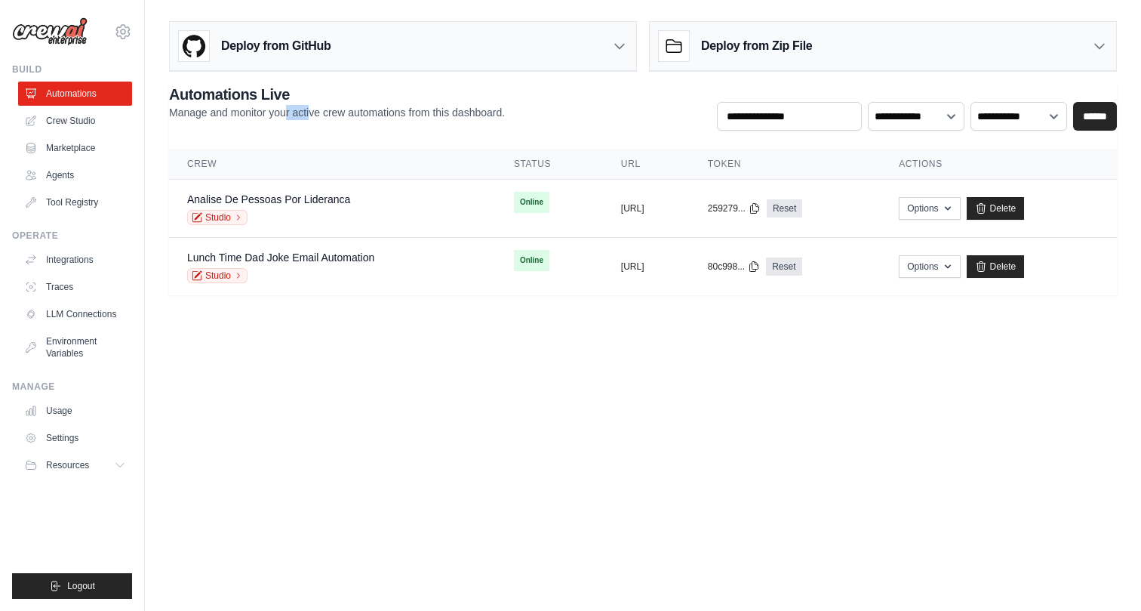
drag, startPoint x: 286, startPoint y: 115, endPoint x: 309, endPoint y: 115, distance: 23.4
click at [309, 115] on p "Manage and monitor your active crew automations from this dashboard." at bounding box center [337, 112] width 336 height 15
drag, startPoint x: 312, startPoint y: 115, endPoint x: 298, endPoint y: 112, distance: 13.8
click at [298, 112] on p "Manage and monitor your active crew automations from this dashboard." at bounding box center [337, 112] width 336 height 15
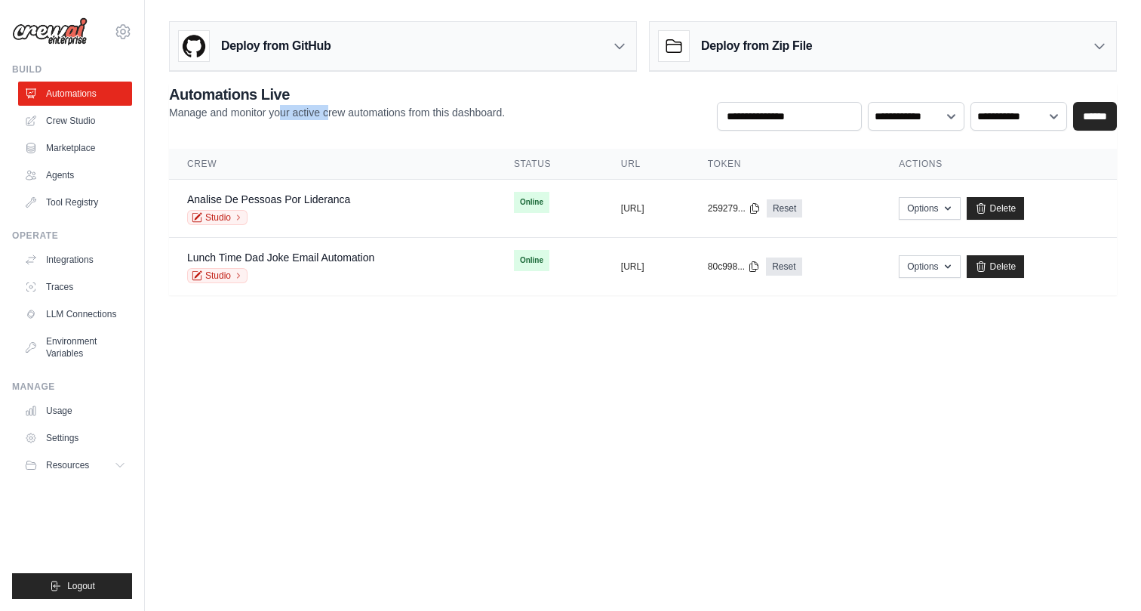
drag, startPoint x: 280, startPoint y: 115, endPoint x: 326, endPoint y: 113, distance: 46.1
click at [327, 114] on p "Manage and monitor your active crew automations from this dashboard." at bounding box center [337, 112] width 336 height 15
click at [326, 113] on p "Manage and monitor your active crew automations from this dashboard." at bounding box center [337, 112] width 336 height 15
drag, startPoint x: 288, startPoint y: 111, endPoint x: 341, endPoint y: 111, distance: 53.6
click at [341, 111] on p "Manage and monitor your active crew automations from this dashboard." at bounding box center [337, 112] width 336 height 15
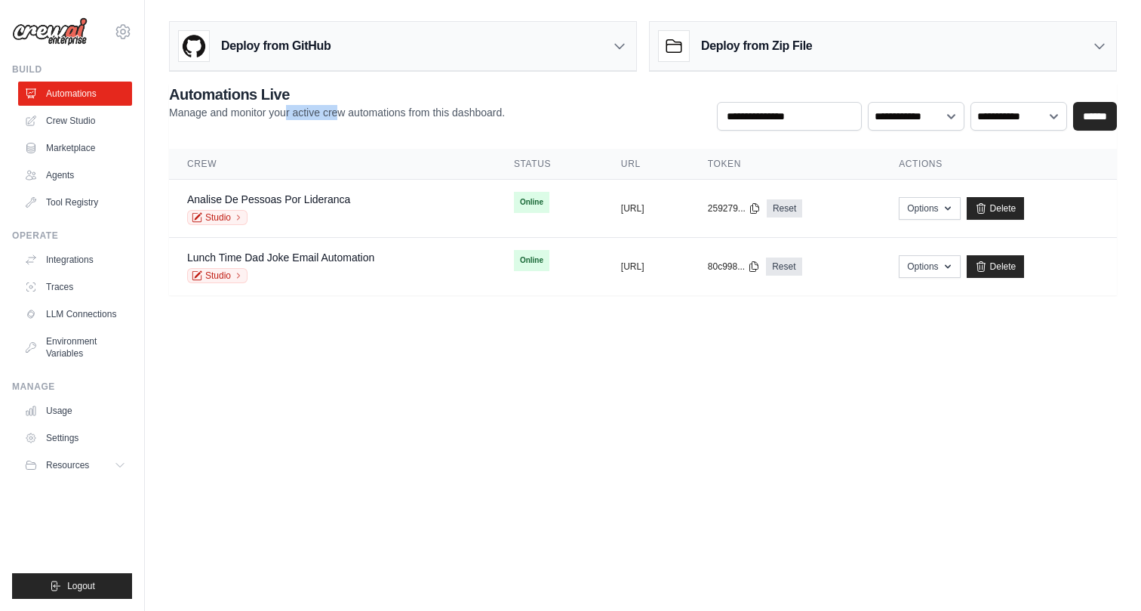
click at [341, 111] on p "Manage and monitor your active crew automations from this dashboard." at bounding box center [337, 112] width 336 height 15
drag, startPoint x: 355, startPoint y: 117, endPoint x: 295, endPoint y: 118, distance: 59.6
click at [295, 118] on p "Manage and monitor your active crew automations from this dashboard." at bounding box center [337, 112] width 336 height 15
drag, startPoint x: 275, startPoint y: 116, endPoint x: 335, endPoint y: 115, distance: 59.6
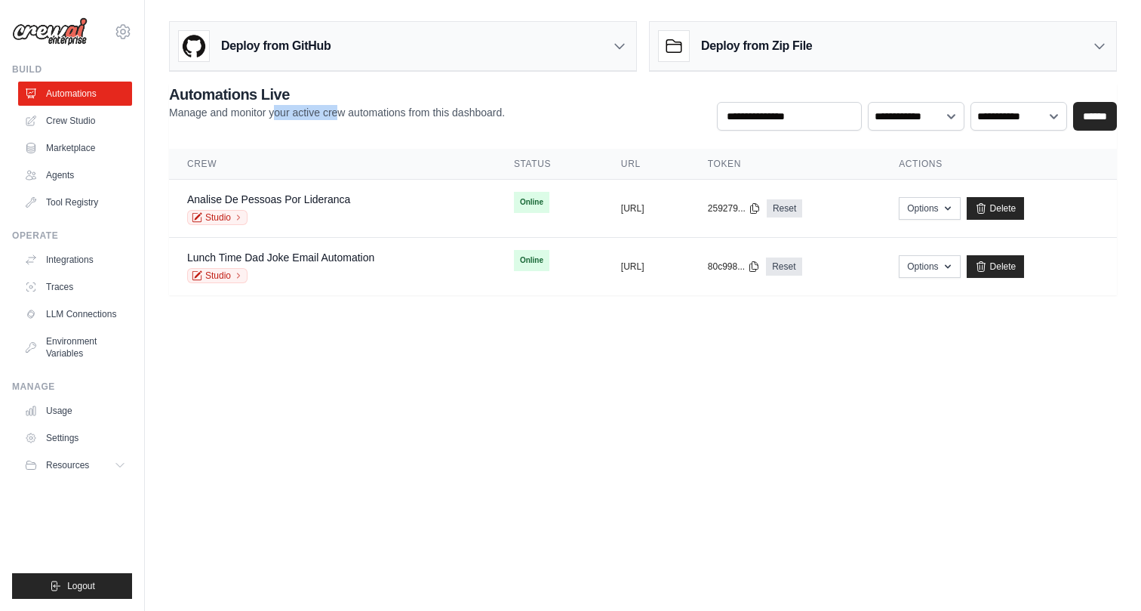
click at [335, 115] on p "Manage and monitor your active crew automations from this dashboard." at bounding box center [337, 112] width 336 height 15
drag, startPoint x: 350, startPoint y: 115, endPoint x: 279, endPoint y: 115, distance: 71.7
click at [279, 115] on p "Manage and monitor your active crew automations from this dashboard." at bounding box center [337, 112] width 336 height 15
drag, startPoint x: 253, startPoint y: 113, endPoint x: 354, endPoint y: 112, distance: 101.1
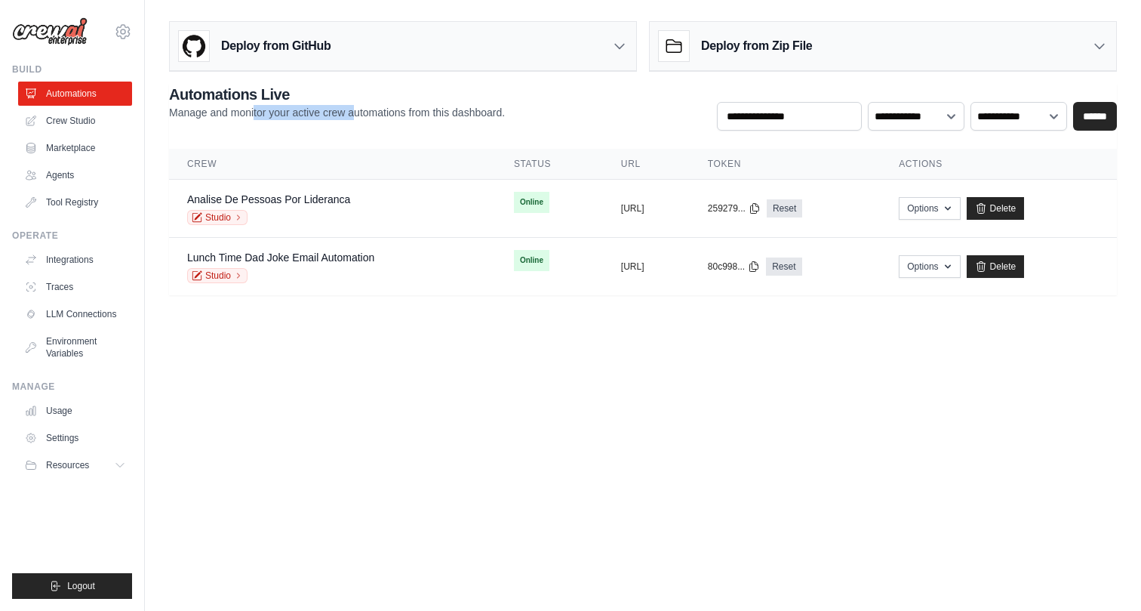
click at [354, 112] on p "Manage and monitor your active crew automations from this dashboard." at bounding box center [337, 112] width 336 height 15
drag, startPoint x: 377, startPoint y: 112, endPoint x: 261, endPoint y: 112, distance: 115.5
click at [261, 112] on p "Manage and monitor your active crew automations from this dashboard." at bounding box center [337, 112] width 336 height 15
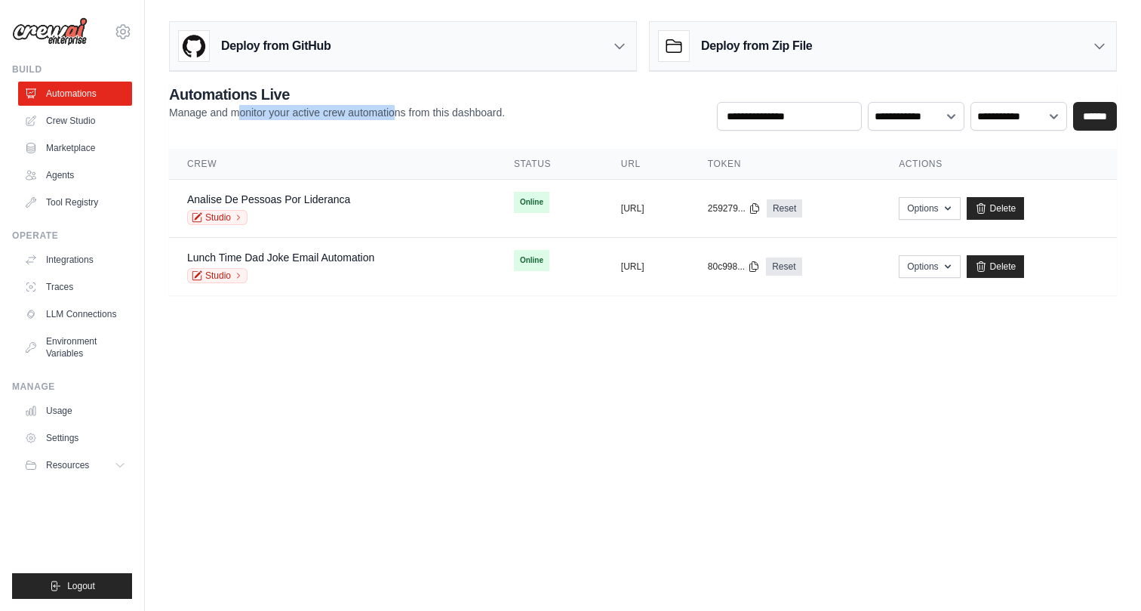
drag, startPoint x: 239, startPoint y: 112, endPoint x: 393, endPoint y: 112, distance: 154.7
click at [393, 112] on p "Manage and monitor your active crew automations from this dashboard." at bounding box center [337, 112] width 336 height 15
drag, startPoint x: 393, startPoint y: 112, endPoint x: 239, endPoint y: 106, distance: 154.1
click at [239, 106] on p "Manage and monitor your active crew automations from this dashboard." at bounding box center [337, 112] width 336 height 15
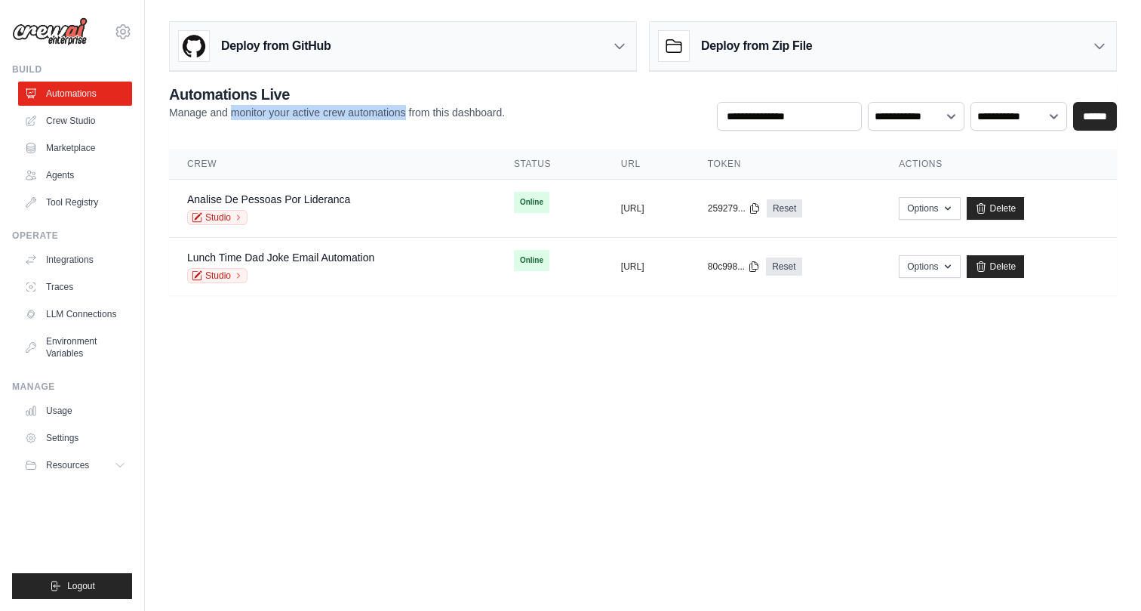
click at [239, 106] on p "Manage and monitor your active crew automations from this dashboard." at bounding box center [337, 112] width 336 height 15
drag, startPoint x: 219, startPoint y: 114, endPoint x: 402, endPoint y: 117, distance: 183.4
click at [402, 117] on p "Manage and monitor your active crew automations from this dashboard." at bounding box center [337, 112] width 336 height 15
drag, startPoint x: 402, startPoint y: 112, endPoint x: 275, endPoint y: 117, distance: 126.2
click at [275, 117] on p "Manage and monitor your active crew automations from this dashboard." at bounding box center [337, 112] width 336 height 15
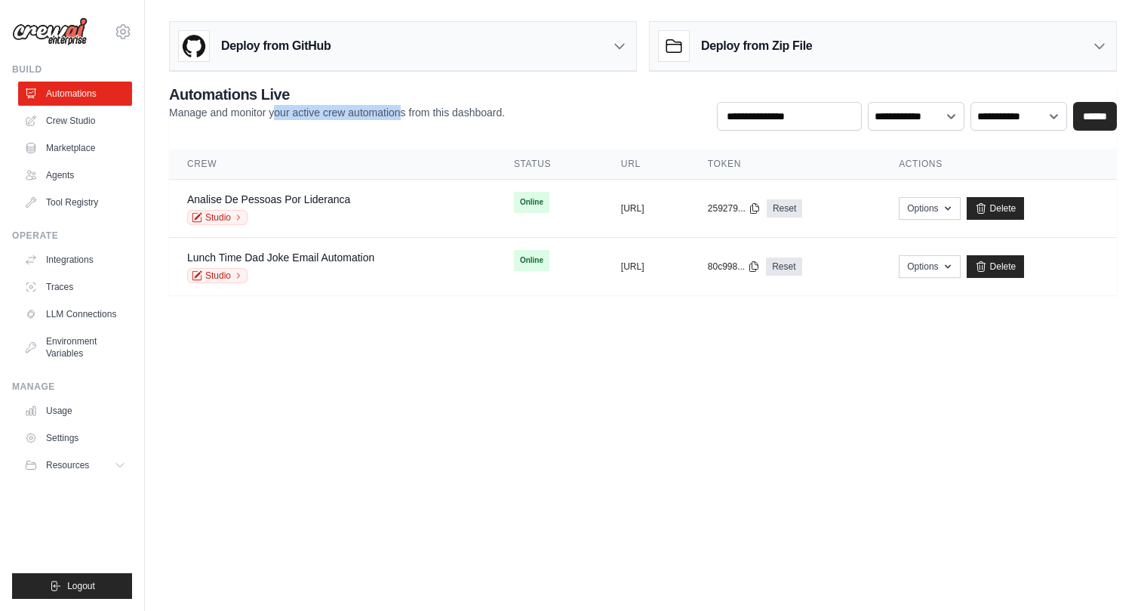
click at [275, 117] on p "Manage and monitor your active crew automations from this dashboard." at bounding box center [337, 112] width 336 height 15
click at [234, 217] on icon at bounding box center [238, 217] width 9 height 9
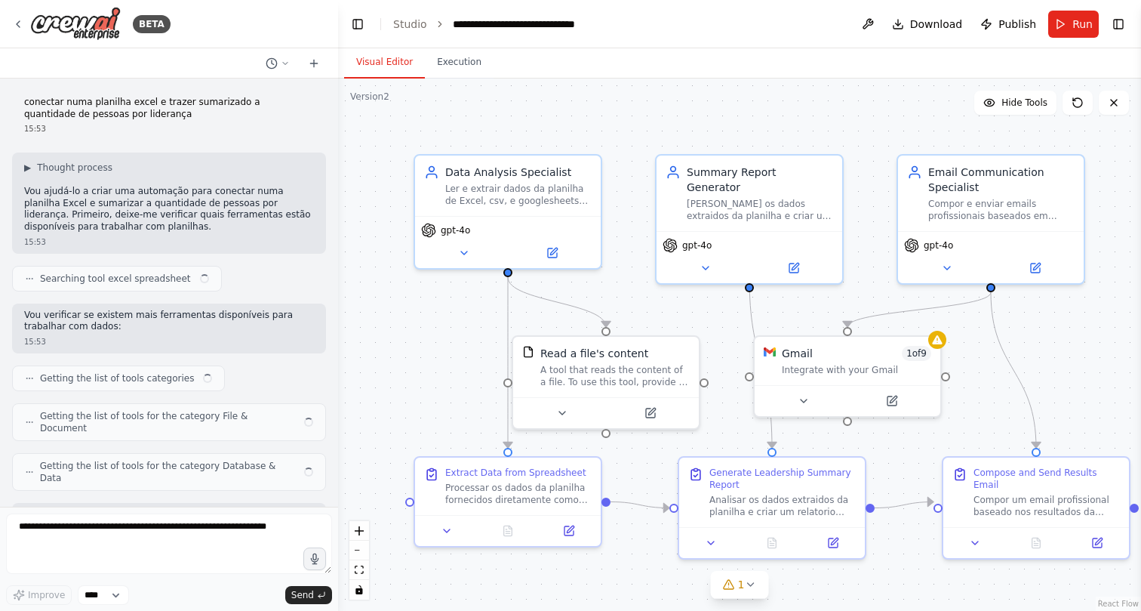
scroll to position [5104, 0]
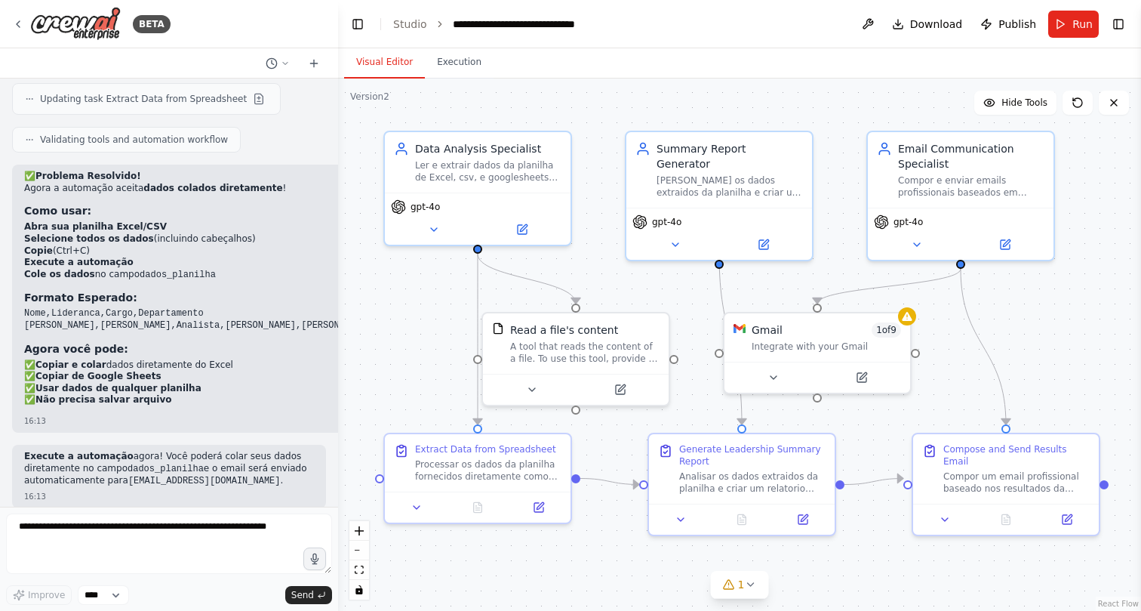
drag, startPoint x: 460, startPoint y: 344, endPoint x: 430, endPoint y: 321, distance: 37.6
click at [429, 321] on div ".deletable-edge-delete-btn { width: 20px; height: 20px; border: 0px solid #ffff…" at bounding box center [739, 344] width 803 height 532
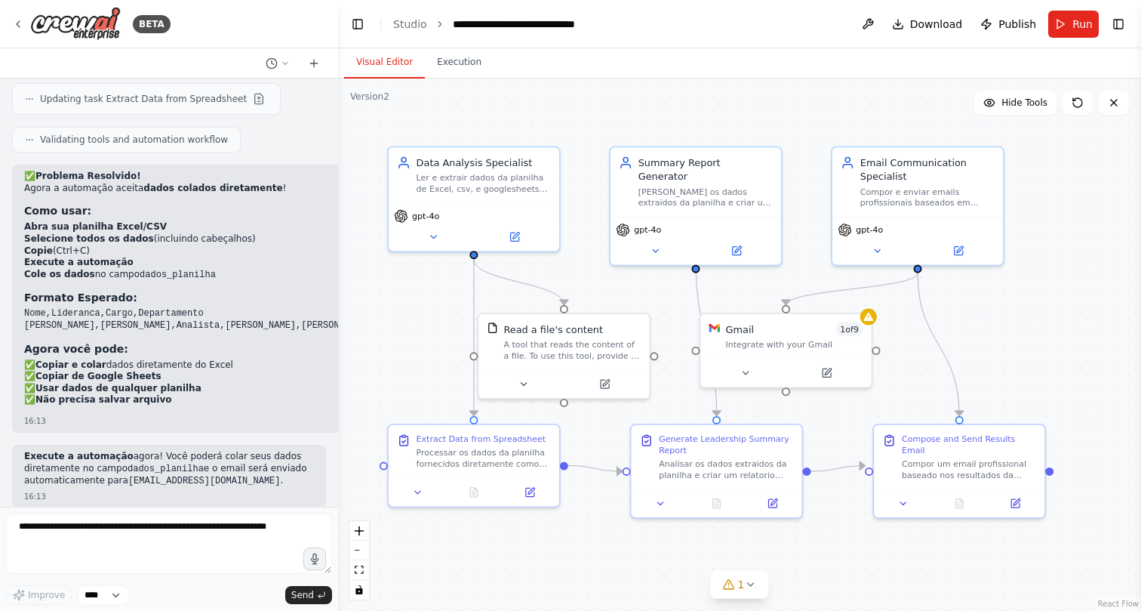
scroll to position [5116, 0]
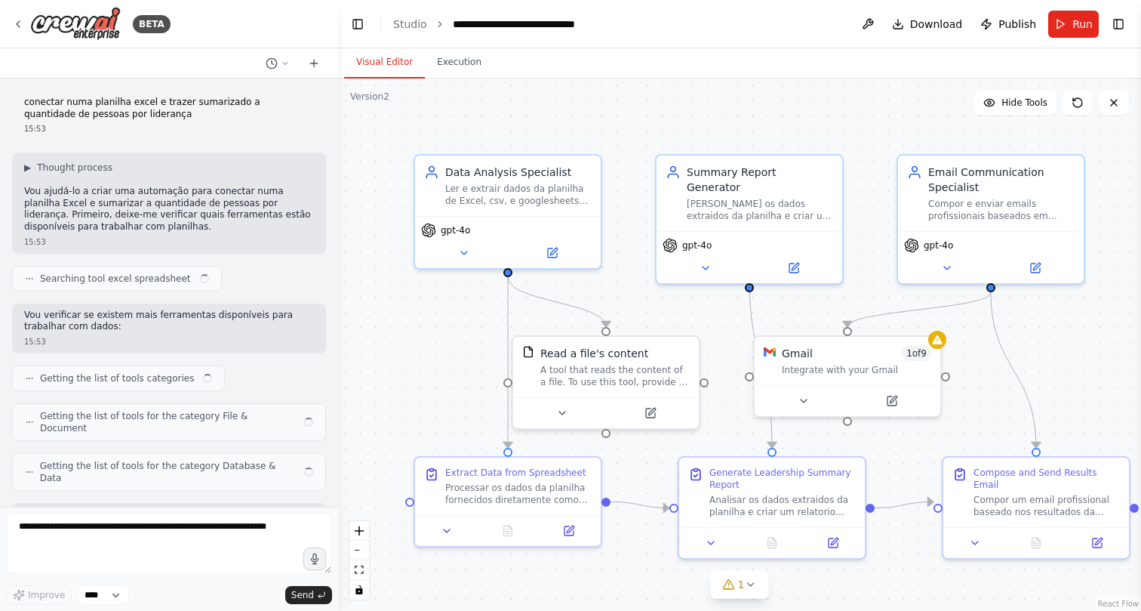
scroll to position [5104, 0]
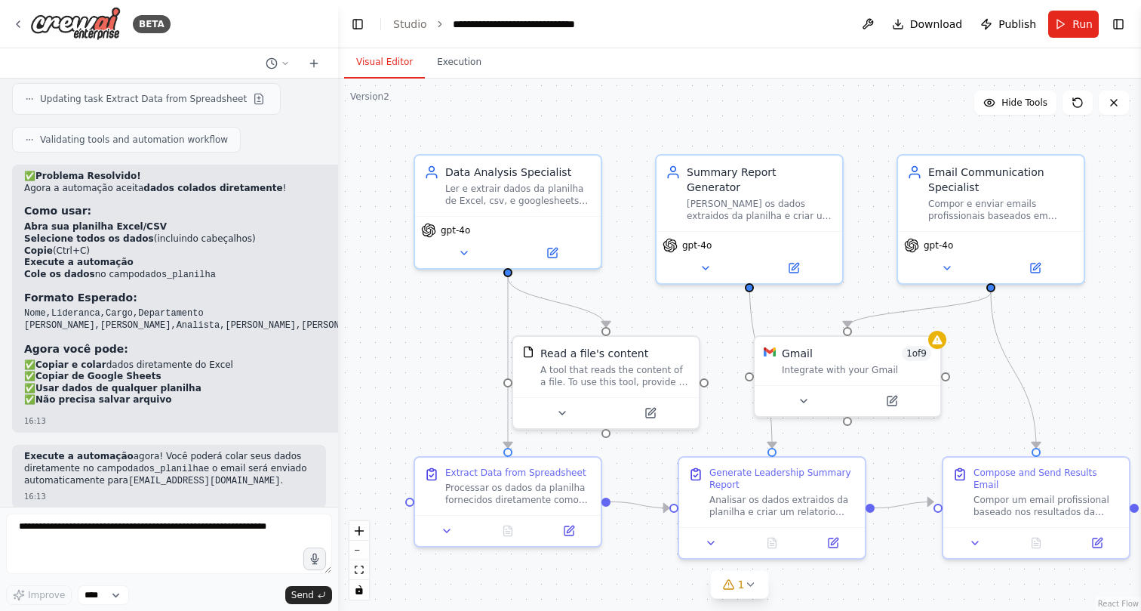
click at [381, 378] on div ".deletable-edge-delete-btn { width: 20px; height: 20px; border: 0px solid #ffff…" at bounding box center [739, 344] width 803 height 532
click at [381, 365] on div ".deletable-edge-delete-btn { width: 20px; height: 20px; border: 0px solid #ffff…" at bounding box center [739, 344] width 803 height 532
click at [381, 355] on div ".deletable-edge-delete-btn { width: 20px; height: 20px; border: 0px solid #ffff…" at bounding box center [739, 344] width 803 height 532
click at [380, 362] on div ".deletable-edge-delete-btn { width: 20px; height: 20px; border: 0px solid #ffff…" at bounding box center [739, 344] width 803 height 532
click at [391, 338] on div ".deletable-edge-delete-btn { width: 20px; height: 20px; border: 0px solid #ffff…" at bounding box center [739, 344] width 803 height 532
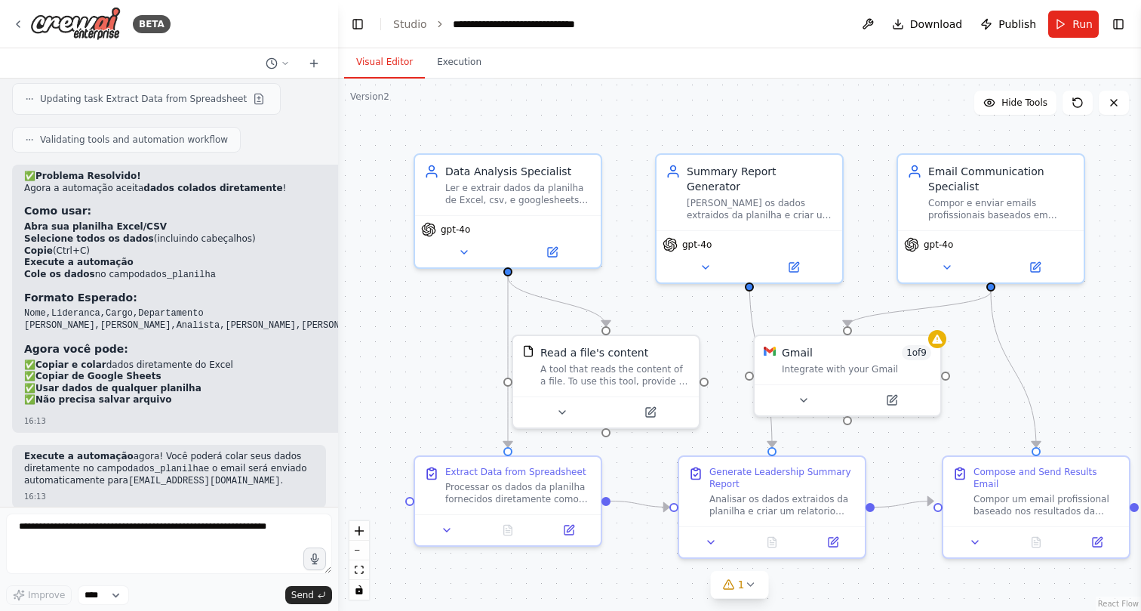
click at [390, 352] on div ".deletable-edge-delete-btn { width: 20px; height: 20px; border: 0px solid #ffff…" at bounding box center [739, 344] width 803 height 532
click at [389, 356] on div ".deletable-edge-delete-btn { width: 20px; height: 20px; border: 0px solid #ffff…" at bounding box center [739, 344] width 803 height 532
click at [389, 325] on div ".deletable-edge-delete-btn { width: 20px; height: 20px; border: 0px solid #ffff…" at bounding box center [739, 344] width 803 height 532
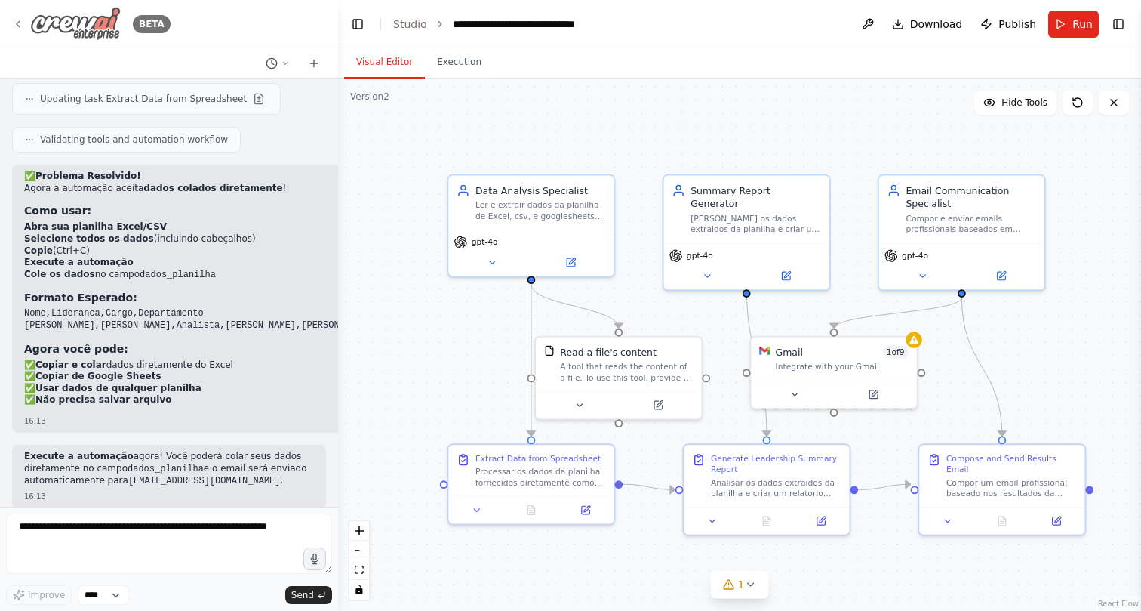
click at [20, 29] on icon at bounding box center [18, 24] width 12 height 12
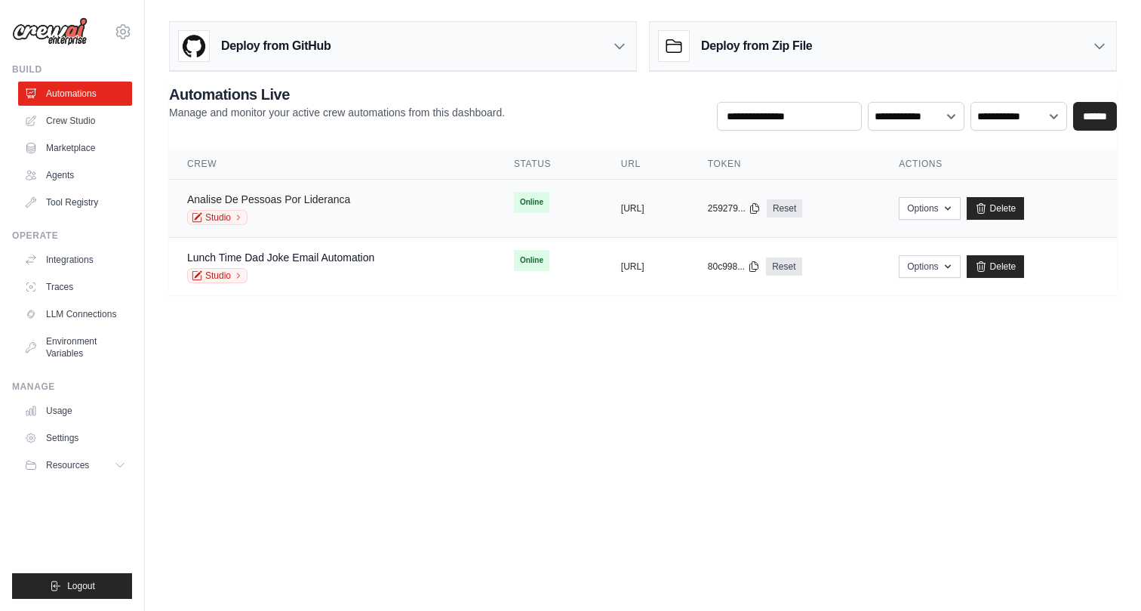
click at [332, 203] on link "Analise De Pessoas Por Lideranca" at bounding box center [268, 199] width 163 height 12
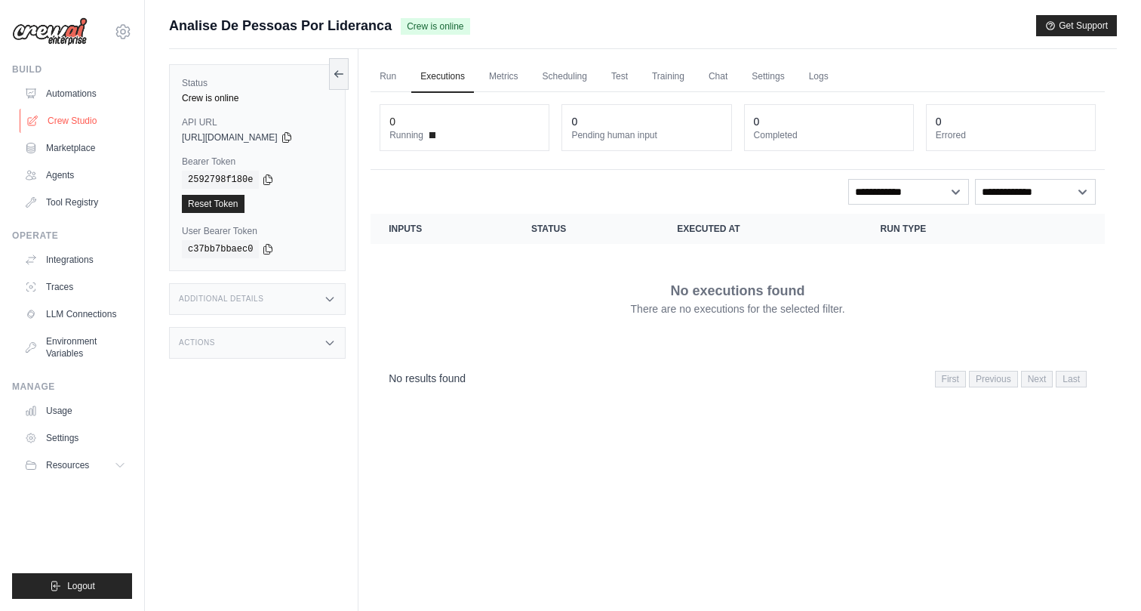
click at [57, 119] on link "Crew Studio" at bounding box center [77, 121] width 114 height 24
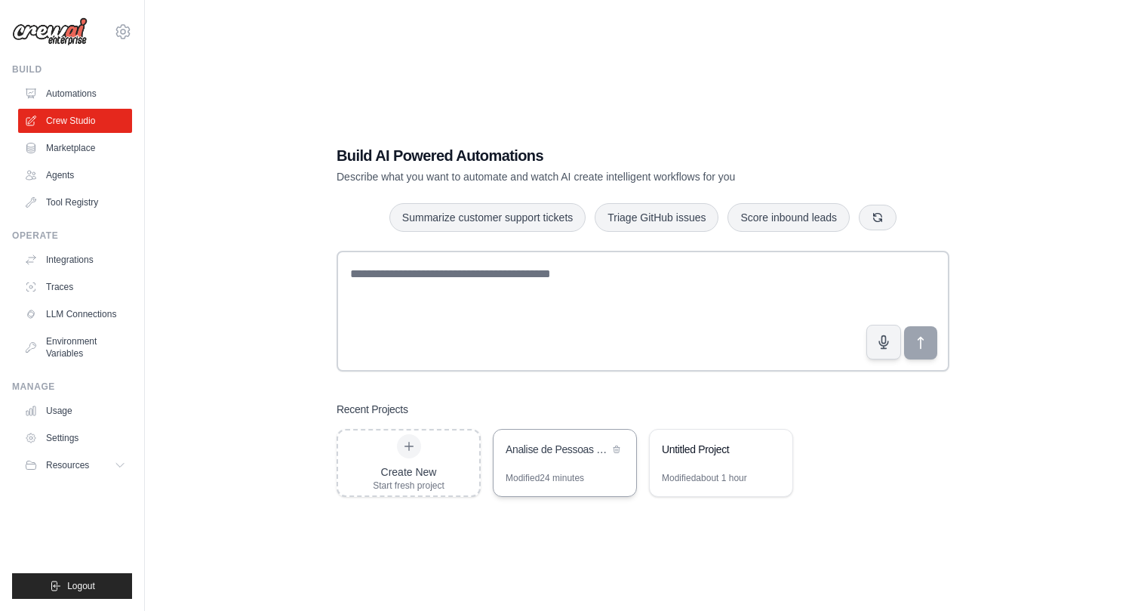
click at [560, 460] on div "Analise de Pessoas por Lideranca" at bounding box center [565, 450] width 143 height 42
click at [429, 494] on div "Create New Start fresh project" at bounding box center [409, 463] width 144 height 68
click at [578, 445] on div "Analise de Pessoas por Lideranca" at bounding box center [557, 449] width 103 height 15
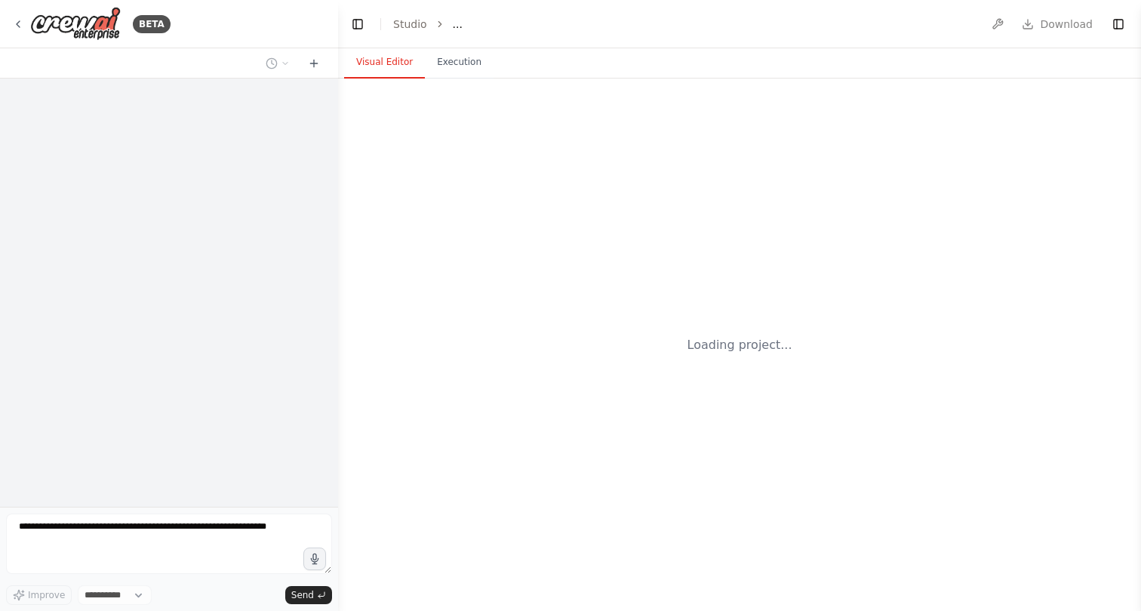
select select "****"
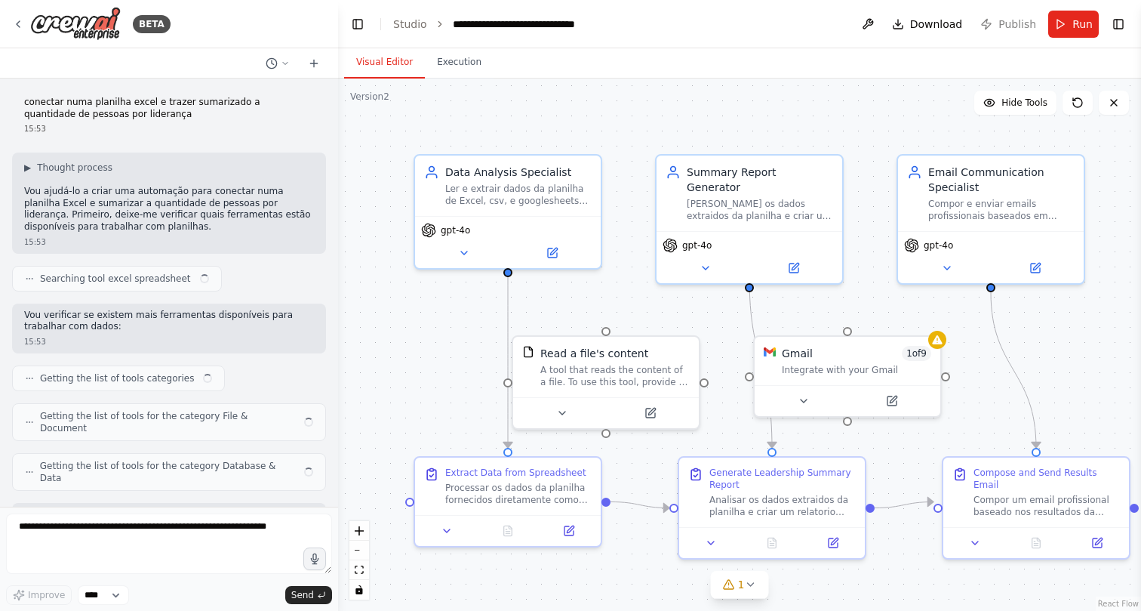
scroll to position [5104, 0]
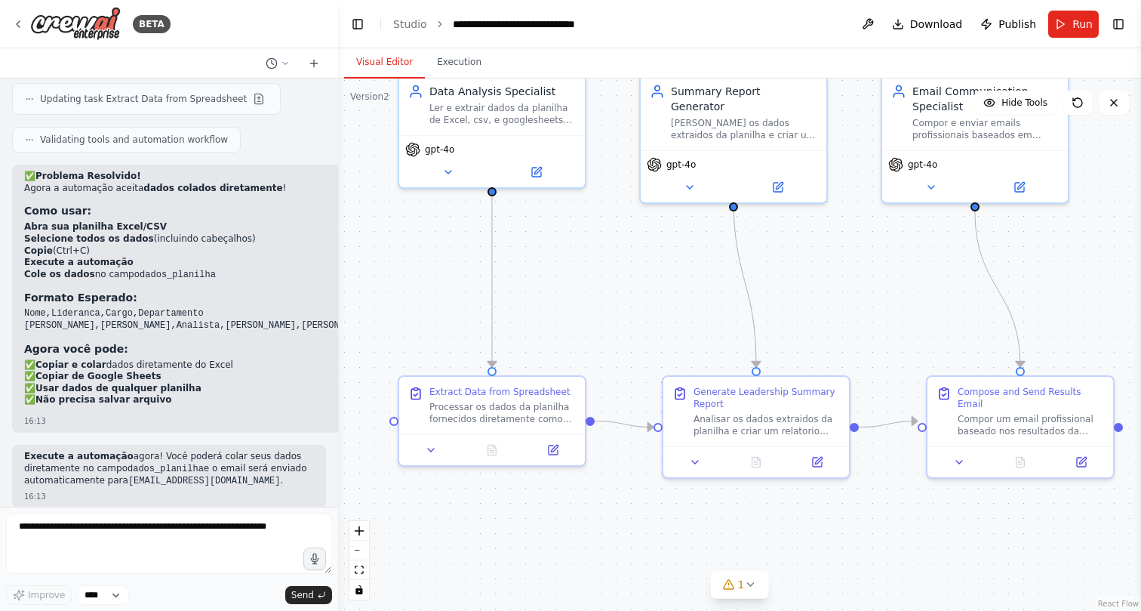
drag, startPoint x: 417, startPoint y: 373, endPoint x: 401, endPoint y: 291, distance: 83.0
click at [401, 291] on div ".deletable-edge-delete-btn { width: 20px; height: 20px; border: 0px solid #ffff…" at bounding box center [739, 344] width 803 height 532
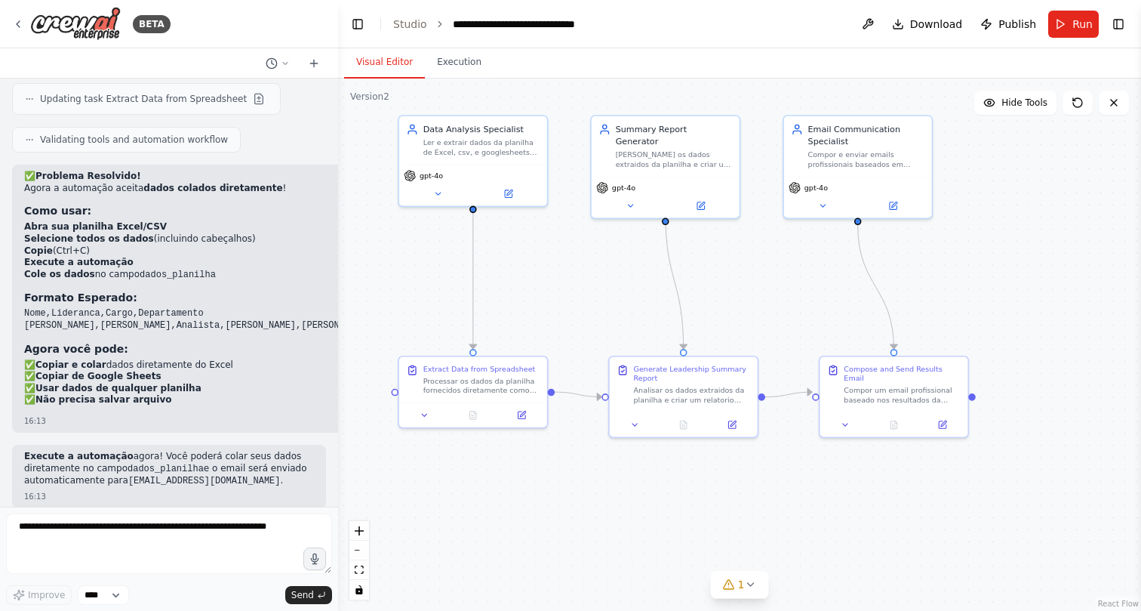
drag, startPoint x: 664, startPoint y: 485, endPoint x: 607, endPoint y: 487, distance: 57.4
click at [607, 487] on div ".deletable-edge-delete-btn { width: 20px; height: 20px; border: 0px solid #ffff…" at bounding box center [739, 344] width 803 height 532
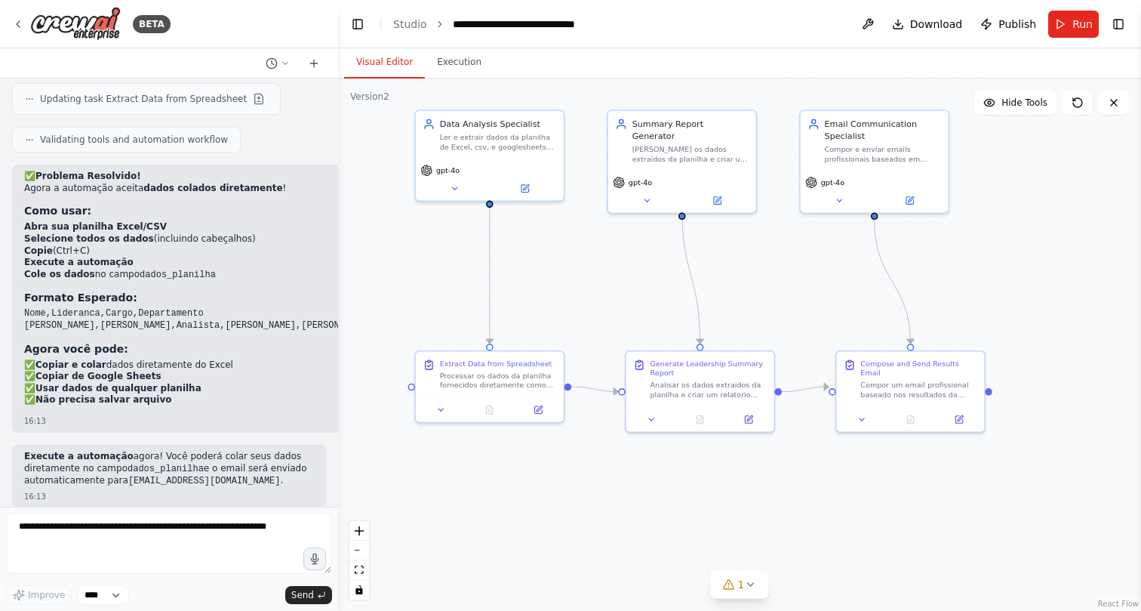
drag, startPoint x: 607, startPoint y: 487, endPoint x: 623, endPoint y: 482, distance: 17.4
click at [623, 482] on div ".deletable-edge-delete-btn { width: 20px; height: 20px; border: 0px solid #ffff…" at bounding box center [739, 344] width 803 height 532
click at [621, 483] on div ".deletable-edge-delete-btn { width: 20px; height: 20px; border: 0px solid #ffff…" at bounding box center [739, 344] width 803 height 532
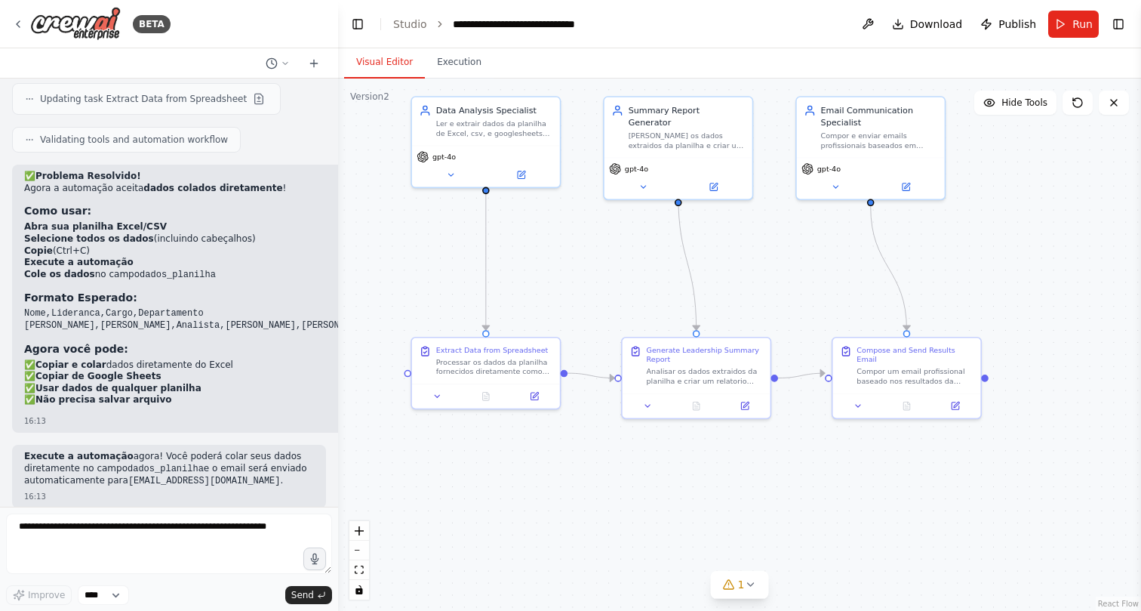
drag, startPoint x: 621, startPoint y: 483, endPoint x: 620, endPoint y: 467, distance: 15.9
click at [620, 467] on div ".deletable-edge-delete-btn { width: 20px; height: 20px; border: 0px solid #ffff…" at bounding box center [739, 344] width 803 height 532
click at [616, 472] on div ".deletable-edge-delete-btn { width: 20px; height: 20px; border: 0px solid #ffff…" at bounding box center [739, 344] width 803 height 532
click at [618, 465] on div ".deletable-edge-delete-btn { width: 20px; height: 20px; border: 0px solid #ffff…" at bounding box center [739, 344] width 803 height 532
click at [734, 581] on icon at bounding box center [729, 584] width 12 height 12
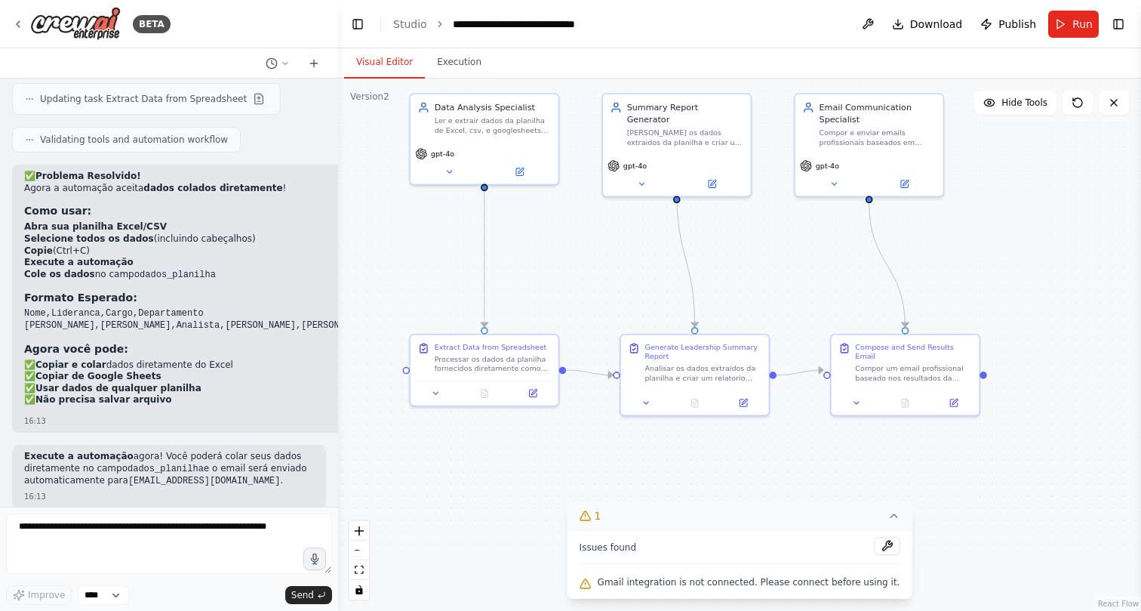
click at [888, 515] on icon at bounding box center [894, 515] width 12 height 12
click at [871, 512] on div ".deletable-edge-delete-btn { width: 20px; height: 20px; border: 0px solid #ffff…" at bounding box center [739, 344] width 803 height 532
click at [837, 526] on div ".deletable-edge-delete-btn { width: 20px; height: 20px; border: 0px solid #ffff…" at bounding box center [739, 344] width 803 height 532
click at [853, 504] on div ".deletable-edge-delete-btn { width: 20px; height: 20px; border: 0px solid #ffff…" at bounding box center [739, 344] width 803 height 532
click at [809, 512] on div ".deletable-edge-delete-btn { width: 20px; height: 20px; border: 0px solid #ffff…" at bounding box center [739, 344] width 803 height 532
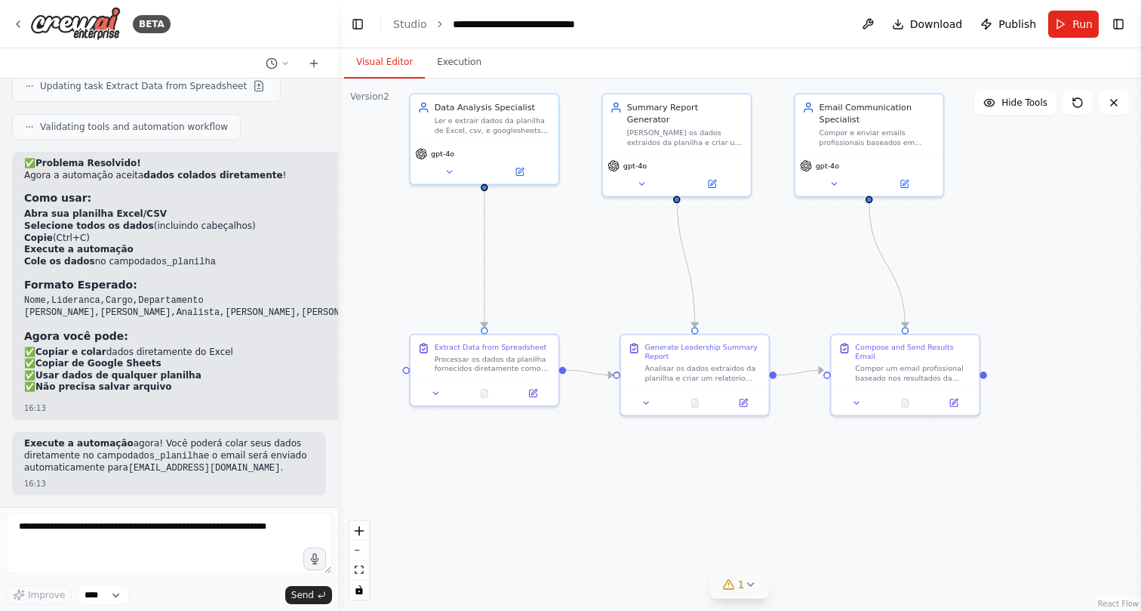
scroll to position [5116, 0]
click at [17, 26] on icon at bounding box center [18, 24] width 12 height 12
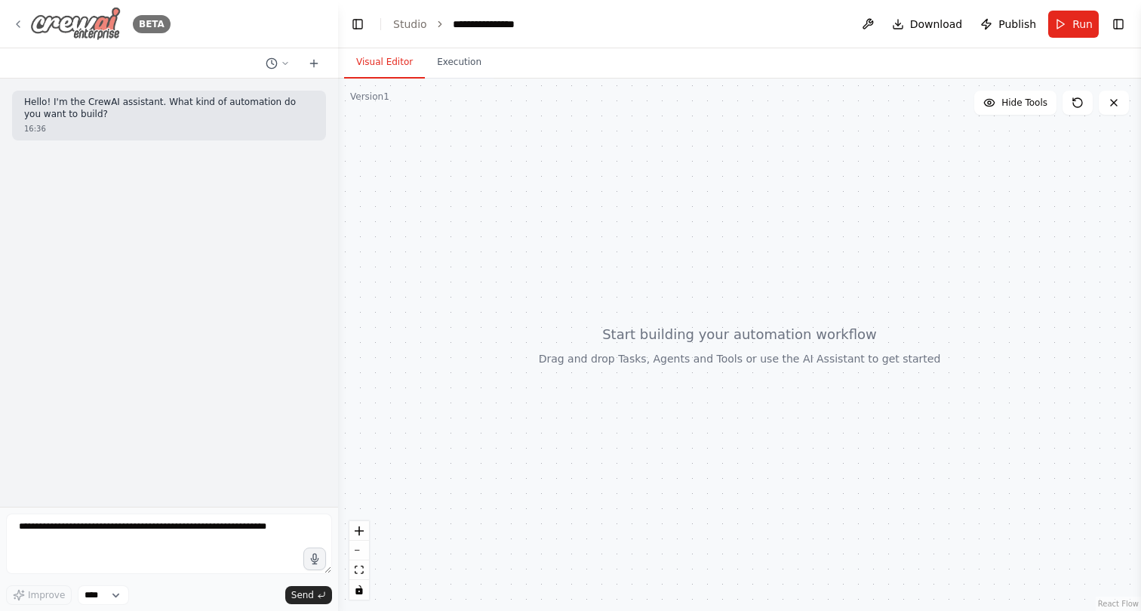
click at [24, 21] on icon at bounding box center [18, 24] width 12 height 12
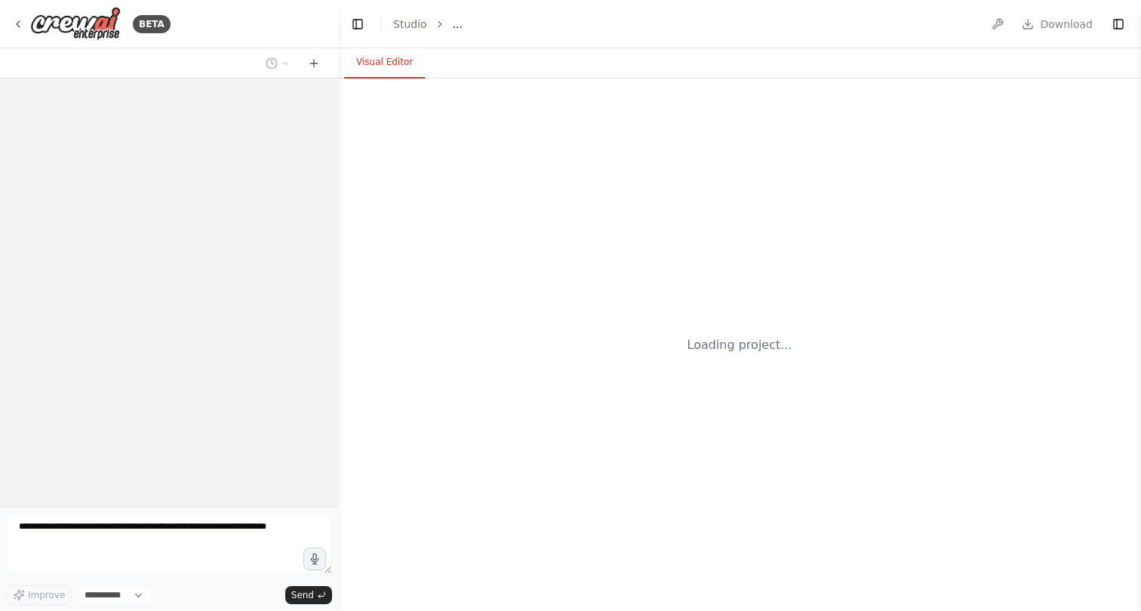
select select "****"
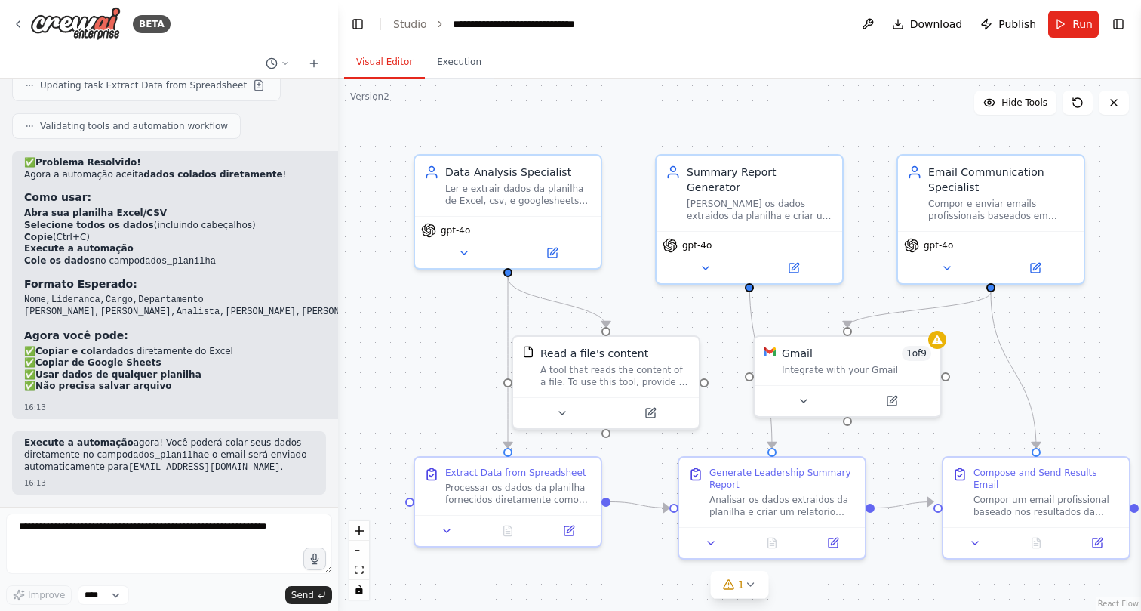
scroll to position [5116, 0]
click at [449, 365] on div ".deletable-edge-delete-btn { width: 20px; height: 20px; border: 0px solid #ffff…" at bounding box center [739, 344] width 803 height 532
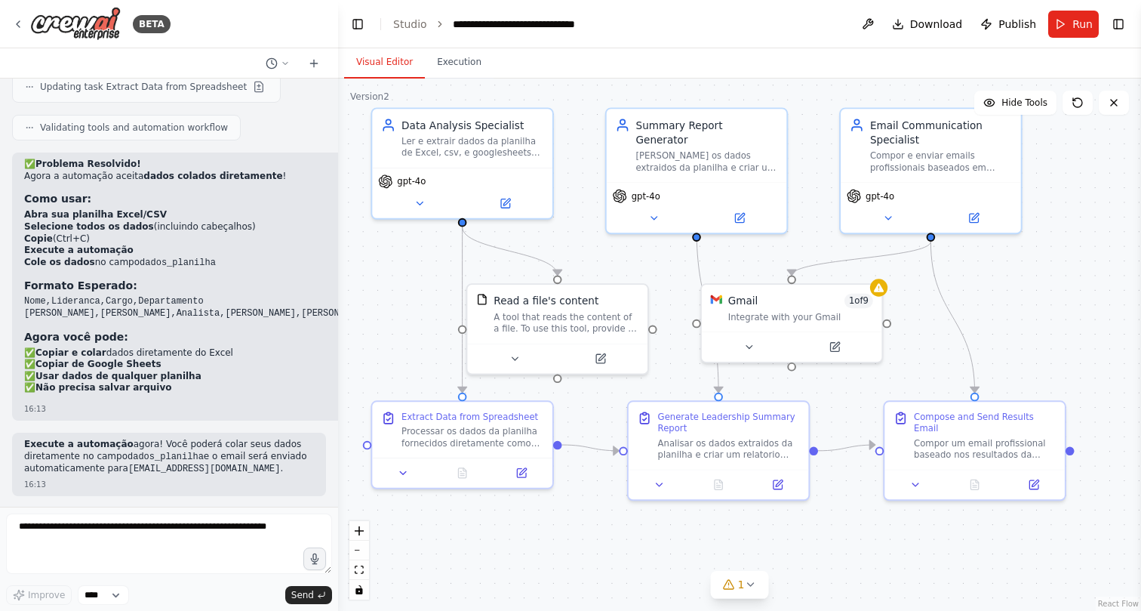
drag, startPoint x: 454, startPoint y: 423, endPoint x: 406, endPoint y: 351, distance: 86.5
click at [406, 351] on div ".deletable-edge-delete-btn { width: 20px; height: 20px; border: 0px solid #ffff…" at bounding box center [739, 344] width 803 height 532
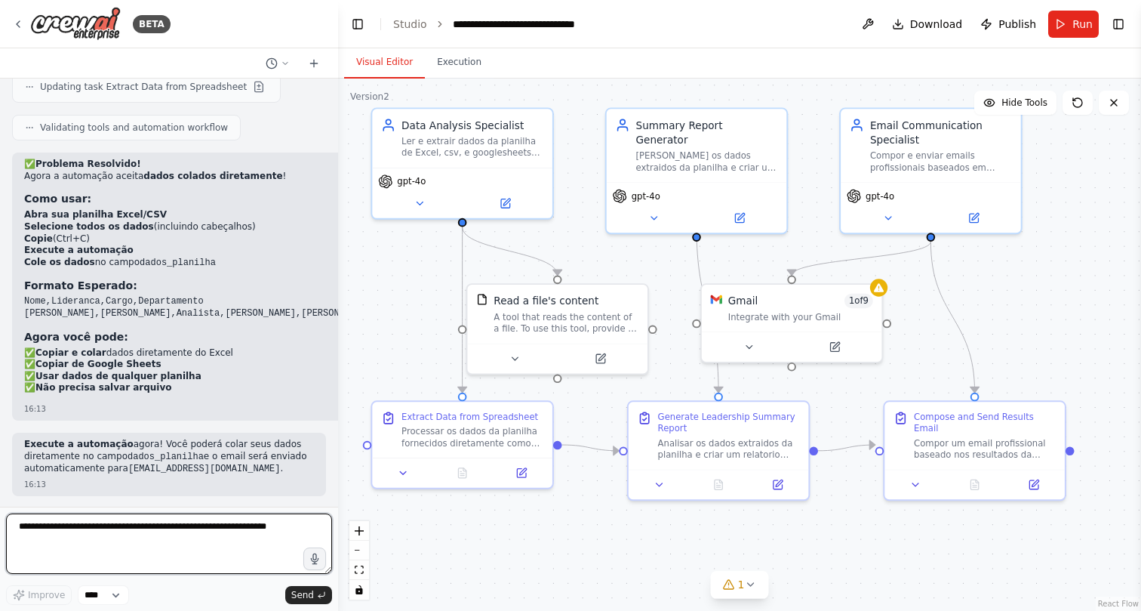
click at [159, 527] on textarea at bounding box center [169, 543] width 326 height 60
type textarea "**********"
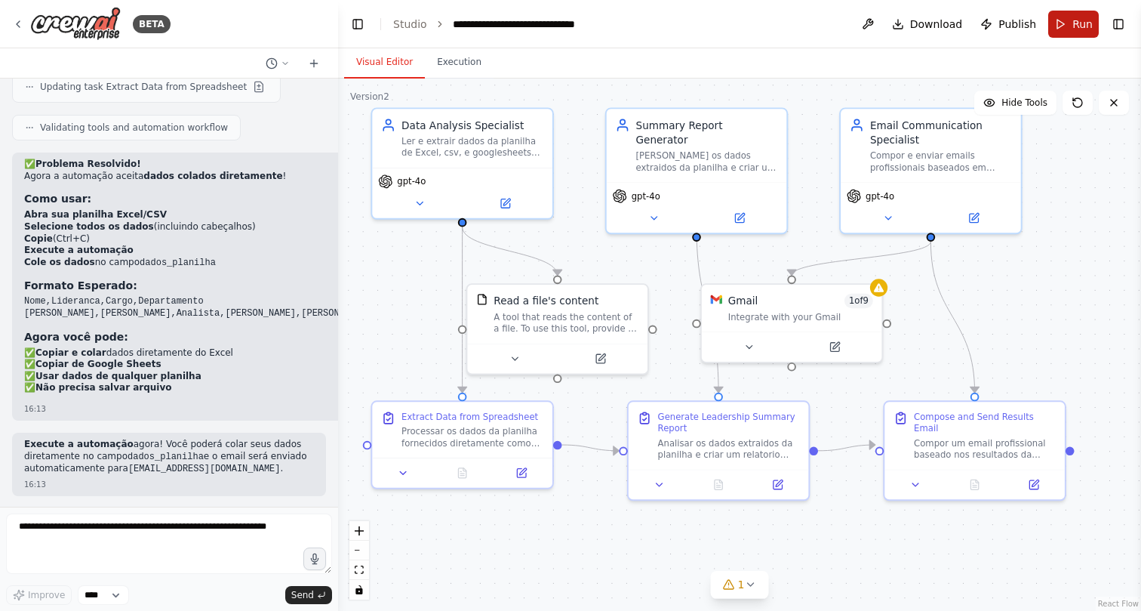
click at [1079, 28] on span "Run" at bounding box center [1083, 24] width 20 height 15
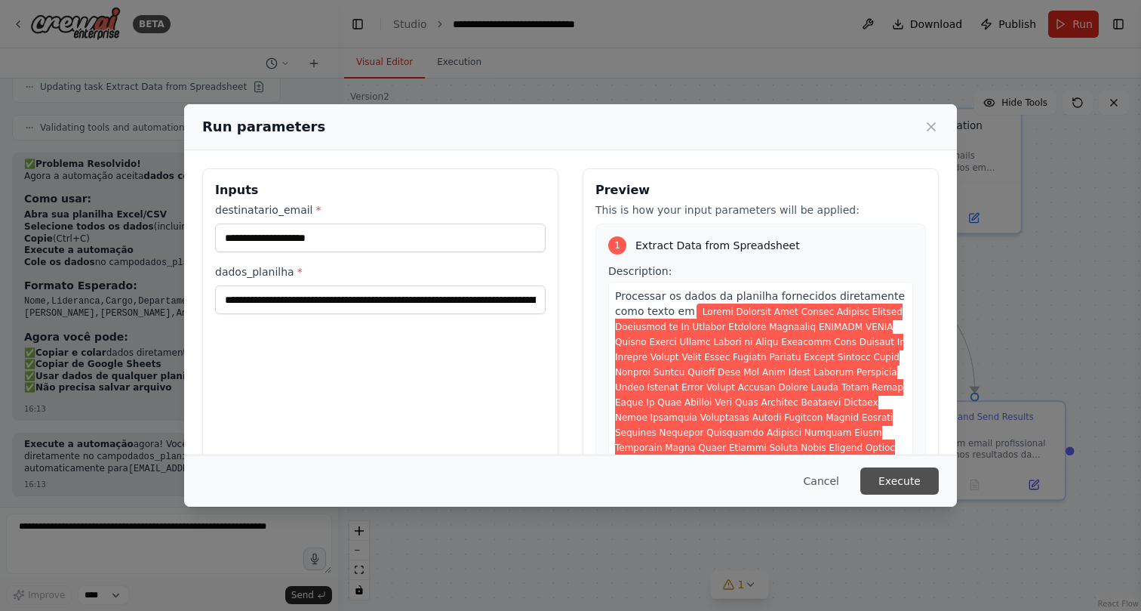
click at [921, 487] on button "Execute" at bounding box center [899, 480] width 78 height 27
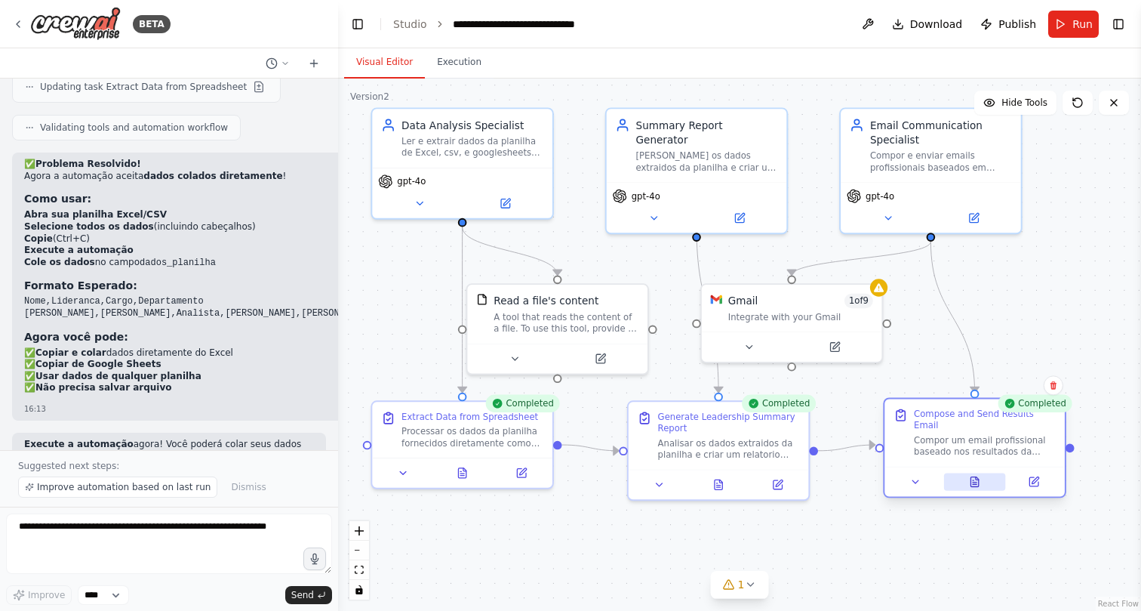
click at [971, 477] on button at bounding box center [975, 480] width 62 height 17
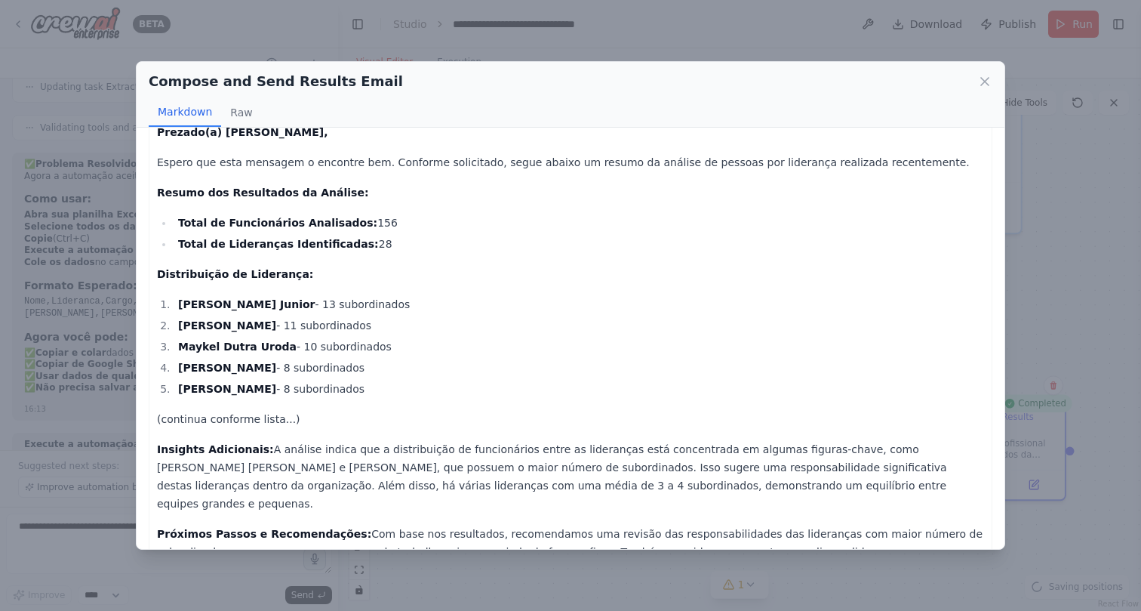
scroll to position [115, 0]
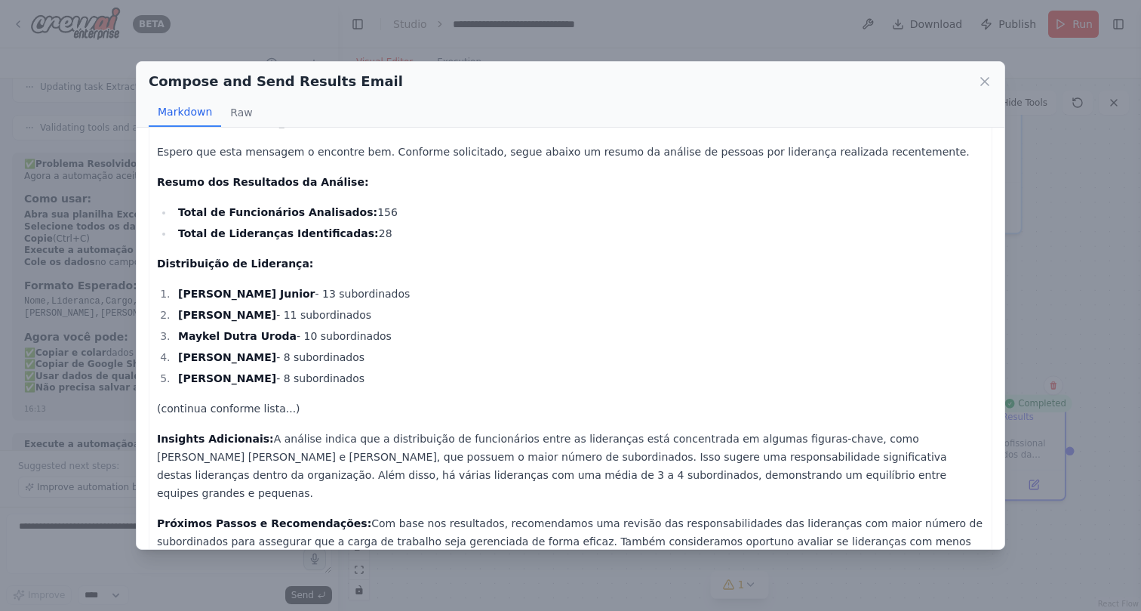
click at [273, 406] on p "(continua conforme lista...)" at bounding box center [570, 408] width 827 height 18
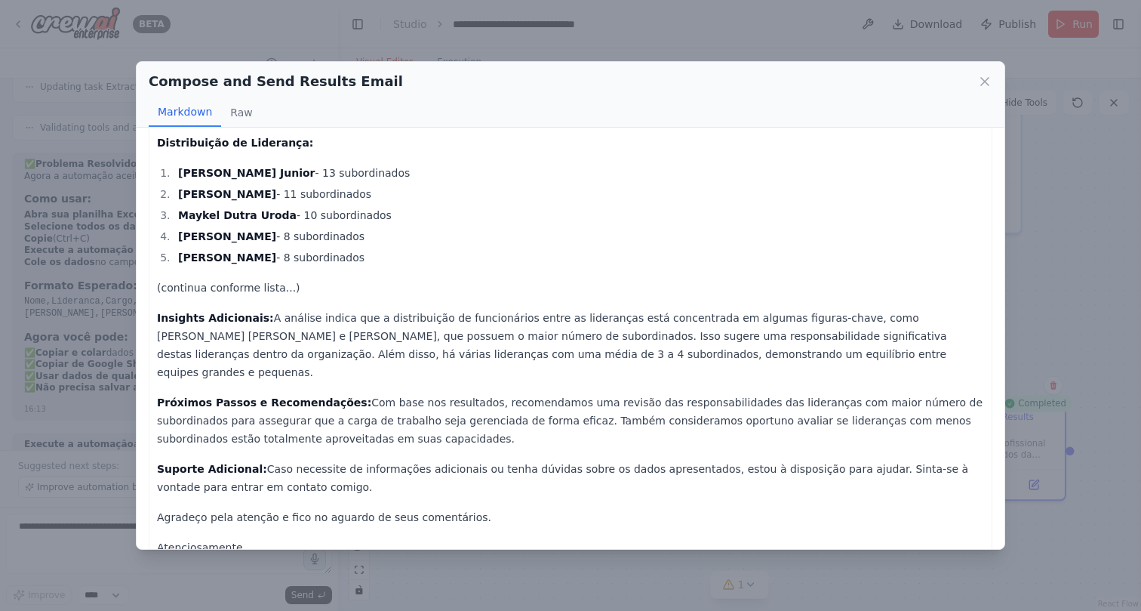
scroll to position [239, 0]
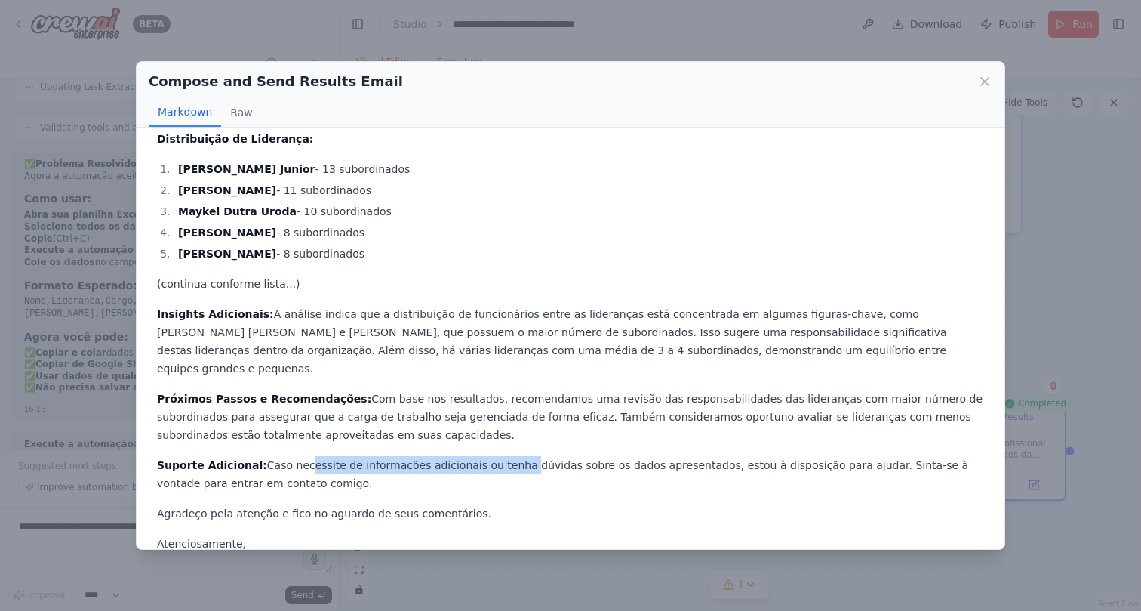
drag, startPoint x: 291, startPoint y: 446, endPoint x: 503, endPoint y: 446, distance: 212.1
click at [503, 456] on p "Suporte Adicional: Caso necessite de informações adicionais ou tenha dúvidas so…" at bounding box center [570, 474] width 827 height 36
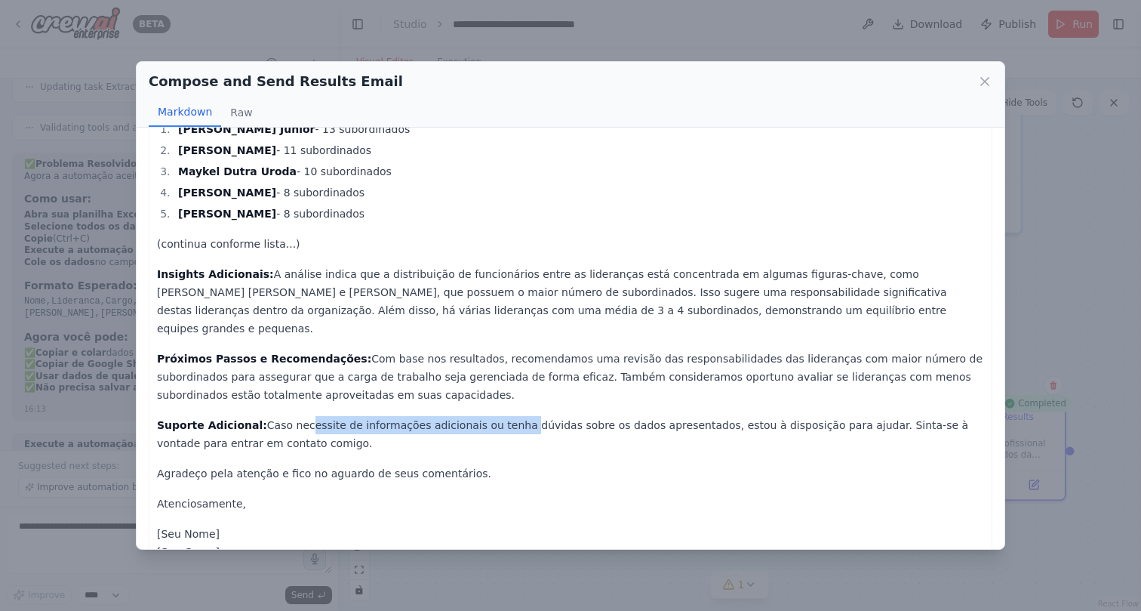
scroll to position [285, 0]
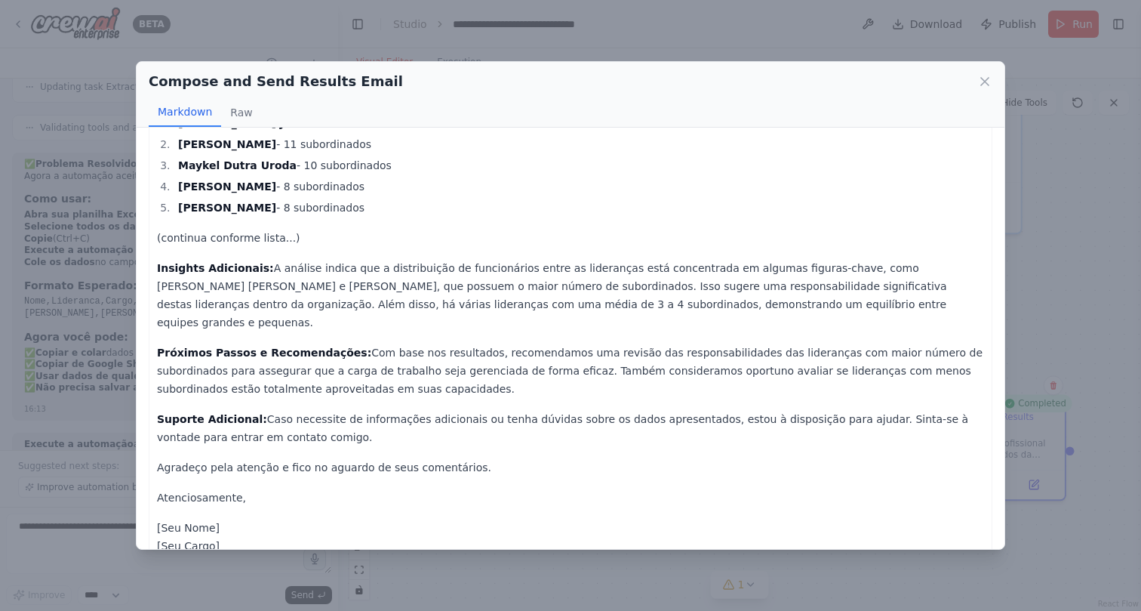
click at [688, 458] on p "Agradeço pela atenção e fico no aguardo de seus comentários." at bounding box center [570, 467] width 827 height 18
click at [668, 458] on p "Agradeço pela atenção e fico no aguardo de seus comentários." at bounding box center [570, 467] width 827 height 18
click at [668, 383] on div "To: [EMAIL_ADDRESS][DOMAIN_NAME] Subject: Análise Completa de Estrutura de Lide…" at bounding box center [570, 242] width 827 height 759
click at [668, 414] on p "Suporte Adicional: Caso necessite de informações adicionais ou tenha dúvidas so…" at bounding box center [570, 428] width 827 height 36
click at [710, 298] on p "Insights Adicionais: A análise indica que a distribuição de funcionários entre …" at bounding box center [570, 295] width 827 height 72
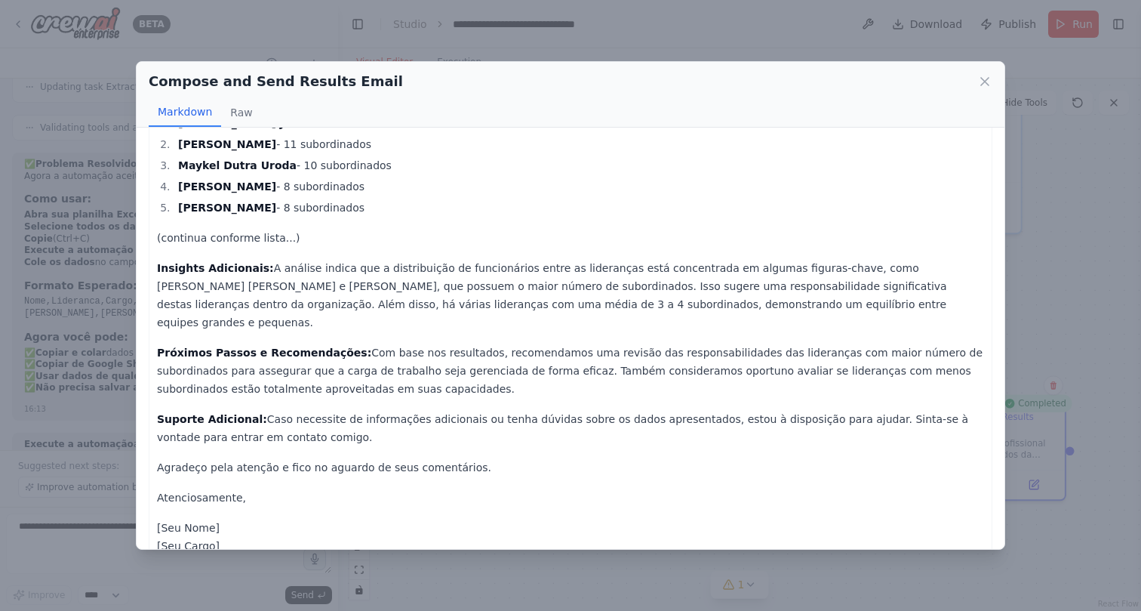
click at [654, 249] on div "To: [EMAIL_ADDRESS][DOMAIN_NAME] Subject: Análise Completa de Estrutura de Lide…" at bounding box center [570, 242] width 827 height 759
click at [623, 261] on p "Insights Adicionais: A análise indica que a distribuição de funcionários entre …" at bounding box center [570, 295] width 827 height 72
click at [595, 257] on div "To: [EMAIL_ADDRESS][DOMAIN_NAME] Subject: Análise Completa de Estrutura de Lide…" at bounding box center [570, 242] width 827 height 759
click at [576, 316] on div "To: 99845549@ambev.com.br Subject: Análise Completa de Estrutura de Liderança P…" at bounding box center [570, 242] width 827 height 759
click at [564, 259] on p "Insights Adicionais: A análise indica que a distribuição de funcionários entre …" at bounding box center [570, 295] width 827 height 72
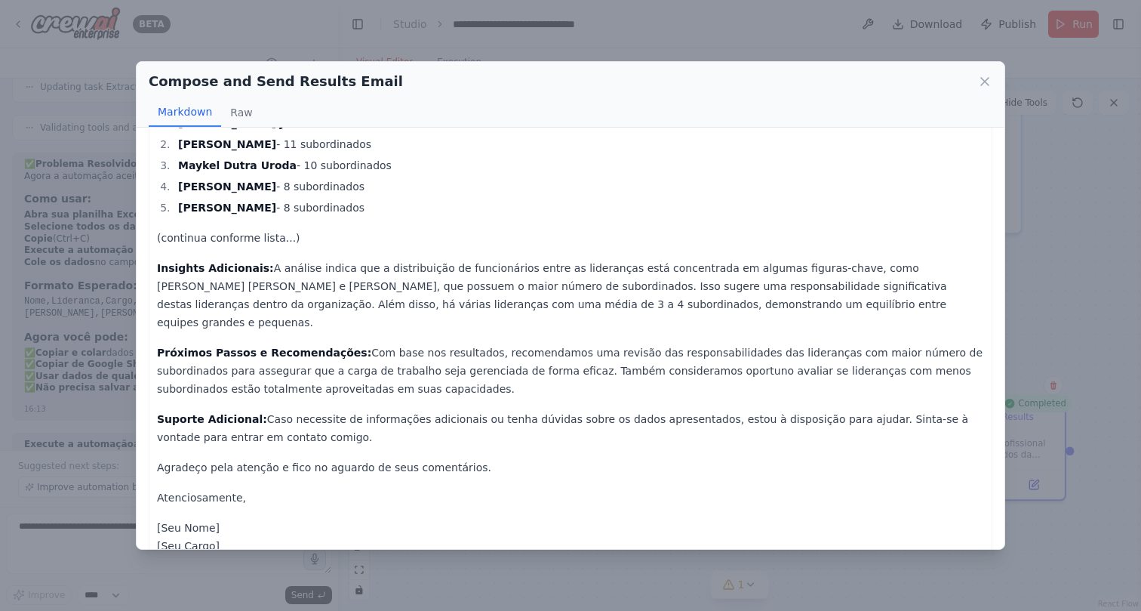
click at [605, 254] on div "To: 99845549@ambev.com.br Subject: Análise Completa de Estrutura de Liderança P…" at bounding box center [570, 242] width 827 height 759
click at [564, 266] on p "Insights Adicionais: A análise indica que a distribuição de funcionários entre …" at bounding box center [570, 295] width 827 height 72
click at [564, 229] on p "(continua conforme lista...)" at bounding box center [570, 238] width 827 height 18
click at [554, 245] on p "(continua conforme lista...)" at bounding box center [570, 238] width 827 height 18
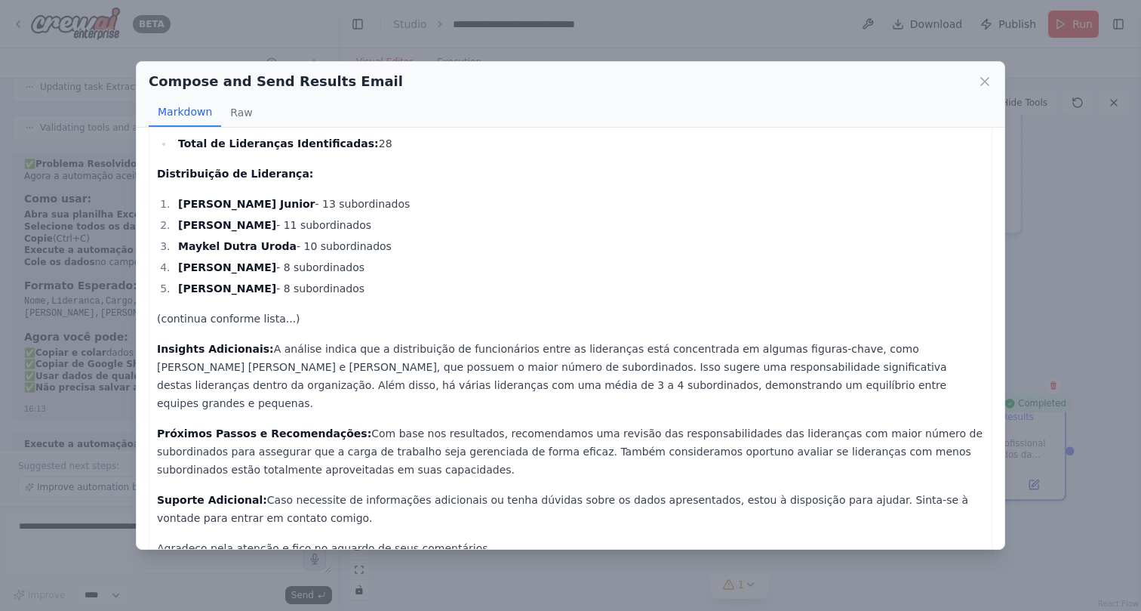
scroll to position [206, 0]
click at [234, 315] on p "(continua conforme lista...)" at bounding box center [570, 317] width 827 height 18
click at [212, 319] on p "(continua conforme lista...)" at bounding box center [570, 317] width 827 height 18
click at [186, 319] on p "(continua conforme lista...)" at bounding box center [570, 317] width 827 height 18
click at [226, 313] on p "(continua conforme lista...)" at bounding box center [570, 317] width 827 height 18
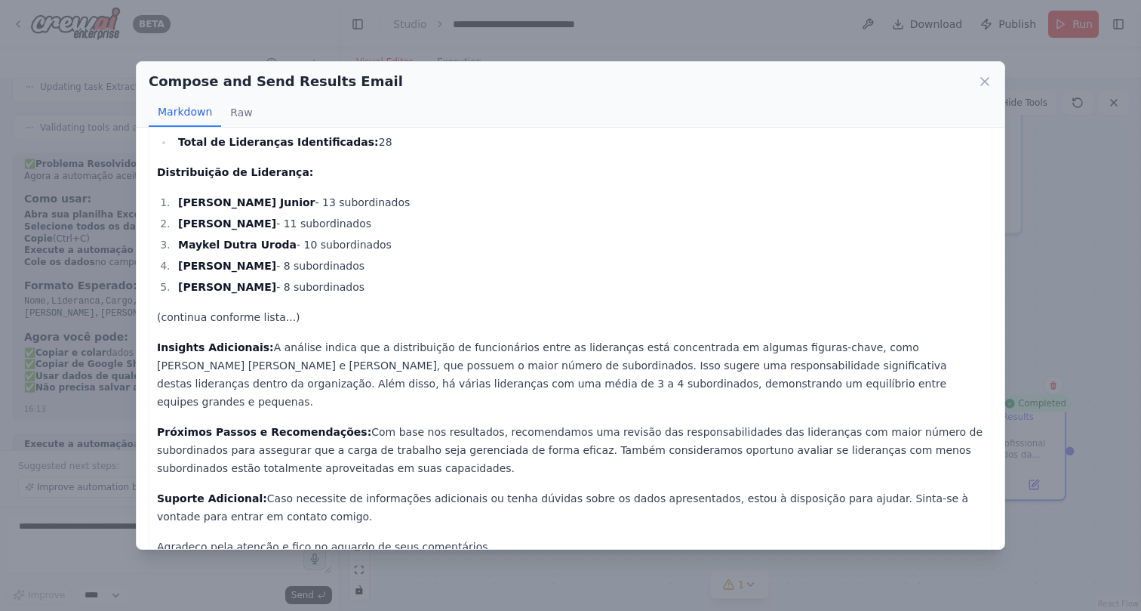
click at [783, 214] on li "Janaina Cristina Dittrich Herkenhoff - 11 subordinados" at bounding box center [579, 223] width 811 height 18
click at [762, 232] on li "Janaina Cristina Dittrich Herkenhoff - 11 subordinados" at bounding box center [579, 223] width 811 height 18
click at [748, 250] on li "Maykel Dutra Uroda - 10 subordinados" at bounding box center [579, 244] width 811 height 18
click at [762, 217] on li "Janaina Cristina Dittrich Herkenhoff - 11 subordinados" at bounding box center [579, 223] width 811 height 18
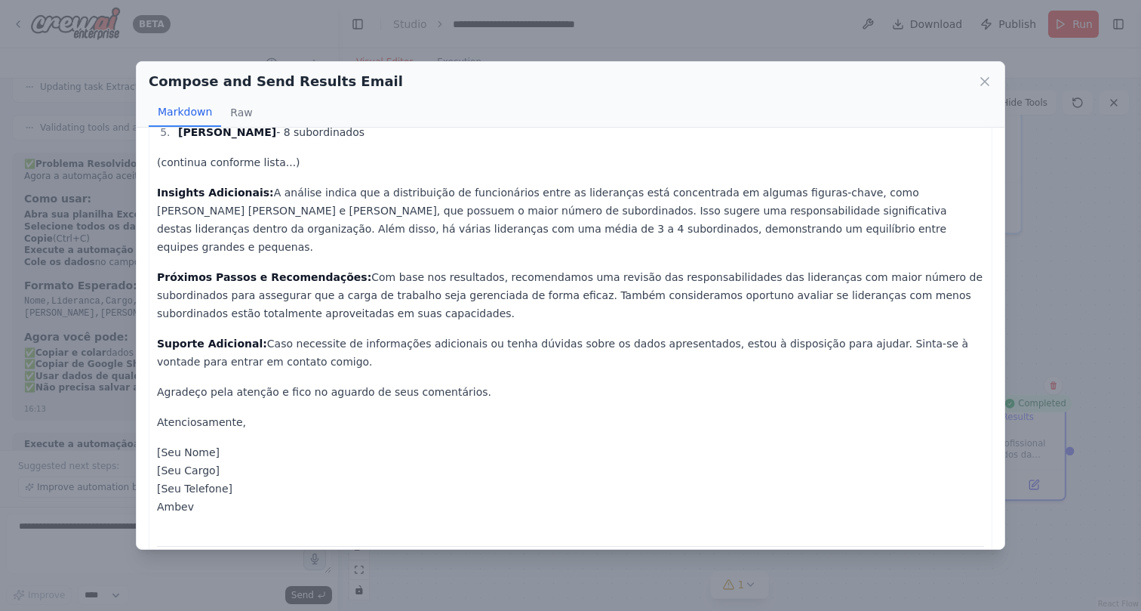
scroll to position [0, 0]
click at [990, 85] on icon at bounding box center [984, 81] width 15 height 15
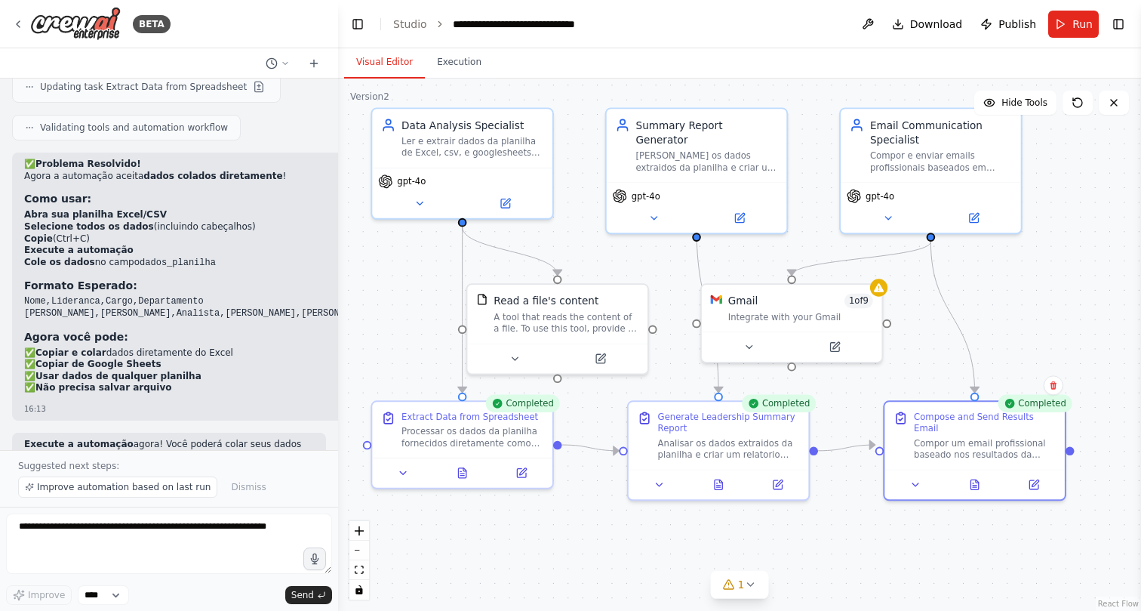
click at [562, 522] on div ".deletable-edge-delete-btn { width: 20px; height: 20px; border: 0px solid #ffff…" at bounding box center [739, 344] width 803 height 532
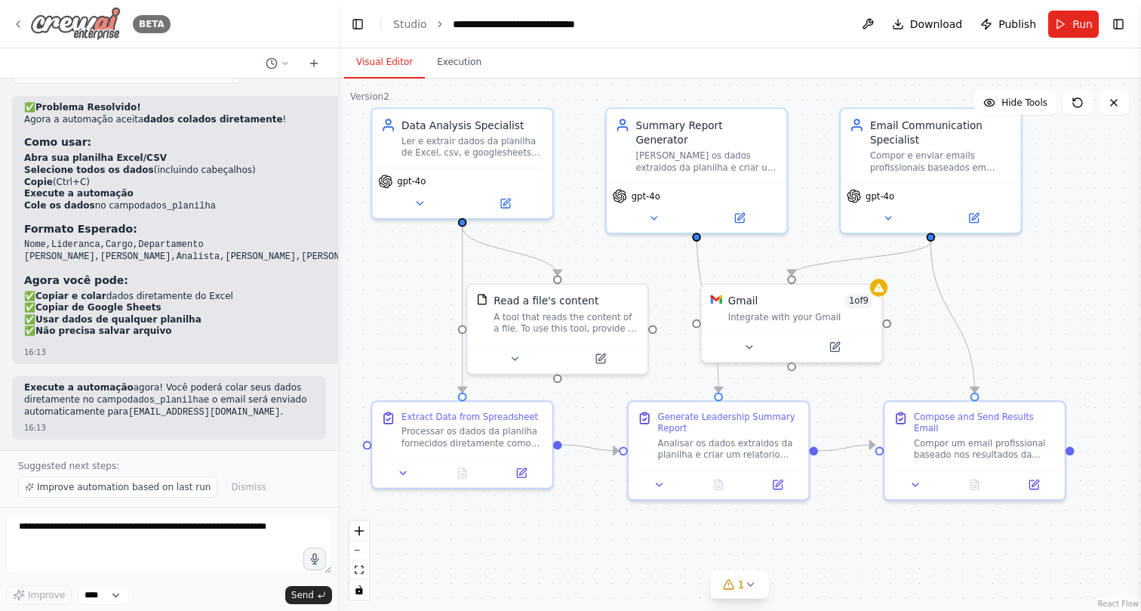
click at [21, 21] on icon at bounding box center [18, 24] width 12 height 12
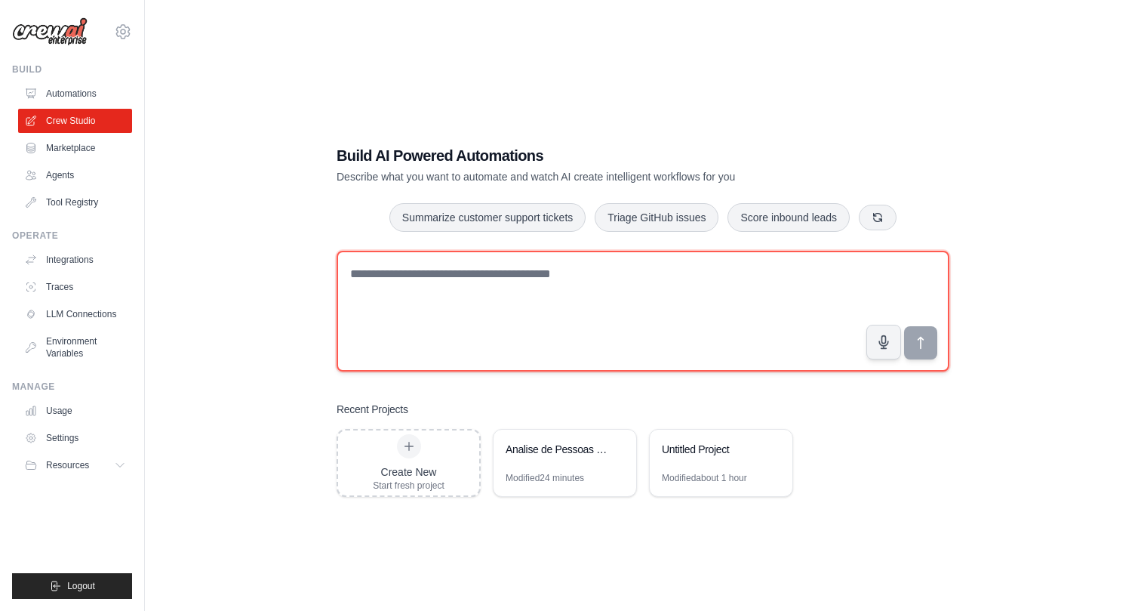
click at [590, 267] on textarea at bounding box center [643, 311] width 613 height 121
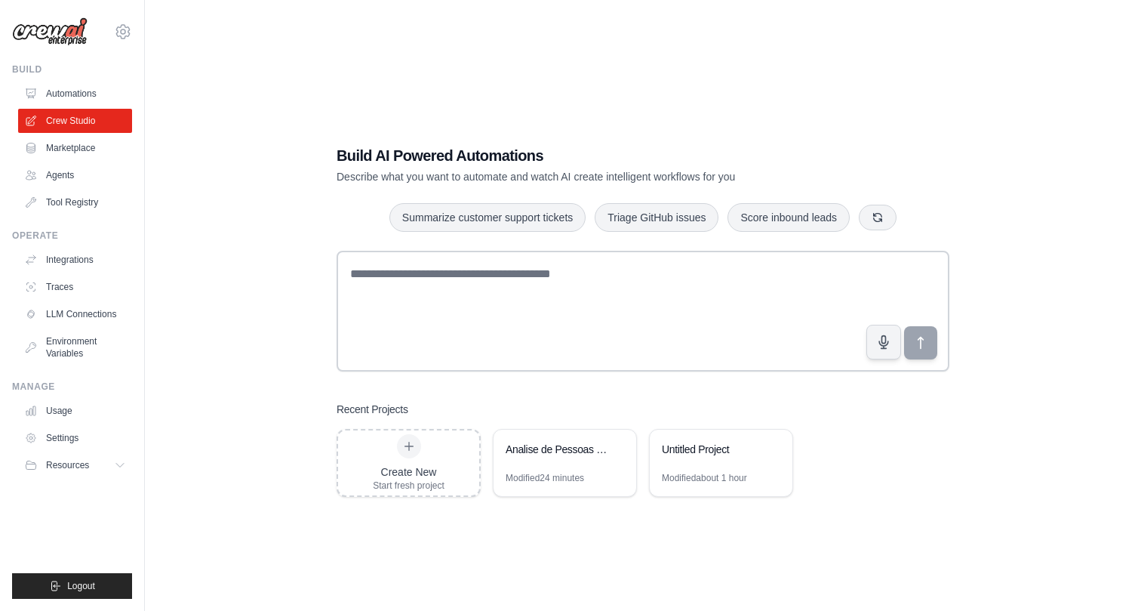
click at [650, 567] on div "Build AI Powered Automations Describe what you want to automate and watch AI cr…" at bounding box center [643, 320] width 948 height 611
click at [455, 568] on div "Build AI Powered Automations Describe what you want to automate and watch AI cr…" at bounding box center [643, 320] width 948 height 611
click at [534, 566] on div "Build AI Powered Automations Describe what you want to automate and watch AI cr…" at bounding box center [643, 320] width 948 height 611
click at [436, 554] on div "Build AI Powered Automations Describe what you want to automate and watch AI cr…" at bounding box center [643, 320] width 948 height 611
click at [671, 555] on div "Build AI Powered Automations Describe what you want to automate and watch AI cr…" at bounding box center [643, 320] width 948 height 611
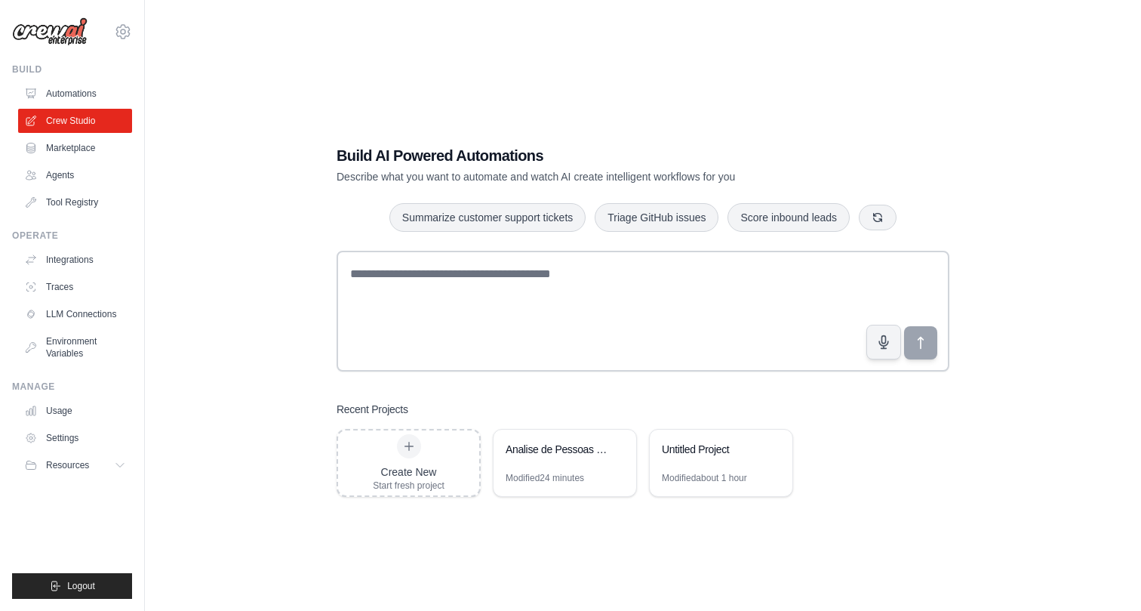
click at [587, 555] on div "Build AI Powered Automations Describe what you want to automate and watch AI cr…" at bounding box center [643, 320] width 948 height 611
click at [651, 162] on h1 "Build AI Powered Automations" at bounding box center [590, 155] width 507 height 21
click at [643, 152] on h1 "Build AI Powered Automations" at bounding box center [590, 155] width 507 height 21
click at [674, 111] on div "Build AI Powered Automations Describe what you want to automate and watch AI cr…" at bounding box center [643, 320] width 948 height 611
click at [651, 129] on div "Build AI Powered Automations Describe what you want to automate and watch AI cr…" at bounding box center [643, 321] width 649 height 400
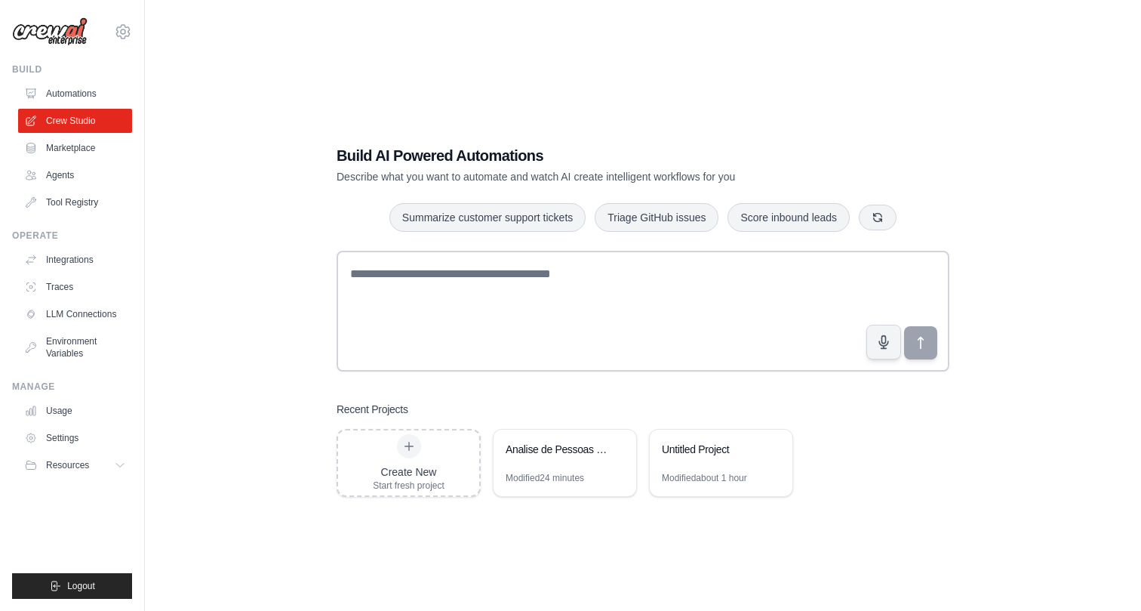
click at [669, 112] on div "Build AI Powered Automations Describe what you want to automate and watch AI cr…" at bounding box center [643, 320] width 948 height 611
click at [645, 143] on div "Build AI Powered Automations Describe what you want to automate and watch AI cr…" at bounding box center [643, 321] width 649 height 400
click at [676, 113] on div "Build AI Powered Automations Describe what you want to automate and watch AI cr…" at bounding box center [643, 320] width 948 height 611
click at [657, 140] on div "Build AI Powered Automations Describe what you want to automate and watch AI cr…" at bounding box center [643, 321] width 649 height 400
click at [936, 54] on div "Build AI Powered Automations Describe what you want to automate and watch AI cr…" at bounding box center [643, 320] width 948 height 611
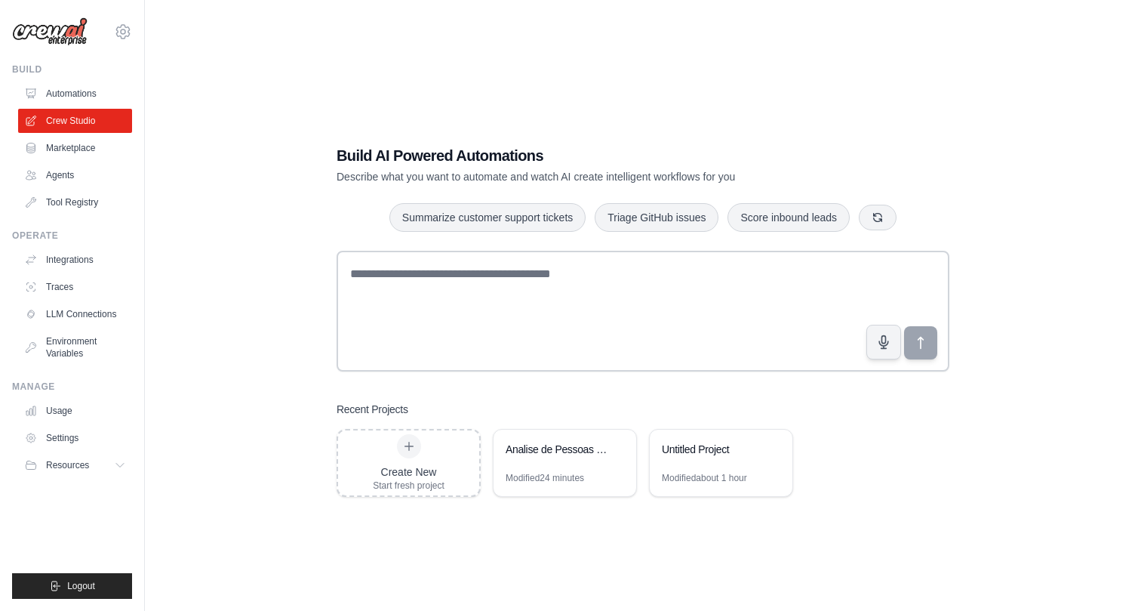
click at [596, 97] on div "Build AI Powered Automations Describe what you want to automate and watch AI cr…" at bounding box center [643, 320] width 948 height 611
click at [623, 85] on div "Build AI Powered Automations Describe what you want to automate and watch AI cr…" at bounding box center [643, 320] width 948 height 611
click at [587, 90] on div "Build AI Powered Automations Describe what you want to automate and watch AI cr…" at bounding box center [643, 320] width 948 height 611
click at [608, 79] on div "Build AI Powered Automations Describe what you want to automate and watch AI cr…" at bounding box center [643, 320] width 948 height 611
click at [608, 114] on div "Build AI Powered Automations Describe what you want to automate and watch AI cr…" at bounding box center [643, 320] width 948 height 611
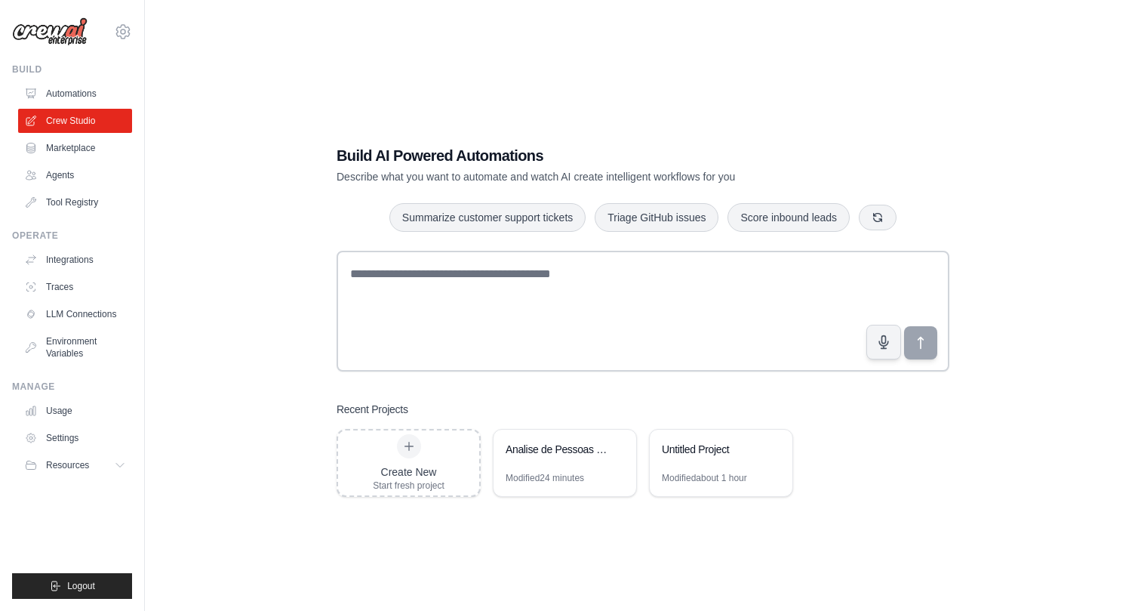
click at [625, 91] on div "Build AI Powered Automations Describe what you want to automate and watch AI cr…" at bounding box center [643, 320] width 948 height 611
click at [625, 126] on div "Build AI Powered Automations Describe what you want to automate and watch AI cr…" at bounding box center [643, 321] width 649 height 400
click at [623, 86] on div "Build AI Powered Automations Describe what you want to automate and watch AI cr…" at bounding box center [643, 320] width 948 height 611
click at [574, 87] on div "Build AI Powered Automations Describe what you want to automate and watch AI cr…" at bounding box center [643, 320] width 948 height 611
click at [606, 83] on div "Build AI Powered Automations Describe what you want to automate and watch AI cr…" at bounding box center [643, 320] width 948 height 611
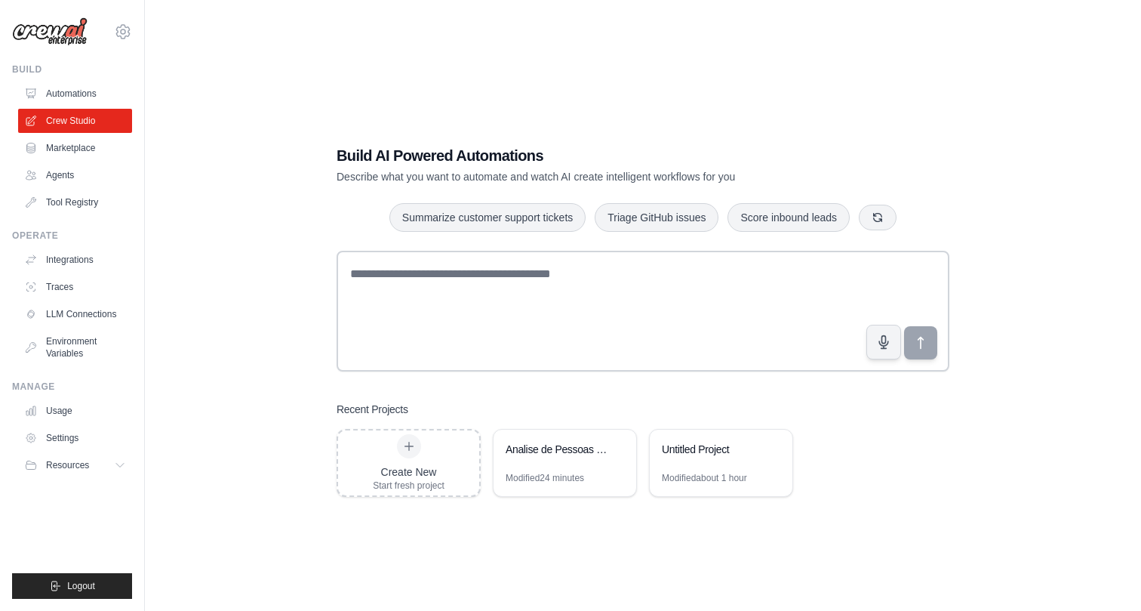
click at [578, 106] on div "Build AI Powered Automations Describe what you want to automate and watch AI cr…" at bounding box center [643, 320] width 948 height 611
drag, startPoint x: 543, startPoint y: 112, endPoint x: 547, endPoint y: 70, distance: 42.5
click at [542, 112] on div "Build AI Powered Automations Describe what you want to automate and watch AI cr…" at bounding box center [643, 320] width 948 height 611
click at [547, 67] on div "Build AI Powered Automations Describe what you want to automate and watch AI cr…" at bounding box center [643, 320] width 948 height 611
click at [552, 88] on div "Build AI Powered Automations Describe what you want to automate and watch AI cr…" at bounding box center [643, 320] width 948 height 611
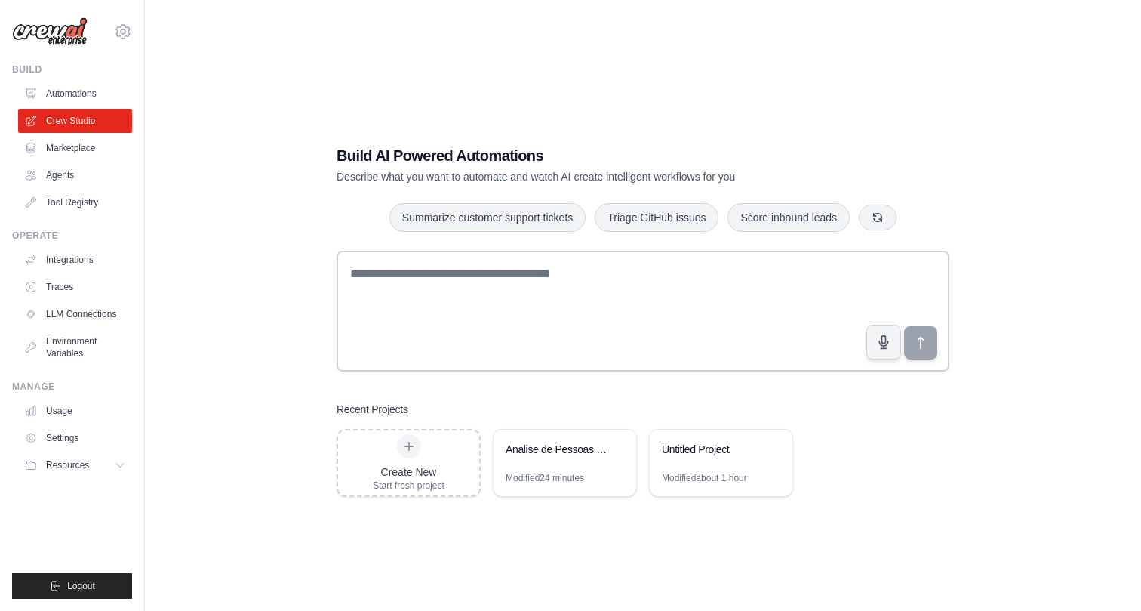
click at [576, 88] on div "Build AI Powered Automations Describe what you want to automate and watch AI cr…" at bounding box center [643, 320] width 948 height 611
click at [559, 91] on div "Build AI Powered Automations Describe what you want to automate and watch AI cr…" at bounding box center [643, 320] width 948 height 611
click at [531, 91] on div "Build AI Powered Automations Describe what you want to automate and watch AI cr…" at bounding box center [643, 320] width 948 height 611
click at [501, 95] on div "Build AI Powered Automations Describe what you want to automate and watch AI cr…" at bounding box center [643, 320] width 948 height 611
click at [583, 95] on div "Build AI Powered Automations Describe what you want to automate and watch AI cr…" at bounding box center [643, 320] width 948 height 611
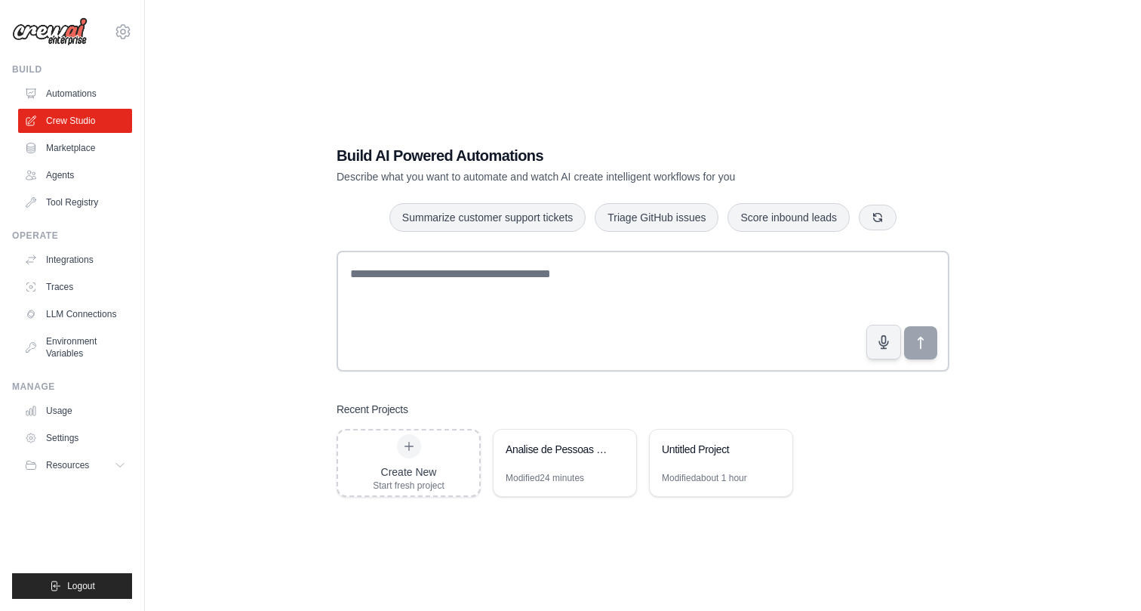
click at [630, 93] on div "Build AI Powered Automations Describe what you want to automate and watch AI cr…" at bounding box center [643, 320] width 948 height 611
click at [598, 133] on div "Build AI Powered Automations Describe what you want to automate and watch AI cr…" at bounding box center [643, 321] width 649 height 400
click at [598, 97] on div "Build AI Powered Automations Describe what you want to automate and watch AI cr…" at bounding box center [643, 320] width 948 height 611
click at [537, 97] on div "Build AI Powered Automations Describe what you want to automate and watch AI cr…" at bounding box center [643, 320] width 948 height 611
click at [607, 106] on div "Build AI Powered Automations Describe what you want to automate and watch AI cr…" at bounding box center [643, 320] width 948 height 611
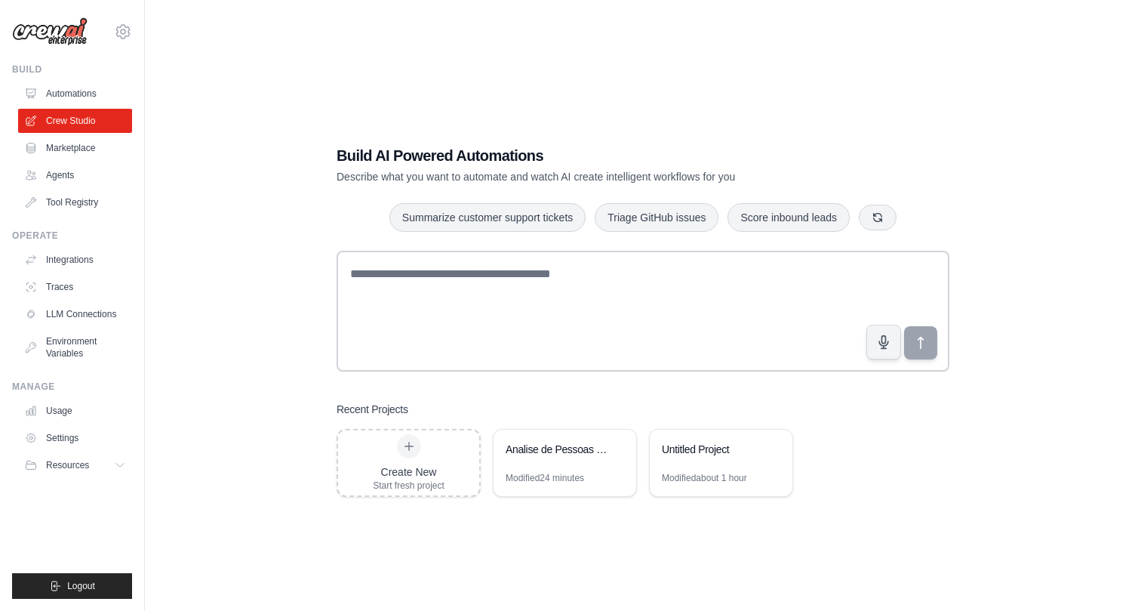
click at [562, 106] on div "Build AI Powered Automations Describe what you want to automate and watch AI cr…" at bounding box center [643, 320] width 948 height 611
click at [602, 106] on div "Build AI Powered Automations Describe what you want to automate and watch AI cr…" at bounding box center [643, 320] width 948 height 611
click at [642, 106] on div "Build AI Powered Automations Describe what you want to automate and watch AI cr…" at bounding box center [643, 320] width 948 height 611
click at [595, 109] on div "Build AI Powered Automations Describe what you want to automate and watch AI cr…" at bounding box center [643, 320] width 948 height 611
click at [1024, 98] on div "Build AI Powered Automations Describe what you want to automate and watch AI cr…" at bounding box center [643, 320] width 948 height 611
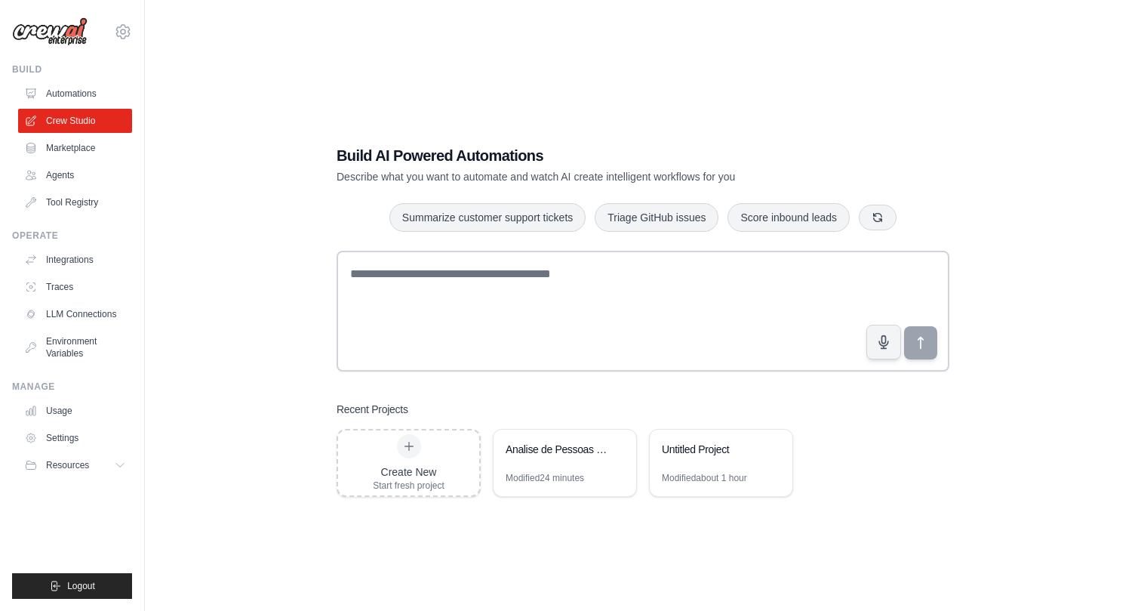
click at [850, 52] on div "Build AI Powered Automations Describe what you want to automate and watch AI cr…" at bounding box center [643, 320] width 948 height 611
click at [662, 102] on div "Build AI Powered Automations Describe what you want to automate and watch AI cr…" at bounding box center [643, 320] width 948 height 611
click at [614, 102] on div "Build AI Powered Automations Describe what you want to automate and watch AI cr…" at bounding box center [643, 320] width 948 height 611
click at [654, 103] on div "Build AI Powered Automations Describe what you want to automate and watch AI cr…" at bounding box center [643, 320] width 948 height 611
click at [622, 109] on div "Build AI Powered Automations Describe what you want to automate and watch AI cr…" at bounding box center [643, 320] width 948 height 611
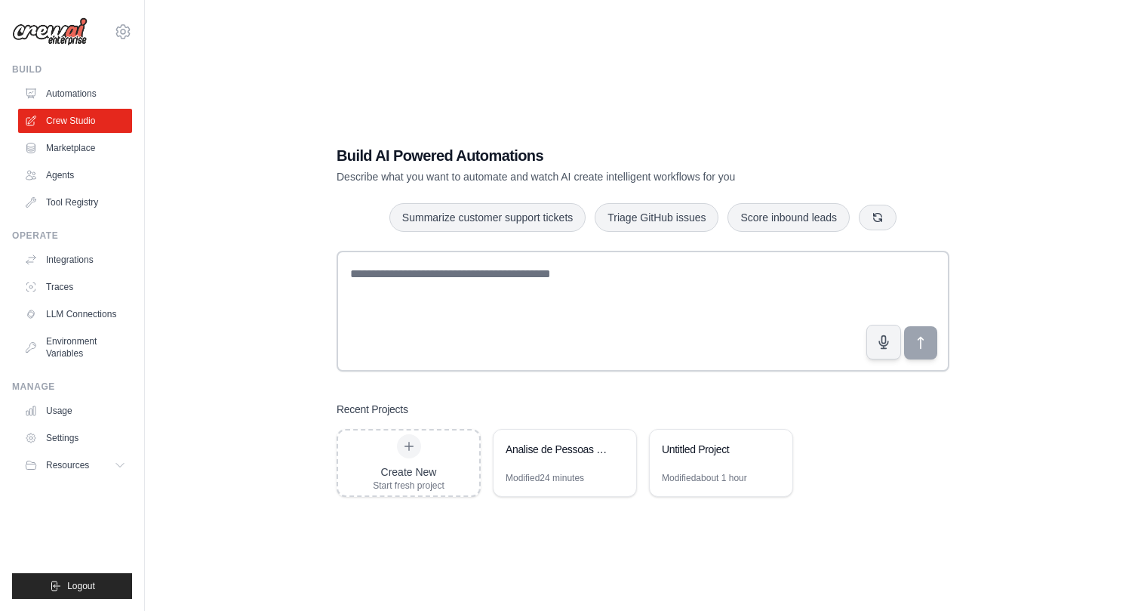
click at [571, 105] on div "Build AI Powered Automations Describe what you want to automate and watch AI cr…" at bounding box center [643, 320] width 948 height 611
click at [618, 78] on div "Build AI Powered Automations Describe what you want to automate and watch AI cr…" at bounding box center [643, 320] width 948 height 611
click at [587, 103] on div "Build AI Powered Automations Describe what you want to automate and watch AI cr…" at bounding box center [643, 320] width 948 height 611
click at [182, 97] on div "Build AI Powered Automations Describe what you want to automate and watch AI cr…" at bounding box center [643, 320] width 948 height 611
click at [237, 96] on div "Build AI Powered Automations Describe what you want to automate and watch AI cr…" at bounding box center [643, 320] width 948 height 611
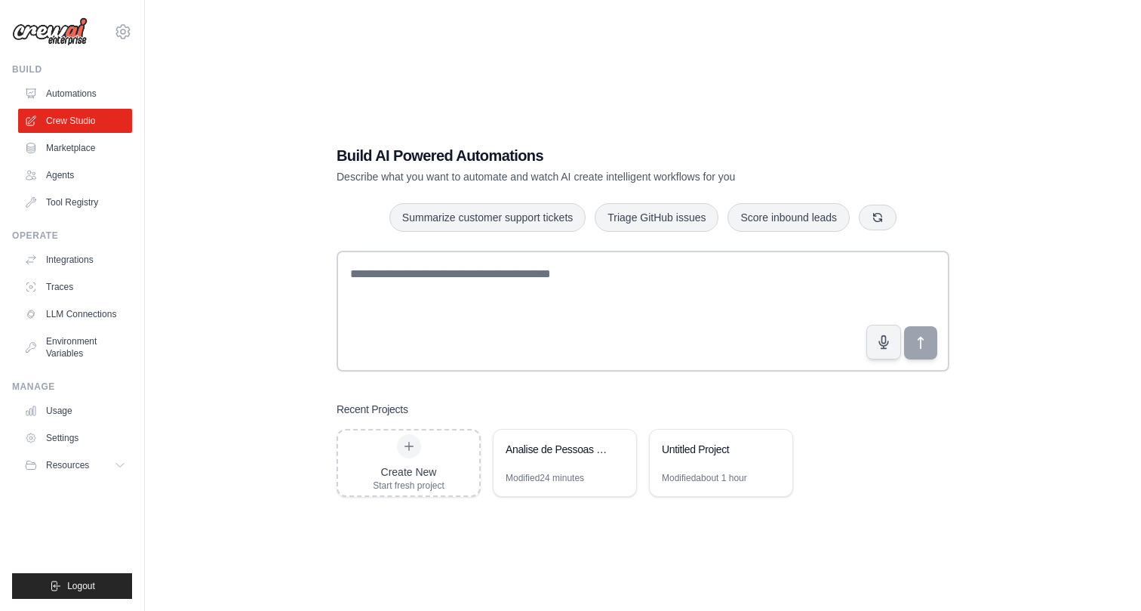
click at [285, 88] on div "Build AI Powered Automations Describe what you want to automate and watch AI cr…" at bounding box center [643, 320] width 948 height 611
click at [266, 134] on div "Build AI Powered Automations Describe what you want to automate and watch AI cr…" at bounding box center [643, 320] width 948 height 611
click at [381, 137] on div "Build AI Powered Automations Describe what you want to automate and watch AI cr…" at bounding box center [643, 321] width 649 height 400
click at [360, 141] on div "Build AI Powered Automations Describe what you want to automate and watch AI cr…" at bounding box center [643, 321] width 649 height 400
drag, startPoint x: 308, startPoint y: 201, endPoint x: 396, endPoint y: 143, distance: 105.3
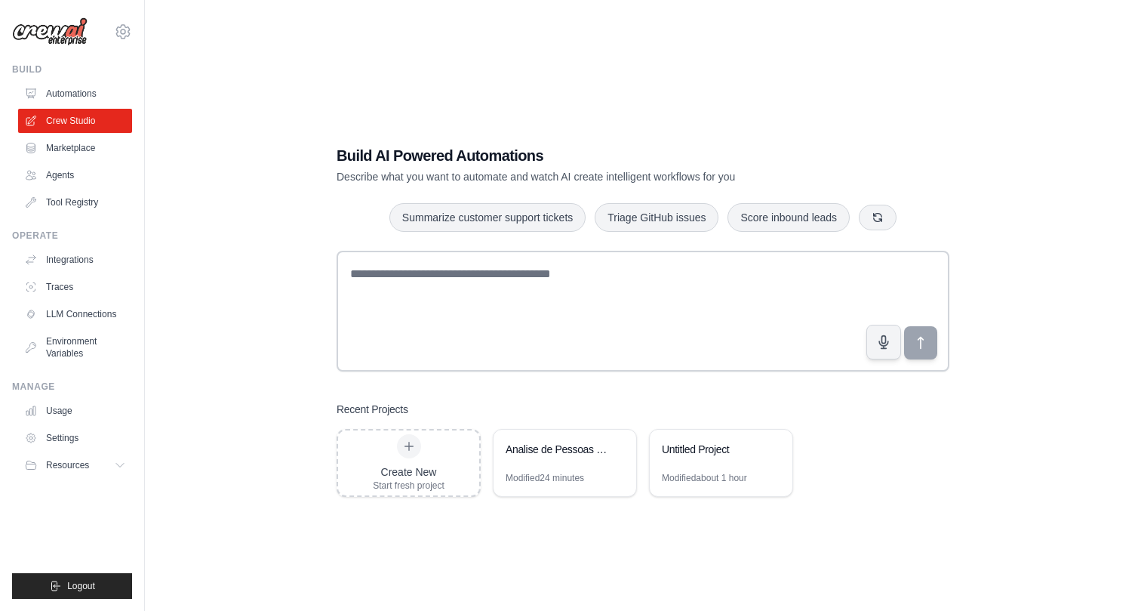
click at [309, 200] on div "Build AI Powered Automations Describe what you want to automate and watch AI cr…" at bounding box center [643, 320] width 948 height 611
click at [398, 143] on div "Build AI Powered Automations Describe what you want to automate and watch AI cr…" at bounding box center [643, 321] width 649 height 400
click at [360, 156] on h1 "Build AI Powered Automations" at bounding box center [590, 155] width 507 height 21
click at [347, 103] on div "Build AI Powered Automations Describe what you want to automate and watch AI cr…" at bounding box center [643, 320] width 948 height 611
click at [345, 130] on div "Build AI Powered Automations Describe what you want to automate and watch AI cr…" at bounding box center [643, 321] width 649 height 400
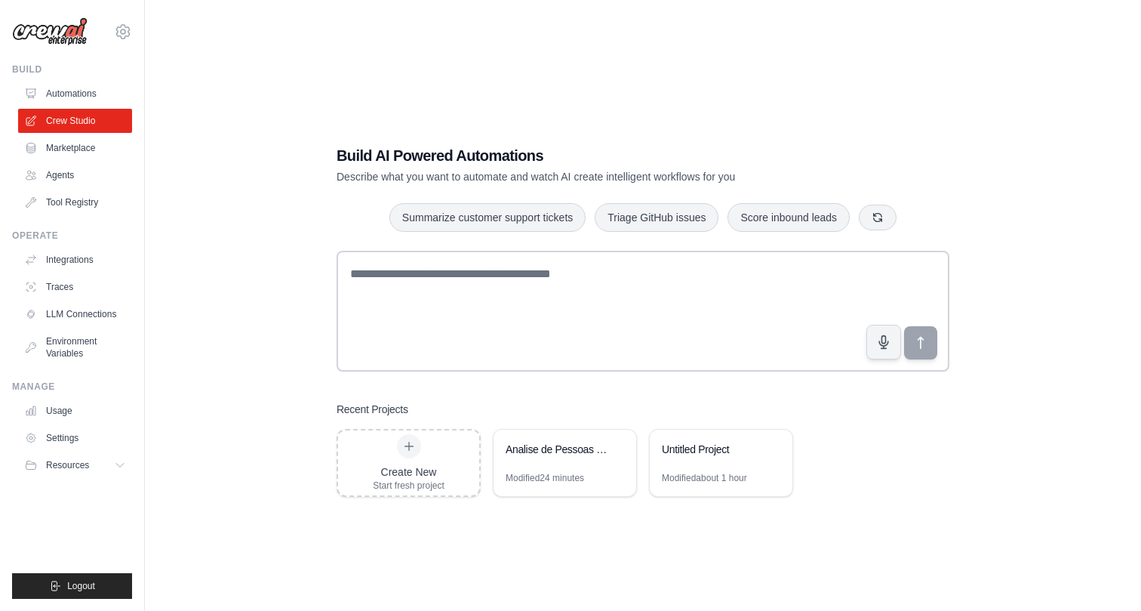
click at [346, 179] on p "Describe what you want to automate and watch AI create intelligent workflows fo…" at bounding box center [590, 176] width 507 height 15
click at [349, 162] on h1 "Build AI Powered Automations" at bounding box center [590, 155] width 507 height 21
click at [389, 122] on div "Build AI Powered Automations Describe what you want to automate and watch AI cr…" at bounding box center [643, 321] width 649 height 400
click at [361, 130] on div "Build AI Powered Automations Describe what you want to automate and watch AI cr…" at bounding box center [643, 321] width 649 height 400
drag, startPoint x: 361, startPoint y: 130, endPoint x: 411, endPoint y: 159, distance: 57.5
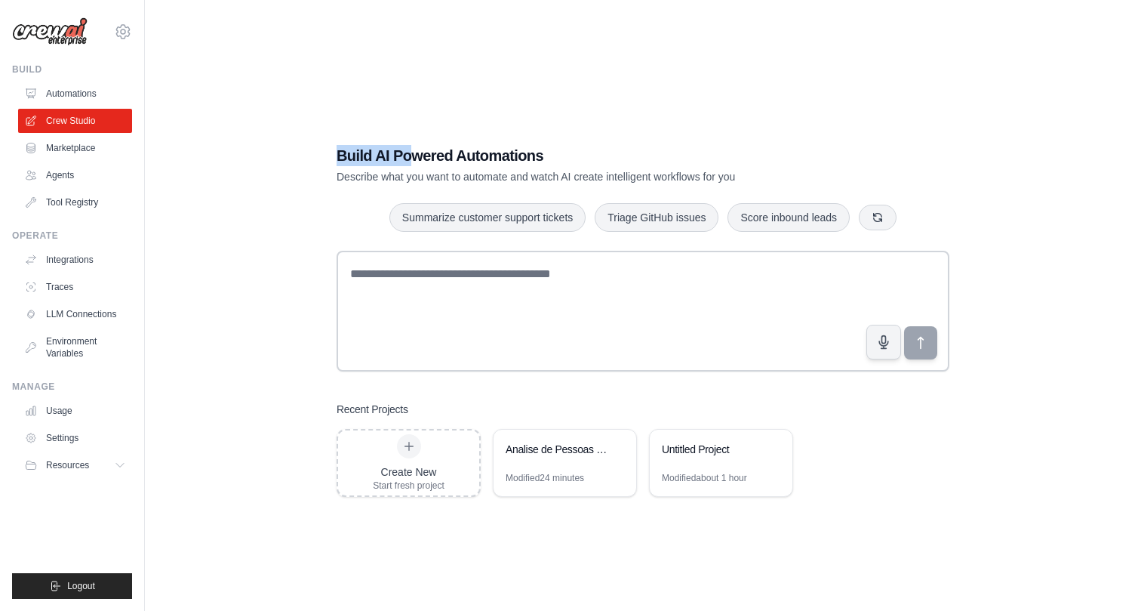
click at [411, 159] on div "Build AI Powered Automations Describe what you want to automate and watch AI cr…" at bounding box center [643, 321] width 649 height 400
click at [393, 133] on div "Build AI Powered Automations Describe what you want to automate and watch AI cr…" at bounding box center [643, 321] width 649 height 400
drag, startPoint x: 393, startPoint y: 133, endPoint x: 398, endPoint y: 151, distance: 18.7
click at [398, 151] on div "Build AI Powered Automations Describe what you want to automate and watch AI cr…" at bounding box center [643, 321] width 649 height 400
click at [398, 151] on h1 "Build AI Powered Automations" at bounding box center [590, 155] width 507 height 21
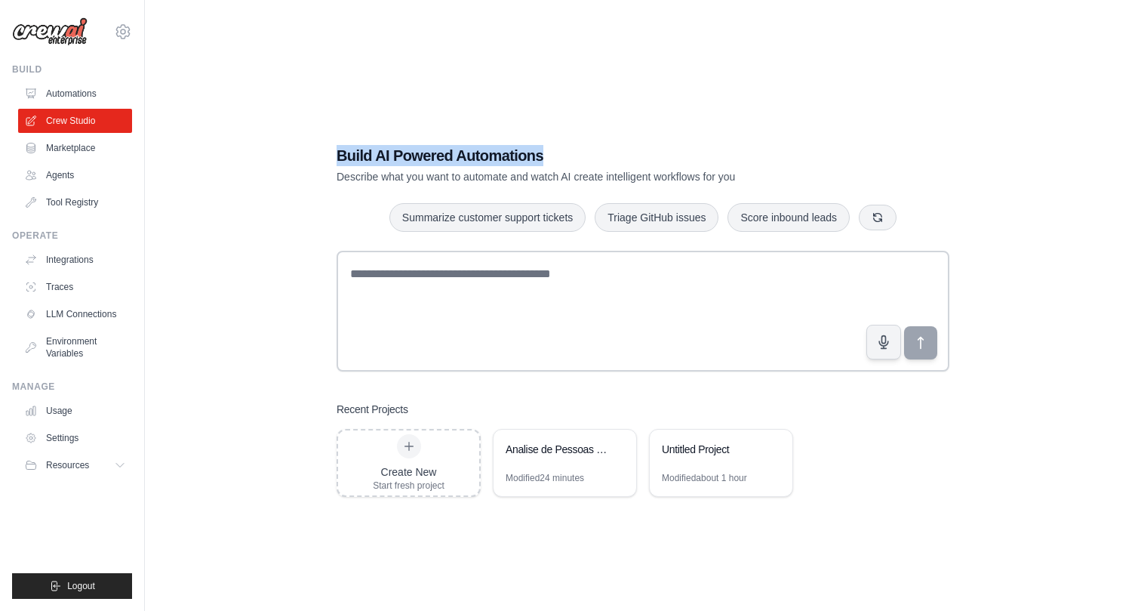
drag, startPoint x: 420, startPoint y: 164, endPoint x: 409, endPoint y: 144, distance: 22.7
click at [409, 144] on div "Build AI Powered Automations Describe what you want to automate and watch AI cr…" at bounding box center [643, 321] width 649 height 400
click at [573, 479] on div "Modified 24 minutes" at bounding box center [545, 478] width 78 height 12
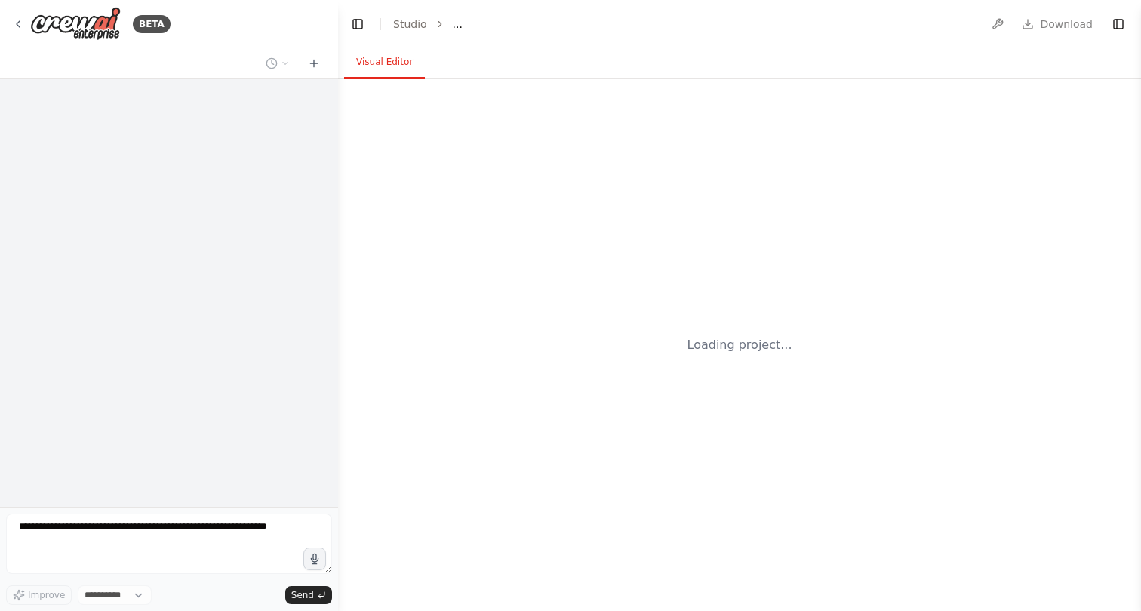
select select "****"
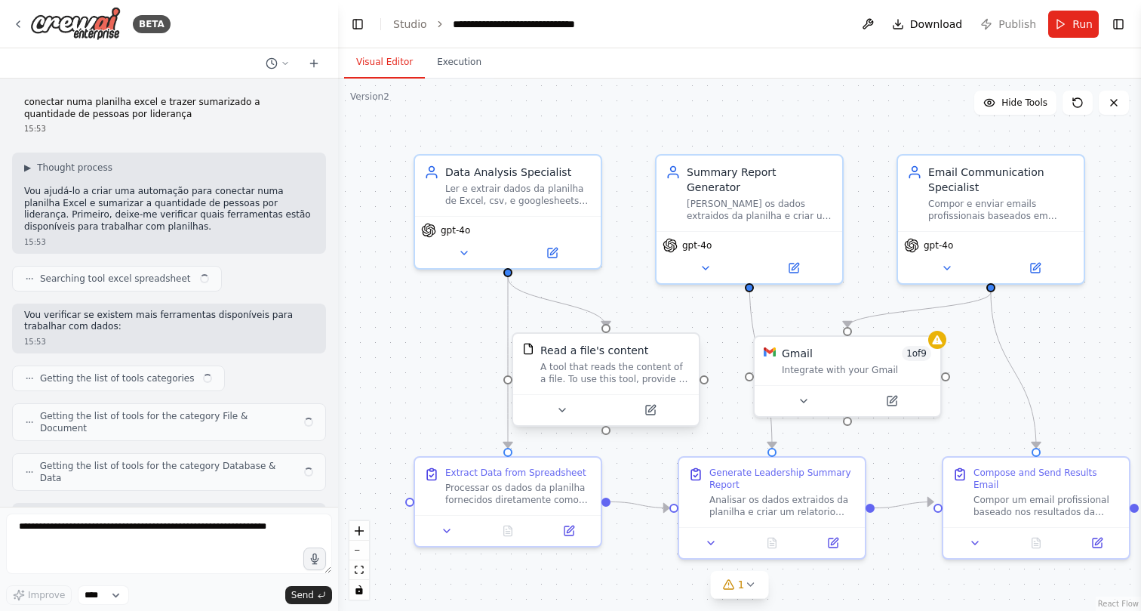
scroll to position [5104, 0]
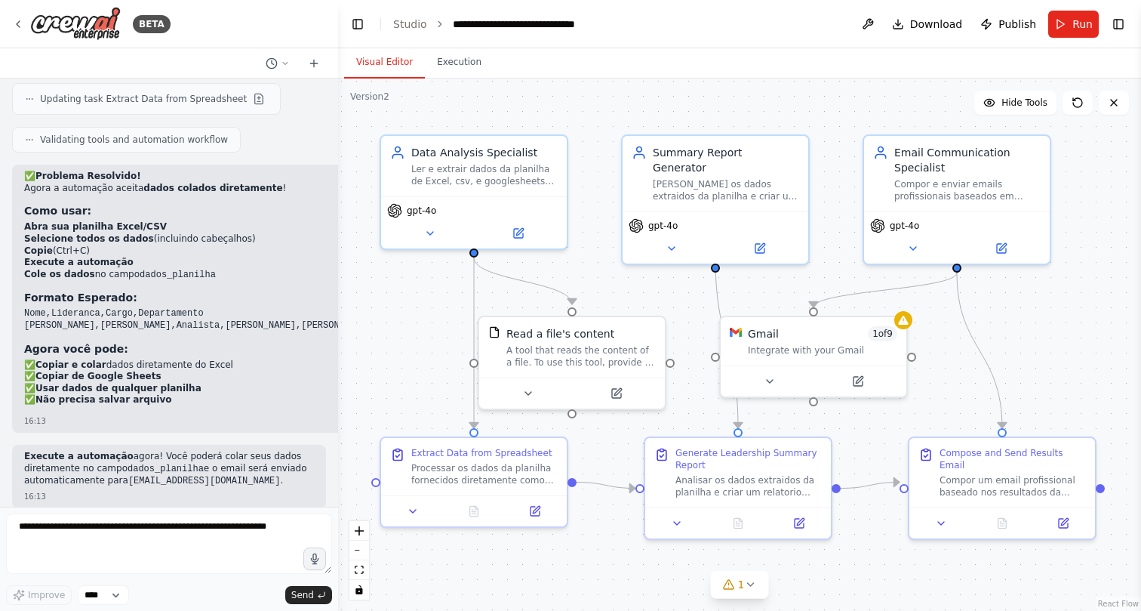
drag, startPoint x: 447, startPoint y: 328, endPoint x: 408, endPoint y: 306, distance: 44.7
click at [408, 306] on div ".deletable-edge-delete-btn { width: 20px; height: 20px; border: 0px solid #ffff…" at bounding box center [739, 344] width 803 height 532
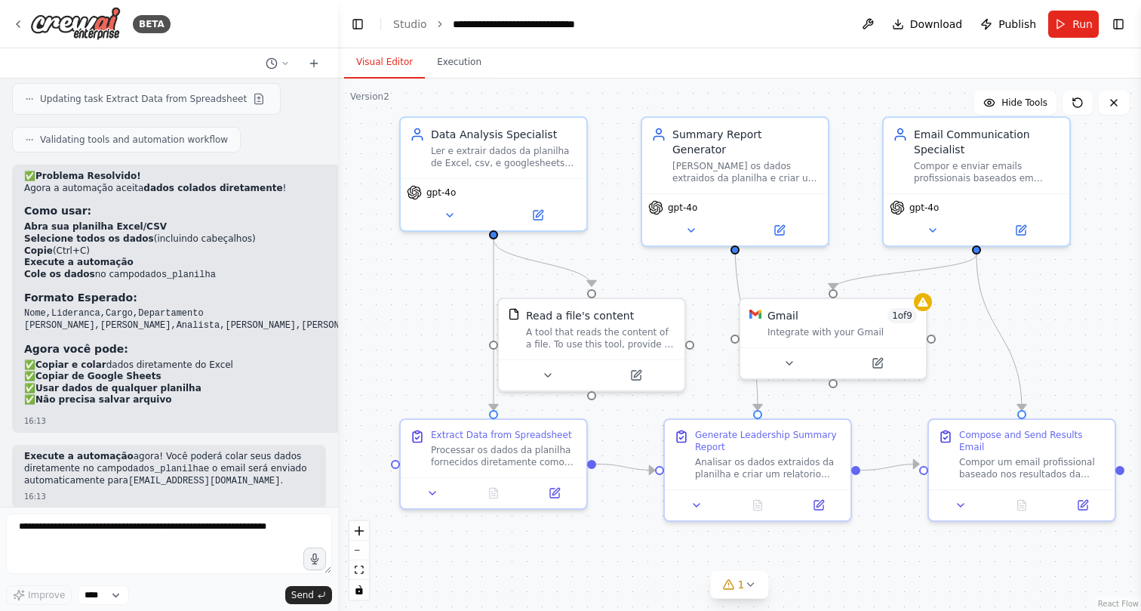
drag, startPoint x: 408, startPoint y: 306, endPoint x: 431, endPoint y: 292, distance: 26.4
click at [431, 293] on div ".deletable-edge-delete-btn { width: 20px; height: 20px; border: 0px solid #ffff…" at bounding box center [739, 344] width 803 height 532
click at [430, 287] on div ".deletable-edge-delete-btn { width: 20px; height: 20px; border: 0px solid #ffff…" at bounding box center [739, 344] width 803 height 532
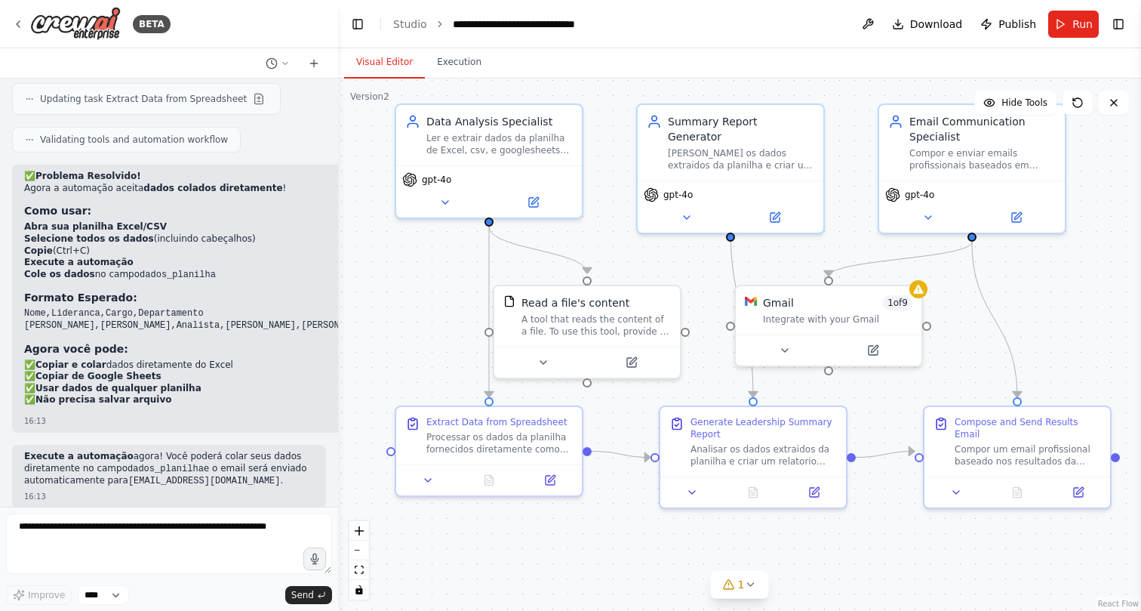
click at [431, 281] on div ".deletable-edge-delete-btn { width: 20px; height: 20px; border: 0px solid #ffff…" at bounding box center [739, 344] width 803 height 532
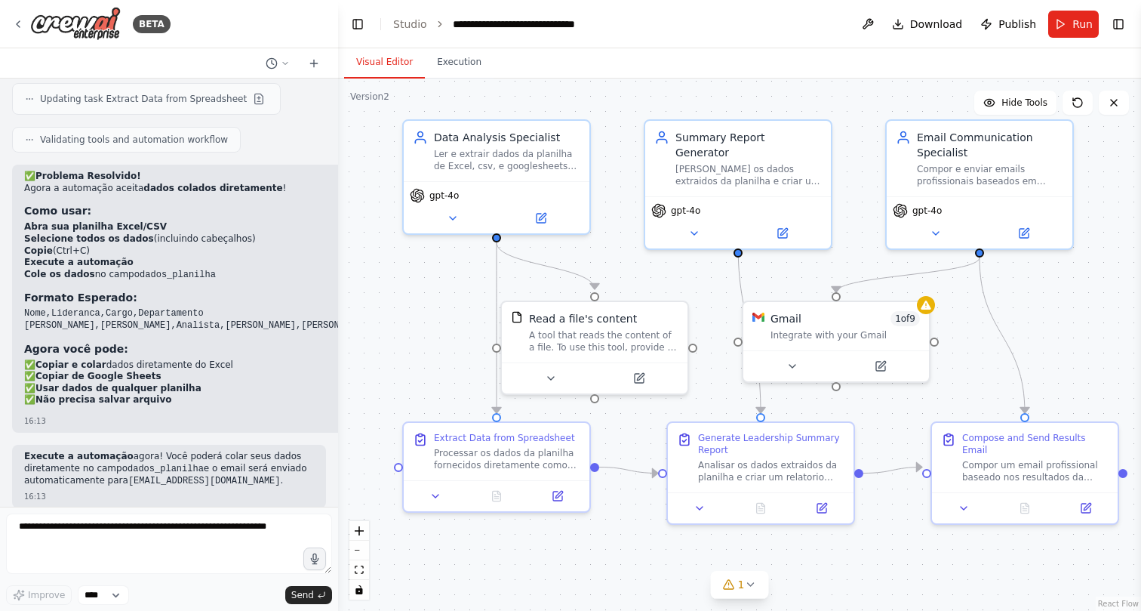
drag, startPoint x: 431, startPoint y: 282, endPoint x: 435, endPoint y: 294, distance: 12.7
click at [435, 294] on div ".deletable-edge-delete-btn { width: 20px; height: 20px; border: 0px solid #ffff…" at bounding box center [739, 344] width 803 height 532
click at [560, 497] on icon at bounding box center [556, 492] width 9 height 9
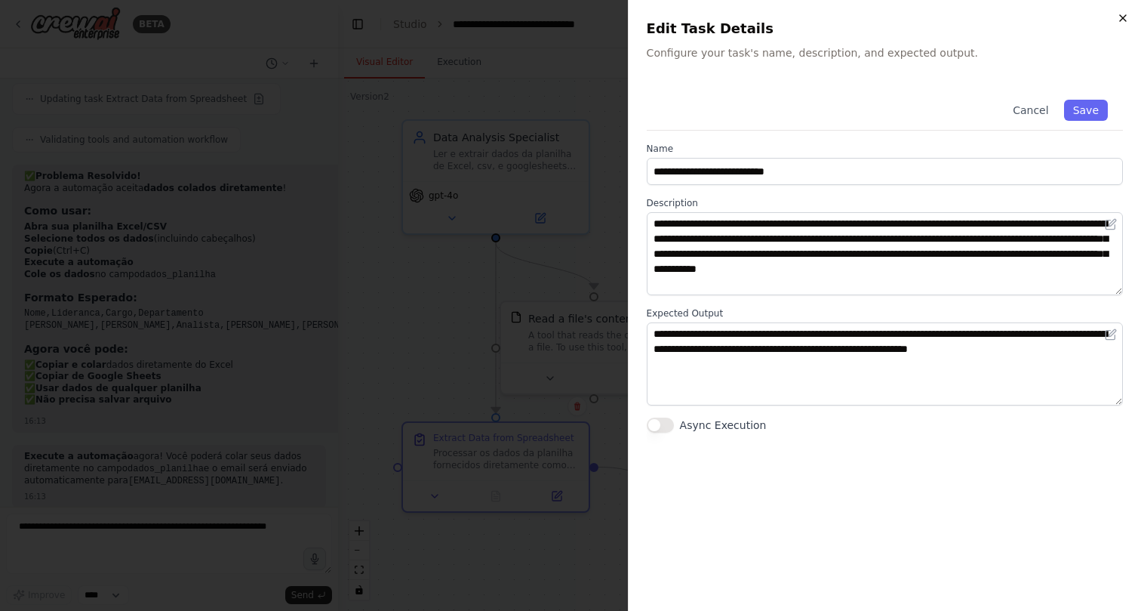
click at [1123, 23] on icon "button" at bounding box center [1123, 18] width 12 height 12
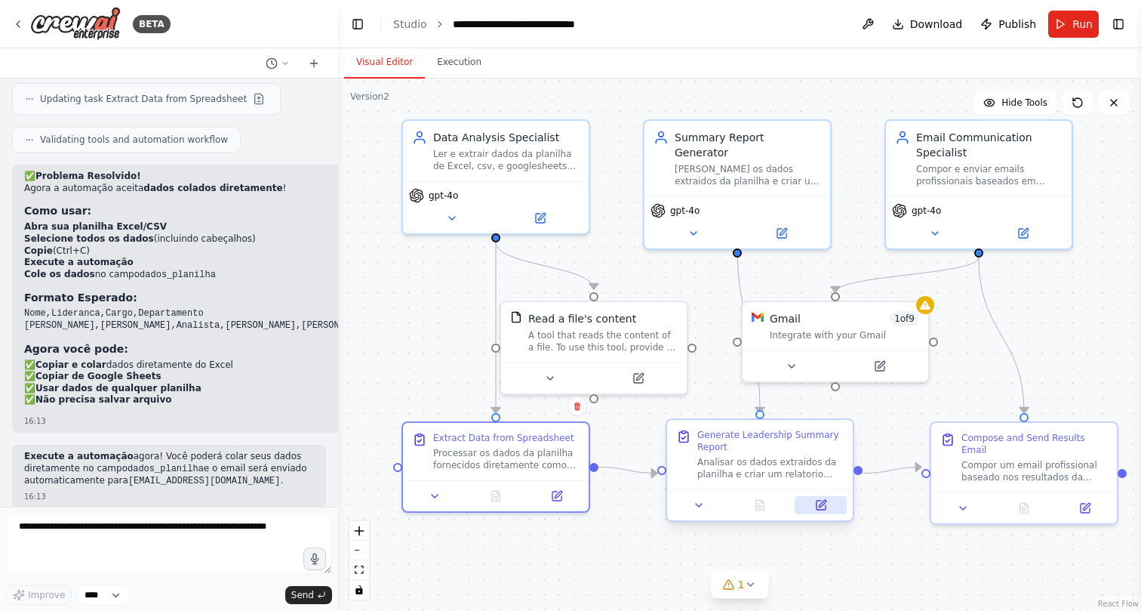
click at [818, 498] on button at bounding box center [821, 505] width 52 height 18
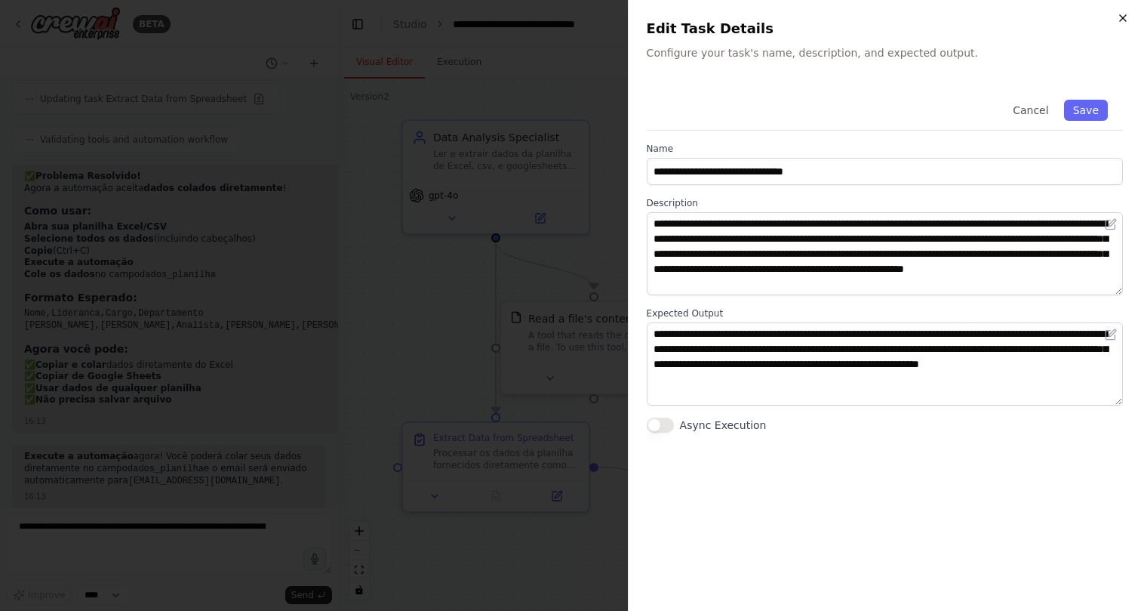
click at [1125, 16] on icon "button" at bounding box center [1123, 18] width 12 height 12
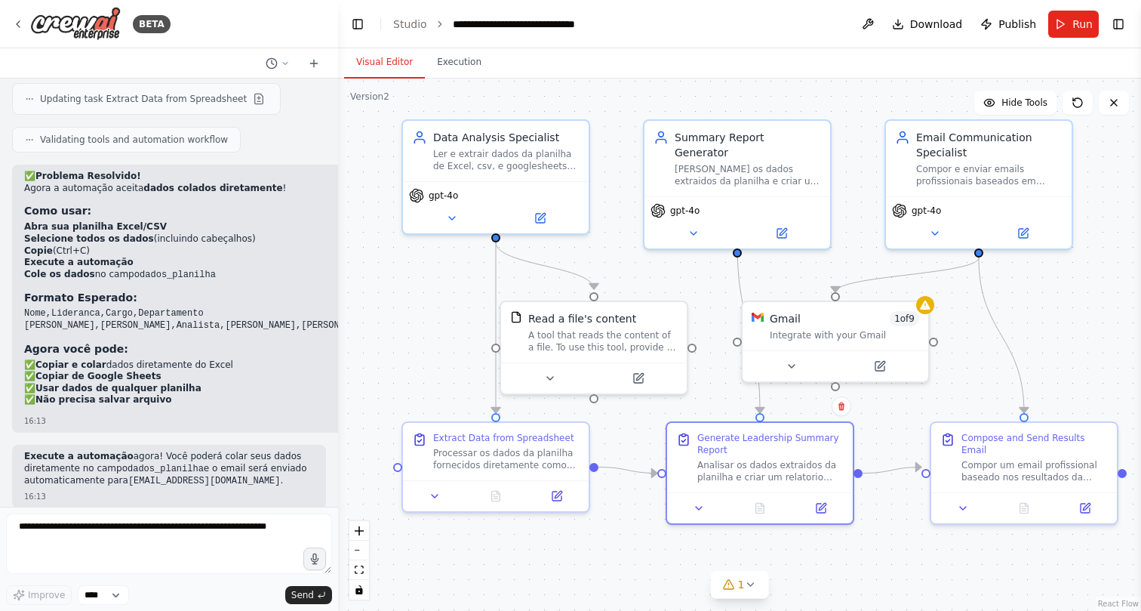
click at [1095, 267] on div ".deletable-edge-delete-btn { width: 20px; height: 20px; border: 0px solid #ffff…" at bounding box center [739, 344] width 803 height 532
click at [1073, 295] on div ".deletable-edge-delete-btn { width: 20px; height: 20px; border: 0px solid #ffff…" at bounding box center [739, 344] width 803 height 532
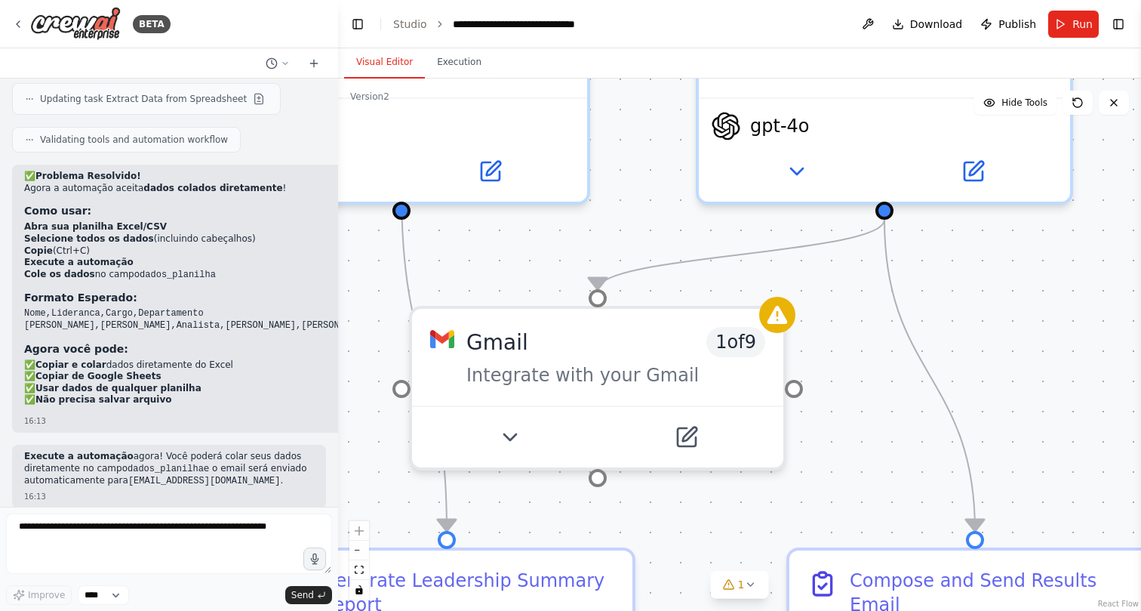
click at [1071, 298] on div ".deletable-edge-delete-btn { width: 20px; height: 20px; border: 0px solid #ffff…" at bounding box center [739, 344] width 803 height 532
click at [1051, 287] on div ".deletable-edge-delete-btn { width: 20px; height: 20px; border: 0px solid #ffff…" at bounding box center [739, 344] width 803 height 532
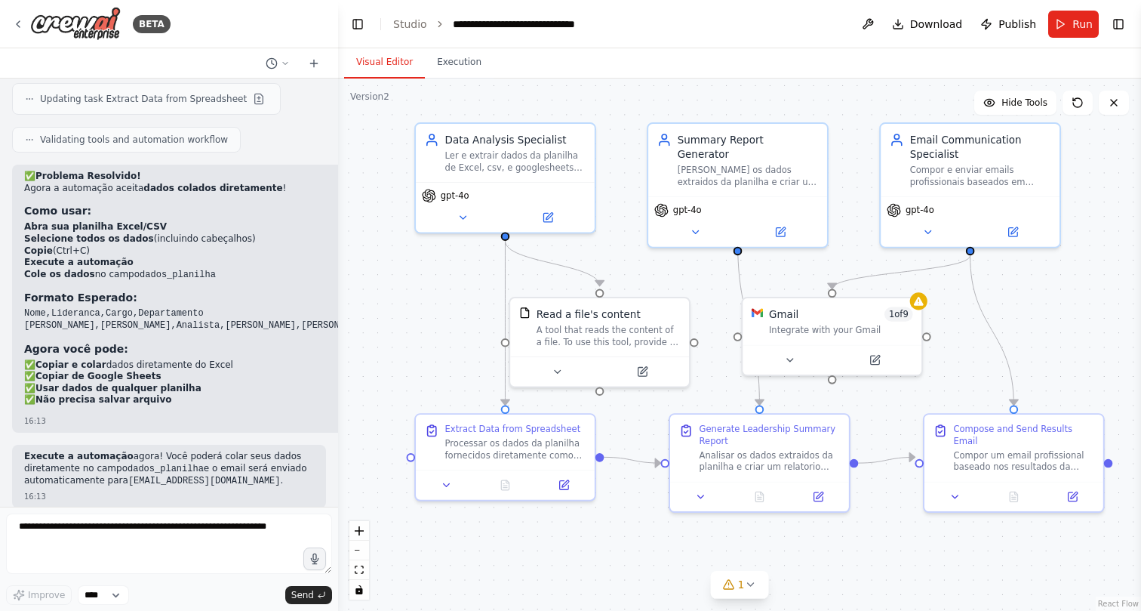
click at [409, 346] on div ".deletable-edge-delete-btn { width: 20px; height: 20px; border: 0px solid #ffff…" at bounding box center [739, 344] width 803 height 532
click at [408, 338] on div ".deletable-edge-delete-btn { width: 20px; height: 20px; border: 0px solid #ffff…" at bounding box center [739, 344] width 803 height 532
click at [428, 317] on div ".deletable-edge-delete-btn { width: 20px; height: 20px; border: 0px solid #ffff…" at bounding box center [739, 344] width 803 height 532
click at [442, 310] on div ".deletable-edge-delete-btn { width: 20px; height: 20px; border: 0px solid #ffff…" at bounding box center [739, 344] width 803 height 532
click at [438, 313] on div ".deletable-edge-delete-btn { width: 20px; height: 20px; border: 0px solid #ffff…" at bounding box center [739, 344] width 803 height 532
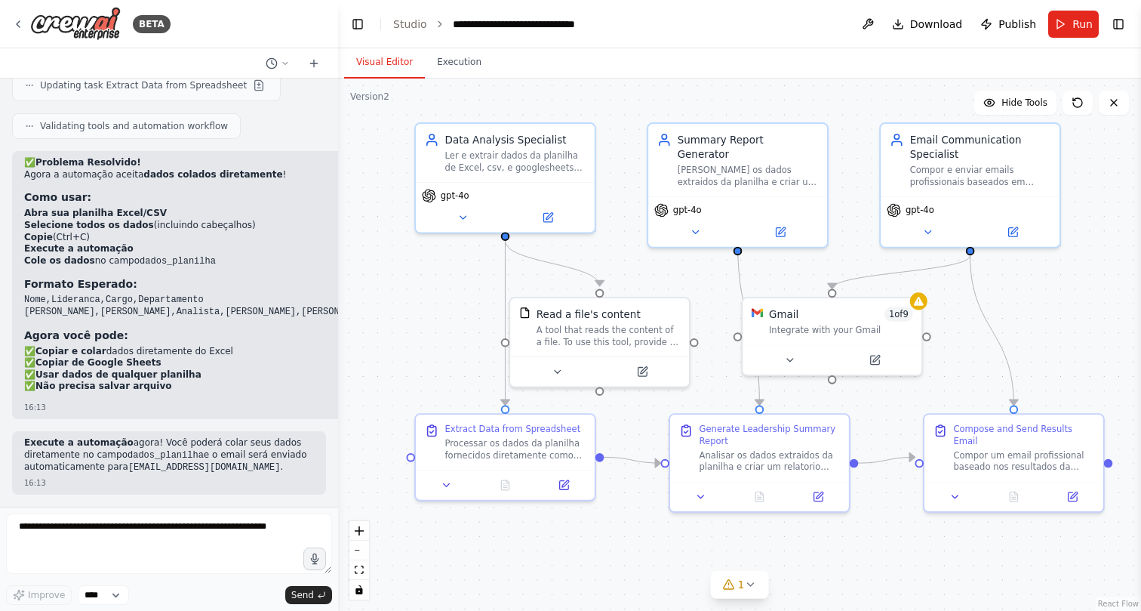
scroll to position [5116, 0]
click at [436, 322] on div ".deletable-edge-delete-btn { width: 20px; height: 20px; border: 0px solid #ffff…" at bounding box center [739, 344] width 803 height 532
click at [430, 329] on div ".deletable-edge-delete-btn { width: 20px; height: 20px; border: 0px solid #ffff…" at bounding box center [739, 344] width 803 height 532
click at [442, 289] on div ".deletable-edge-delete-btn { width: 20px; height: 20px; border: 0px solid #ffff…" at bounding box center [739, 344] width 803 height 532
click at [439, 307] on div ".deletable-edge-delete-btn { width: 20px; height: 20px; border: 0px solid #ffff…" at bounding box center [739, 344] width 803 height 532
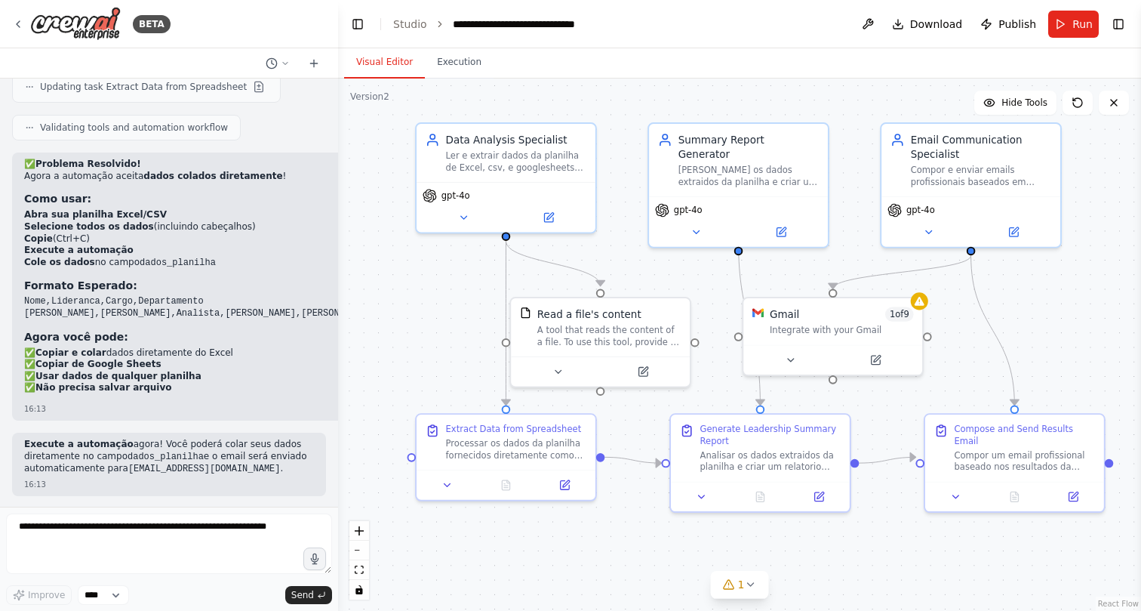
click at [435, 343] on div ".deletable-edge-delete-btn { width: 20px; height: 20px; border: 0px solid #ffff…" at bounding box center [739, 344] width 803 height 532
click at [444, 319] on div ".deletable-edge-delete-btn { width: 20px; height: 20px; border: 0px solid #ffff…" at bounding box center [739, 344] width 803 height 532
click at [444, 330] on div ".deletable-edge-delete-btn { width: 20px; height: 20px; border: 0px solid #ffff…" at bounding box center [739, 344] width 803 height 532
click at [444, 354] on div ".deletable-edge-delete-btn { width: 20px; height: 20px; border: 0px solid #ffff…" at bounding box center [739, 344] width 803 height 532
click at [446, 315] on div ".deletable-edge-delete-btn { width: 20px; height: 20px; border: 0px solid #ffff…" at bounding box center [739, 344] width 803 height 532
